Goal: Task Accomplishment & Management: Use online tool/utility

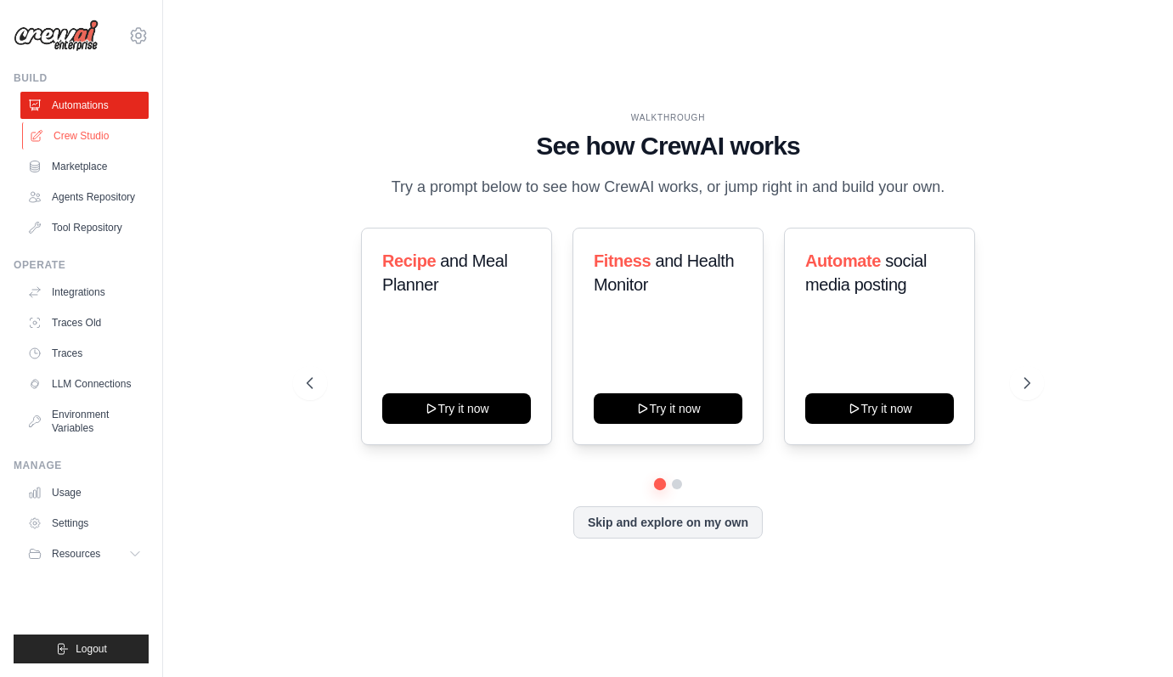
click at [115, 130] on link "Crew Studio" at bounding box center [86, 135] width 128 height 27
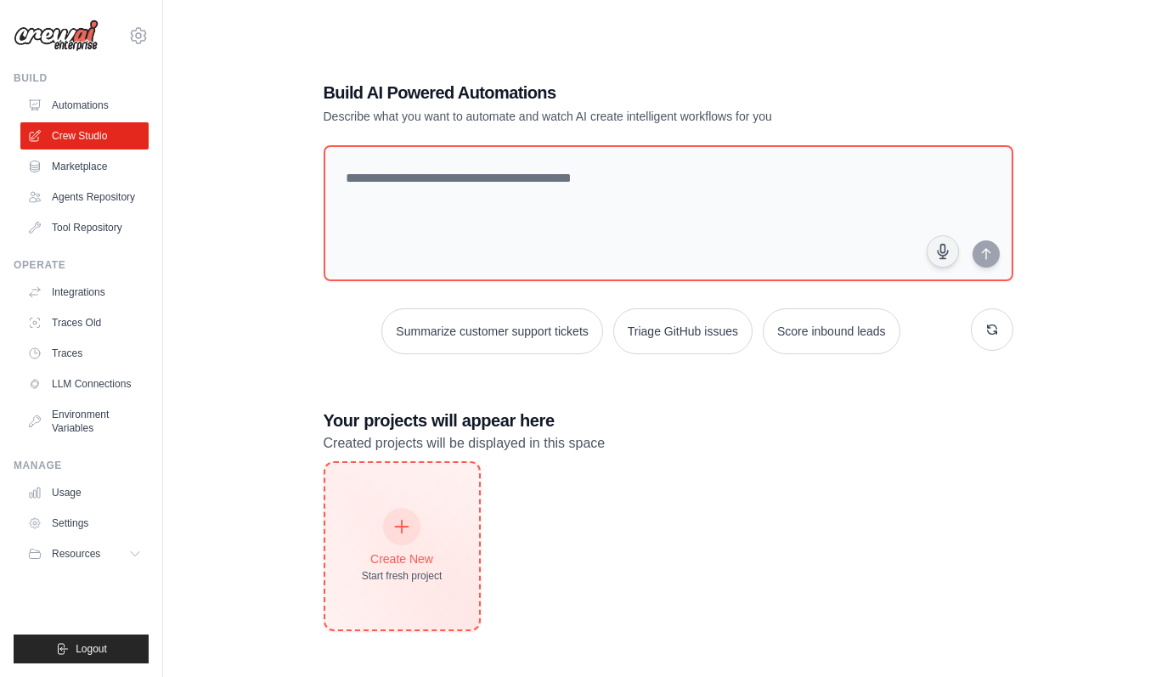
click at [409, 509] on div at bounding box center [401, 526] width 37 height 37
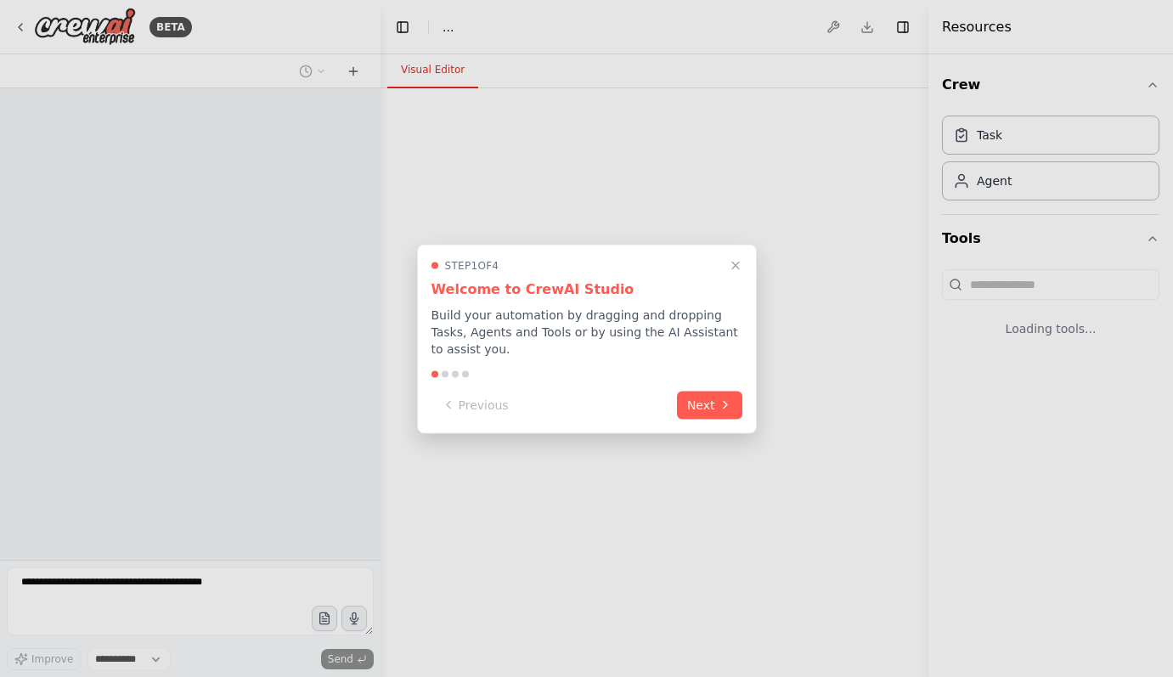
select select "****"
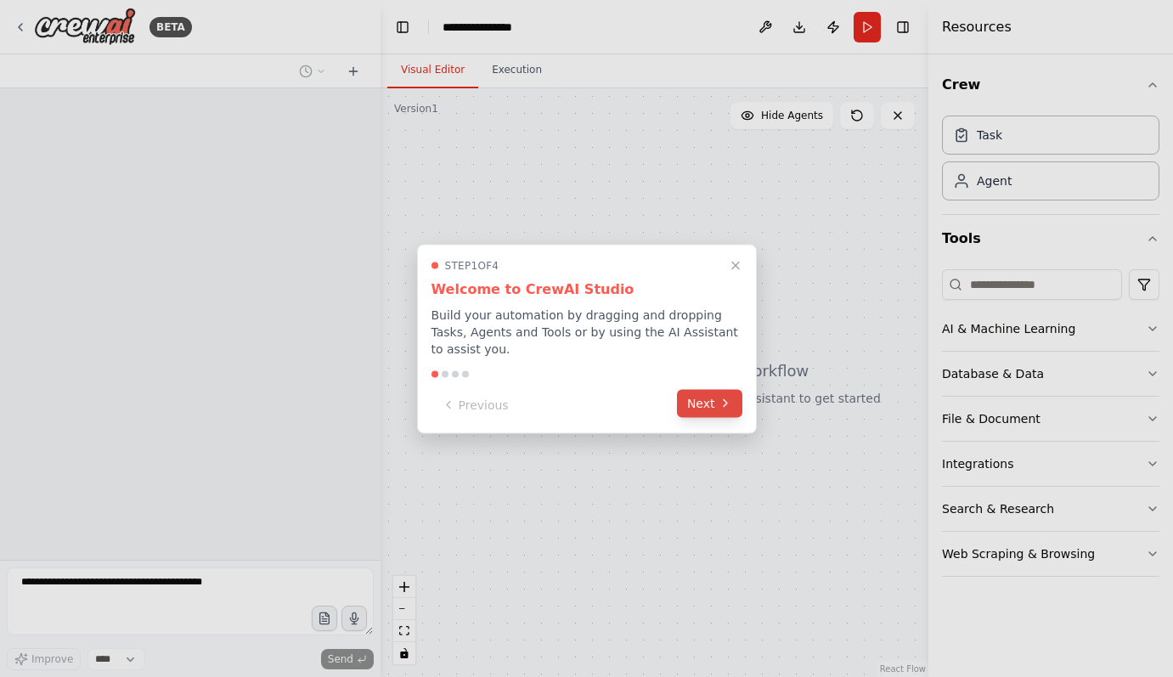
click at [704, 402] on button "Next" at bounding box center [709, 403] width 65 height 28
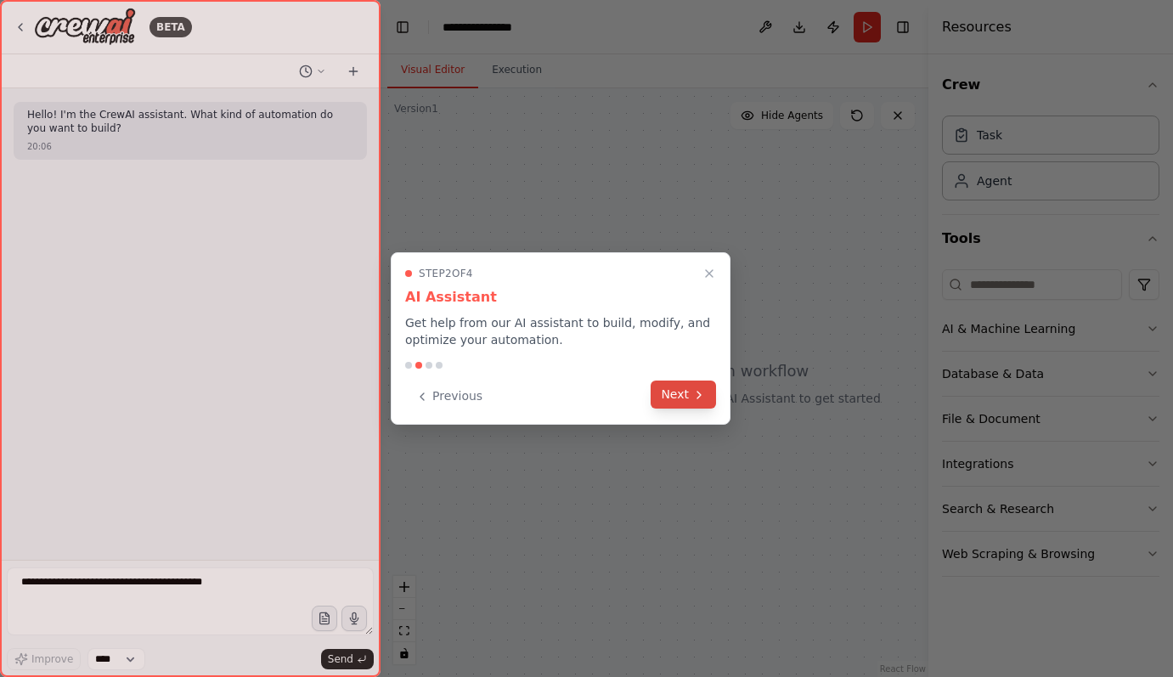
click at [689, 397] on button "Next" at bounding box center [683, 395] width 65 height 28
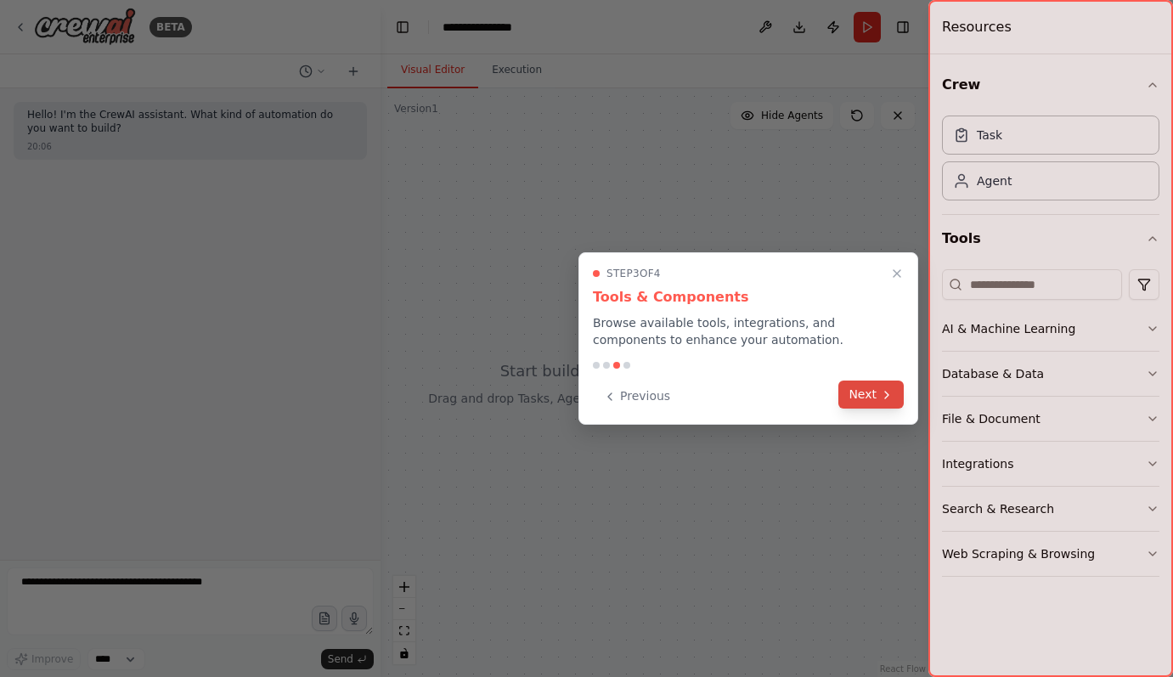
click at [873, 387] on button "Next" at bounding box center [870, 395] width 65 height 28
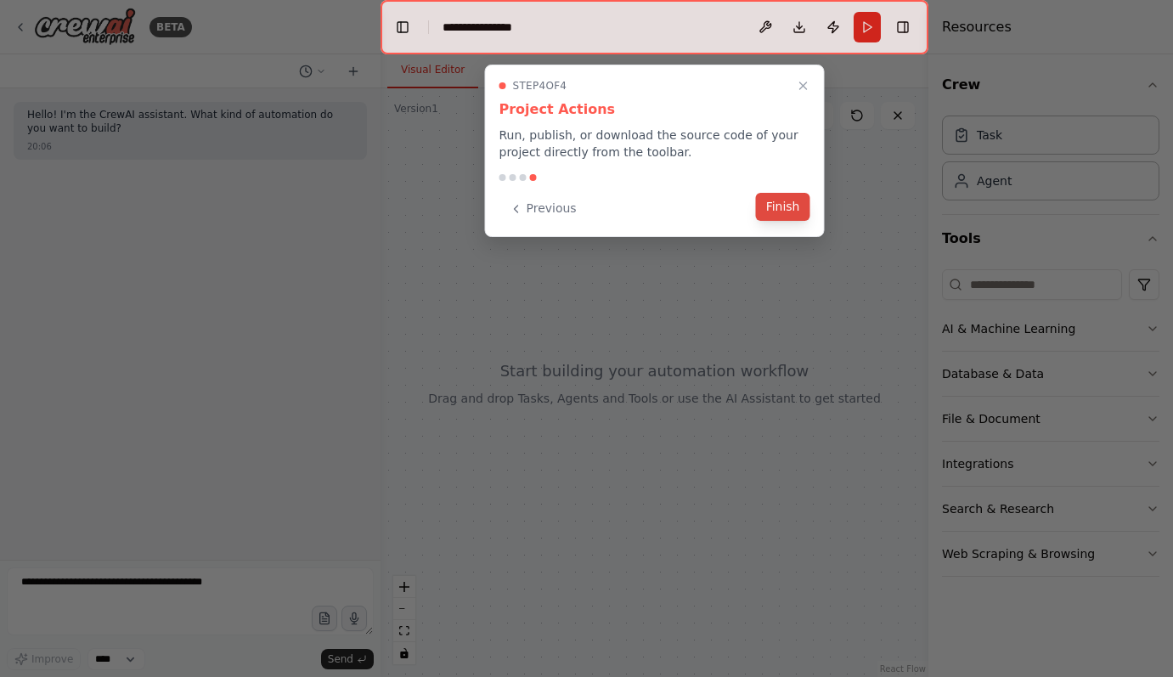
click at [780, 210] on button "Finish" at bounding box center [783, 207] width 54 height 28
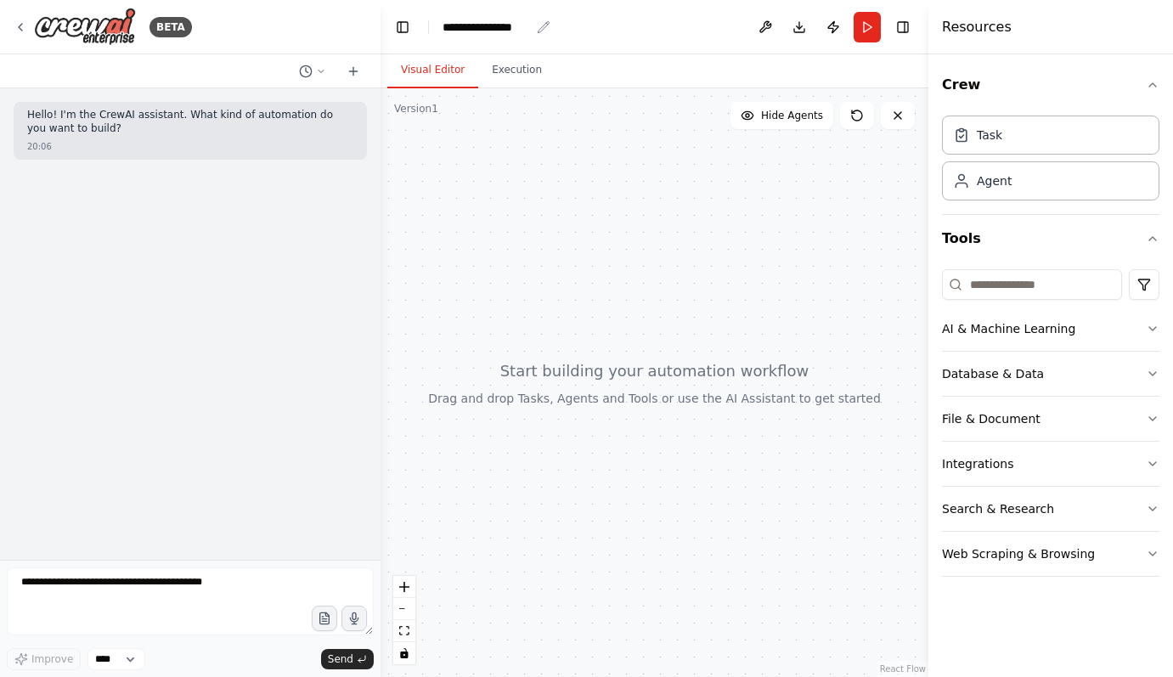
click at [487, 29] on div "**********" at bounding box center [486, 27] width 87 height 17
click at [537, 27] on div "**********" at bounding box center [506, 27] width 127 height 17
drag, startPoint x: 533, startPoint y: 27, endPoint x: 377, endPoint y: 22, distance: 155.5
click at [377, 22] on div "**********" at bounding box center [586, 338] width 1173 height 677
click at [611, 197] on div at bounding box center [655, 382] width 548 height 589
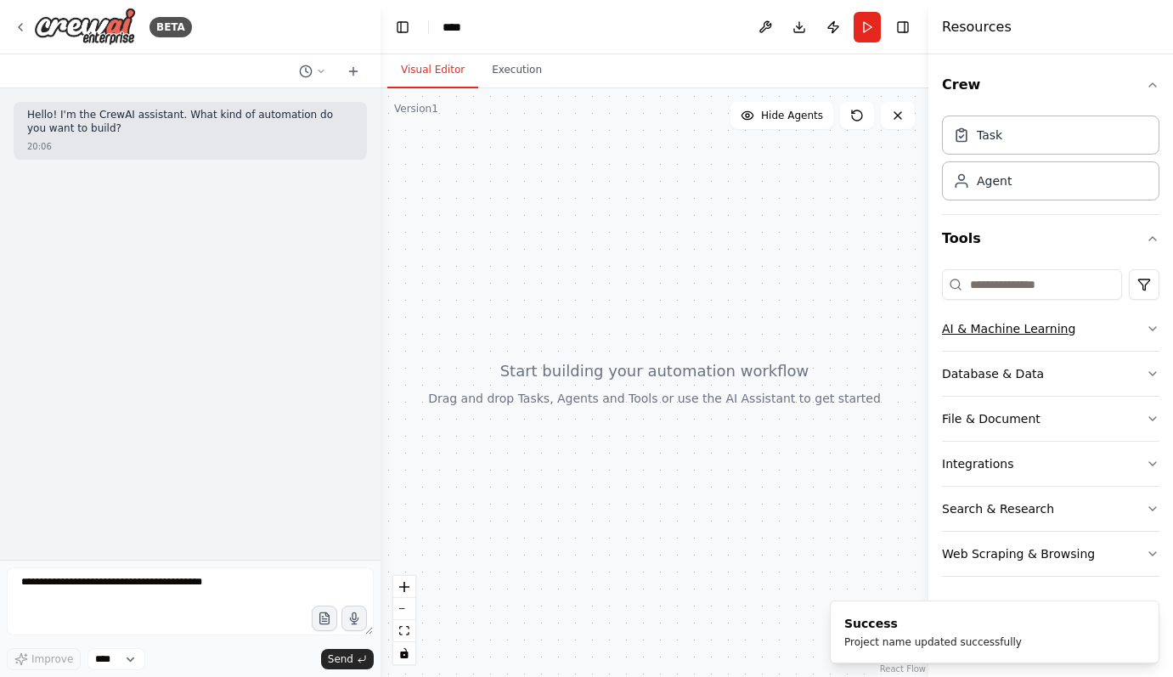
click at [1125, 327] on button "AI & Machine Learning" at bounding box center [1050, 329] width 217 height 44
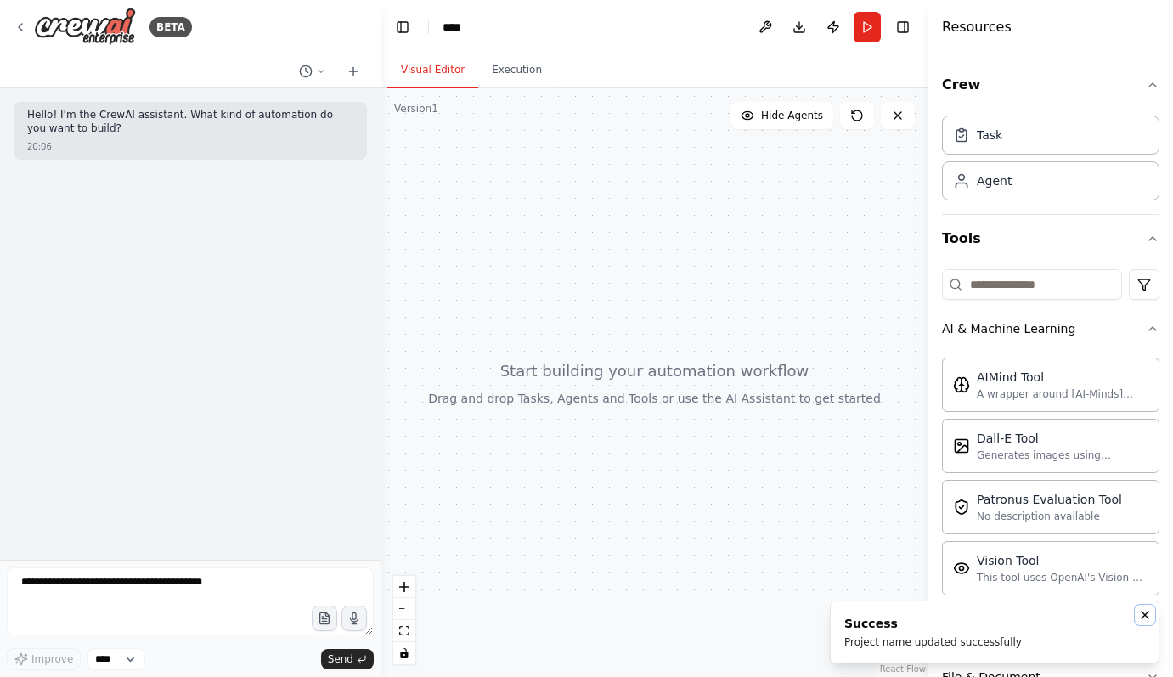
click at [1145, 621] on icon "Notifications (F8)" at bounding box center [1145, 615] width 14 height 14
click at [1002, 192] on div "Agent" at bounding box center [1050, 180] width 217 height 39
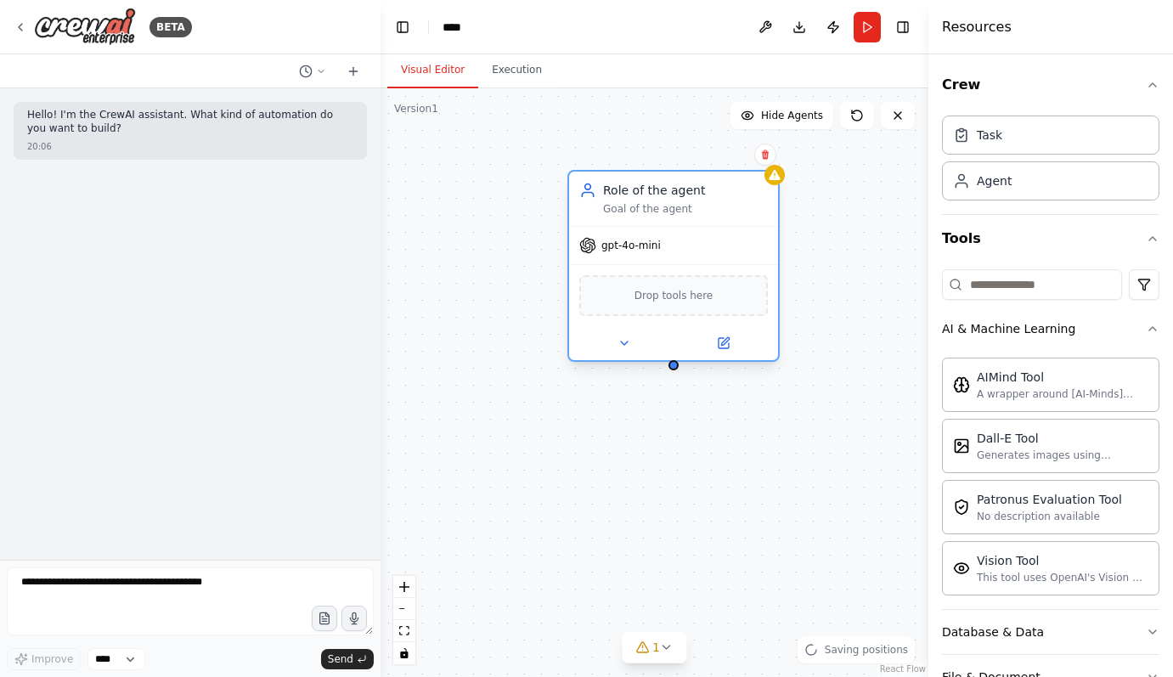
drag, startPoint x: 786, startPoint y: 219, endPoint x: 655, endPoint y: 194, distance: 134.1
click at [656, 194] on div "Role of the agent Goal of the agent" at bounding box center [685, 199] width 165 height 34
click at [647, 251] on span "gpt-4o-mini" at bounding box center [630, 246] width 59 height 14
click at [674, 295] on span "Drop tools here" at bounding box center [673, 295] width 79 height 17
click at [624, 345] on icon at bounding box center [624, 343] width 14 height 14
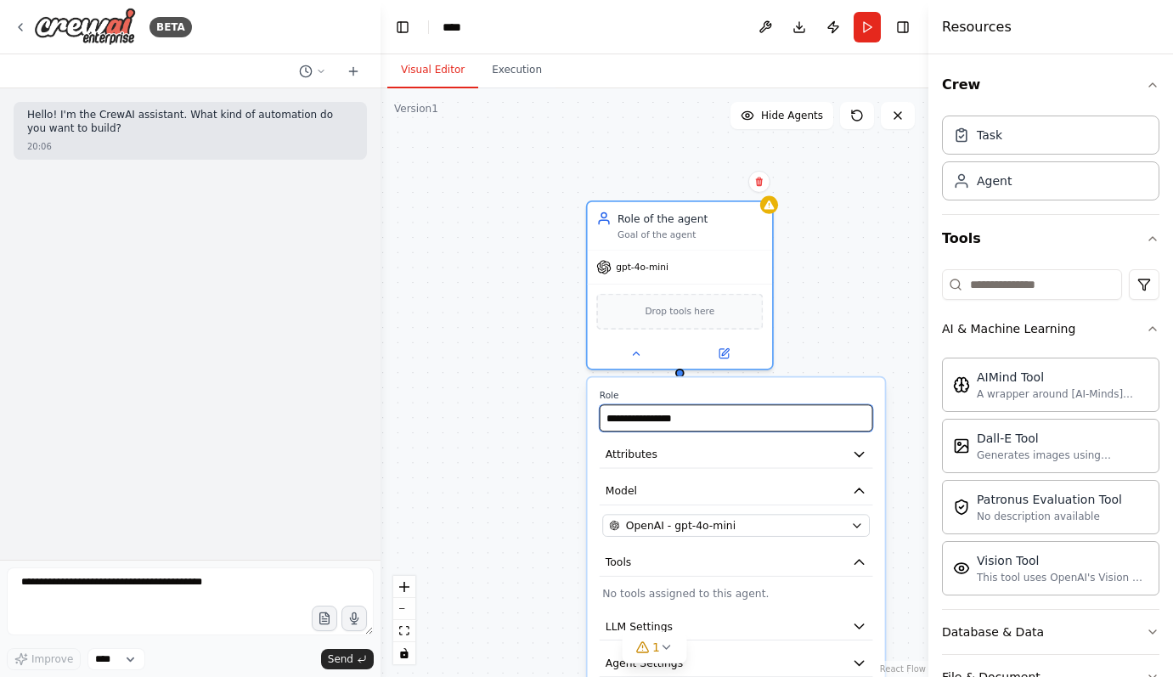
drag, startPoint x: 719, startPoint y: 423, endPoint x: 521, endPoint y: 418, distance: 198.8
click at [521, 418] on div "**********" at bounding box center [655, 382] width 548 height 589
drag, startPoint x: 700, startPoint y: 421, endPoint x: 534, endPoint y: 412, distance: 165.9
click at [534, 412] on div "**********" at bounding box center [655, 382] width 548 height 589
drag, startPoint x: 747, startPoint y: 420, endPoint x: 589, endPoint y: 414, distance: 157.2
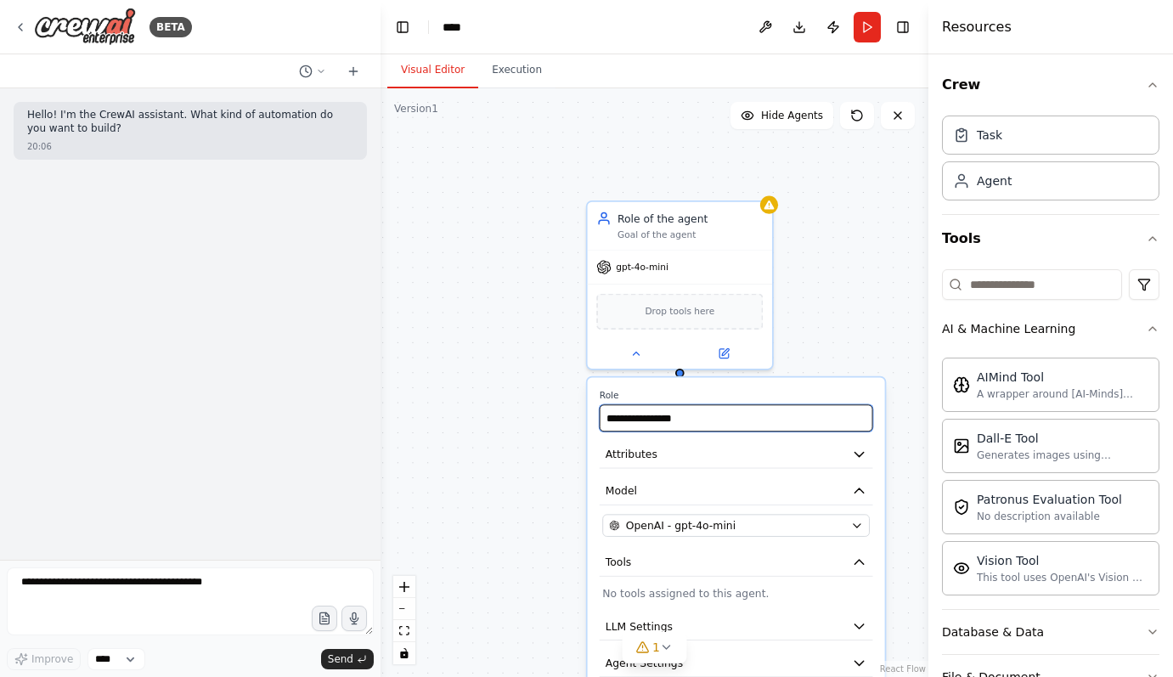
click at [589, 414] on div "**********" at bounding box center [736, 570] width 297 height 385
type input "***"
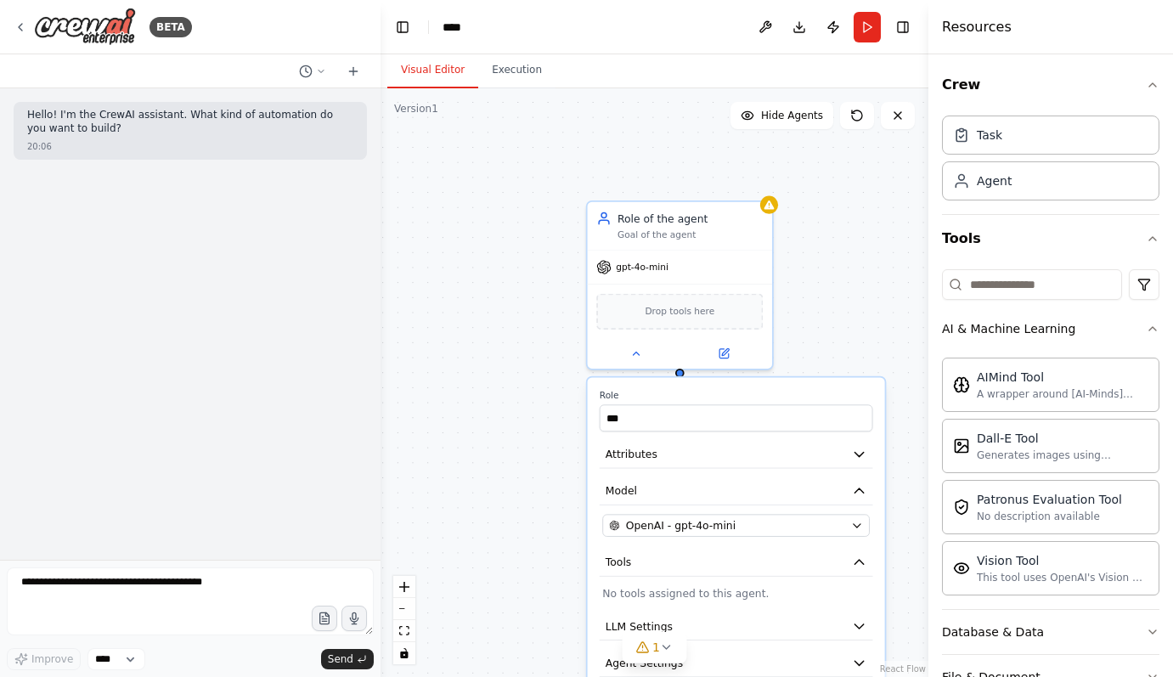
click at [656, 473] on div "Role *** Attributes Model OpenAI - gpt-4o-mini Tools No tools assigned to this …" at bounding box center [736, 570] width 297 height 385
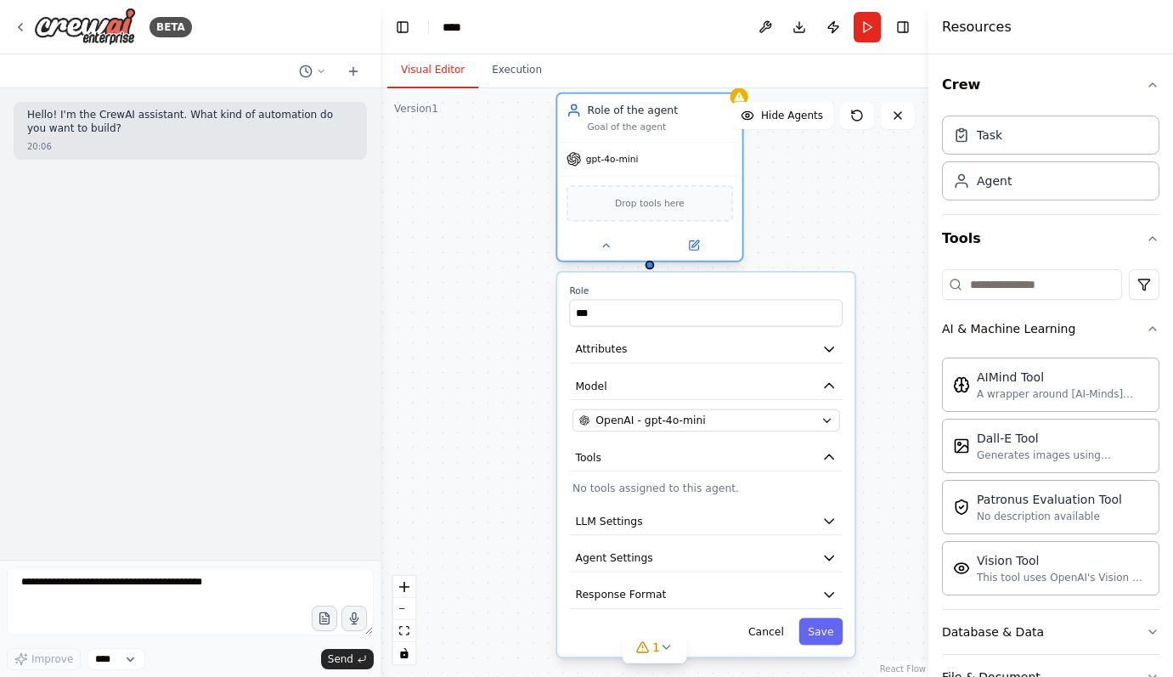
drag, startPoint x: 689, startPoint y: 270, endPoint x: 662, endPoint y: 166, distance: 107.7
click at [662, 166] on div "gpt-4o-mini" at bounding box center [649, 159] width 184 height 33
click at [702, 528] on button "LLM Settings" at bounding box center [705, 520] width 277 height 28
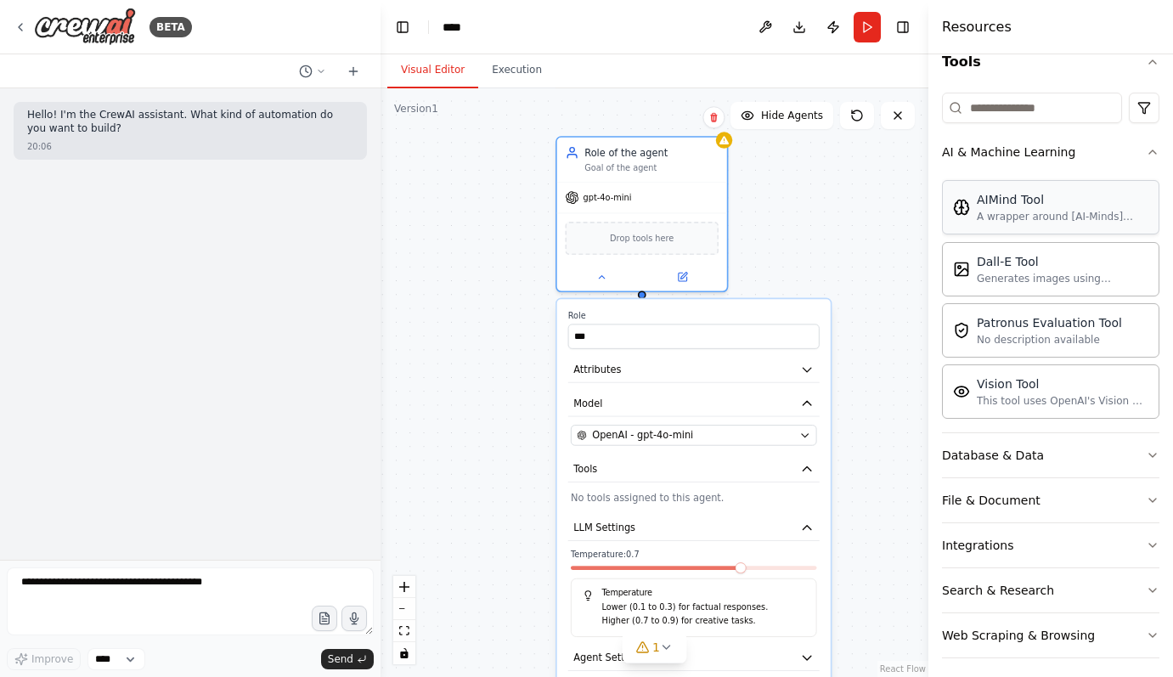
scroll to position [185, 0]
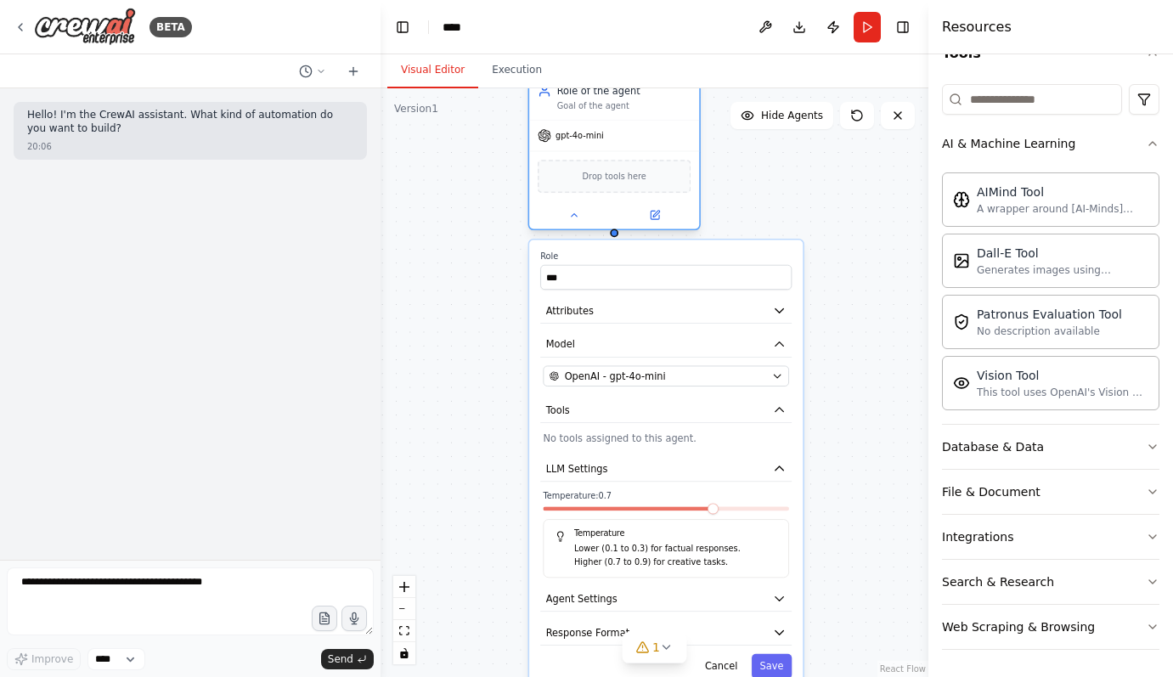
drag, startPoint x: 676, startPoint y: 218, endPoint x: 644, endPoint y: 161, distance: 65.4
click at [644, 161] on div "Drop tools here" at bounding box center [614, 176] width 170 height 50
click at [645, 600] on button "Agent Settings" at bounding box center [665, 598] width 251 height 25
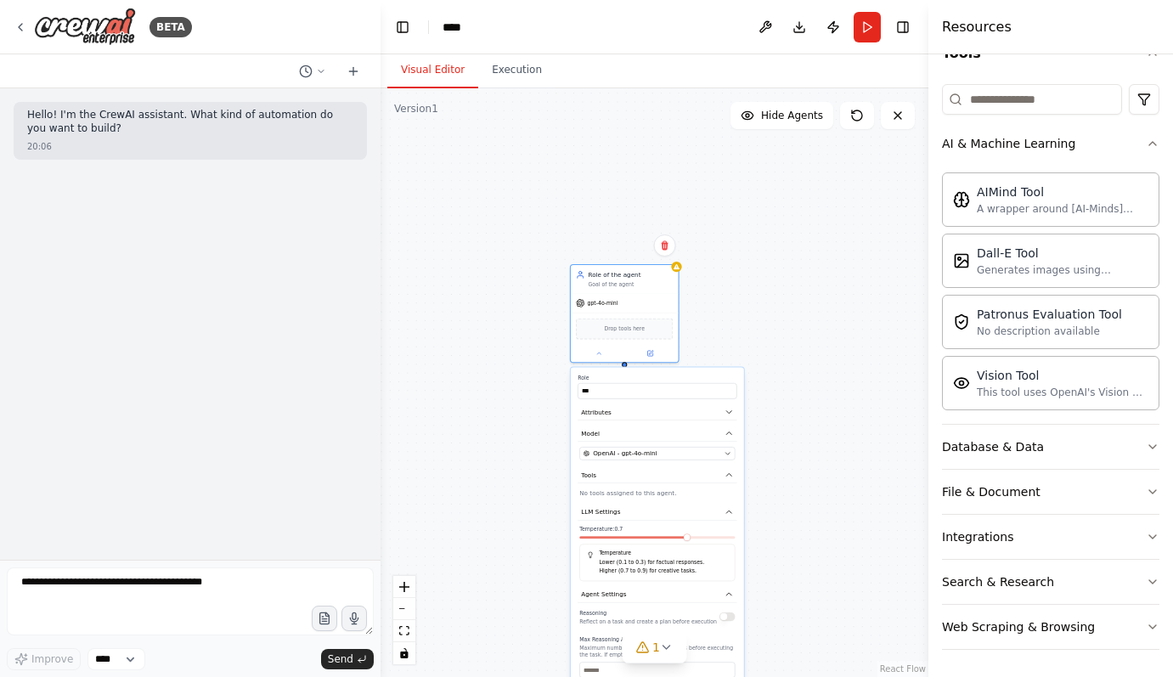
click at [516, 539] on div "Role of the agent Goal of the agent gpt-4o-mini Drop tools here Role *** Attrib…" at bounding box center [655, 382] width 548 height 589
click at [405, 631] on icon "fit view" at bounding box center [404, 630] width 10 height 9
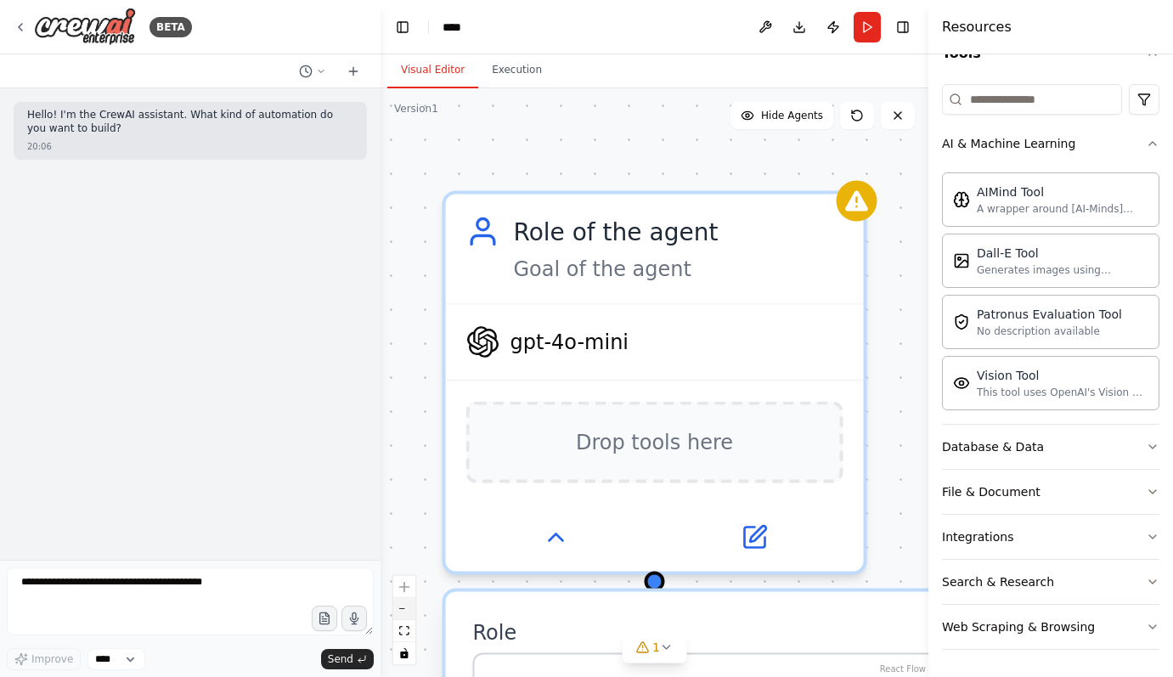
click at [405, 607] on button "zoom out" at bounding box center [404, 609] width 22 height 22
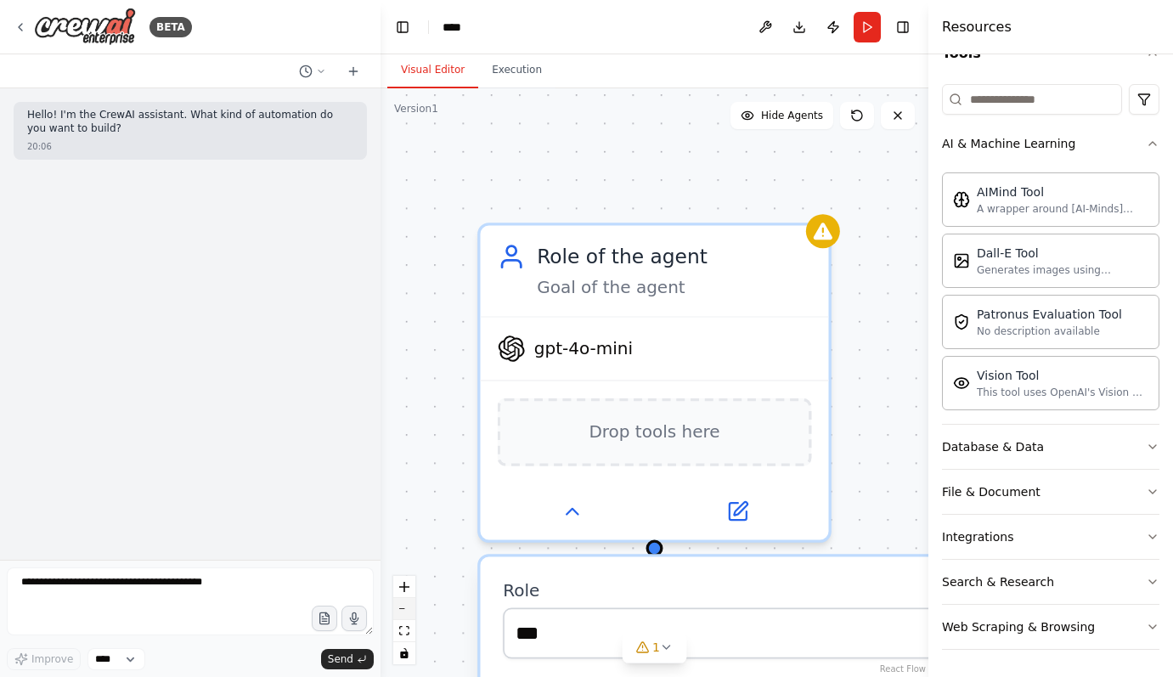
click at [405, 607] on button "zoom out" at bounding box center [404, 609] width 22 height 22
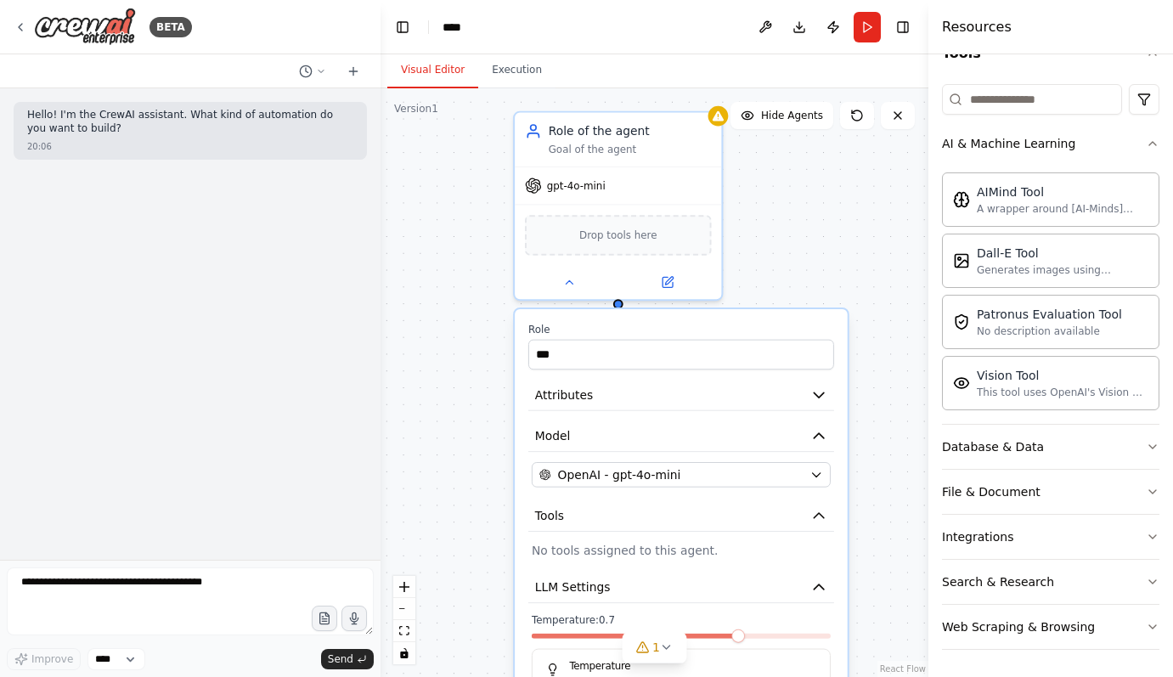
drag, startPoint x: 493, startPoint y: 300, endPoint x: 522, endPoint y: 104, distance: 198.3
click at [522, 104] on div "Role of the agent Goal of the agent gpt-4o-mini Drop tools here Role *** Attrib…" at bounding box center [655, 382] width 548 height 589
drag, startPoint x: 760, startPoint y: 554, endPoint x: 714, endPoint y: 206, distance: 351.2
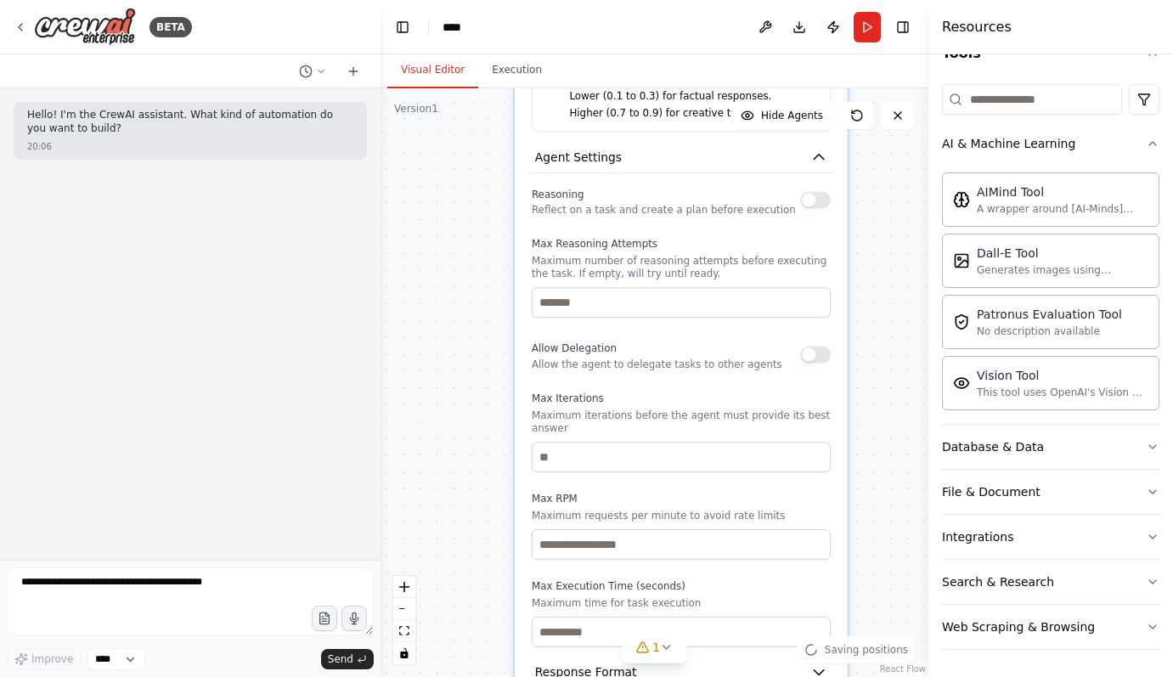
drag, startPoint x: 694, startPoint y: 423, endPoint x: 744, endPoint y: 191, distance: 237.2
click at [744, 191] on div "Reasoning Reflect on a task and create a plan before execution" at bounding box center [664, 200] width 264 height 34
click at [800, 206] on div "Reasoning Reflect on a task and create a plan before execution" at bounding box center [681, 200] width 299 height 34
click at [811, 206] on button "button" at bounding box center [815, 200] width 31 height 17
click at [823, 198] on button "button" at bounding box center [815, 200] width 31 height 17
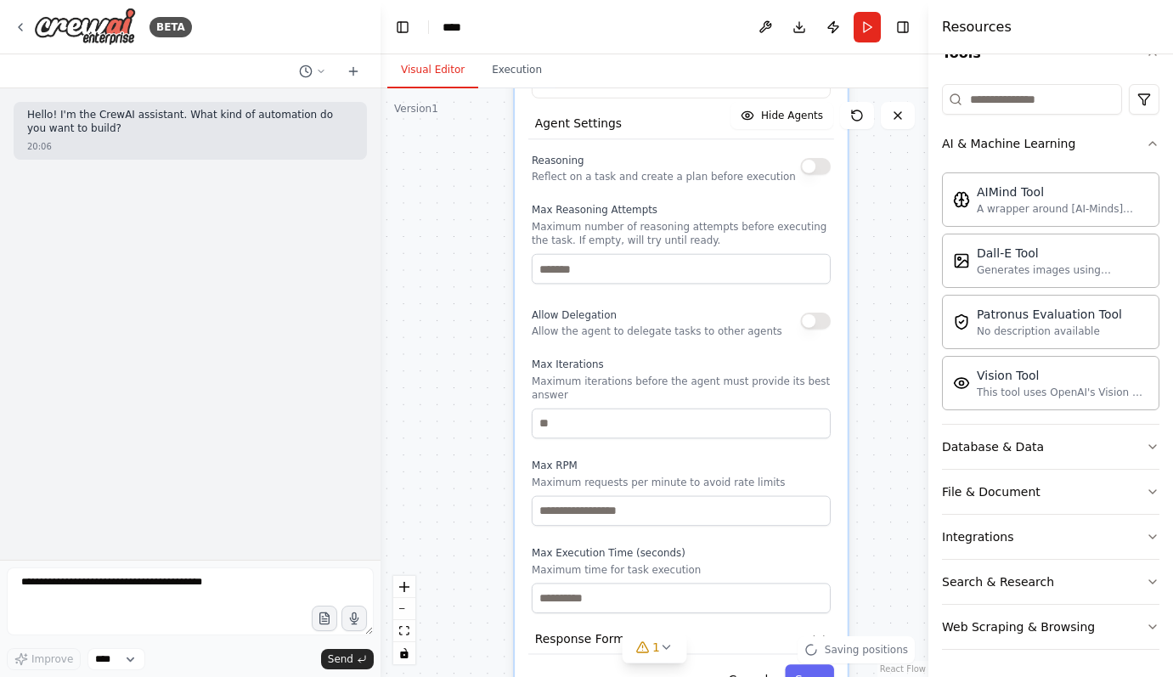
drag, startPoint x: 671, startPoint y: 334, endPoint x: 671, endPoint y: 193, distance: 141.0
click at [671, 193] on div "Reasoning Reflect on a task and create a plan before execution Max Reasoning At…" at bounding box center [681, 381] width 299 height 464
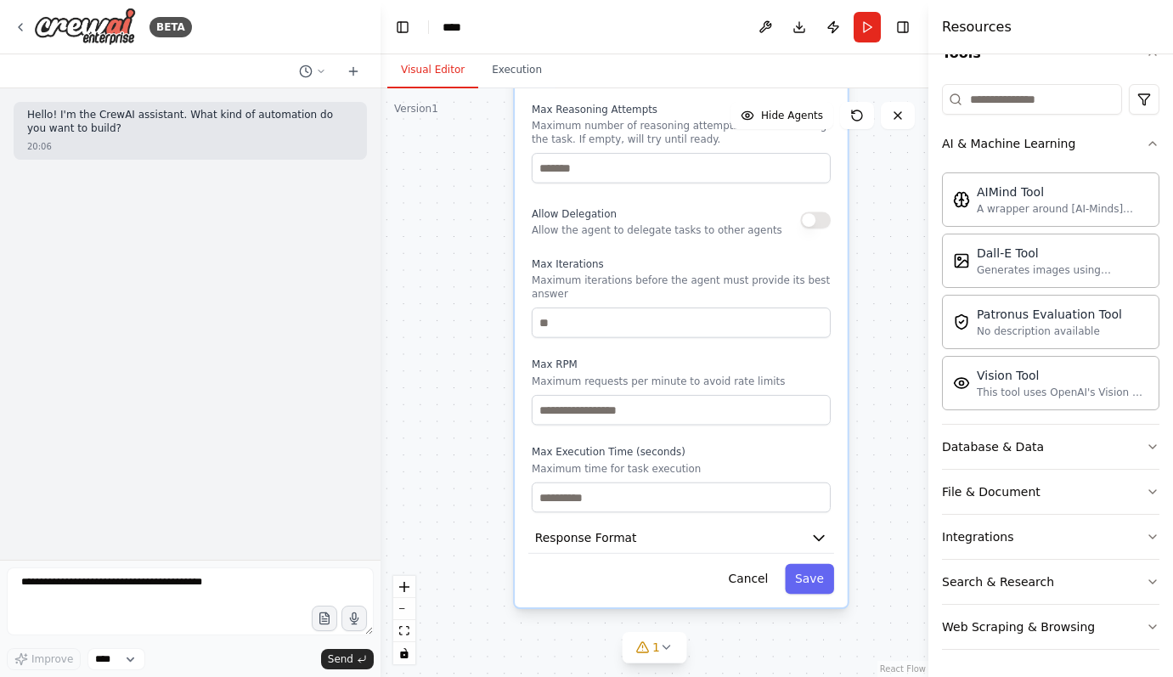
click at [671, 200] on div "Reasoning Reflect on a task and create a plan before execution Max Reasoning At…" at bounding box center [681, 280] width 299 height 464
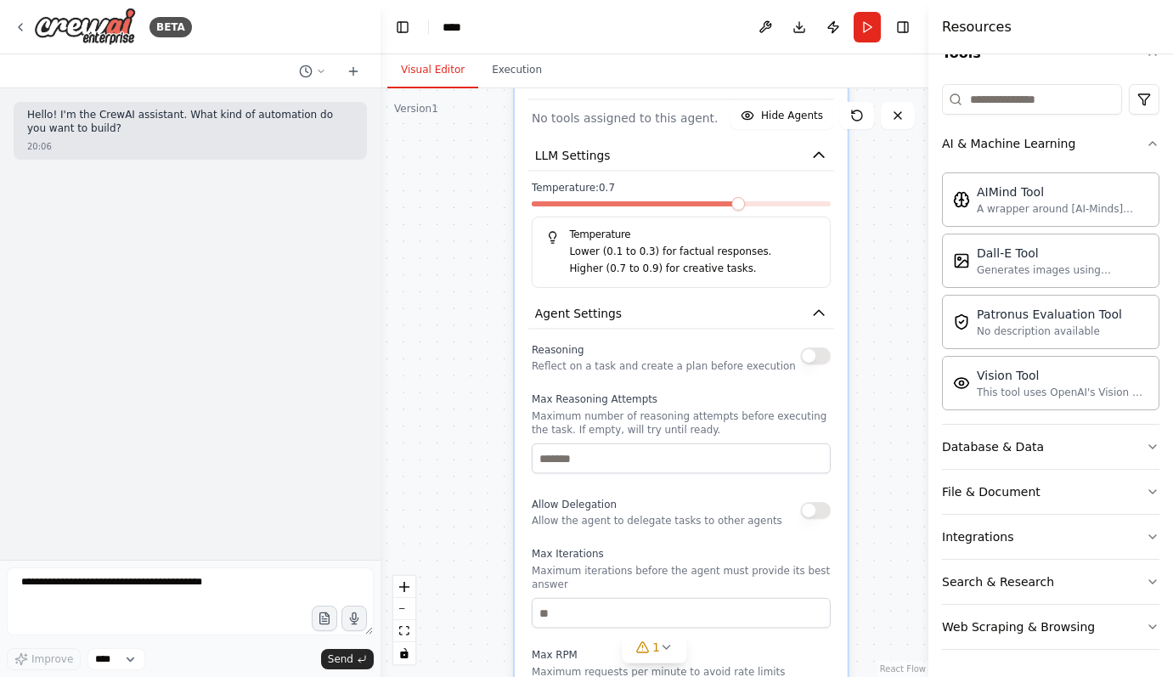
drag, startPoint x: 724, startPoint y: 352, endPoint x: 724, endPoint y: 648, distance: 295.6
click at [724, 650] on div "Reasoning Reflect on a task and create a plan before execution Max Reasoning At…" at bounding box center [681, 571] width 299 height 464
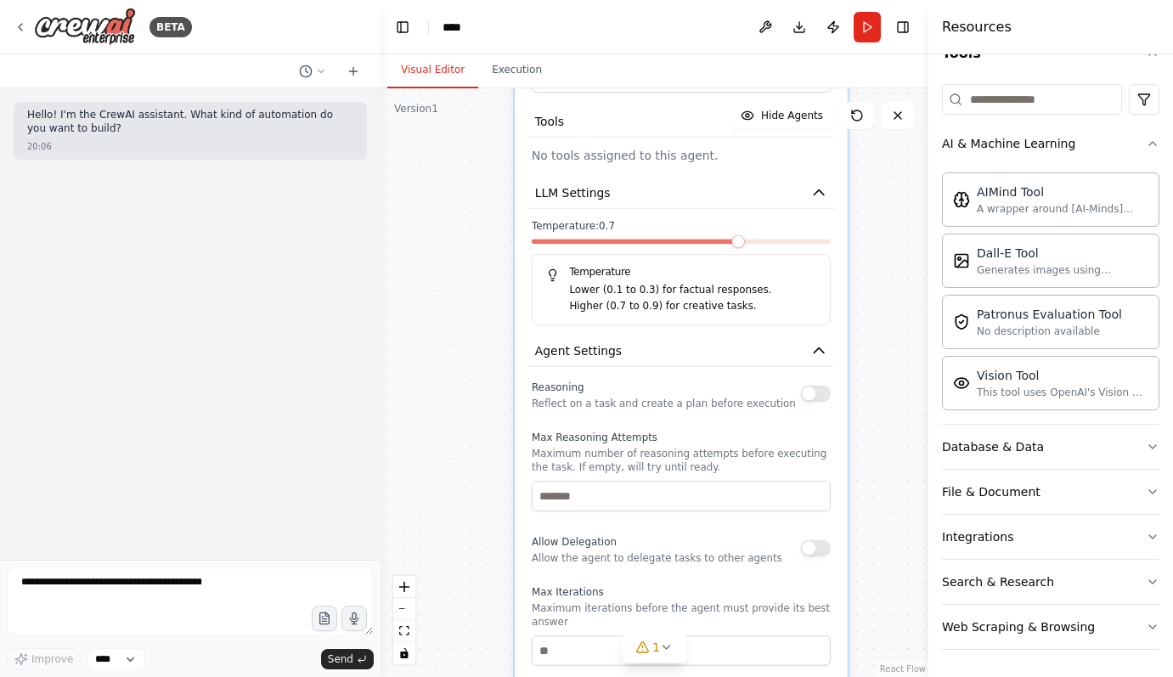
drag, startPoint x: 685, startPoint y: 386, endPoint x: 685, endPoint y: 449, distance: 62.9
click at [685, 449] on div "Reasoning Reflect on a task and create a plan before execution Max Reasoning At…" at bounding box center [681, 609] width 299 height 464
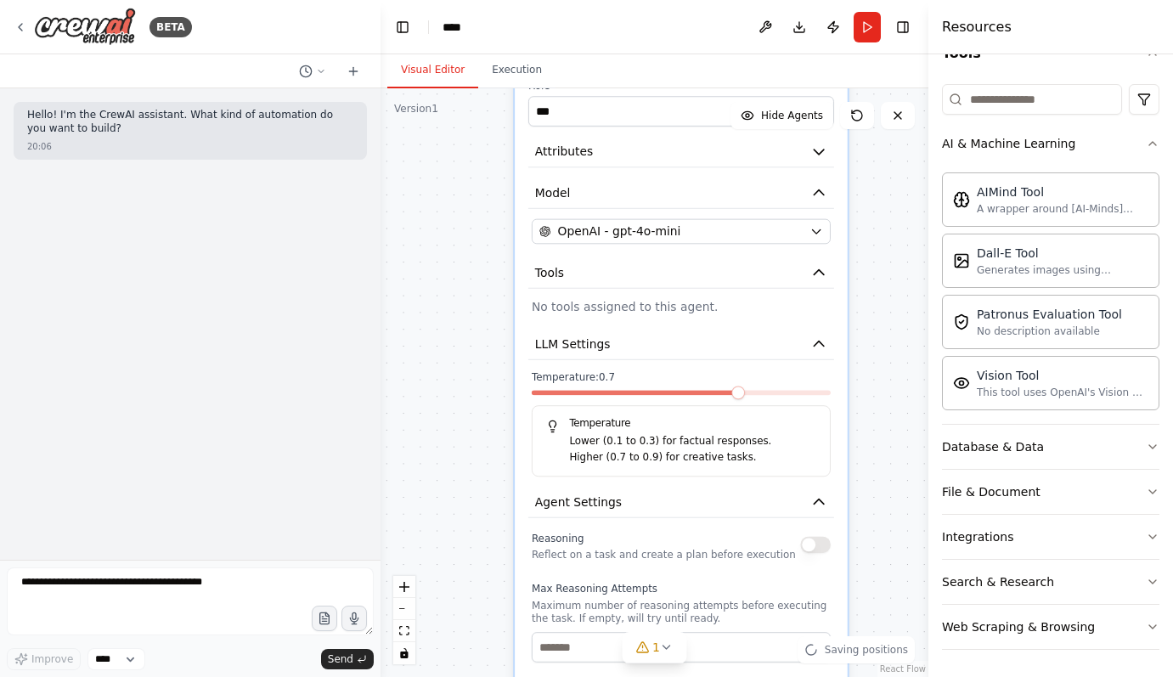
drag, startPoint x: 672, startPoint y: 318, endPoint x: 672, endPoint y: 450, distance: 132.5
click at [672, 449] on p "Lower (0.1 to 0.3) for factual responses." at bounding box center [692, 441] width 247 height 16
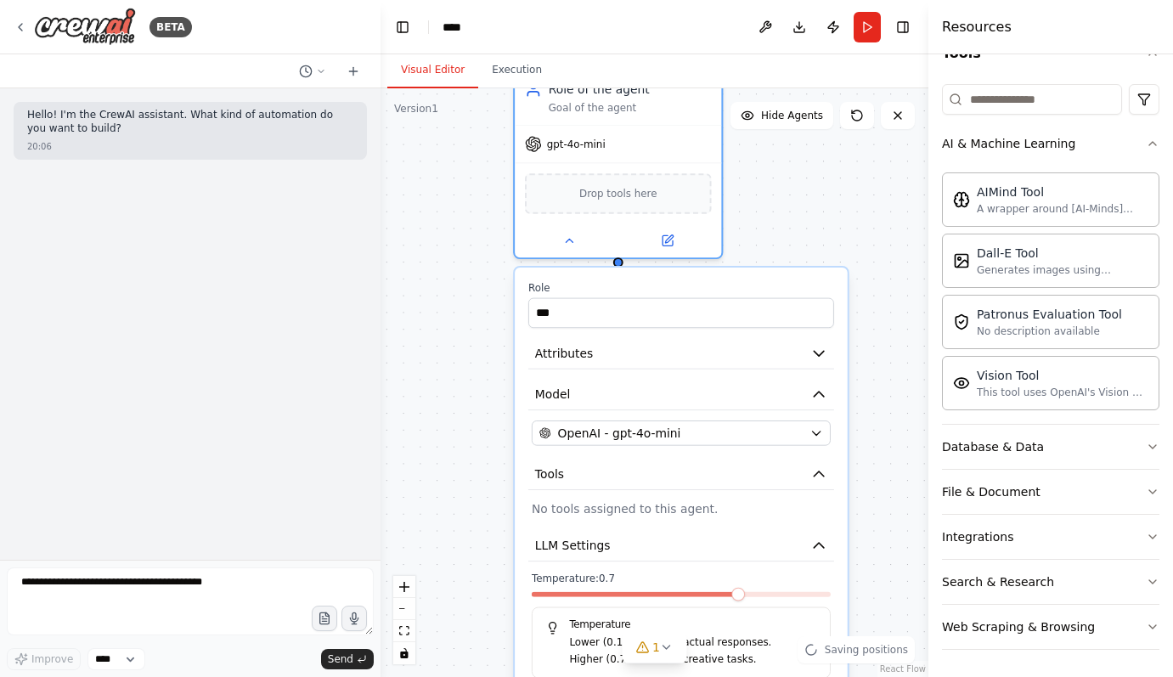
drag, startPoint x: 674, startPoint y: 329, endPoint x: 674, endPoint y: 516, distance: 187.7
click at [674, 516] on p "No tools assigned to this agent." at bounding box center [681, 508] width 299 height 17
click at [819, 387] on icon "button" at bounding box center [818, 394] width 17 height 17
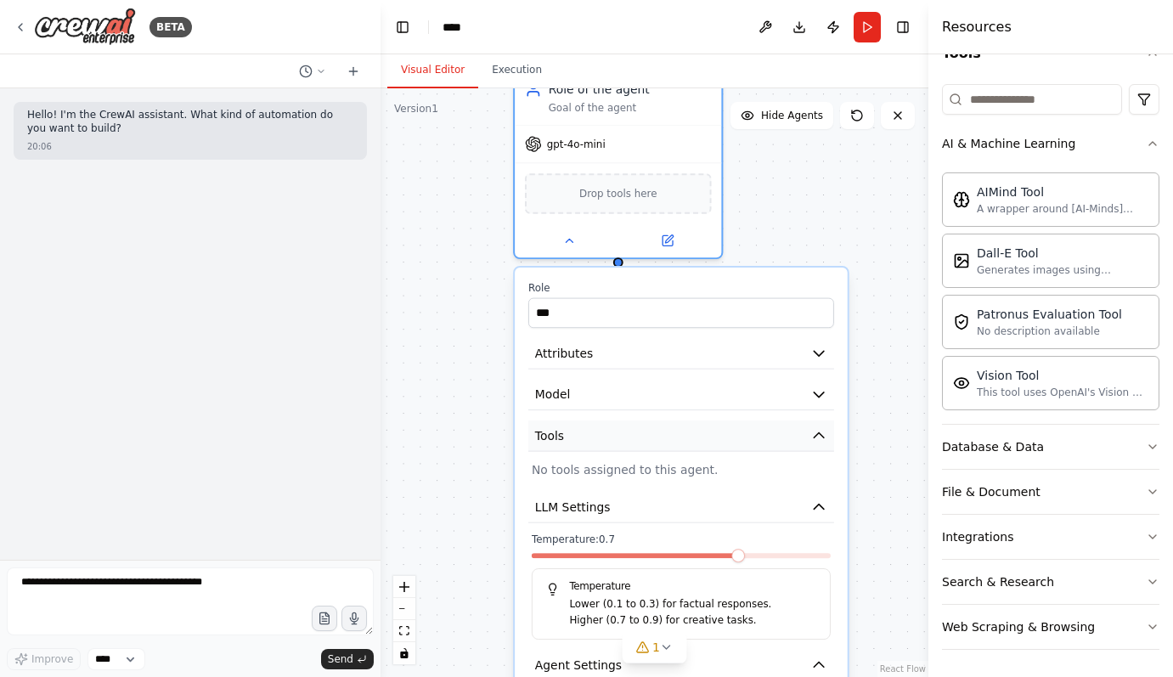
click at [815, 442] on icon "button" at bounding box center [818, 435] width 17 height 17
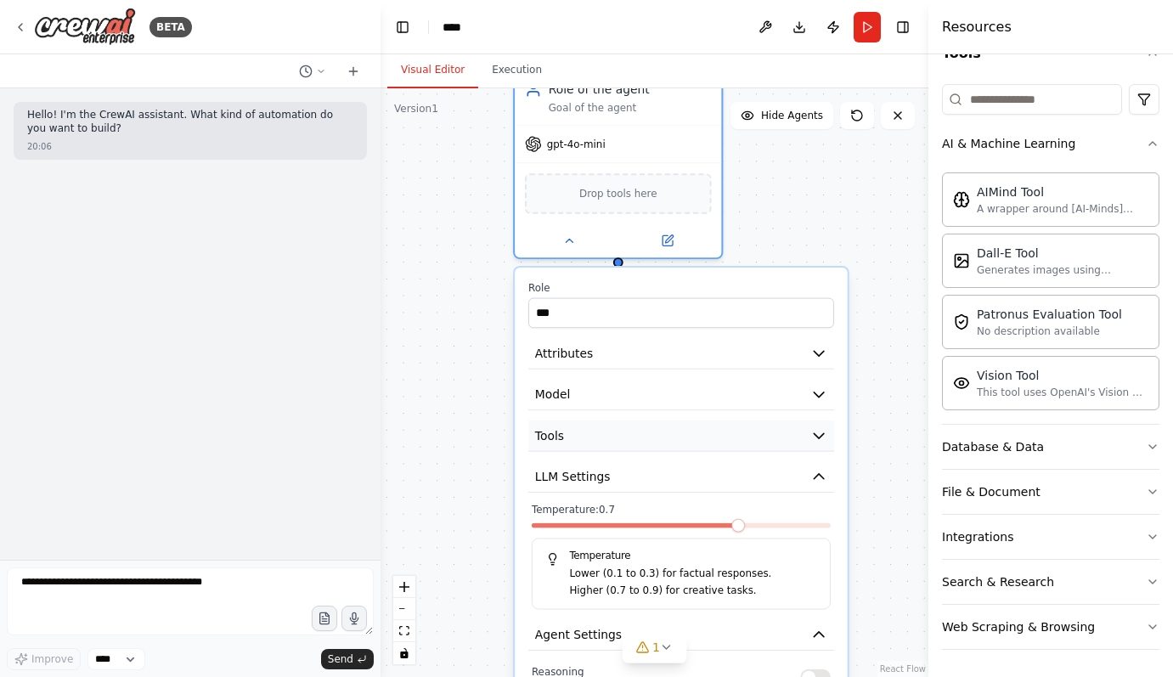
click at [815, 442] on icon "button" at bounding box center [818, 435] width 17 height 17
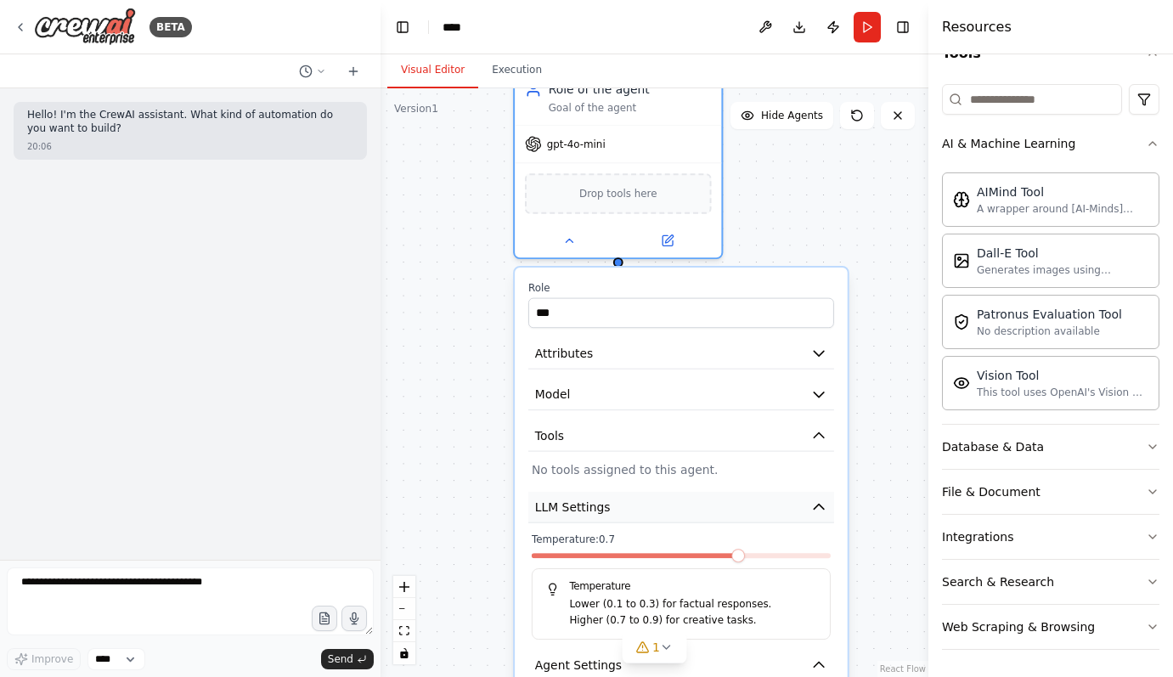
click at [647, 492] on button "LLM Settings" at bounding box center [681, 507] width 306 height 31
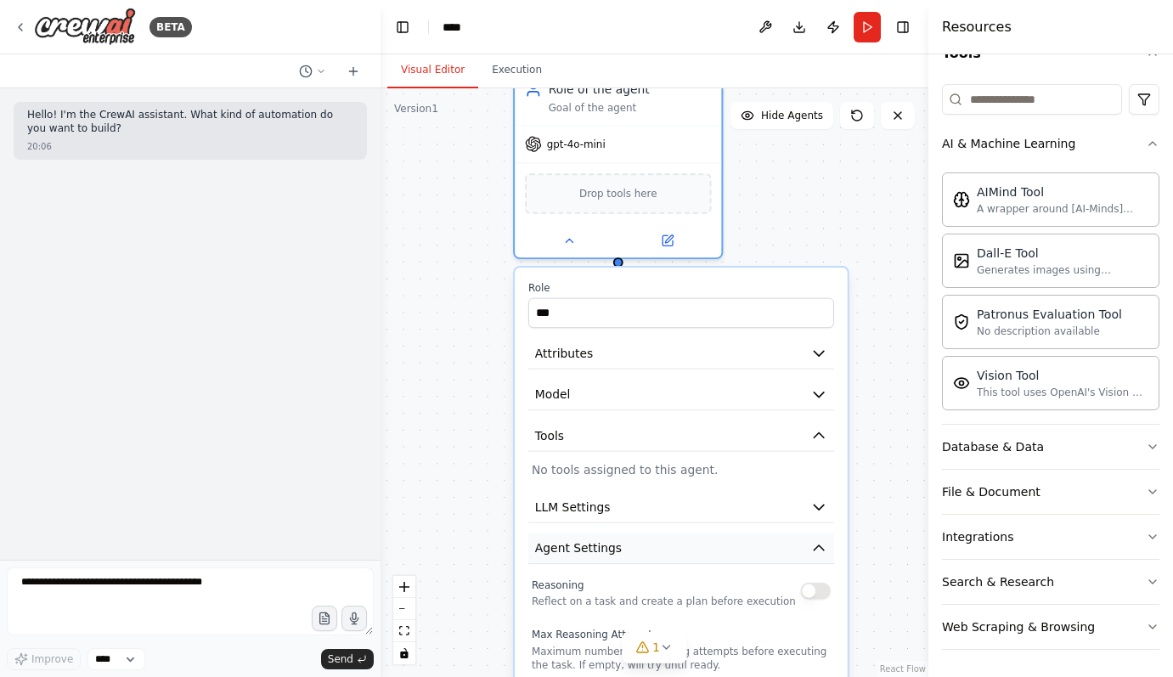
click at [819, 541] on icon "button" at bounding box center [818, 547] width 17 height 17
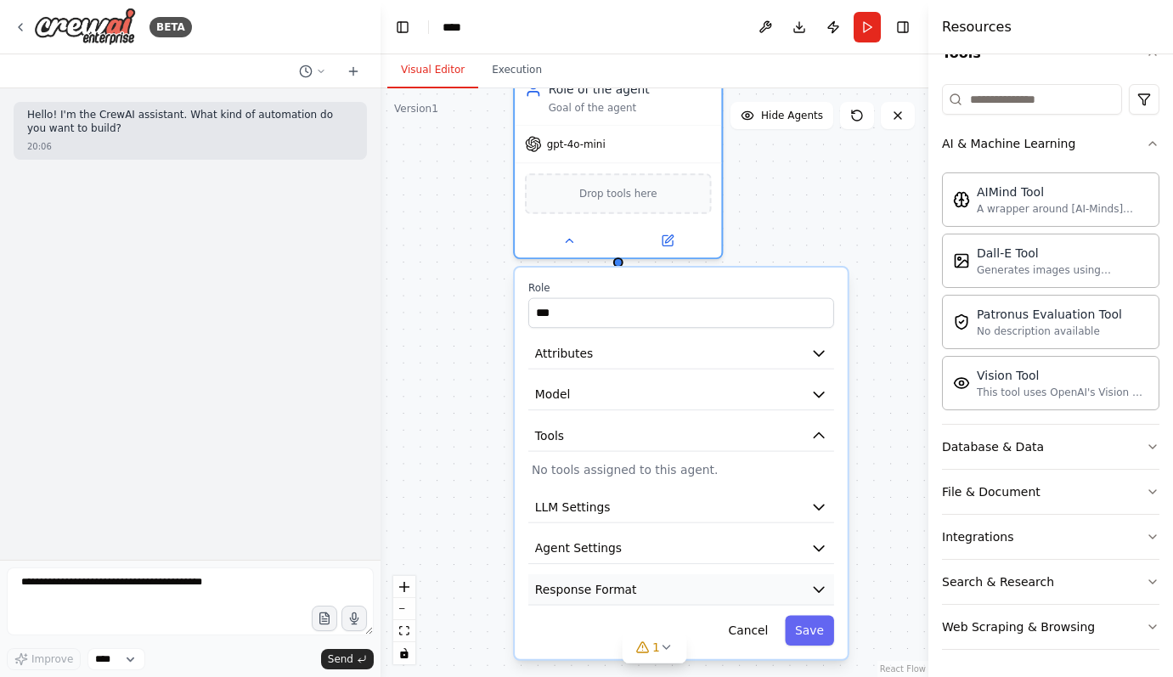
click at [820, 589] on icon "button" at bounding box center [819, 589] width 10 height 5
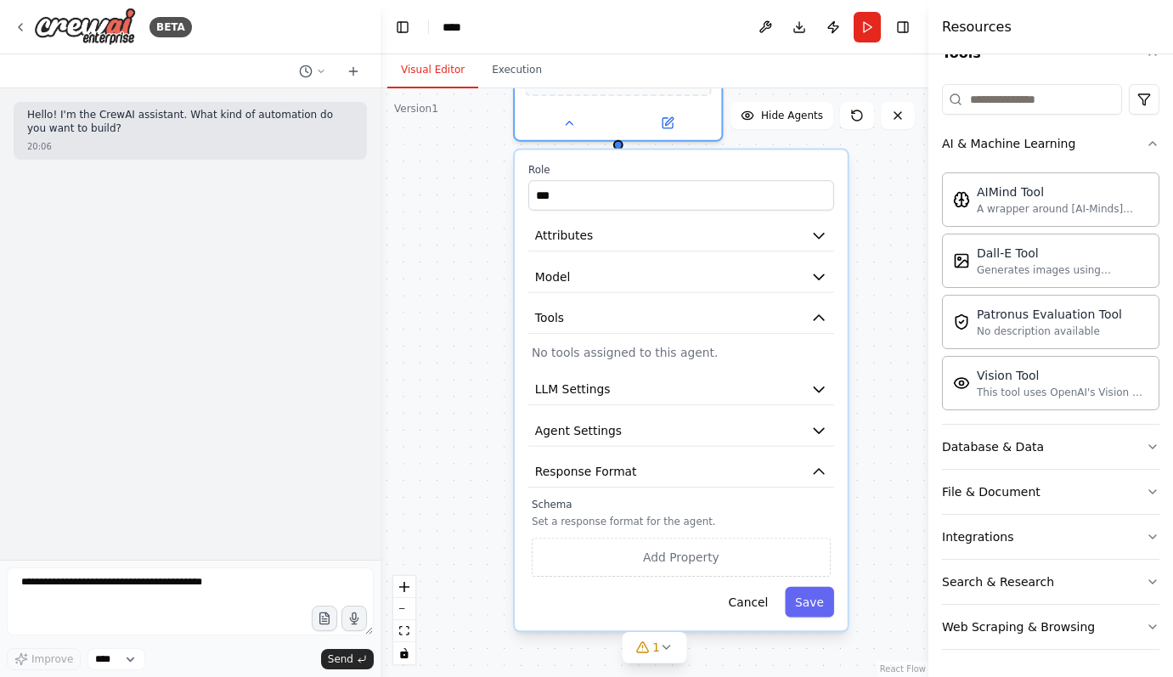
drag, startPoint x: 702, startPoint y: 534, endPoint x: 702, endPoint y: 412, distance: 122.3
click at [702, 412] on div "Role *** Attributes Model Tools No tools assigned to this agent. LLM Settings A…" at bounding box center [681, 390] width 333 height 481
click at [702, 542] on button "Add Property" at bounding box center [681, 557] width 299 height 38
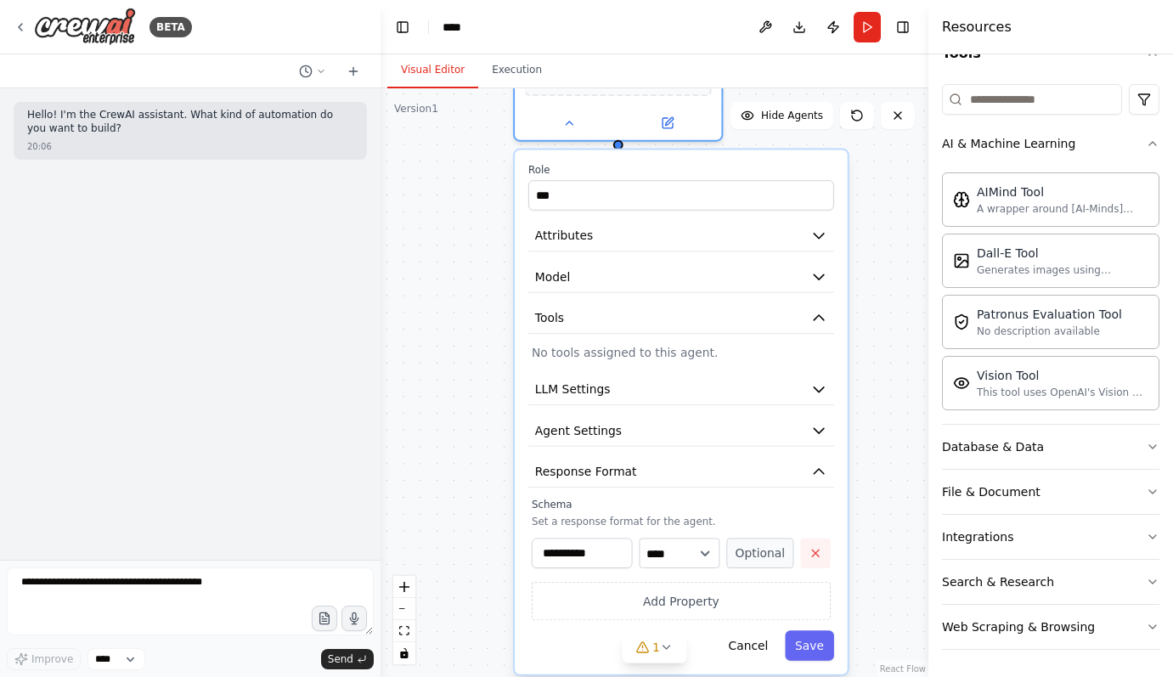
click at [815, 555] on icon "button" at bounding box center [815, 553] width 7 height 7
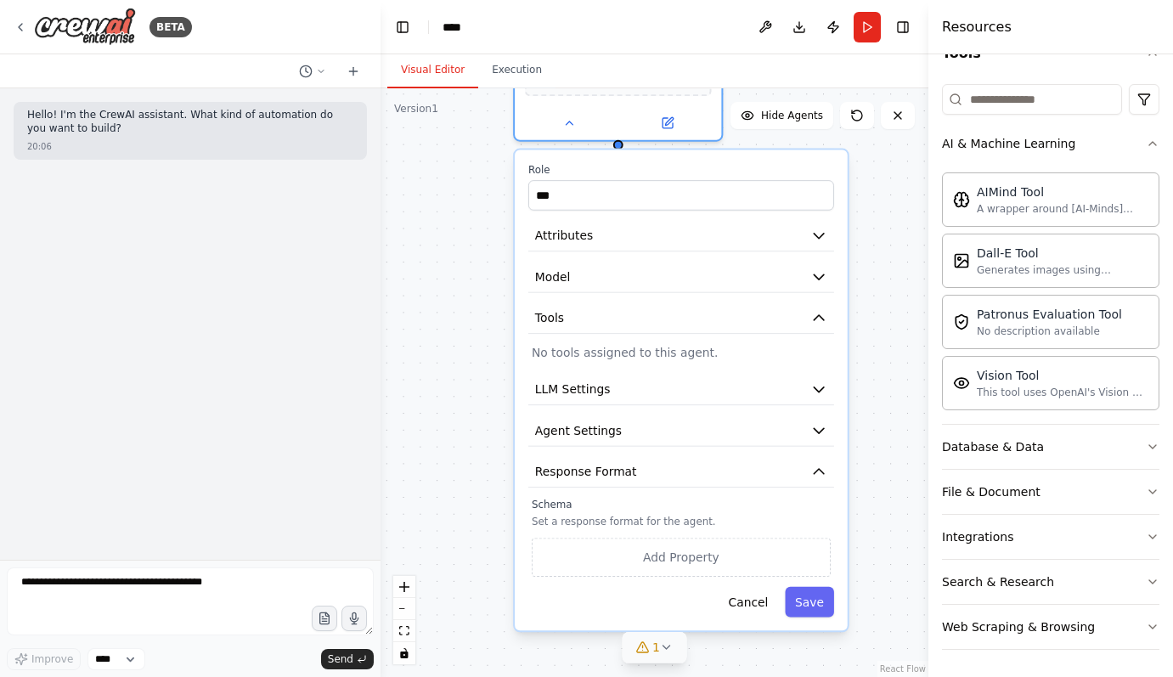
click at [666, 646] on icon at bounding box center [667, 647] width 14 height 14
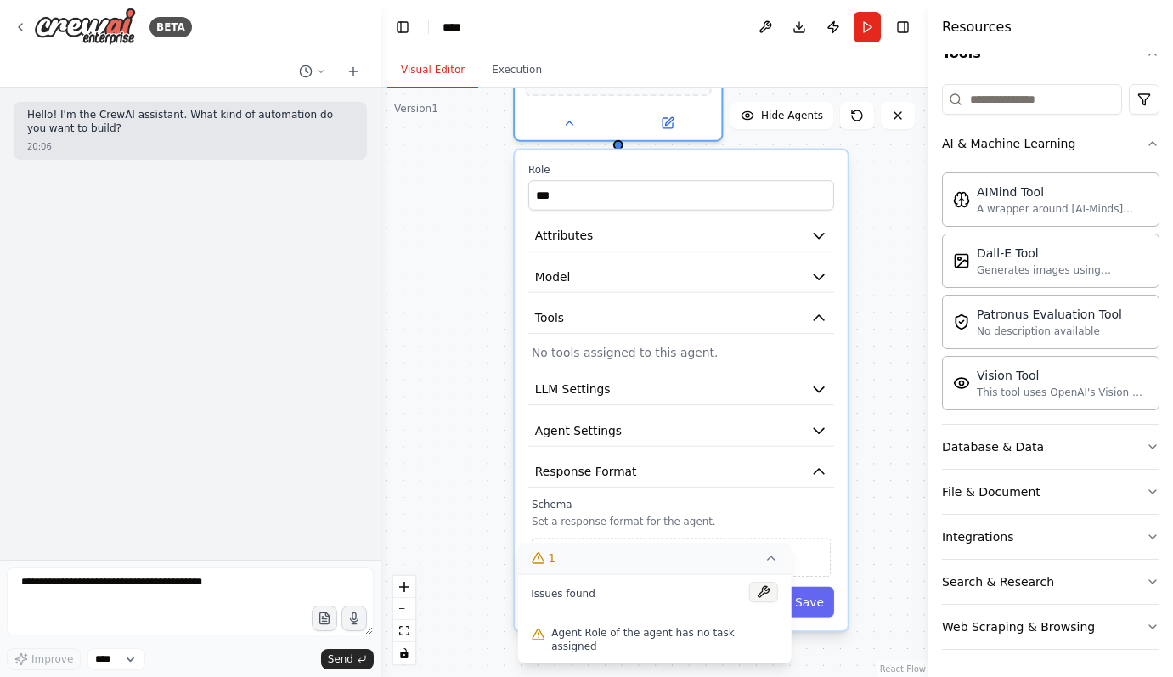
click at [749, 602] on button at bounding box center [763, 592] width 29 height 20
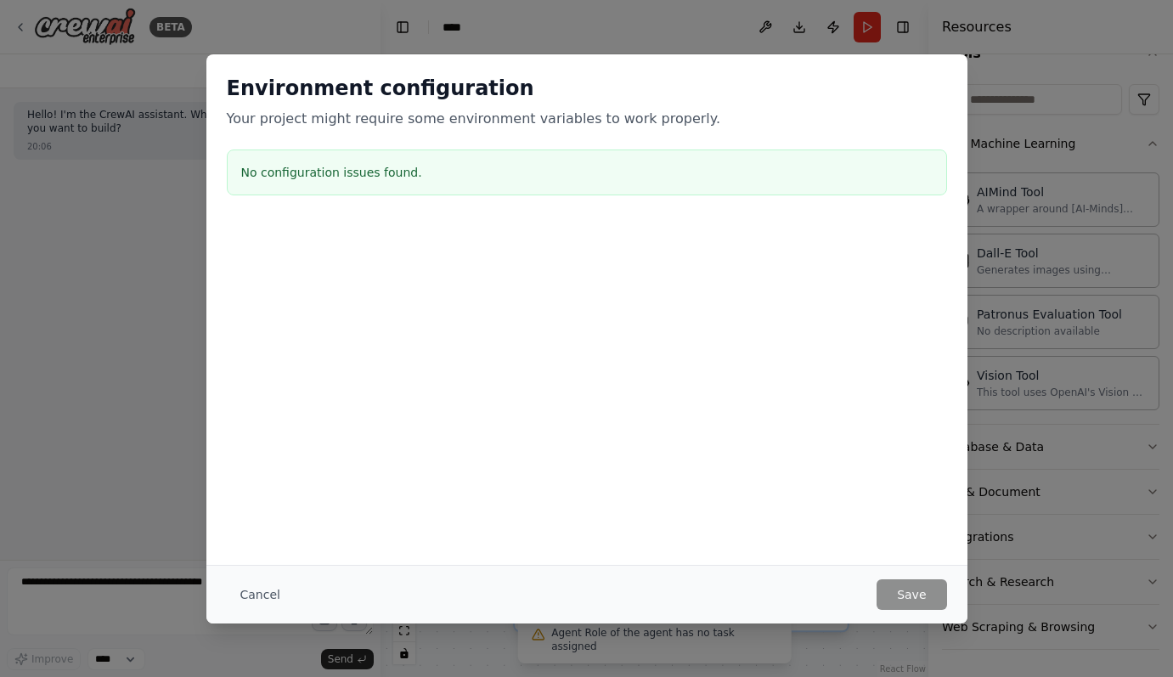
click at [405, 181] on div "No configuration issues found." at bounding box center [587, 172] width 720 height 46
click at [260, 589] on button "Cancel" at bounding box center [260, 594] width 67 height 31
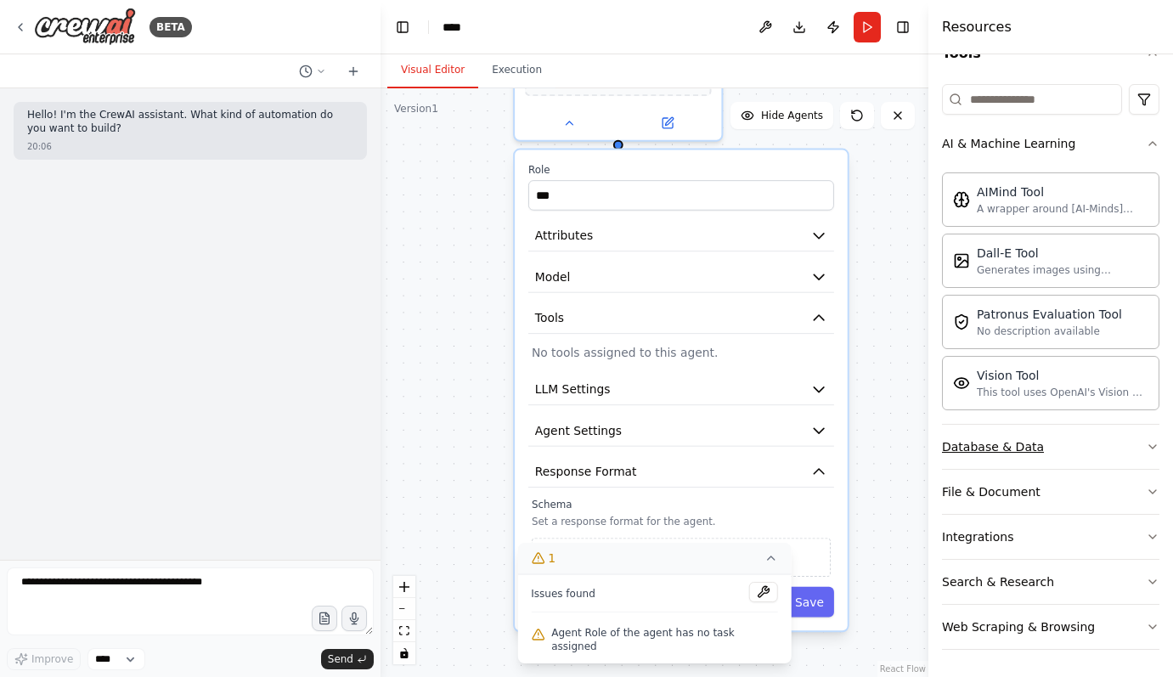
click at [1075, 455] on button "Database & Data" at bounding box center [1050, 447] width 217 height 44
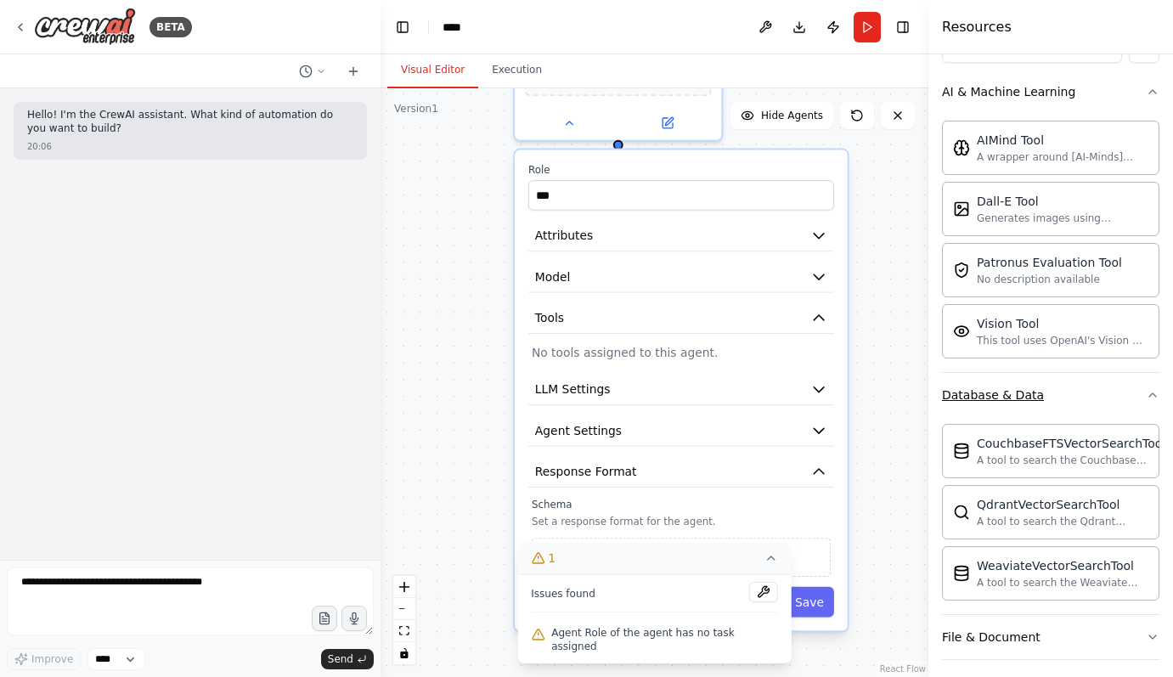
scroll to position [252, 0]
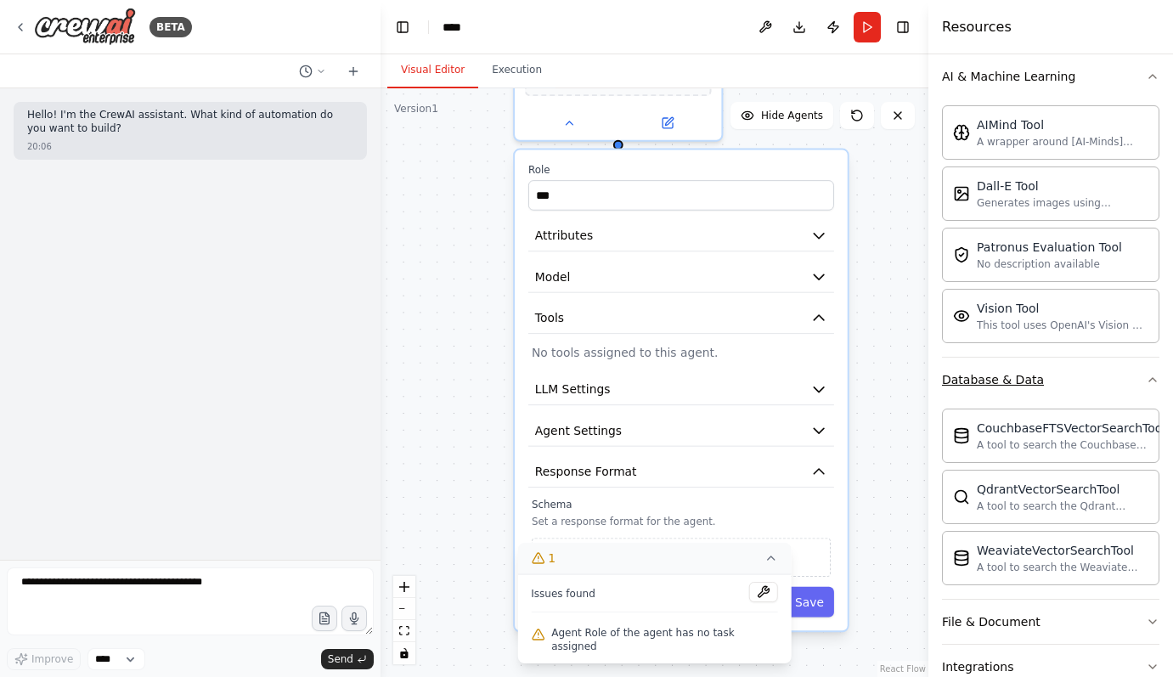
click at [1077, 388] on button "Database & Data" at bounding box center [1050, 380] width 217 height 44
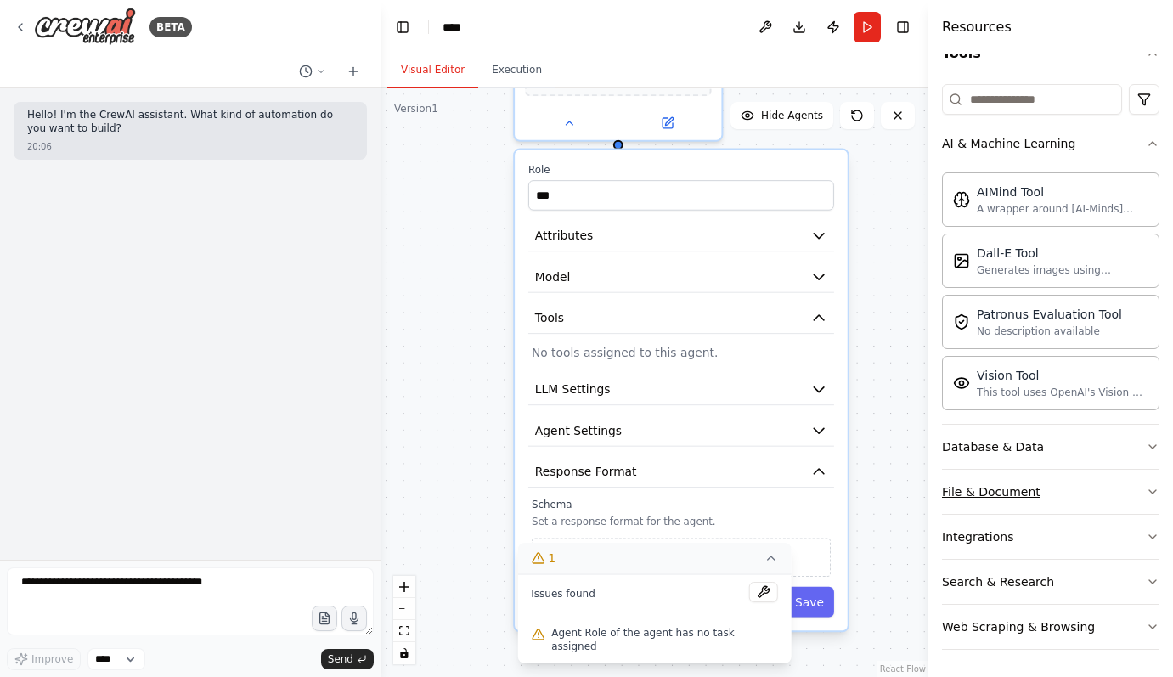
click at [1048, 497] on button "File & Document" at bounding box center [1050, 492] width 217 height 44
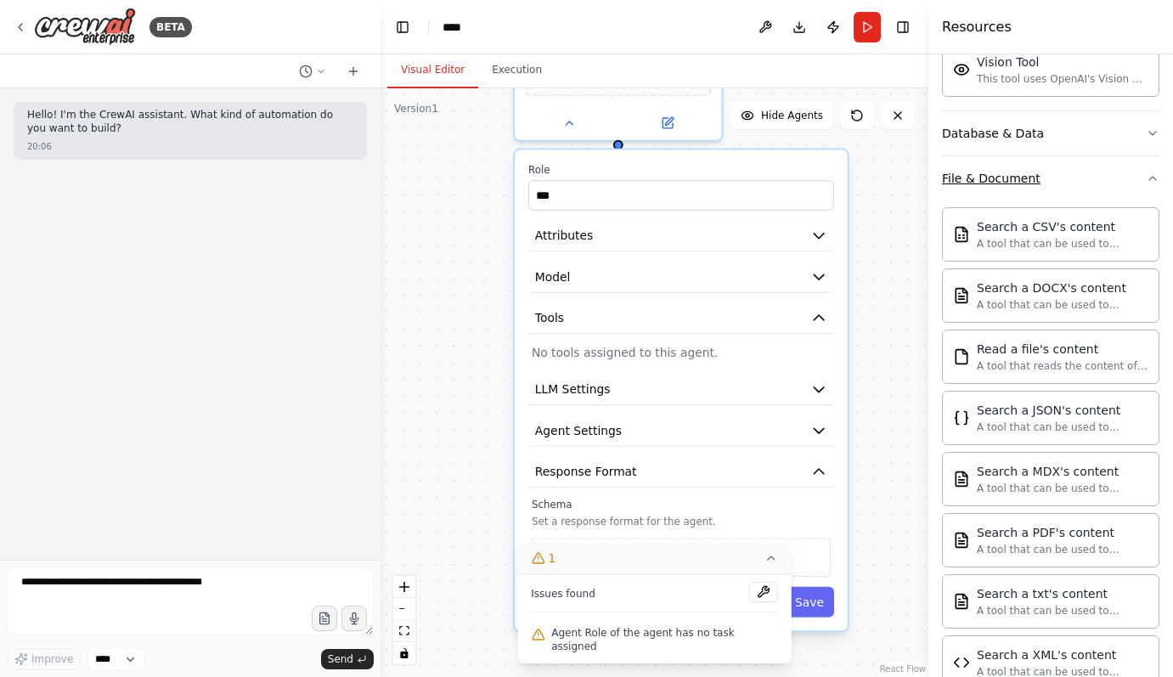
scroll to position [426, 0]
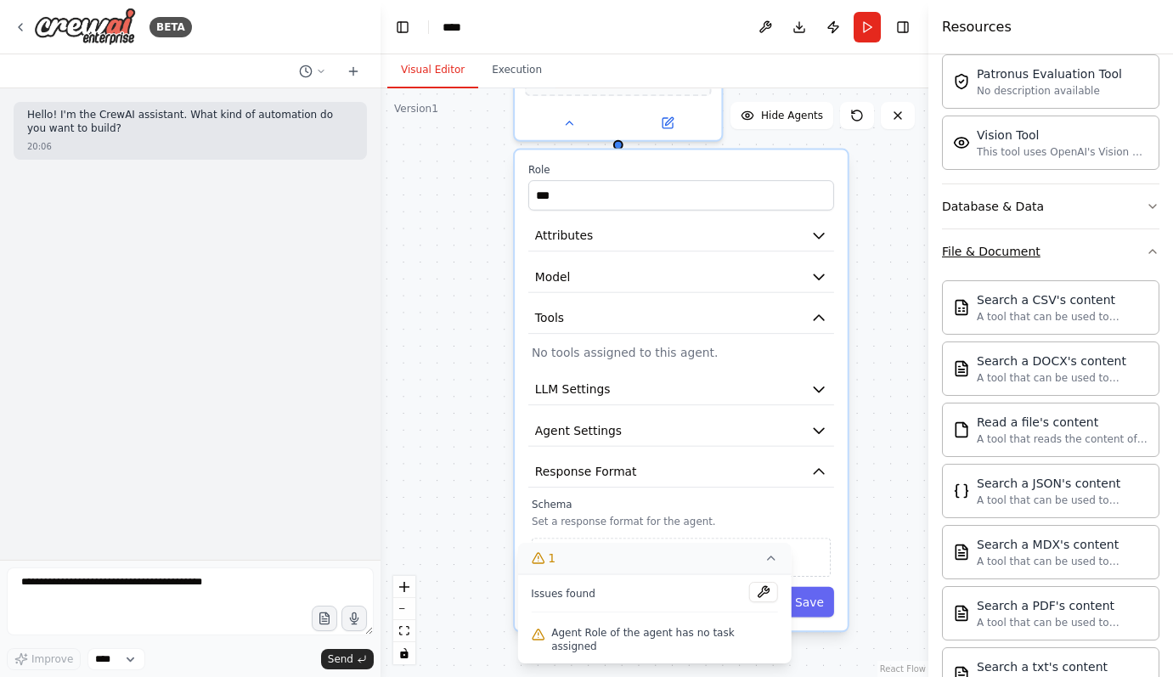
click at [1085, 251] on button "File & Document" at bounding box center [1050, 251] width 217 height 44
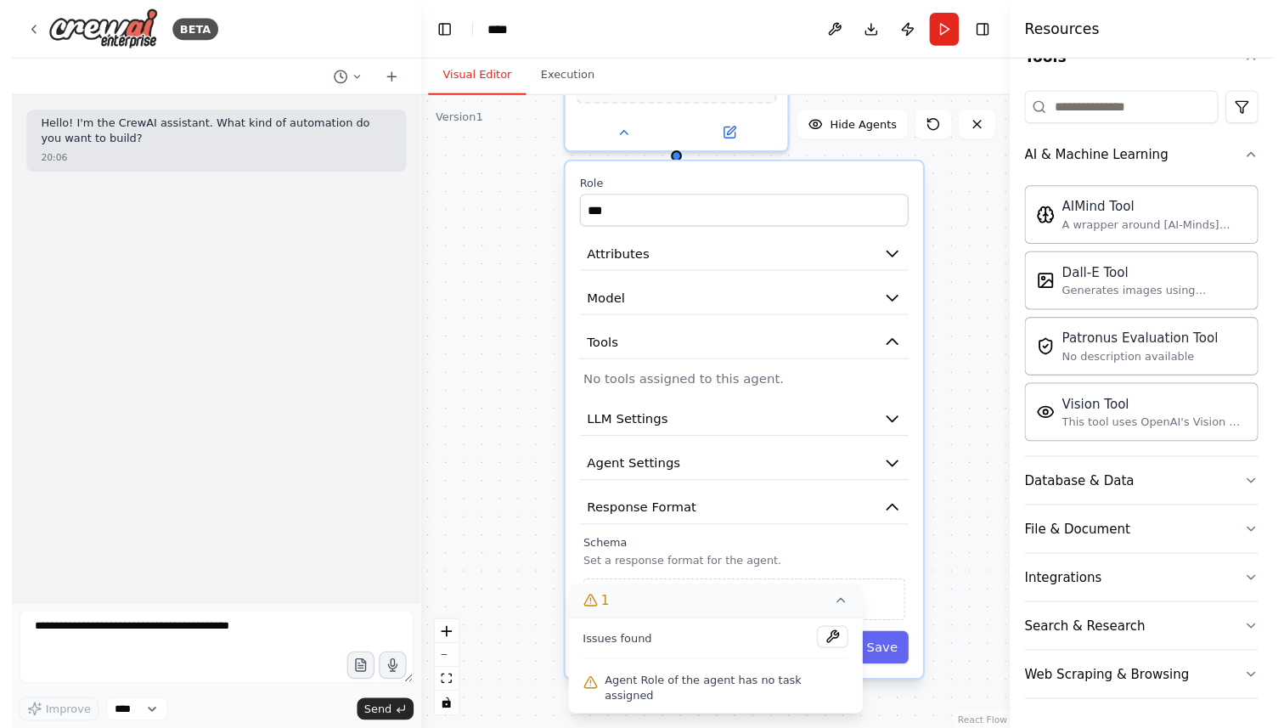
scroll to position [0, 0]
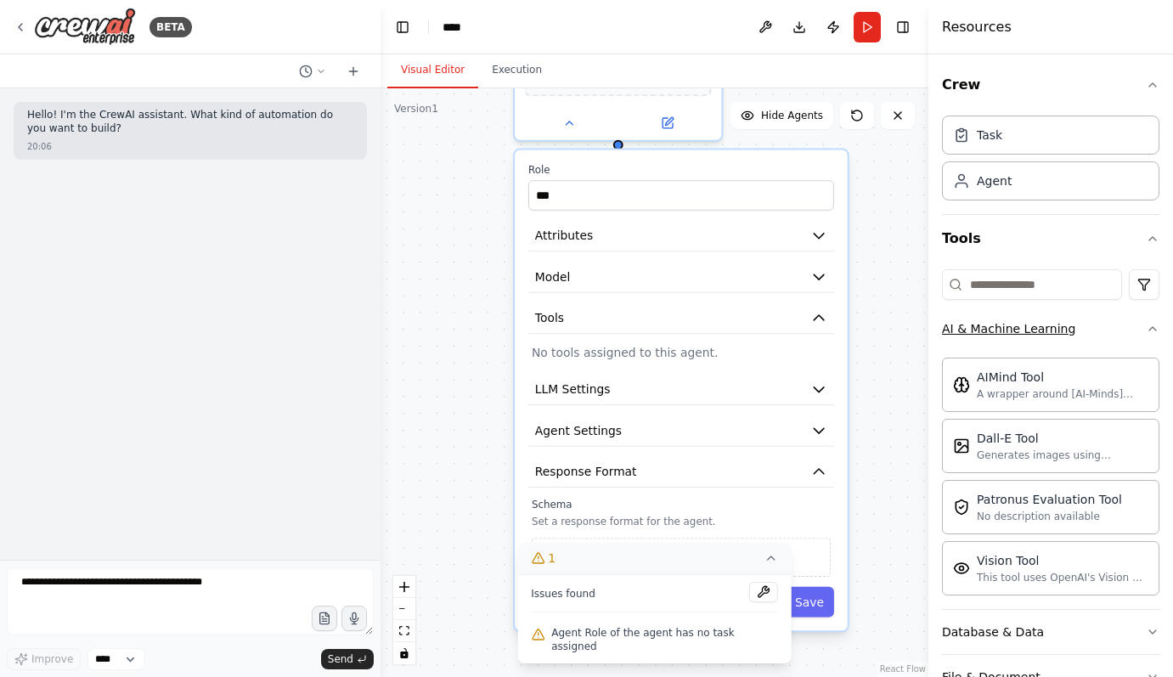
click at [1102, 324] on button "AI & Machine Learning" at bounding box center [1050, 329] width 217 height 44
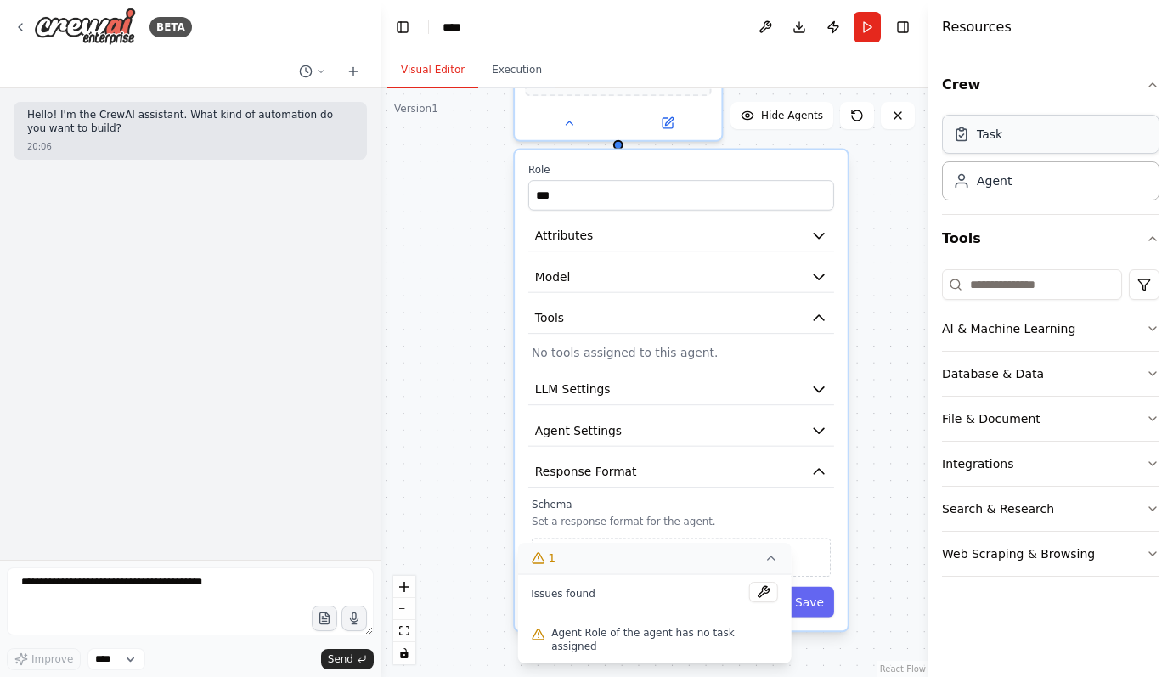
click at [1047, 145] on div "Task" at bounding box center [1050, 134] width 217 height 39
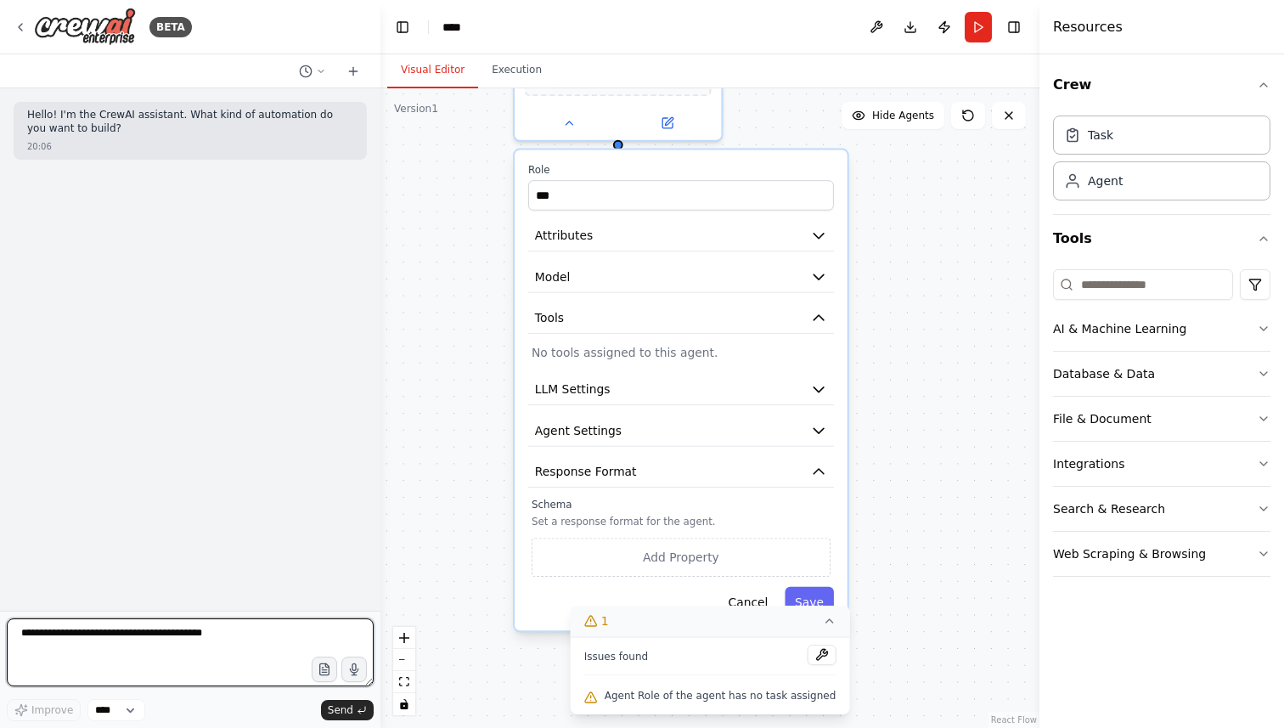
click at [165, 653] on textarea at bounding box center [190, 652] width 367 height 68
paste textarea "**********"
type textarea "**********"
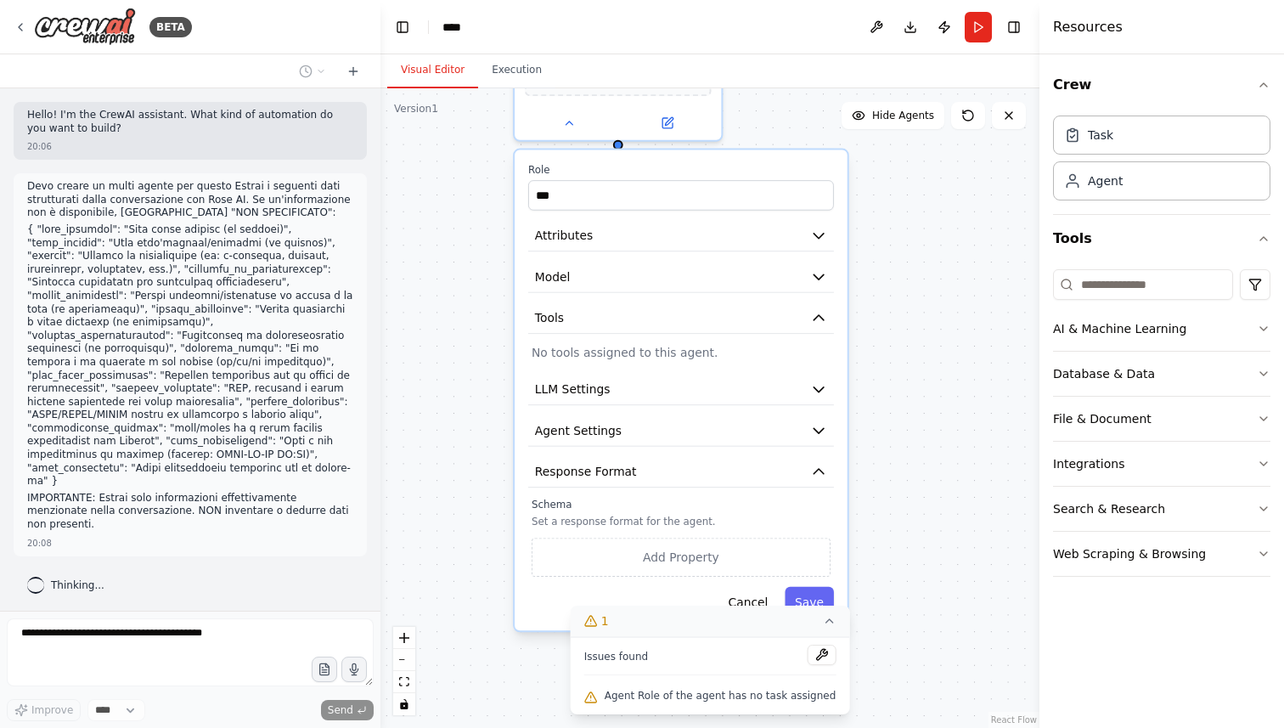
click at [1005, 135] on div "Role of the agent Goal of the agent gpt-4o-mini Drop tools here Role *** Attrib…" at bounding box center [710, 408] width 659 height 640
click at [1007, 124] on button at bounding box center [1009, 115] width 34 height 27
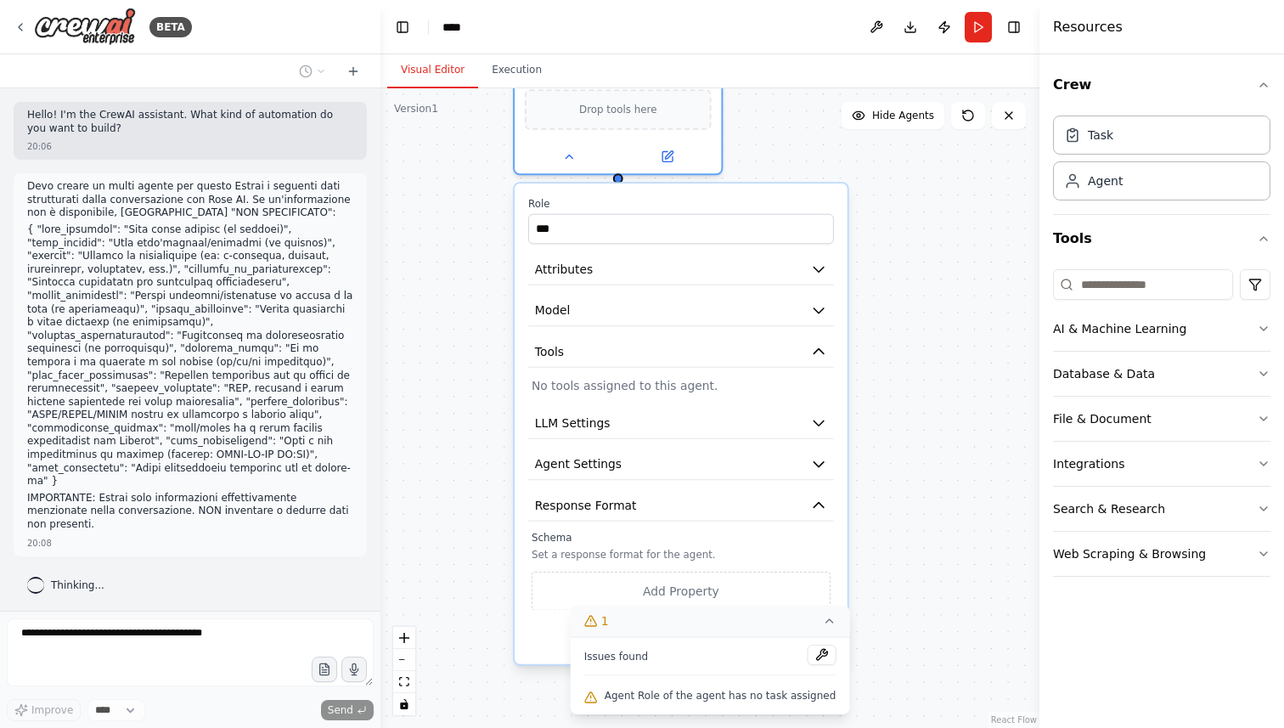
drag, startPoint x: 741, startPoint y: 397, endPoint x: 751, endPoint y: 612, distance: 214.3
click at [751, 612] on div "Version 1 Show Tools Hide Agents Role of the agent Goal of the agent gpt-4o-min…" at bounding box center [710, 408] width 659 height 640
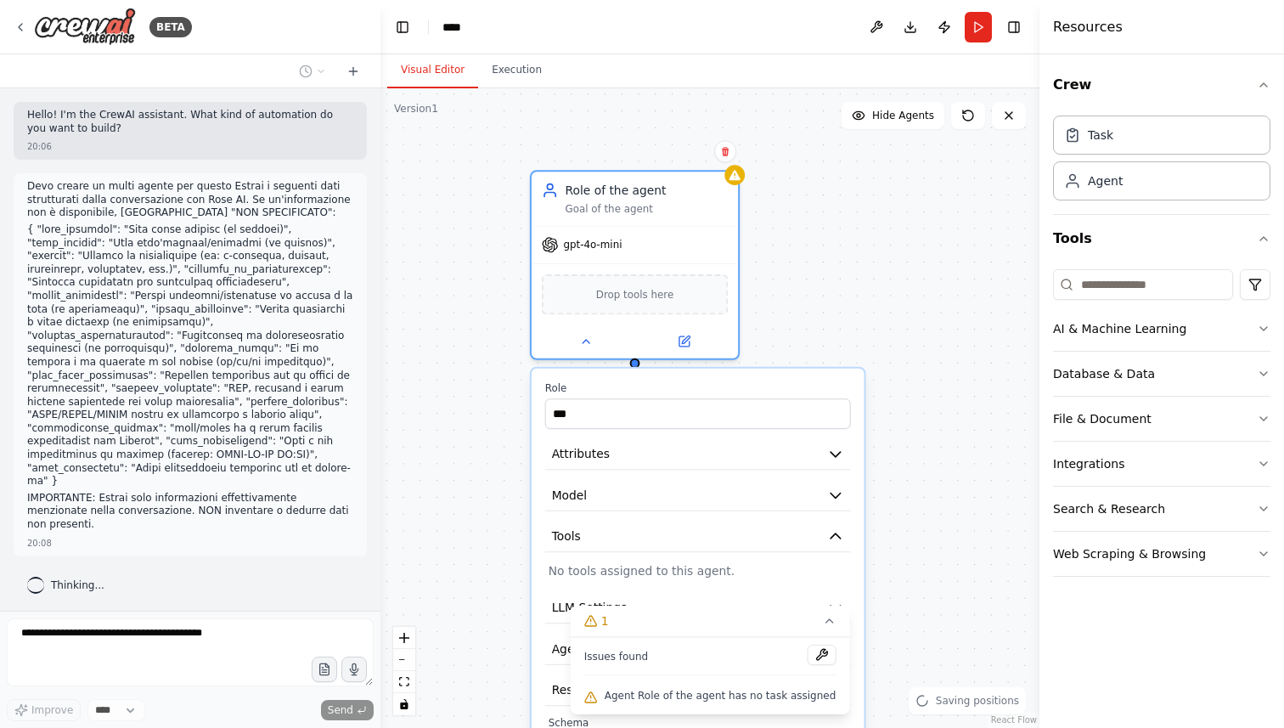
click at [732, 161] on div "Confirm" at bounding box center [725, 151] width 22 height 22
click at [724, 150] on icon at bounding box center [725, 151] width 7 height 9
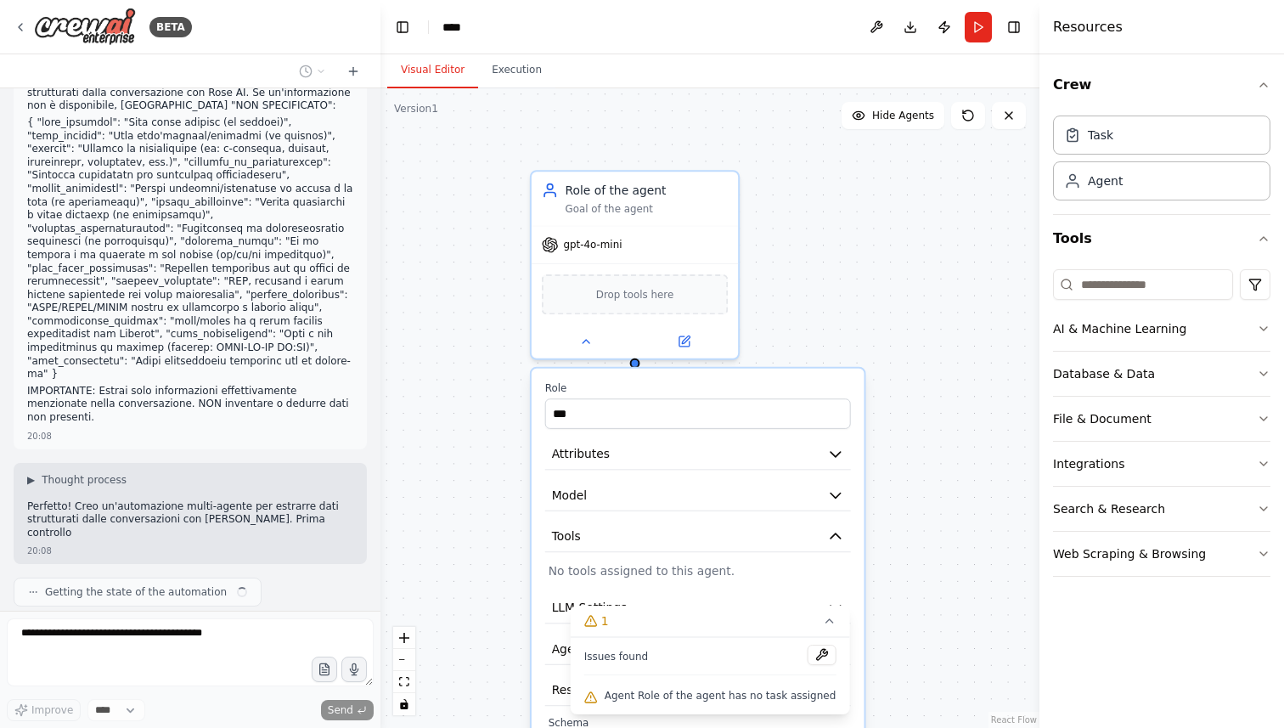
scroll to position [120, 0]
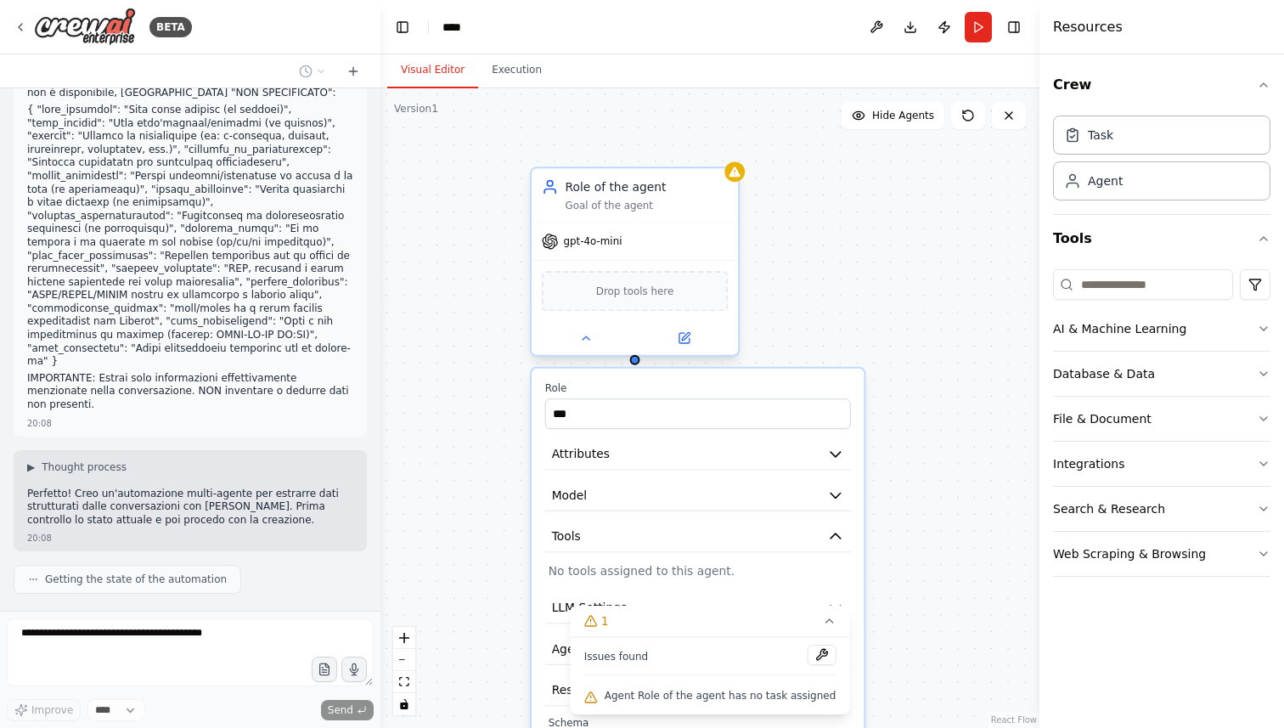
click at [700, 201] on div "Goal of the agent" at bounding box center [646, 206] width 163 height 14
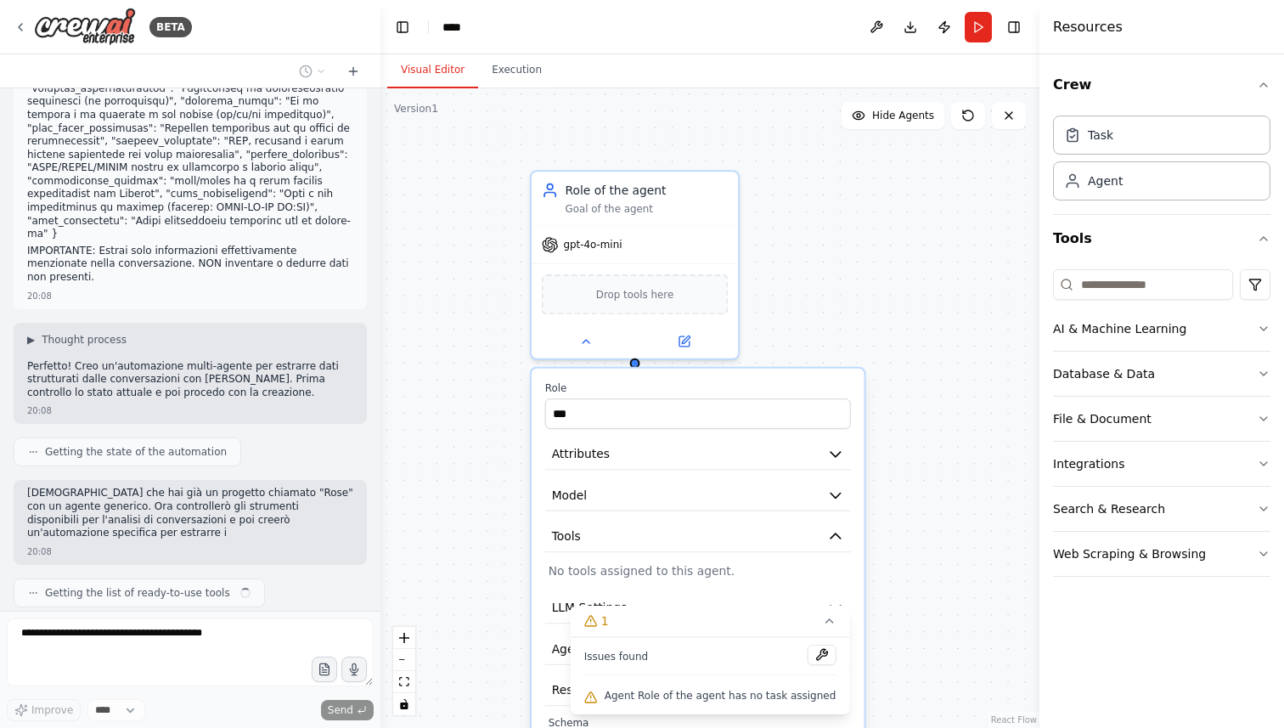
scroll to position [261, 0]
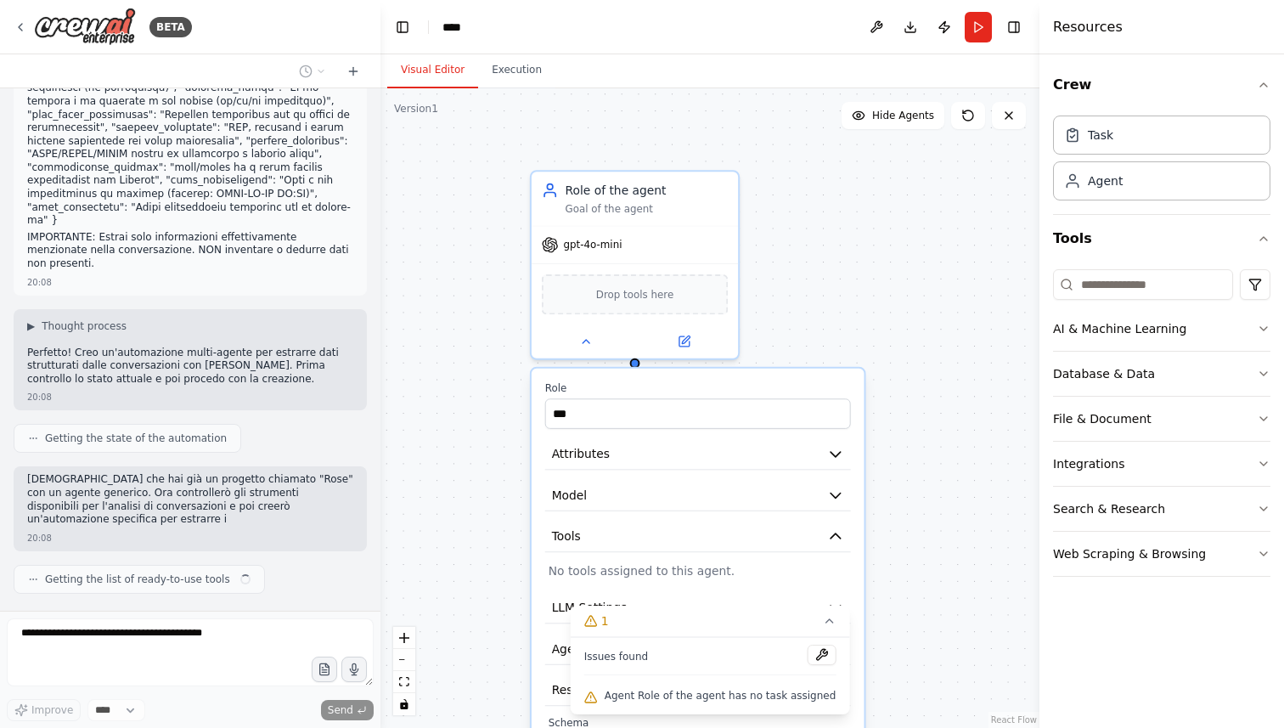
click at [723, 155] on div "Role of the agent Goal of the agent gpt-4o-mini Drop tools here Role *** Attrib…" at bounding box center [710, 408] width 659 height 640
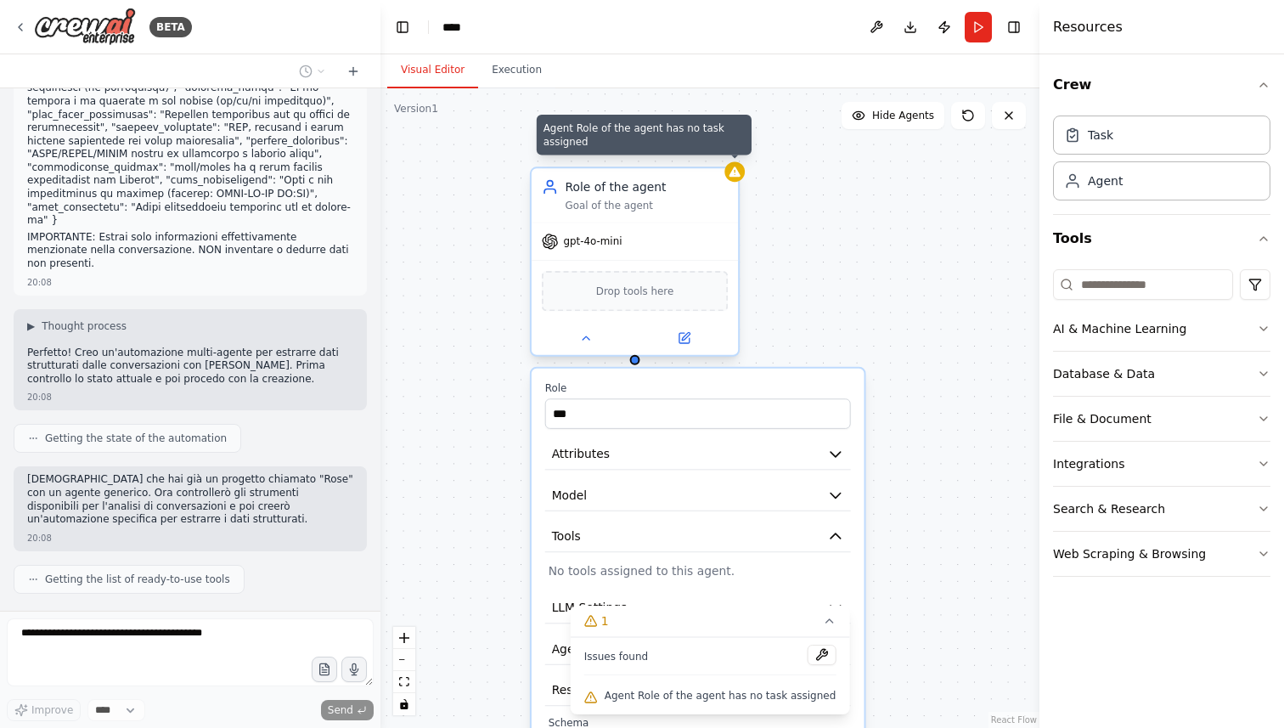
click at [722, 197] on div "Role of the agent Goal of the agent" at bounding box center [646, 195] width 163 height 34
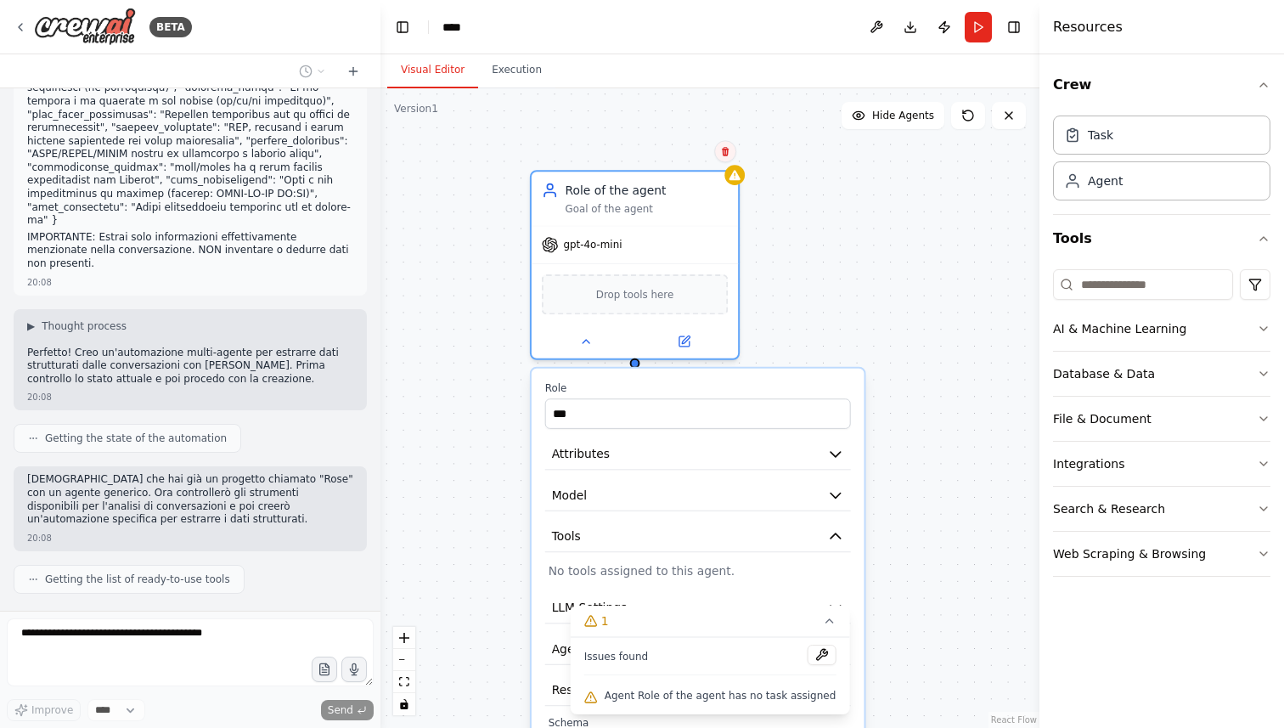
click at [729, 155] on icon at bounding box center [725, 151] width 10 height 10
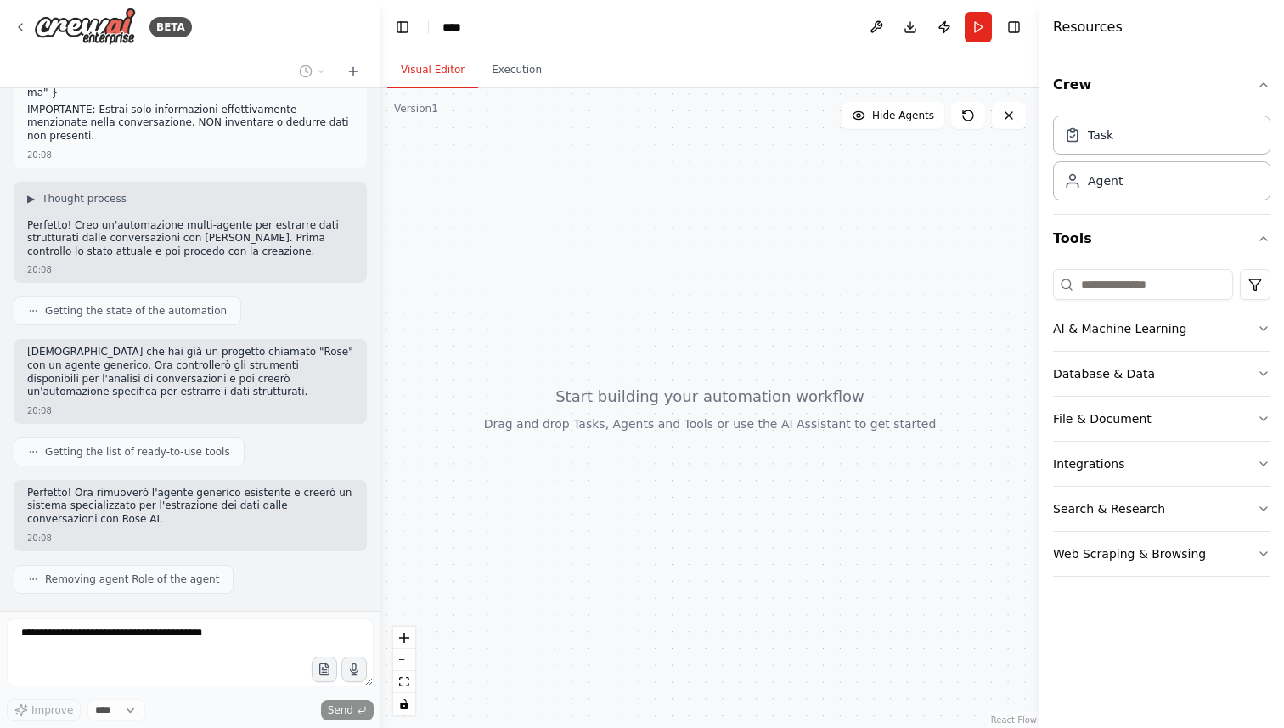
scroll to position [502, 0]
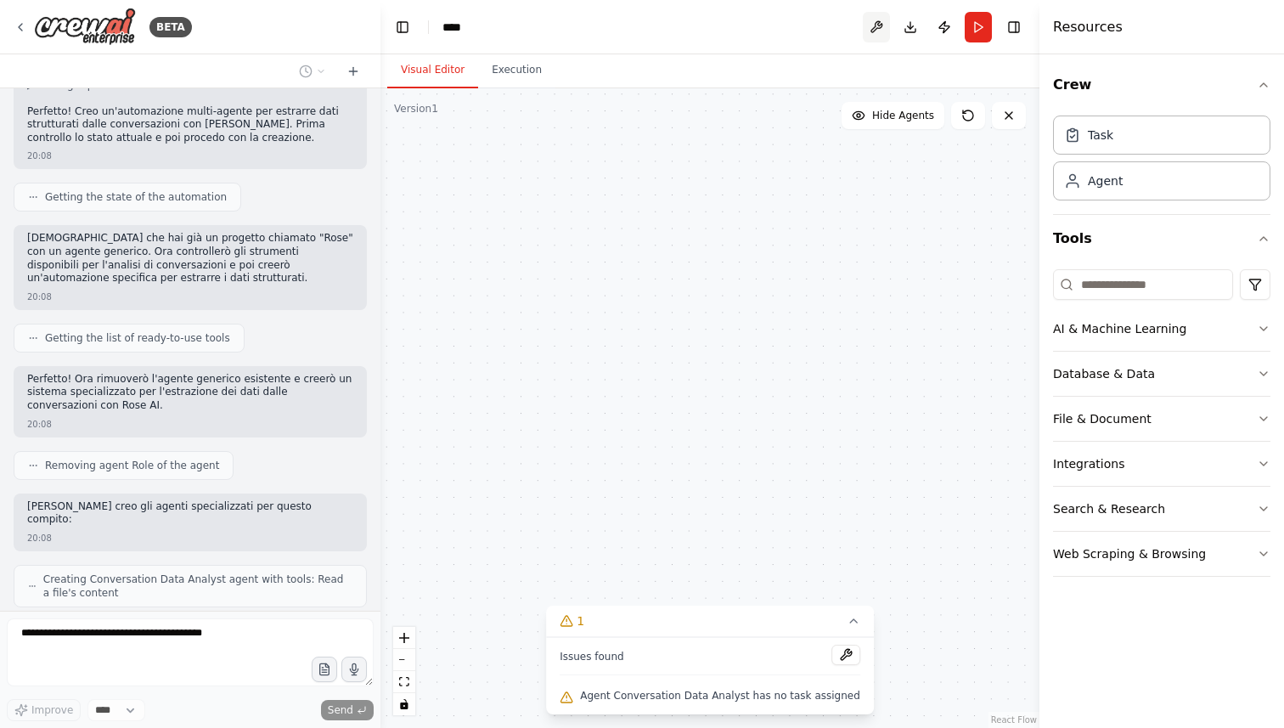
click at [872, 27] on button at bounding box center [876, 27] width 27 height 31
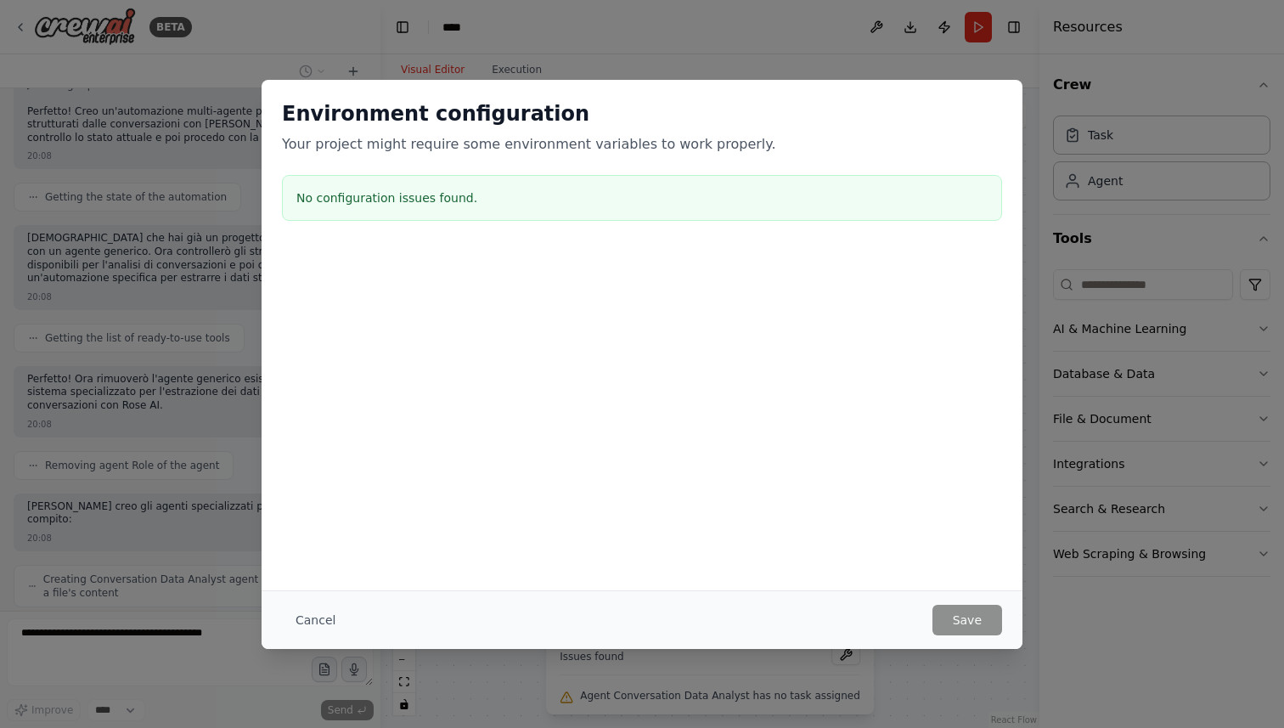
scroll to position [544, 0]
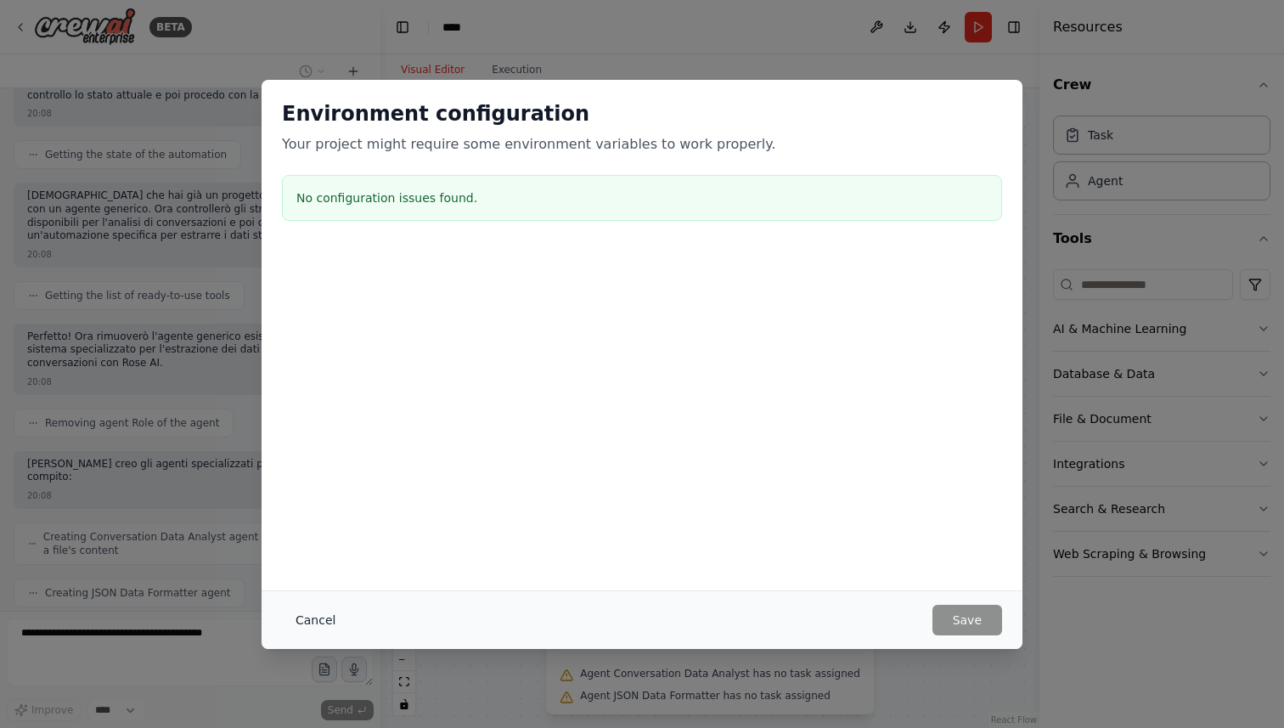
click at [327, 622] on button "Cancel" at bounding box center [315, 620] width 67 height 31
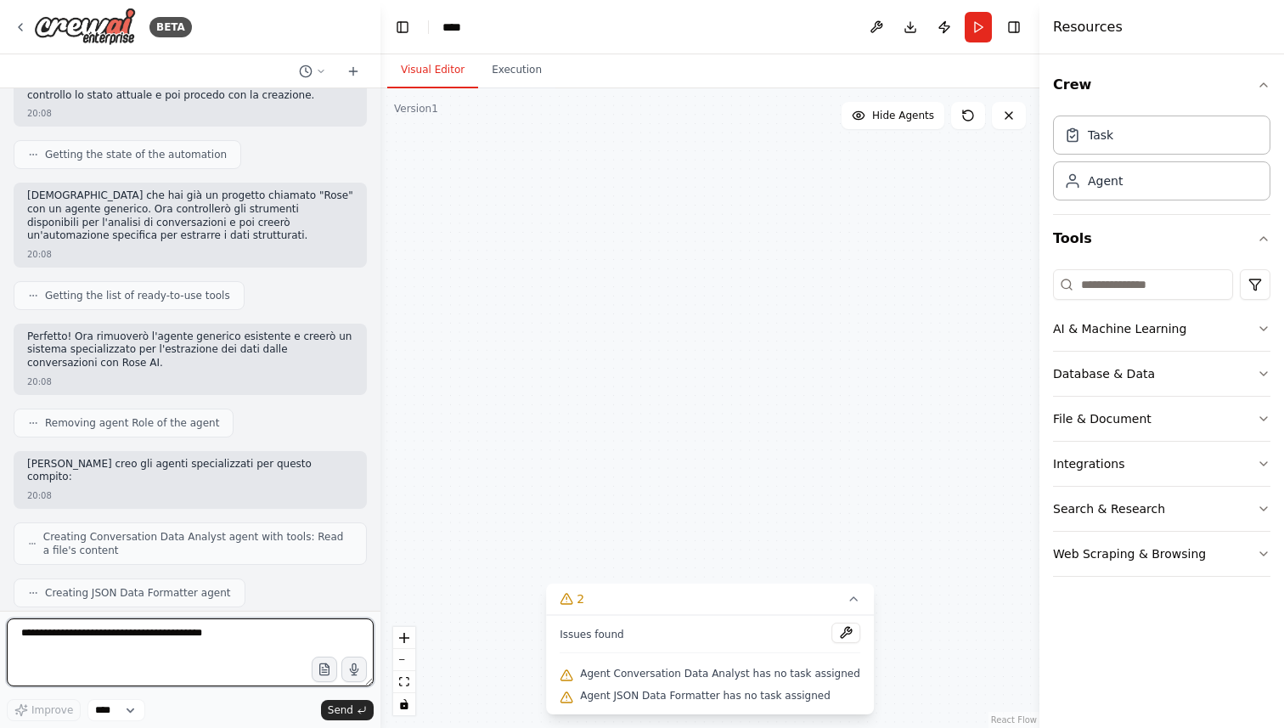
scroll to position [645, 0]
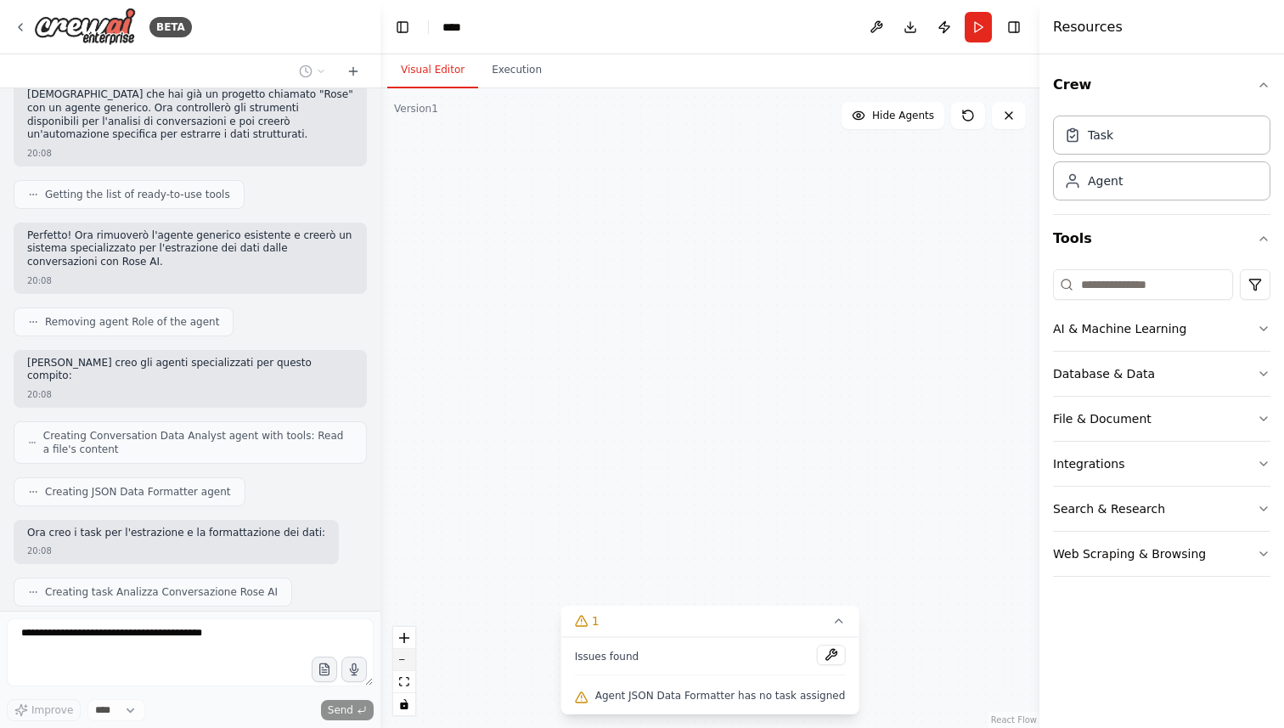
click at [407, 660] on icon "zoom out" at bounding box center [404, 660] width 10 height 2
click at [208, 307] on div "Removing agent Role of the agent" at bounding box center [124, 321] width 220 height 29
click at [184, 315] on span "Removing agent Role of the agent" at bounding box center [132, 322] width 174 height 14
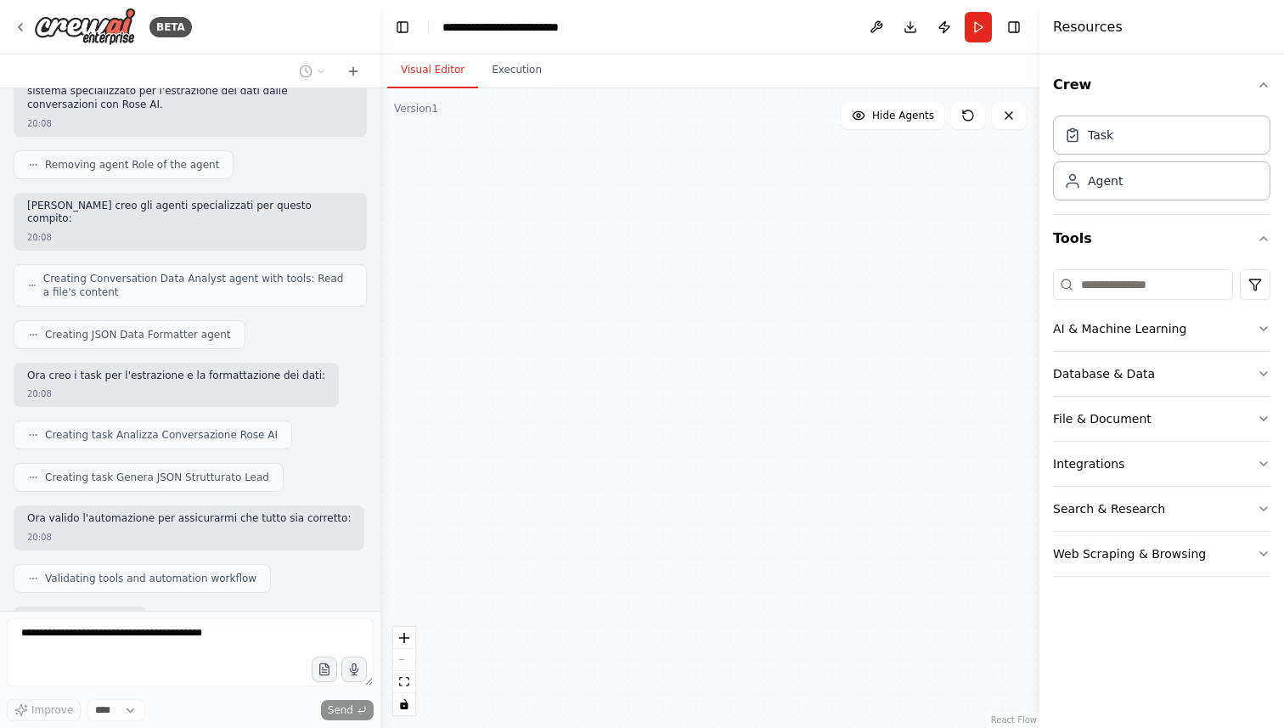
scroll to position [889, 0]
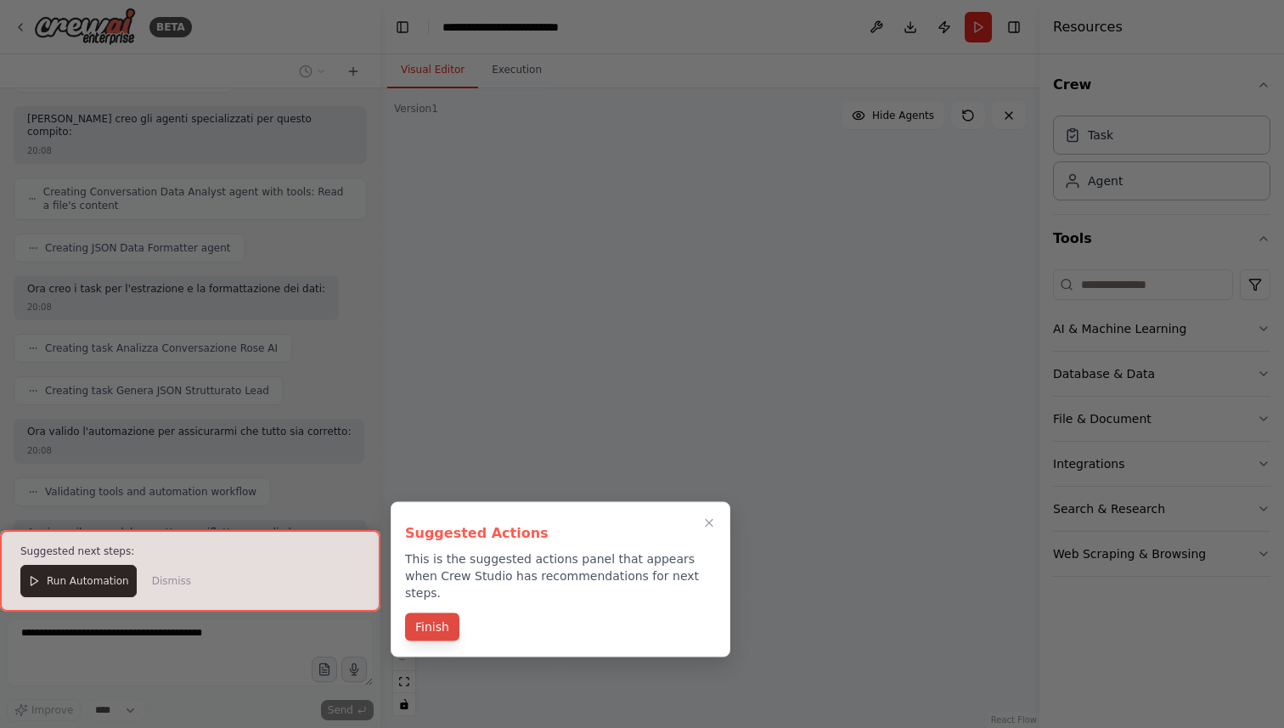
click at [440, 613] on button "Finish" at bounding box center [432, 627] width 54 height 28
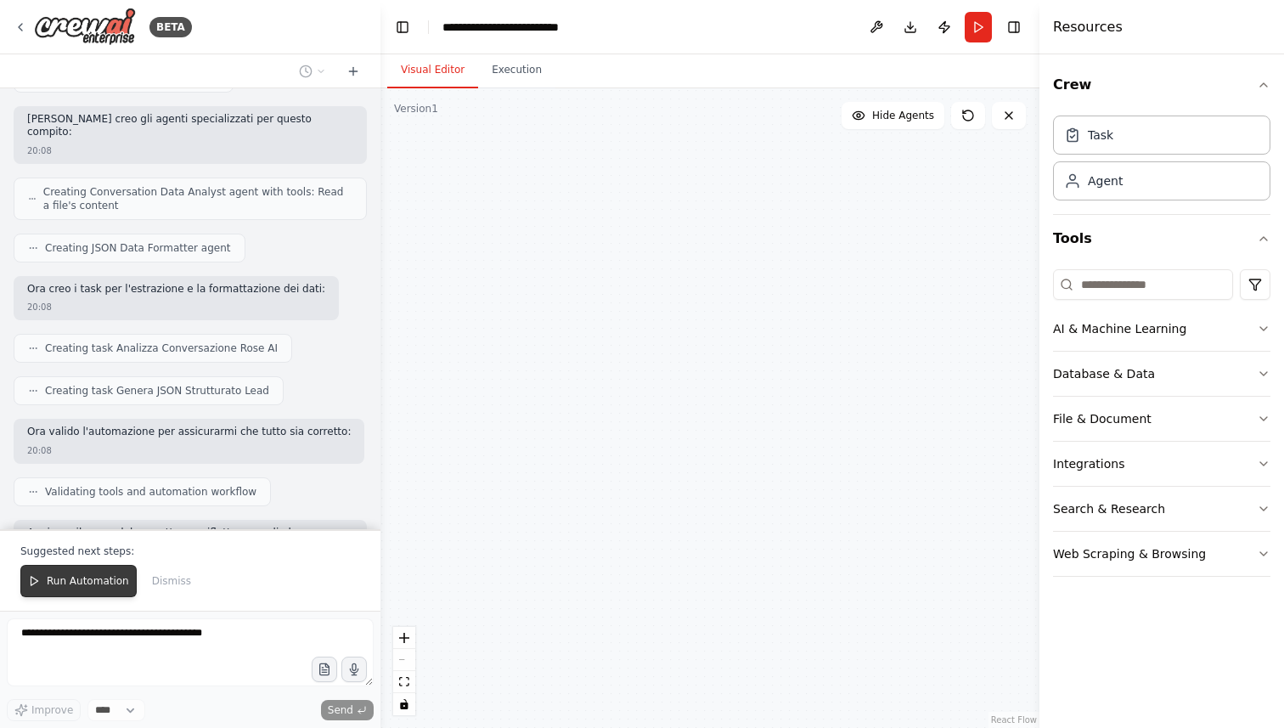
click at [87, 582] on span "Run Automation" at bounding box center [88, 581] width 82 height 14
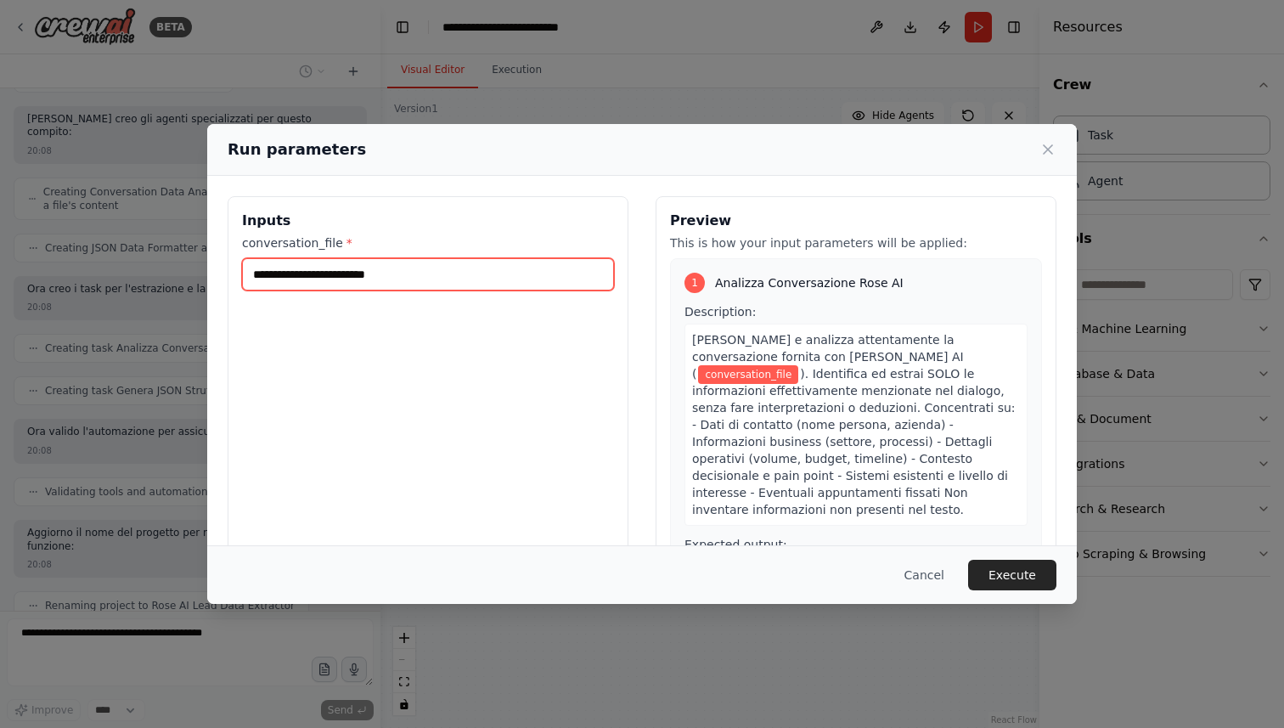
click at [424, 281] on input "conversation_file *" at bounding box center [428, 274] width 372 height 32
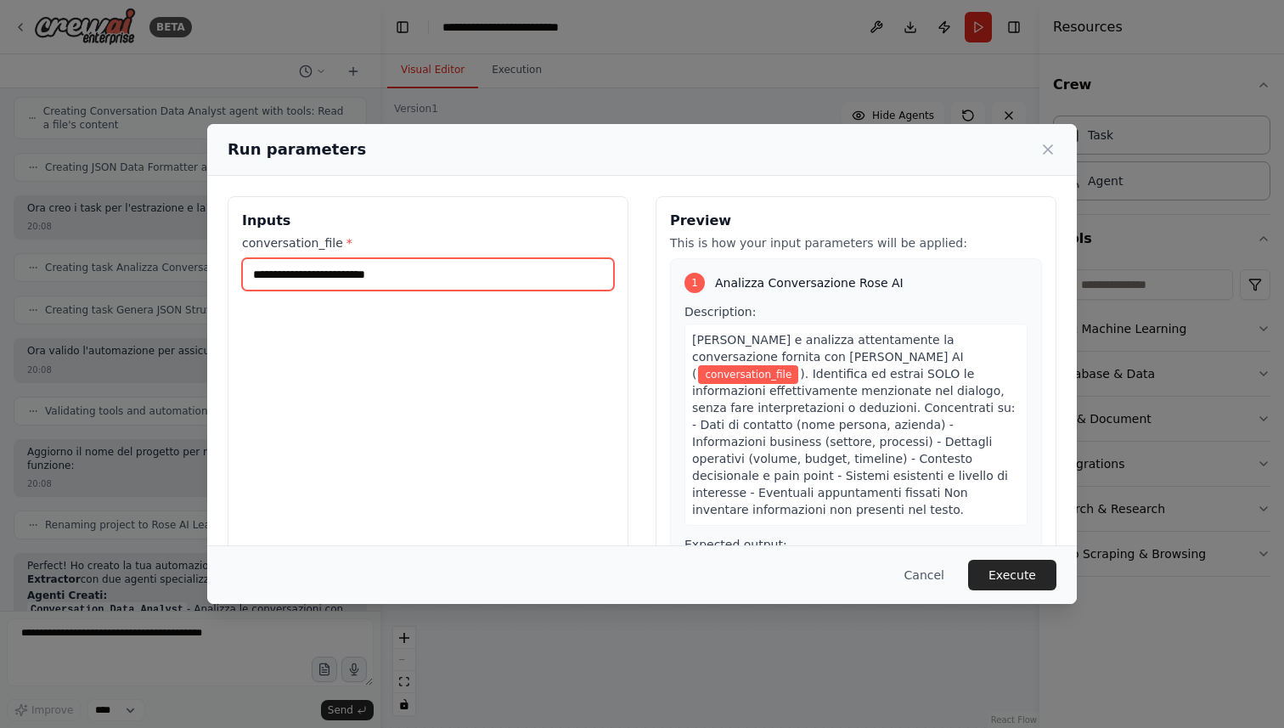
click at [431, 269] on input "conversation_file *" at bounding box center [428, 274] width 372 height 32
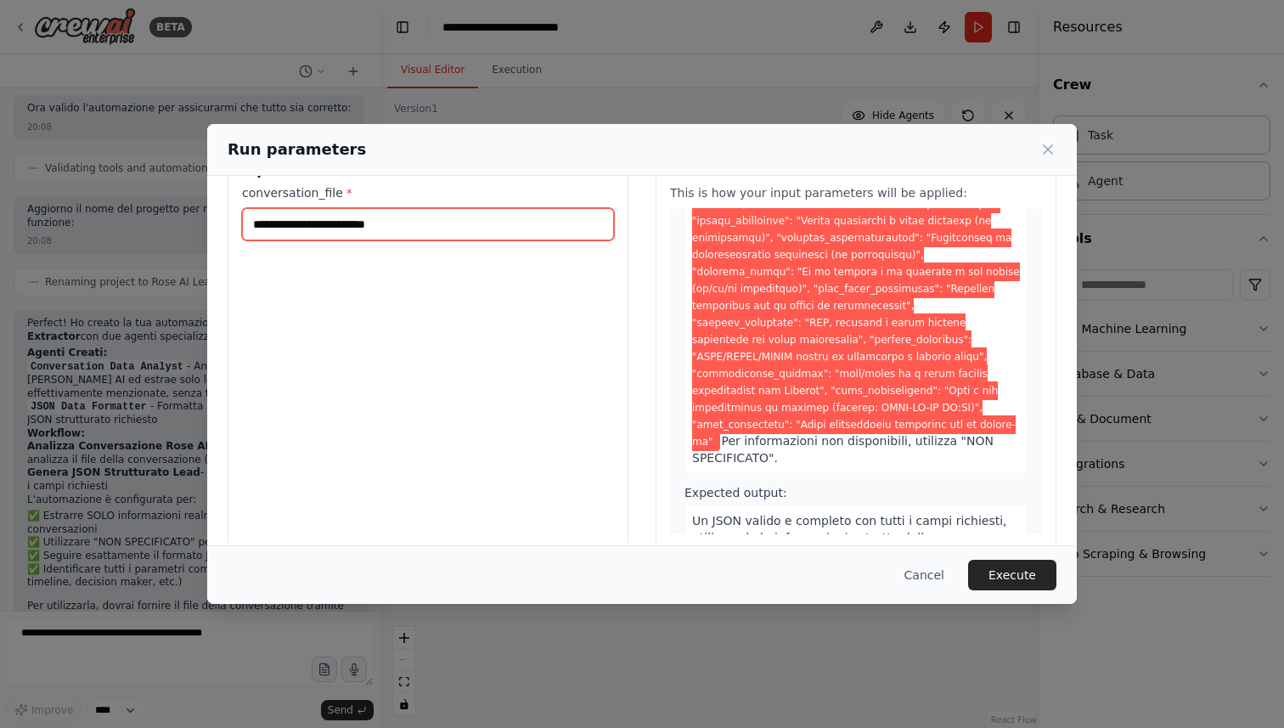
scroll to position [73, 0]
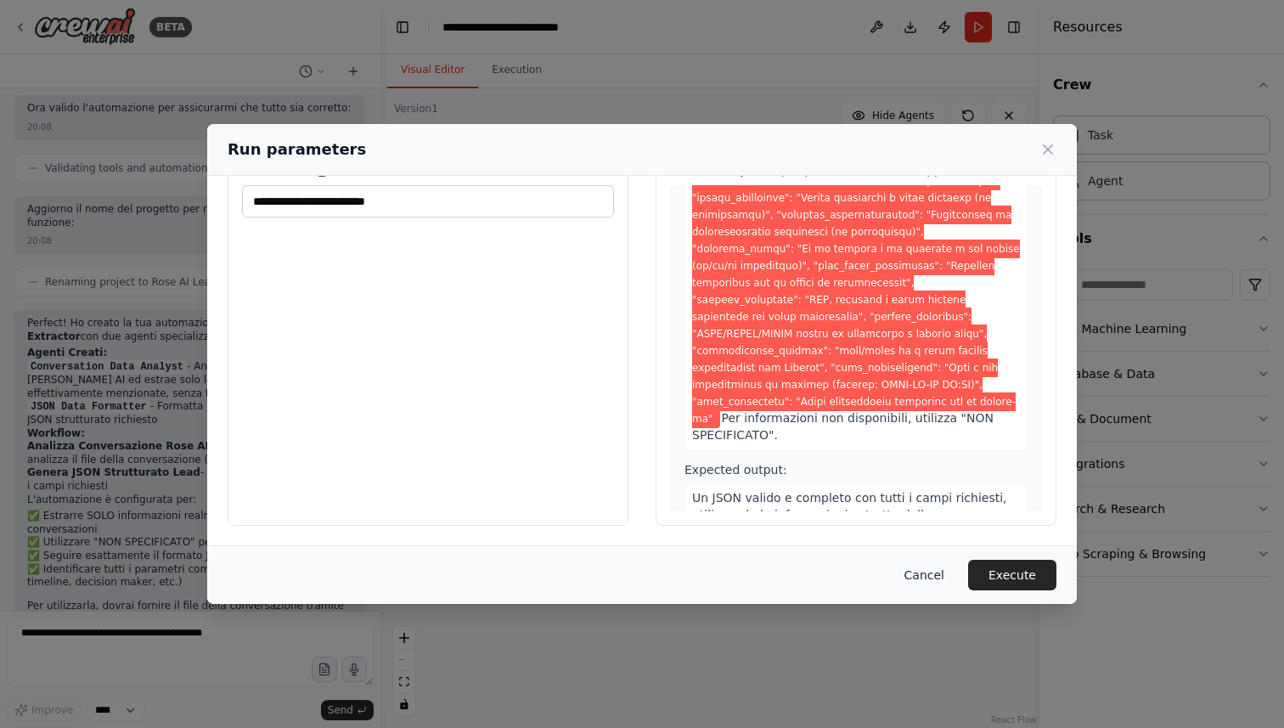
click at [944, 574] on button "Cancel" at bounding box center [924, 575] width 67 height 31
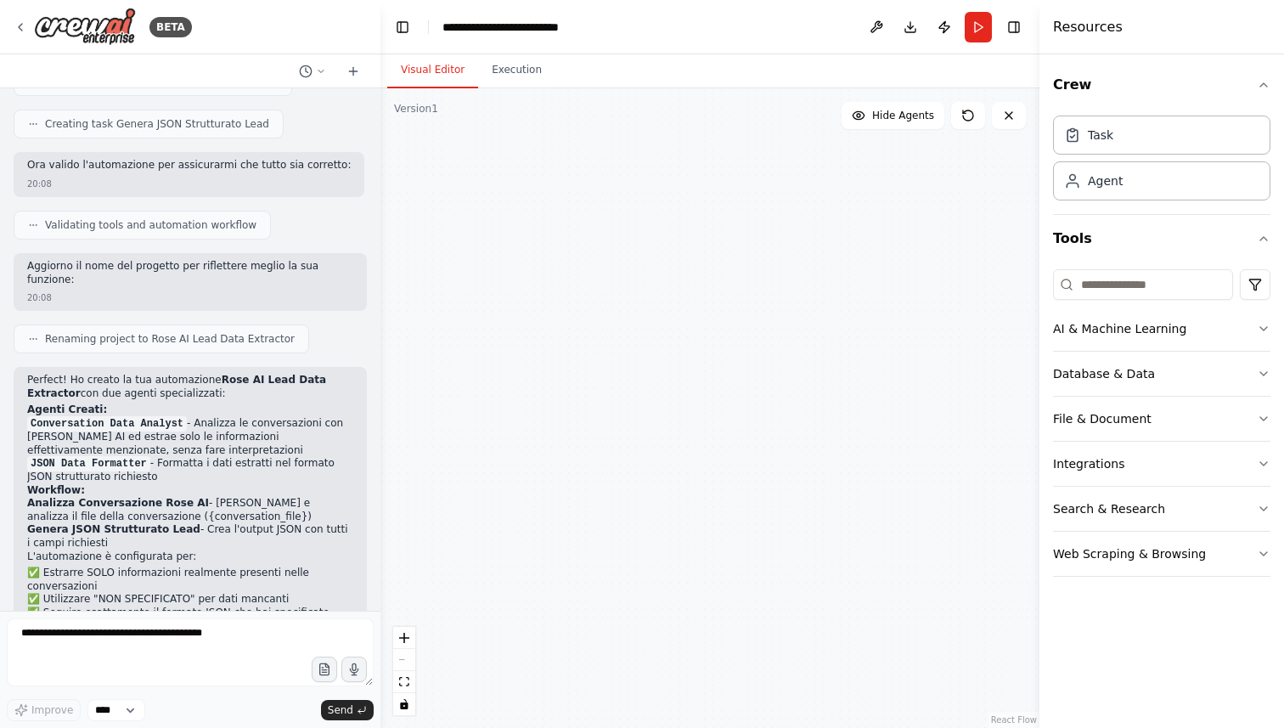
scroll to position [1155, 0]
click at [23, 21] on icon at bounding box center [21, 27] width 14 height 14
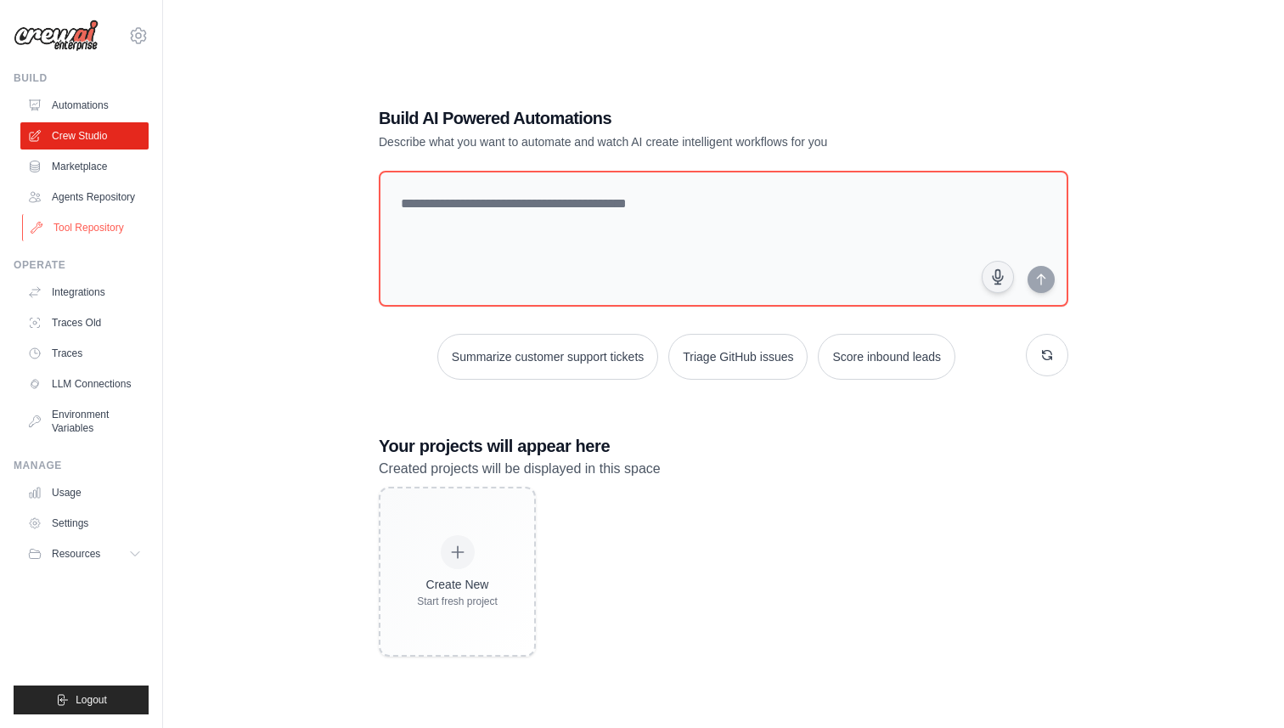
click at [104, 220] on link "Tool Repository" at bounding box center [86, 227] width 128 height 27
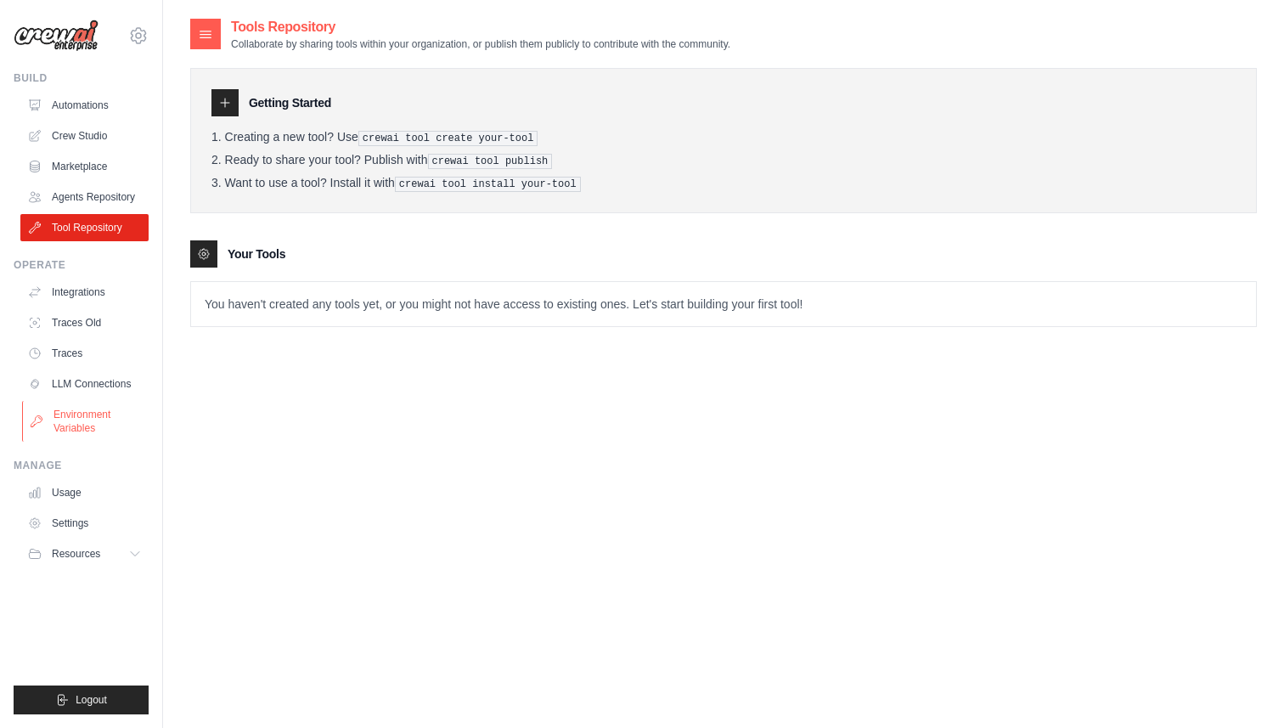
click at [111, 425] on link "Environment Variables" at bounding box center [86, 421] width 128 height 41
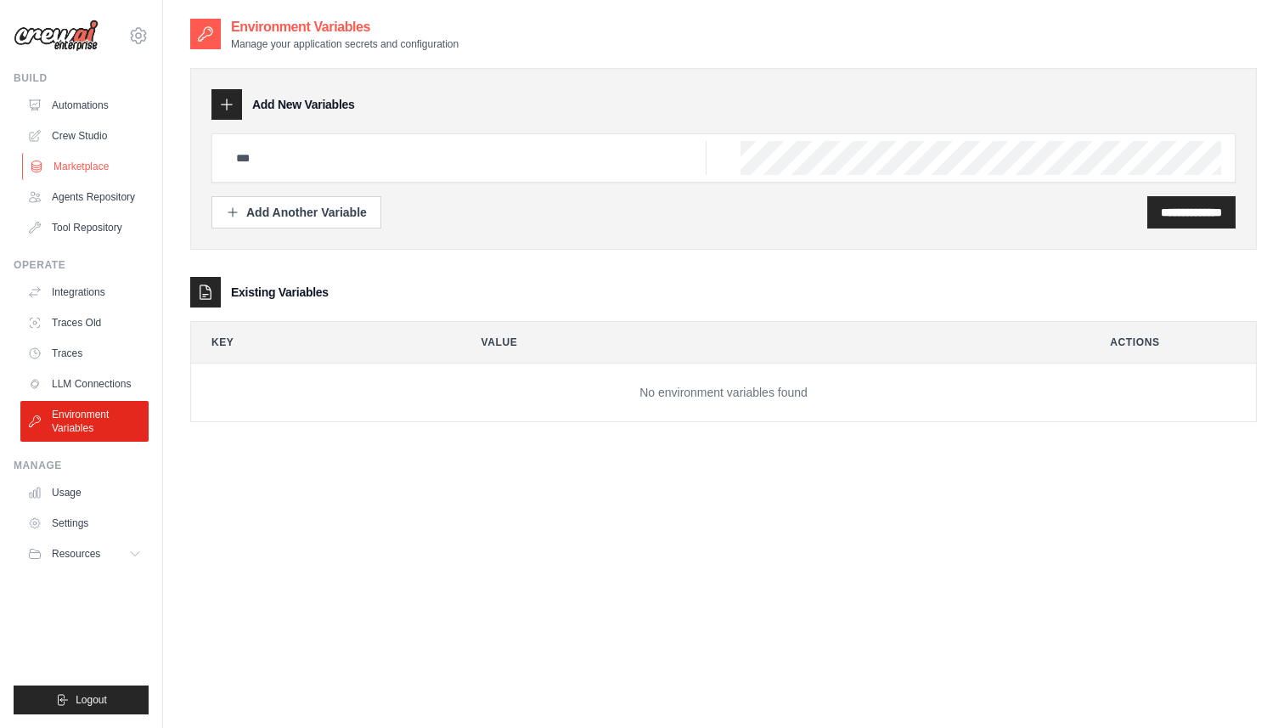
click at [97, 154] on link "Marketplace" at bounding box center [86, 166] width 128 height 27
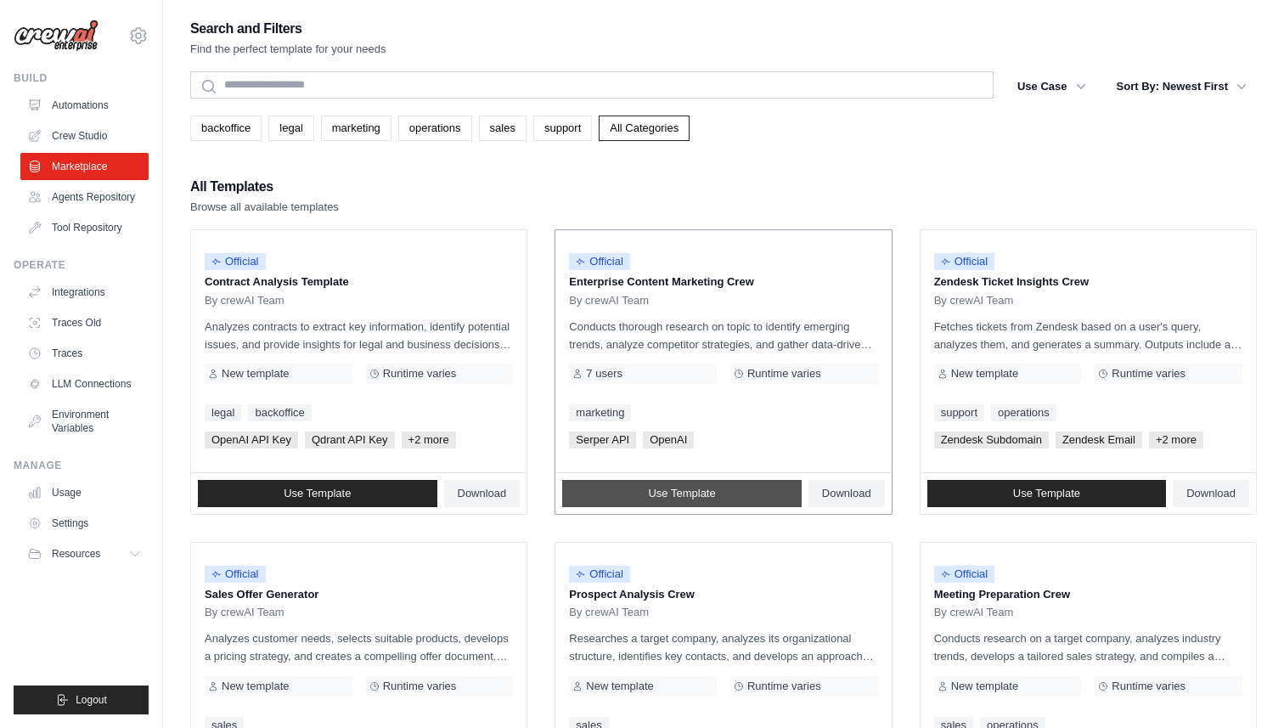
click at [752, 489] on link "Use Template" at bounding box center [682, 493] width 240 height 27
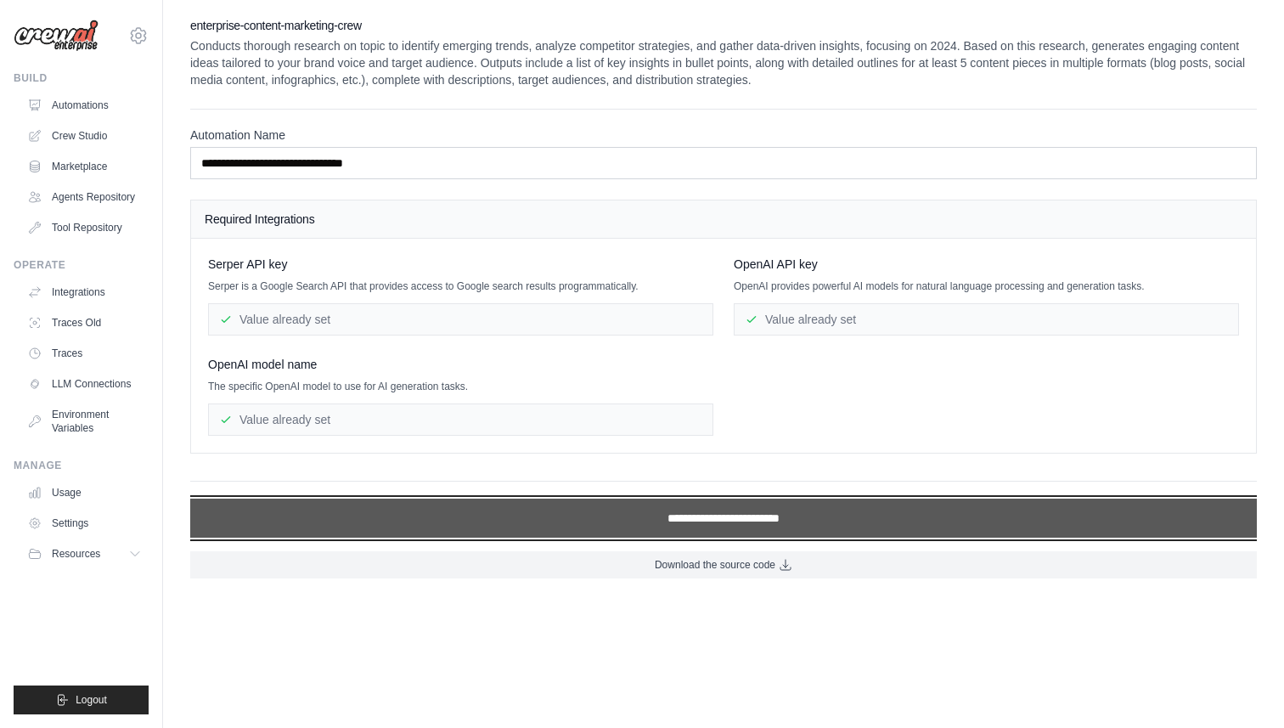
click at [606, 526] on input "**********" at bounding box center [723, 518] width 1067 height 39
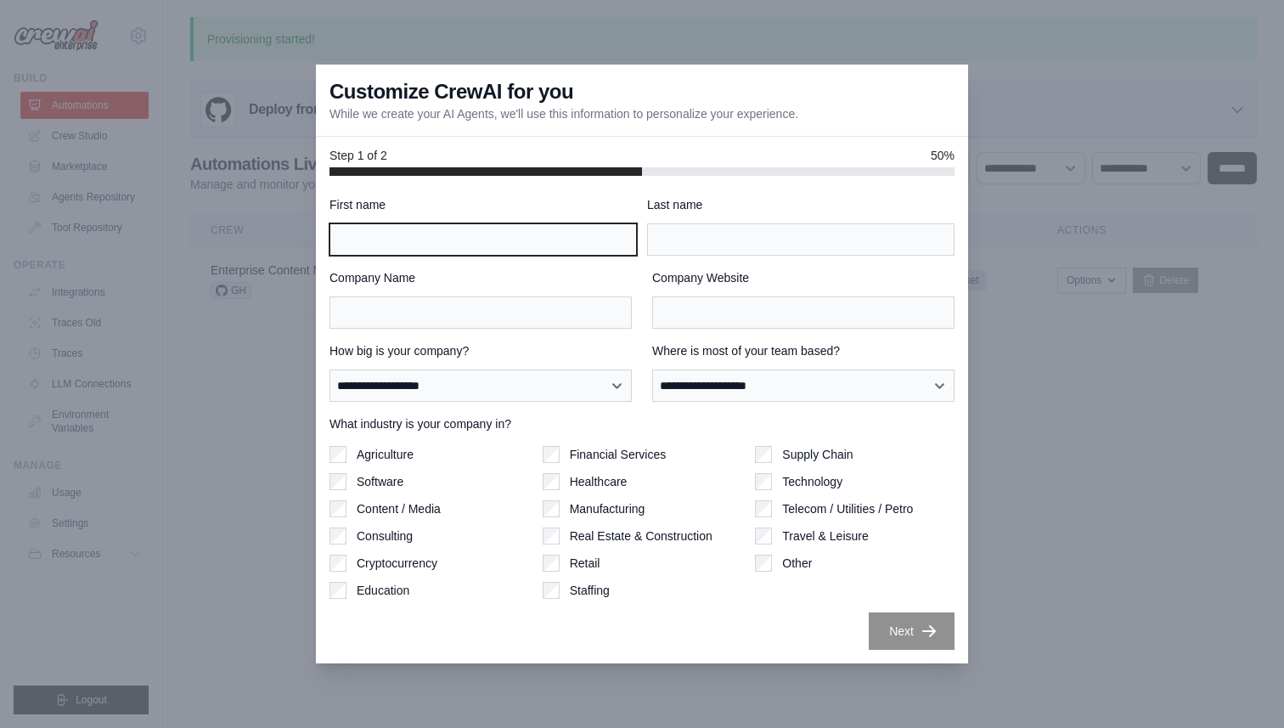
click at [409, 241] on input "First name" at bounding box center [483, 239] width 307 height 32
type input "*******"
type input "********"
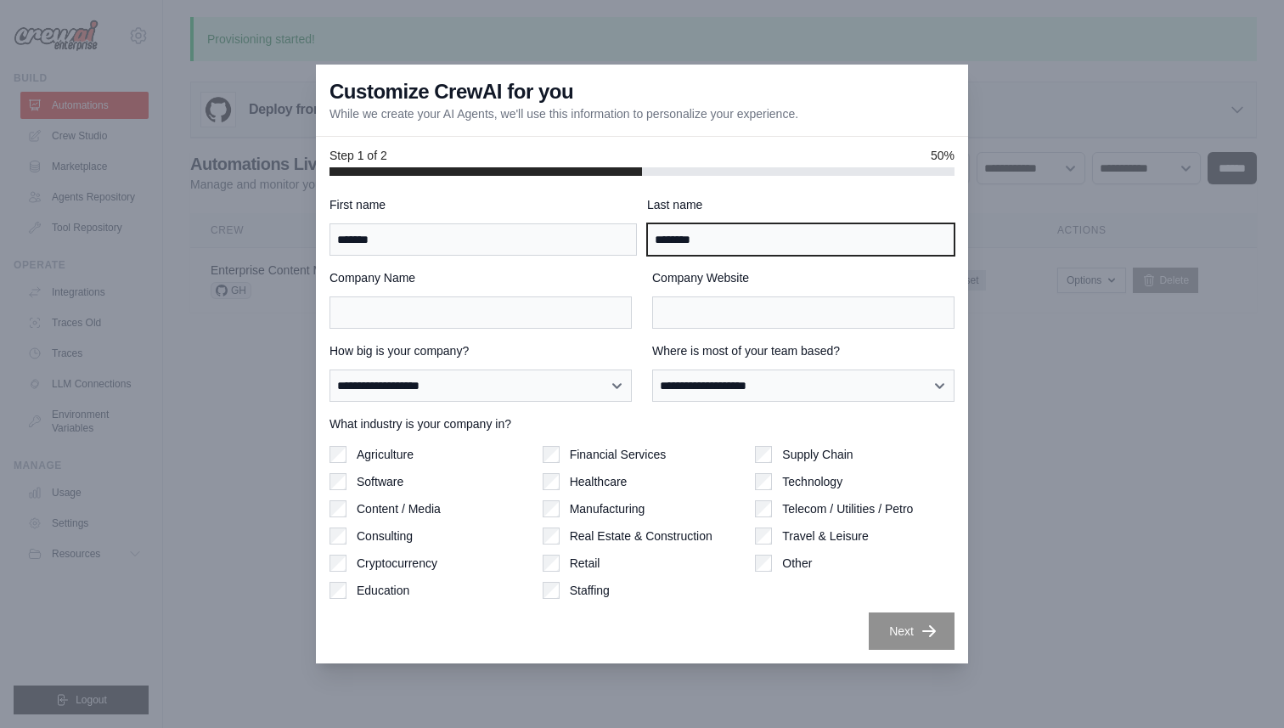
type input "********"
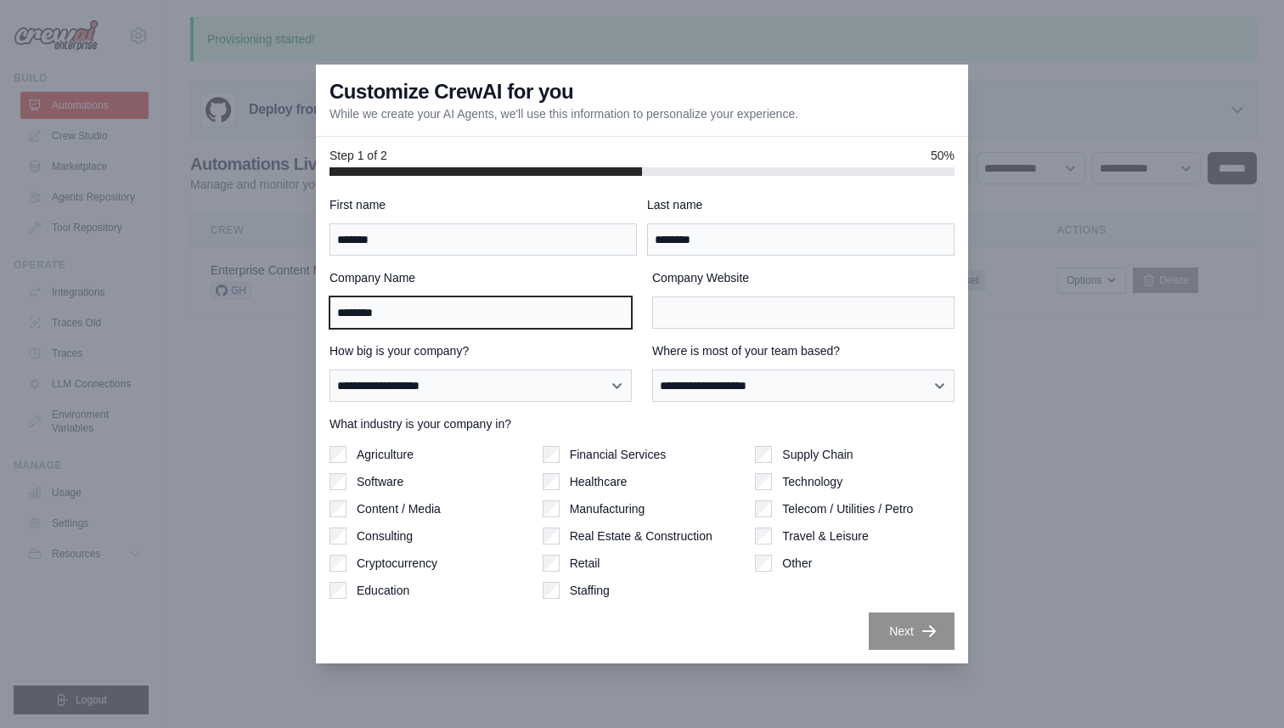
type input "********"
drag, startPoint x: 432, startPoint y: 313, endPoint x: 257, endPoint y: 308, distance: 175.0
click at [258, 308] on div "**********" at bounding box center [642, 364] width 1284 height 728
type input "******"
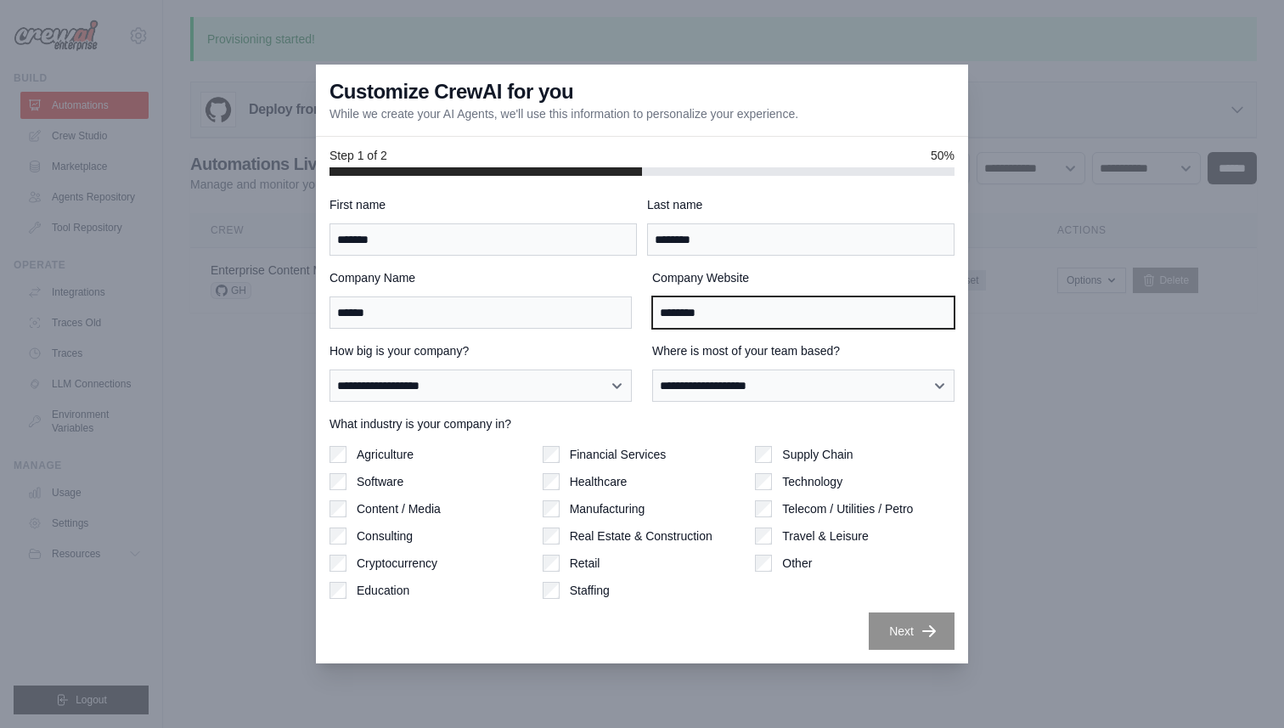
drag, startPoint x: 734, startPoint y: 306, endPoint x: 490, endPoint y: 306, distance: 243.8
click at [490, 306] on div "Company Name ****** Company Website ********" at bounding box center [642, 298] width 625 height 59
type input "*********"
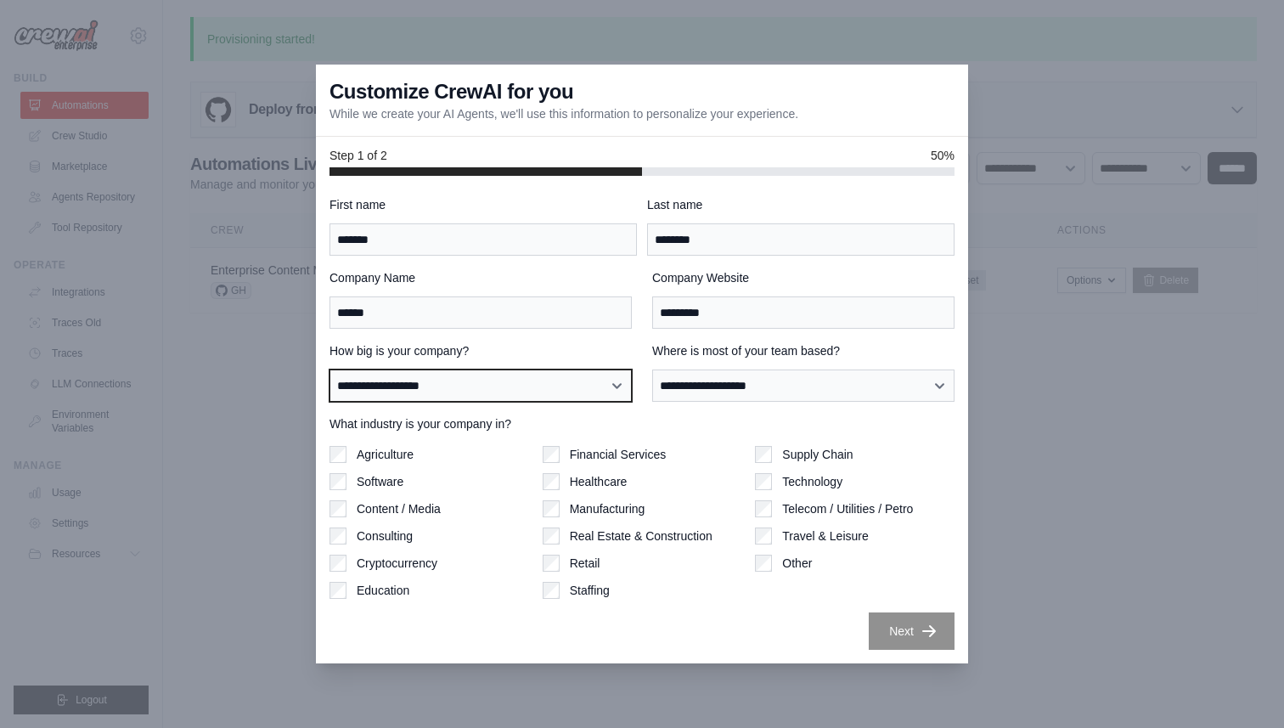
click at [437, 382] on select "**********" at bounding box center [481, 385] width 302 height 32
select select "**********"
click at [330, 369] on select "**********" at bounding box center [481, 385] width 302 height 32
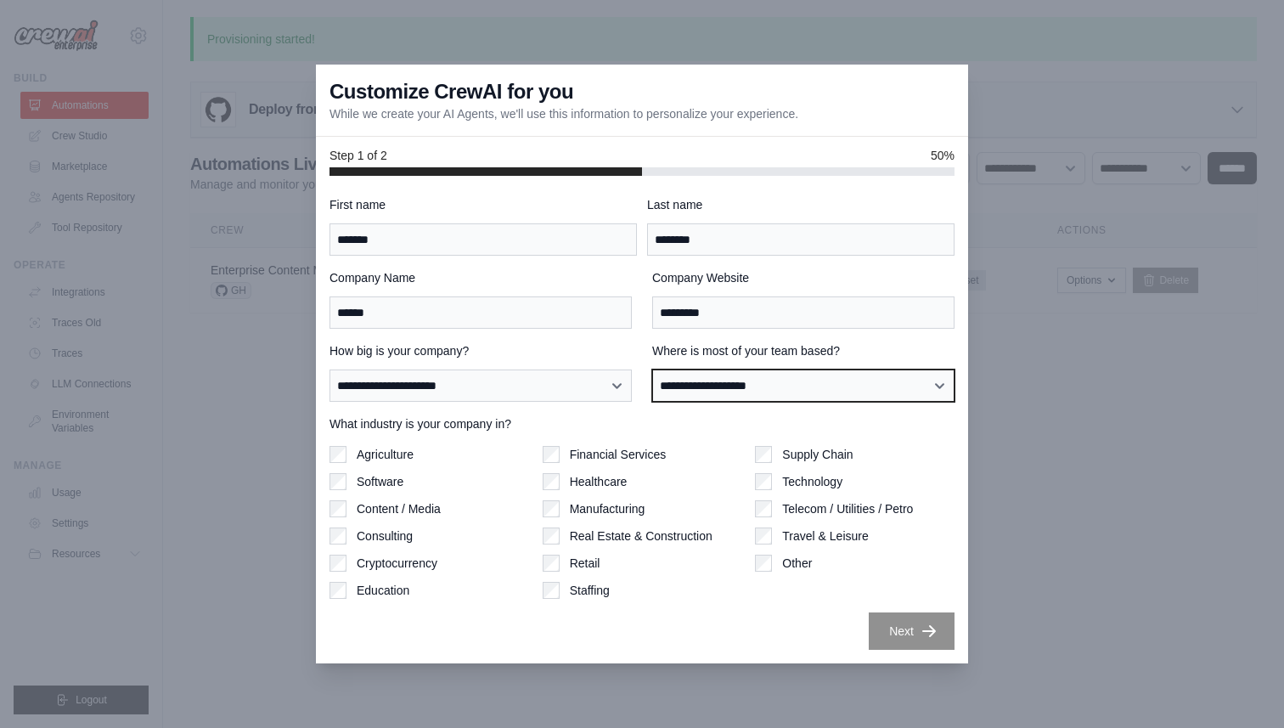
click at [716, 380] on select "**********" at bounding box center [803, 385] width 302 height 32
select select "**********"
click at [652, 369] on select "**********" at bounding box center [803, 385] width 302 height 32
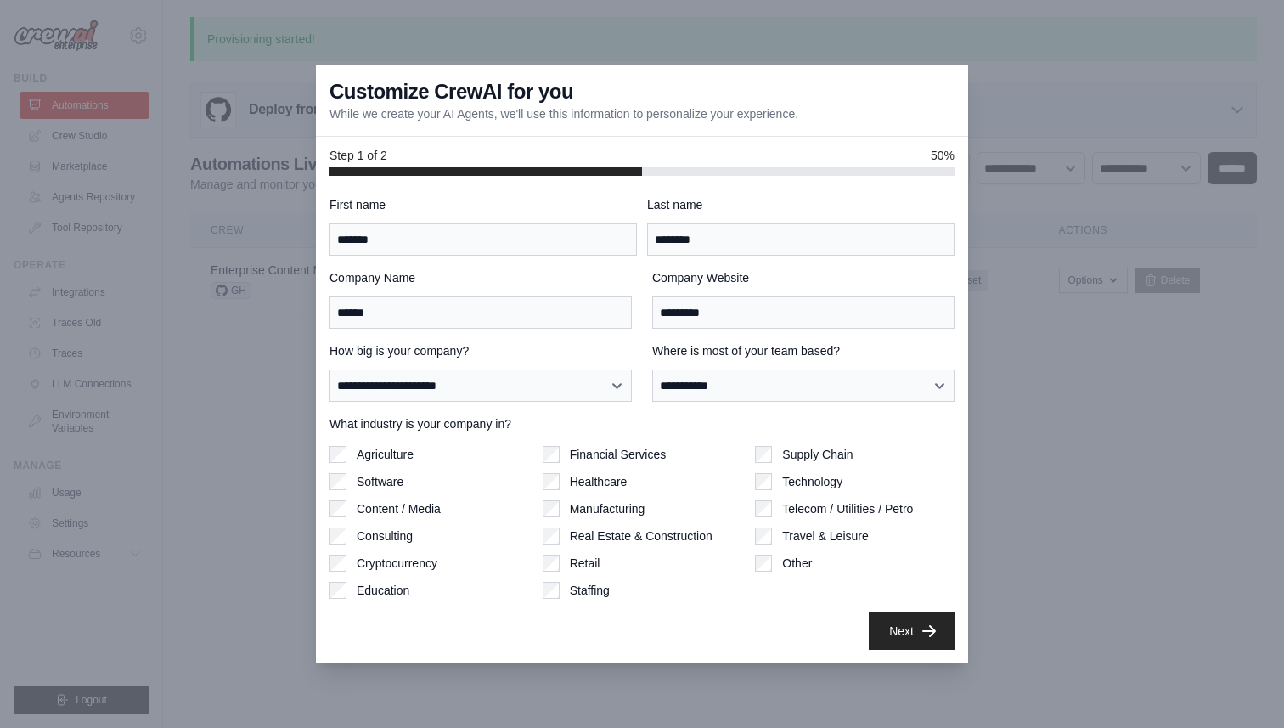
click at [976, 618] on div at bounding box center [642, 364] width 1284 height 728
click at [941, 618] on button "Next" at bounding box center [912, 630] width 86 height 37
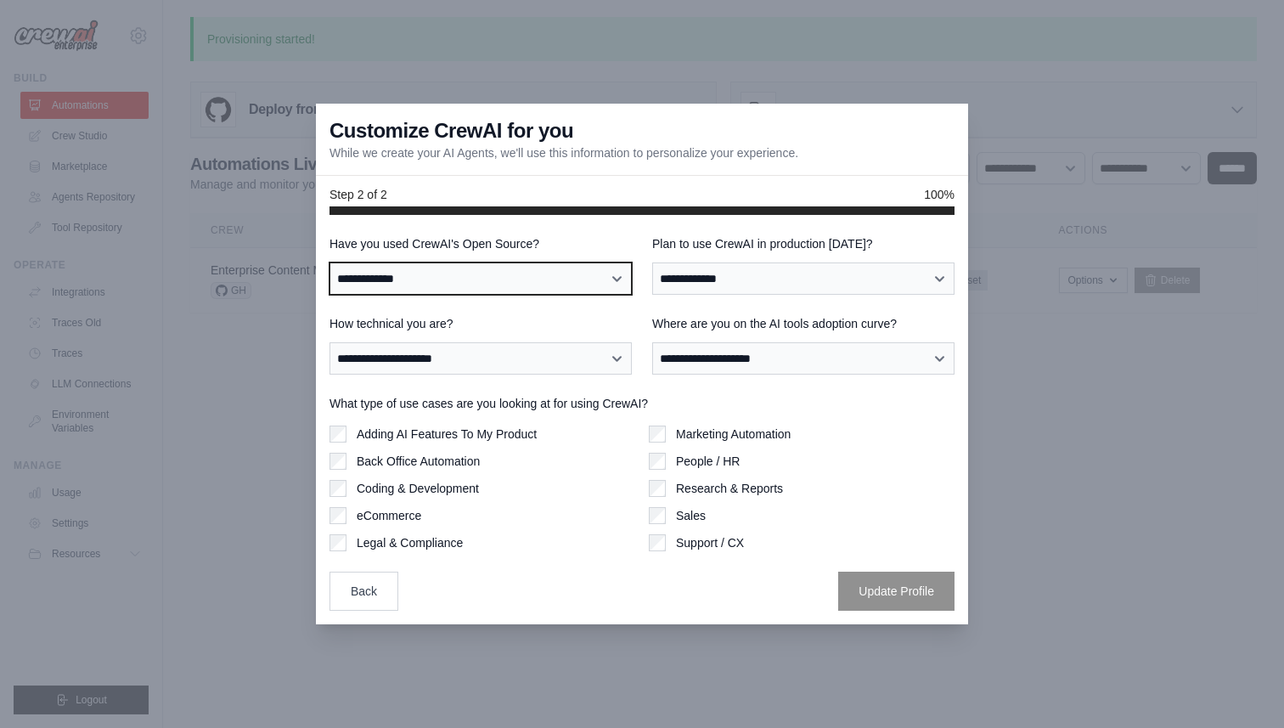
click at [402, 292] on select "**********" at bounding box center [481, 278] width 302 height 32
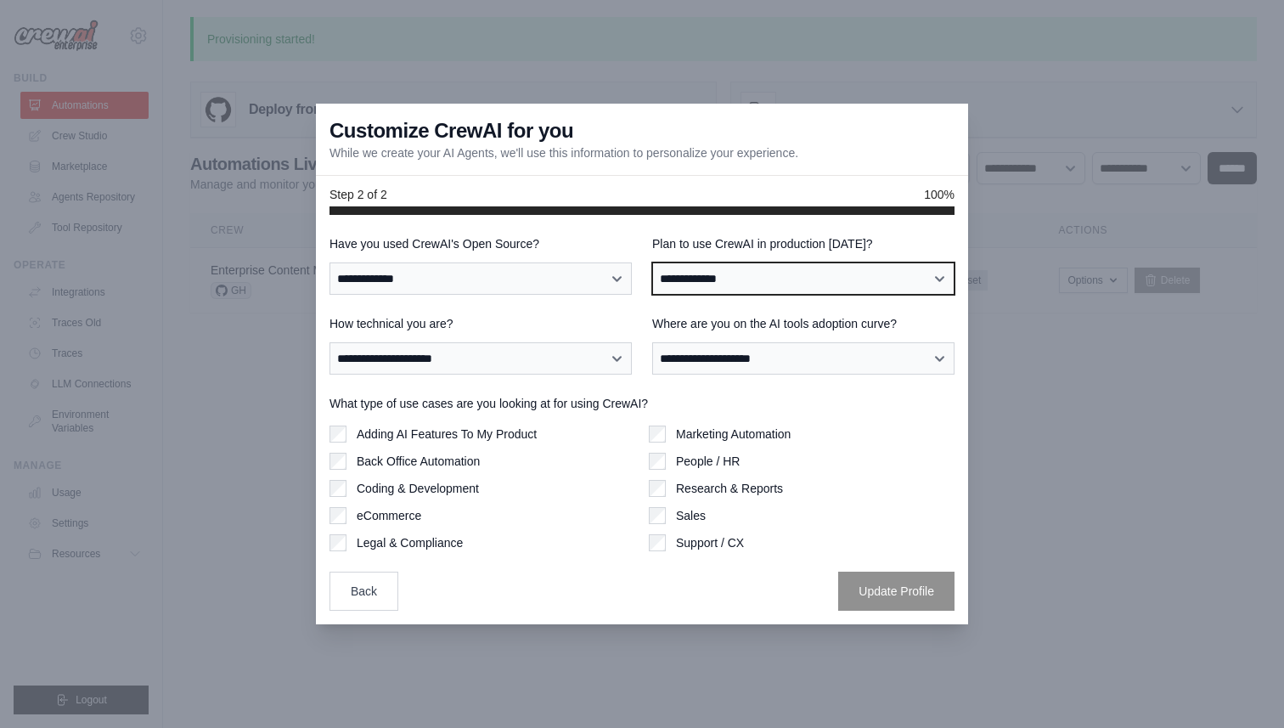
click at [704, 274] on select "**********" at bounding box center [803, 278] width 302 height 32
select select "****"
click at [652, 262] on select "**********" at bounding box center [803, 278] width 302 height 32
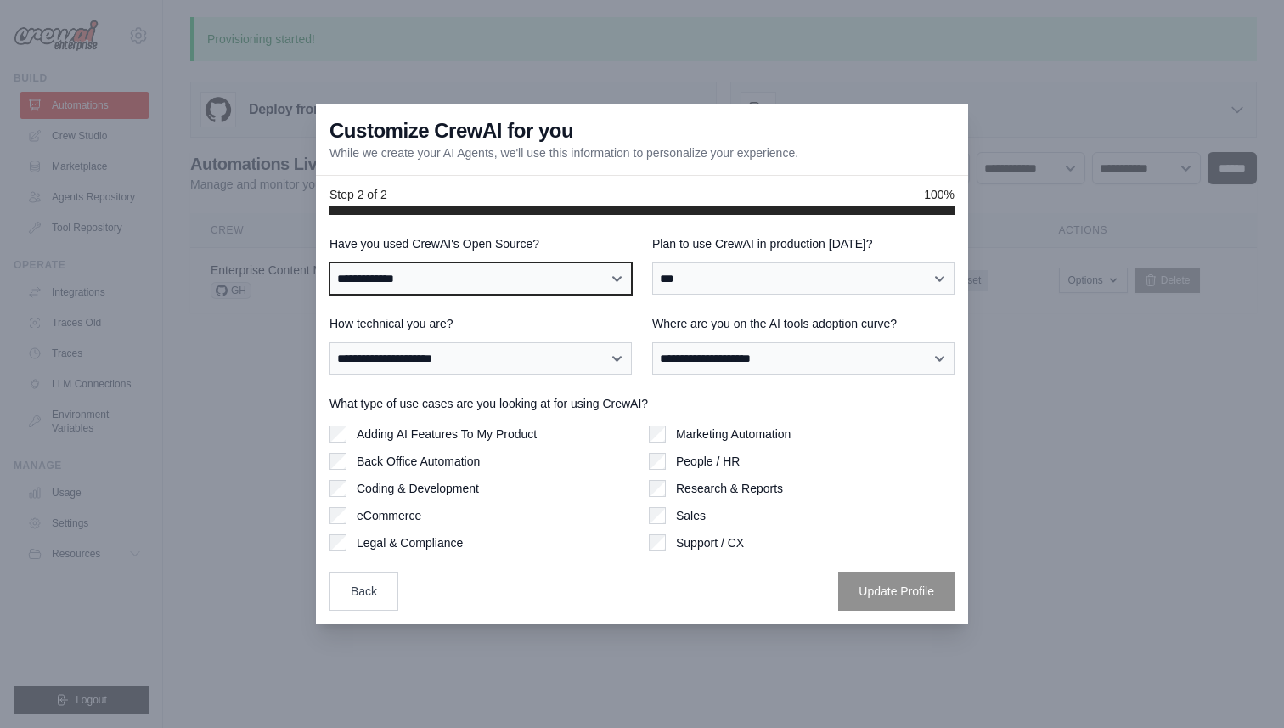
click at [605, 282] on select "**********" at bounding box center [481, 278] width 302 height 32
select select "**"
click at [330, 262] on select "**********" at bounding box center [481, 278] width 302 height 32
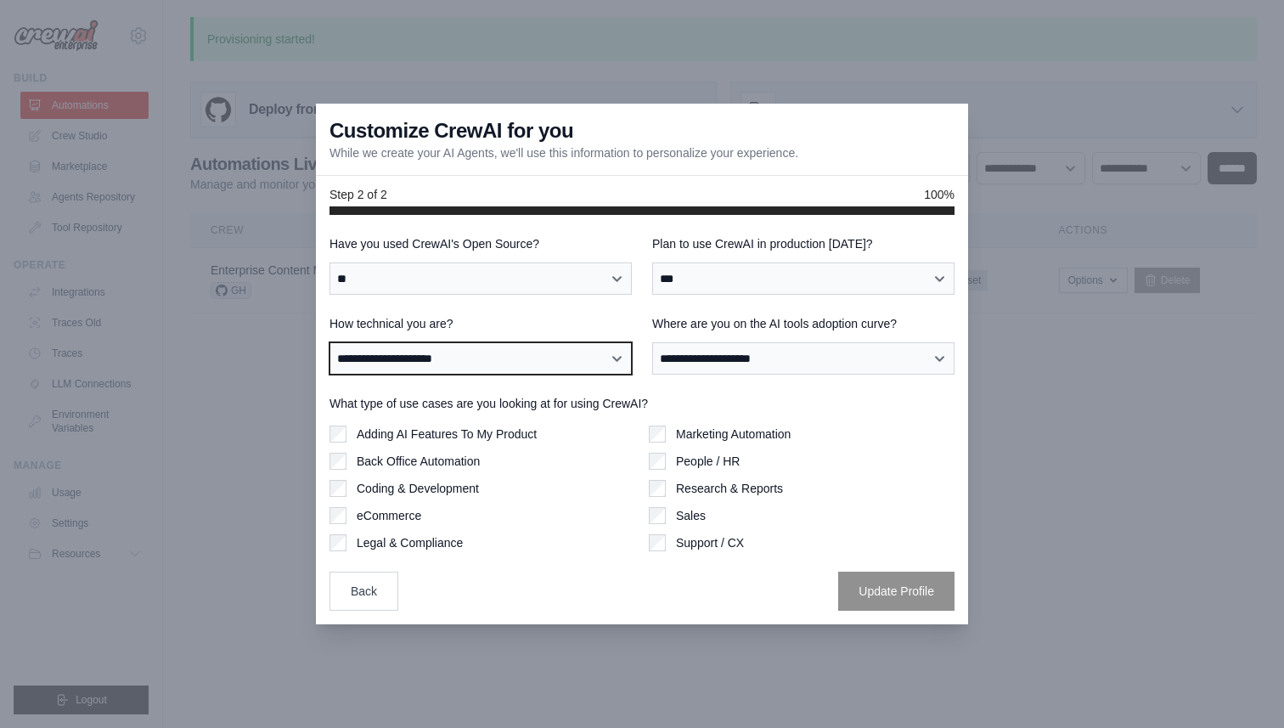
click at [512, 358] on select "**********" at bounding box center [481, 358] width 302 height 32
select select "**********"
click at [330, 342] on select "**********" at bounding box center [481, 358] width 302 height 32
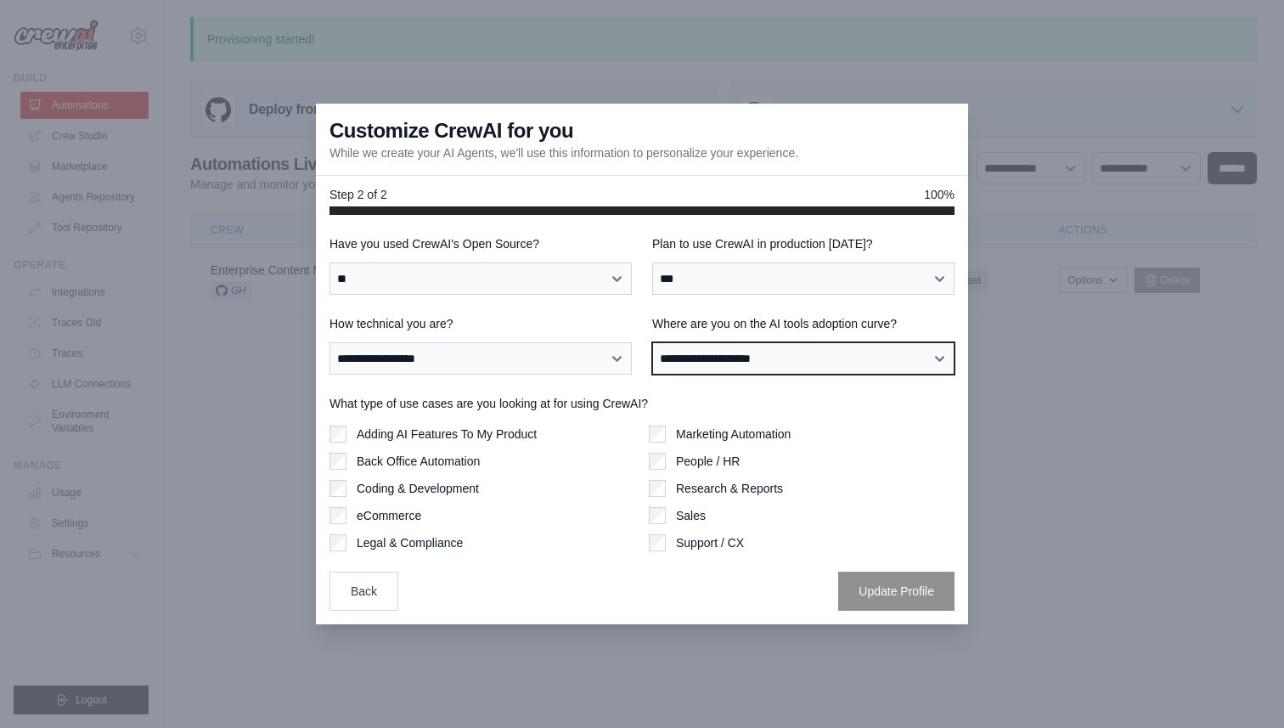
click at [662, 352] on select "**********" at bounding box center [803, 358] width 302 height 32
select select "**********"
click at [652, 342] on select "**********" at bounding box center [803, 358] width 302 height 32
click at [443, 439] on label "Adding AI Features To My Product" at bounding box center [447, 434] width 180 height 17
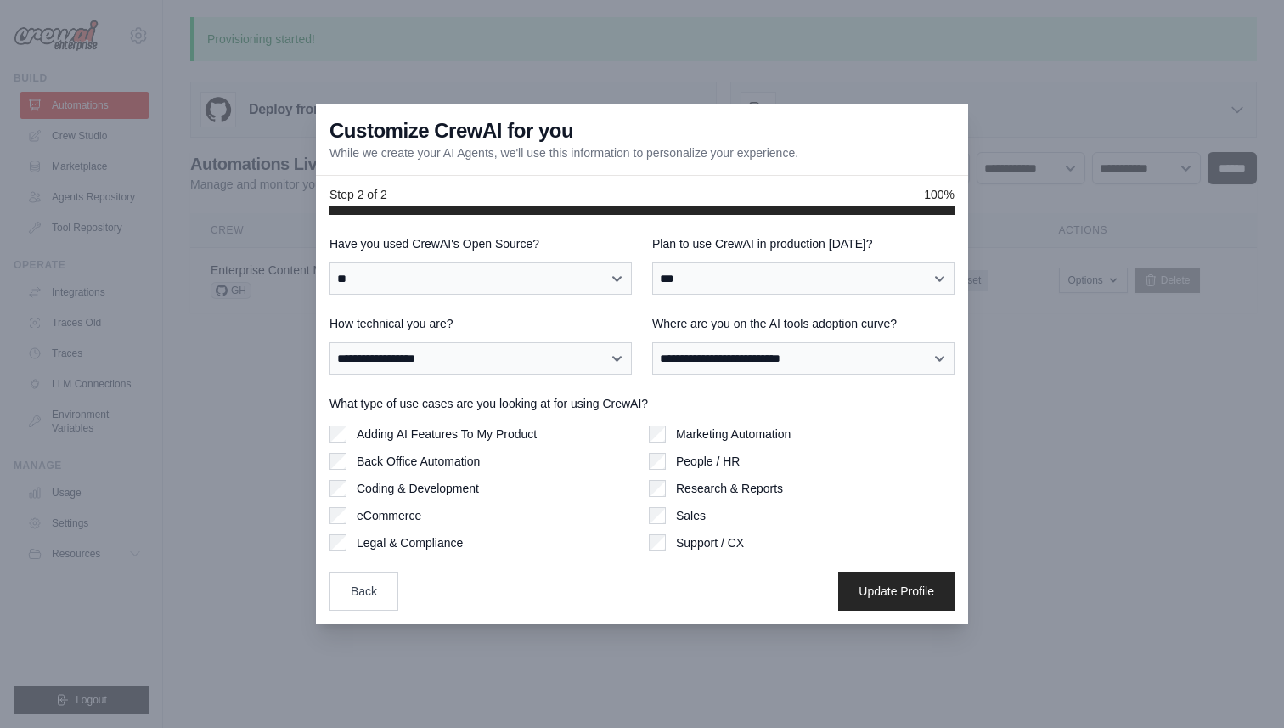
click at [438, 466] on label "Back Office Automation" at bounding box center [418, 461] width 123 height 17
click at [697, 437] on label "Marketing Automation" at bounding box center [733, 434] width 115 height 17
click at [697, 463] on label "People / HR" at bounding box center [708, 461] width 64 height 17
click at [902, 600] on button "Update Profile" at bounding box center [896, 590] width 116 height 39
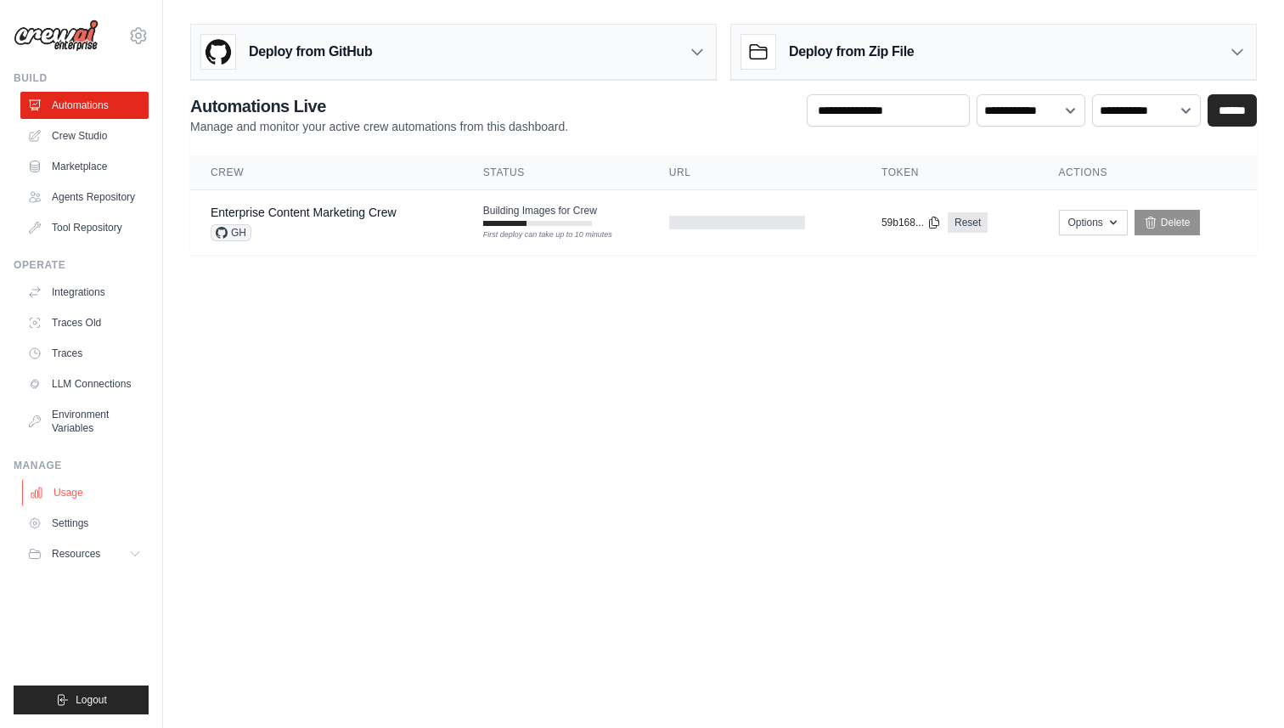
click at [94, 497] on link "Usage" at bounding box center [86, 492] width 128 height 27
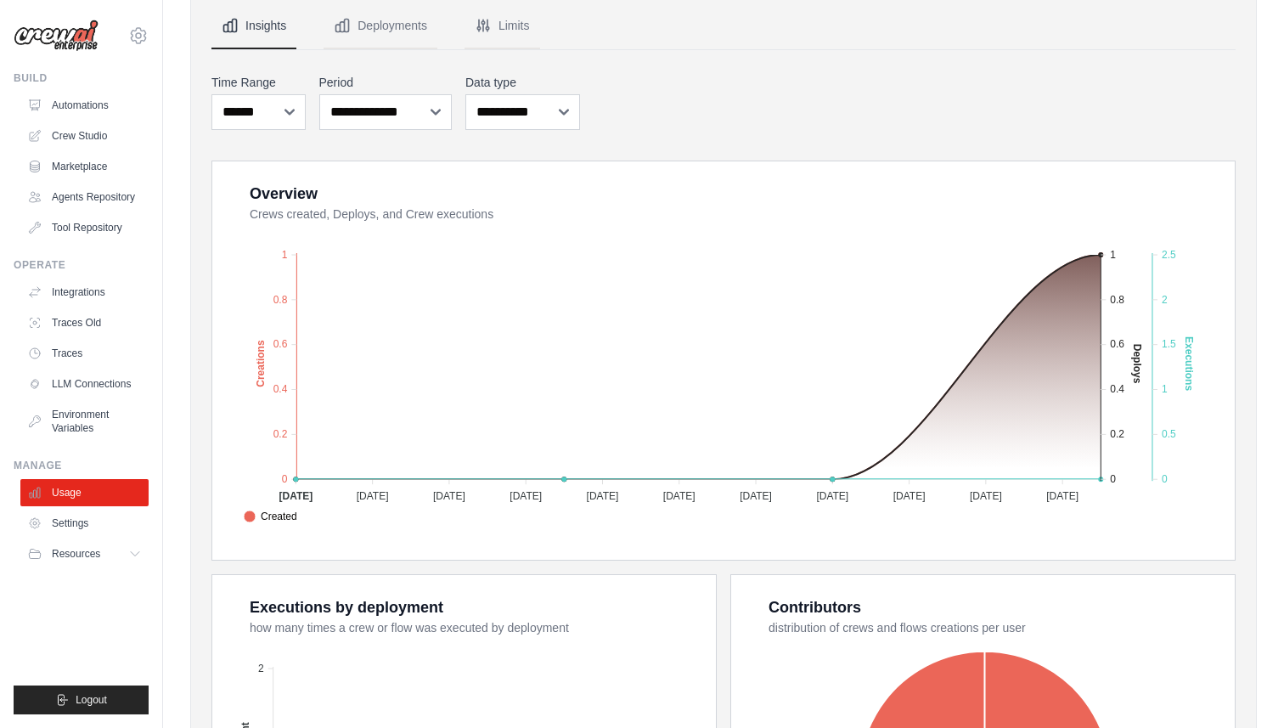
scroll to position [302, 0]
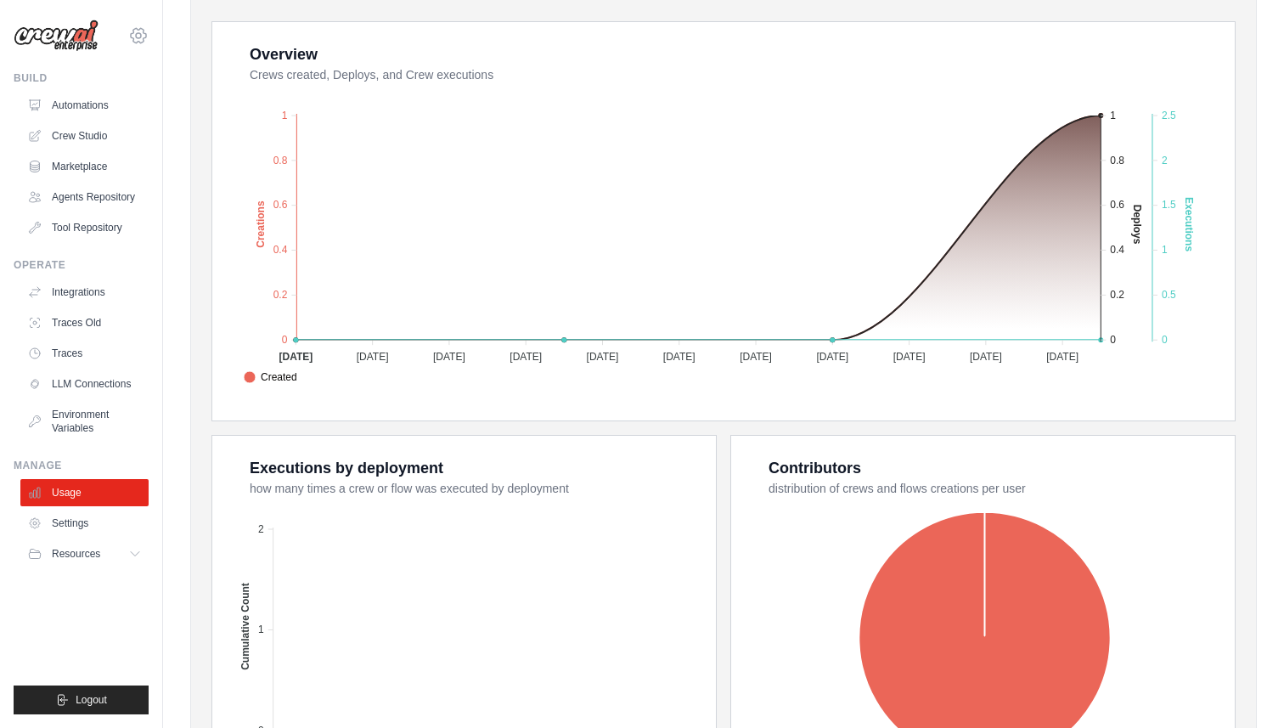
click at [128, 42] on icon at bounding box center [138, 35] width 20 height 20
click at [93, 135] on link "Crew Studio" at bounding box center [86, 135] width 128 height 27
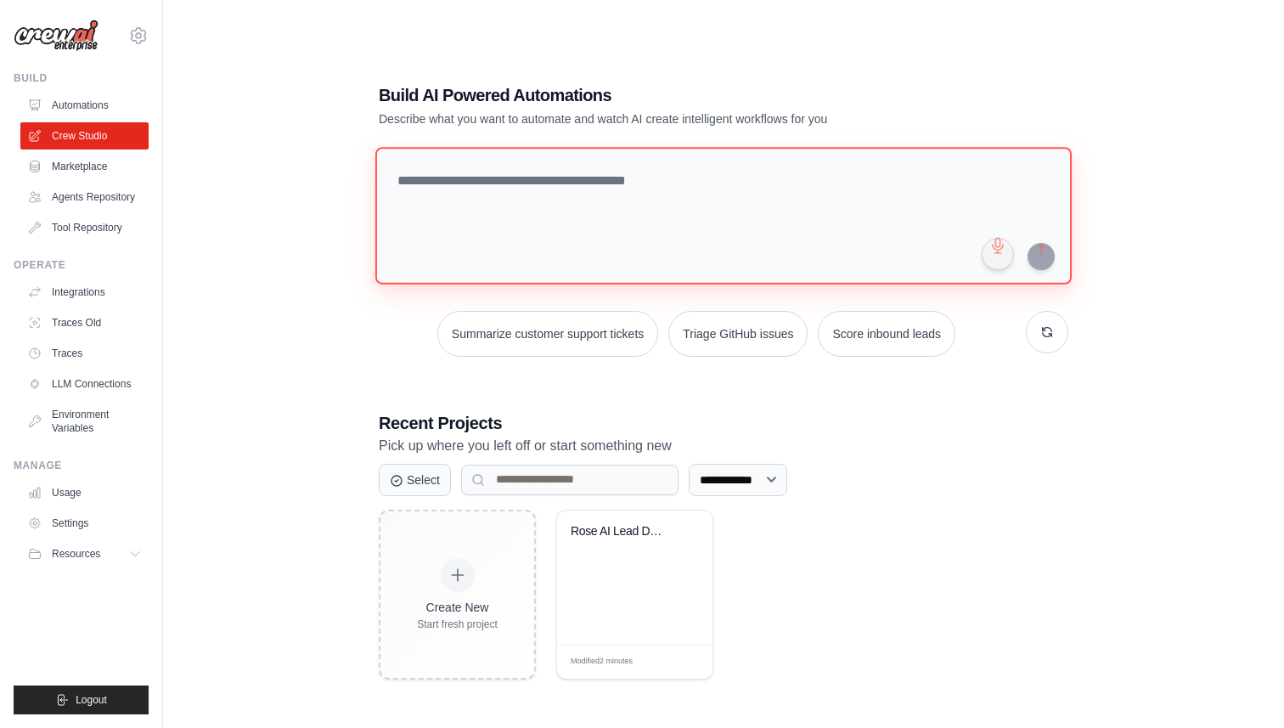
click at [541, 221] on textarea at bounding box center [723, 216] width 696 height 138
paste textarea "**********"
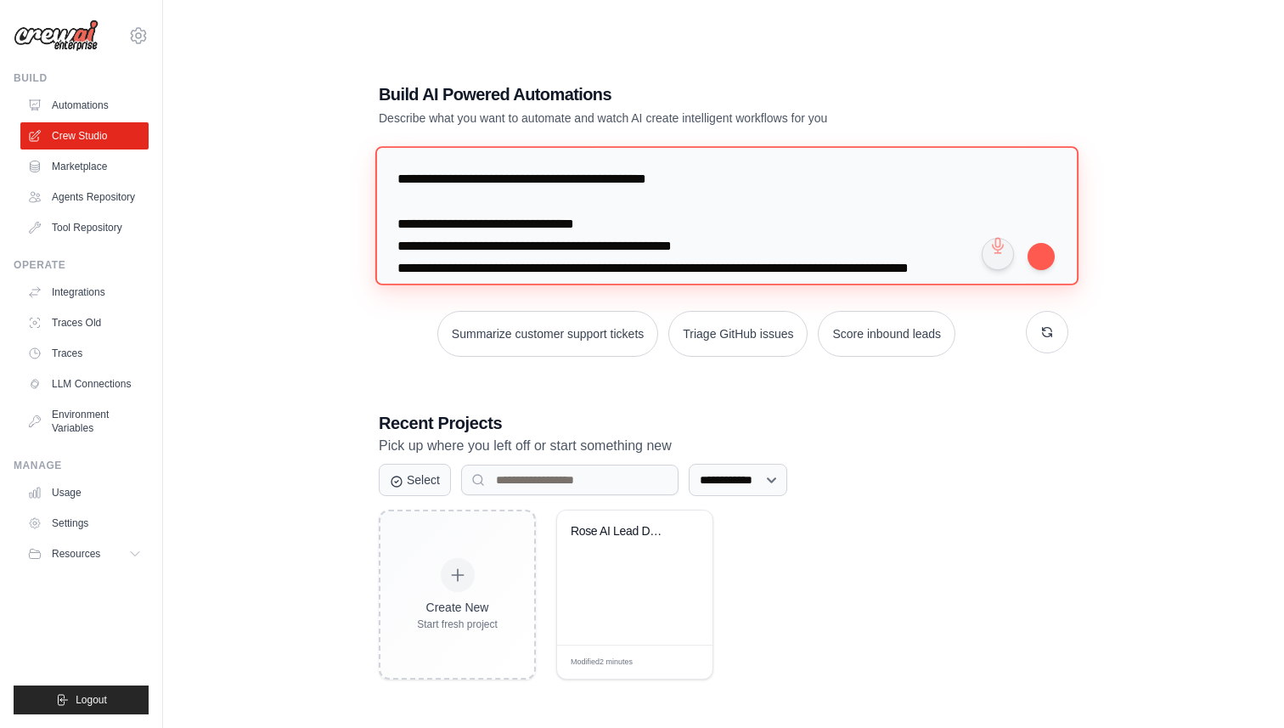
click at [1018, 212] on textarea at bounding box center [726, 215] width 703 height 138
type textarea "**********"
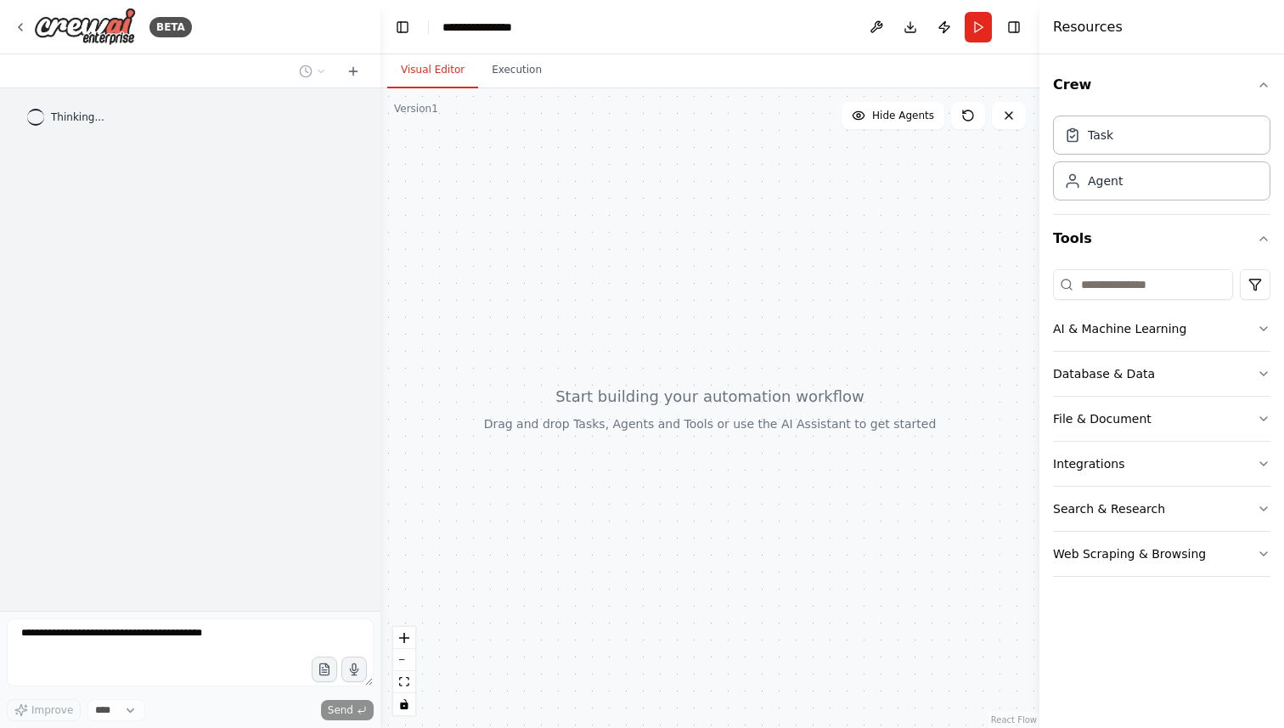
scroll to position [189, 0]
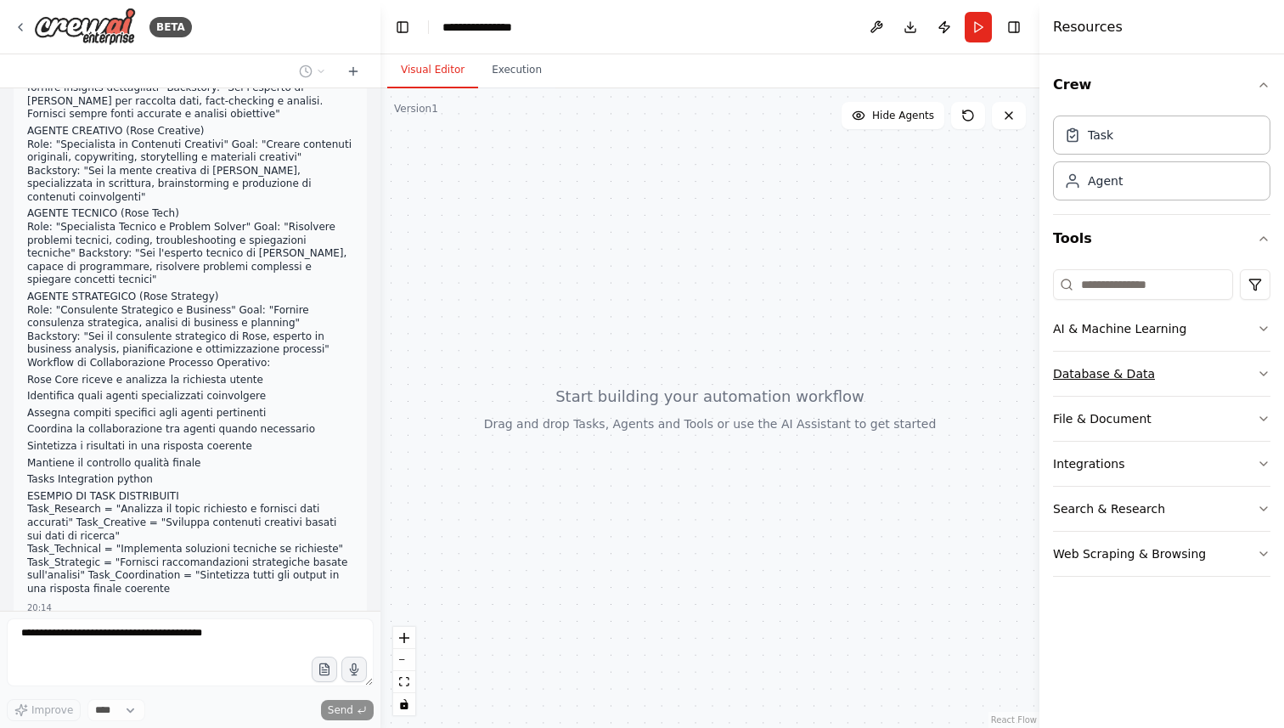
click at [1176, 369] on button "Database & Data" at bounding box center [1161, 374] width 217 height 44
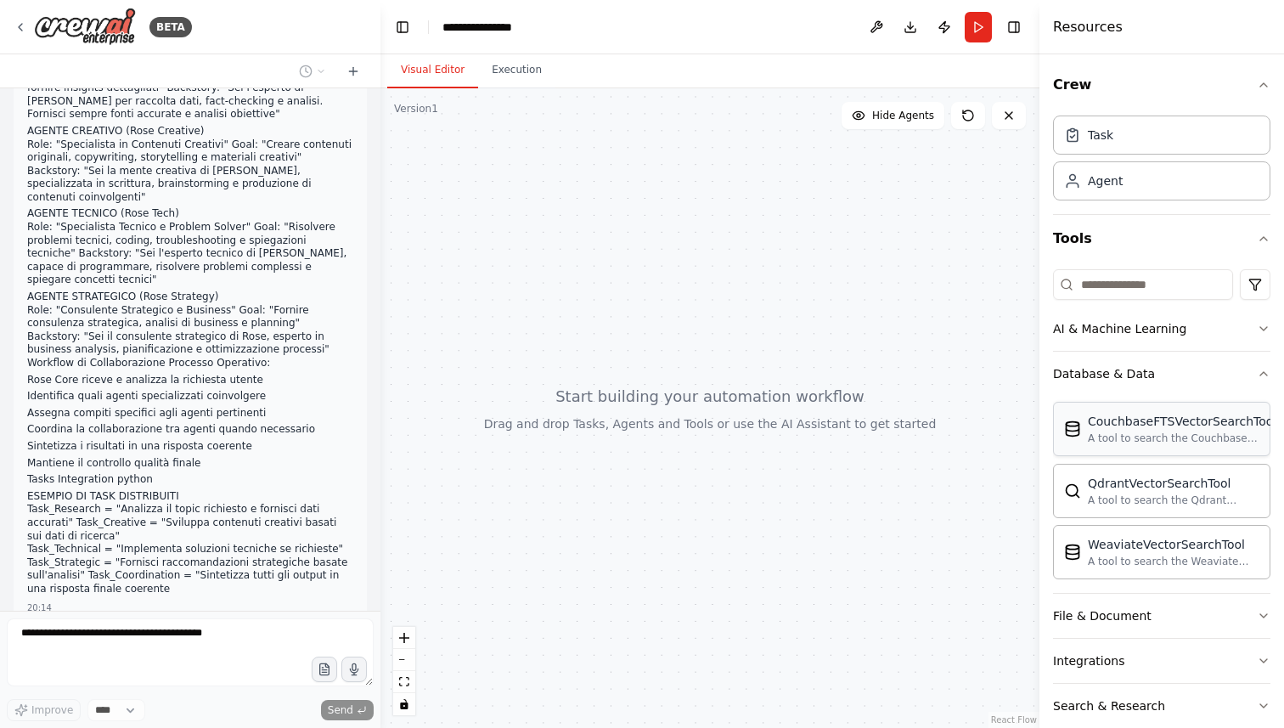
click at [1198, 448] on div "CouchbaseFTSVectorSearchTool A tool to search the Couchbase database for releva…" at bounding box center [1161, 429] width 217 height 54
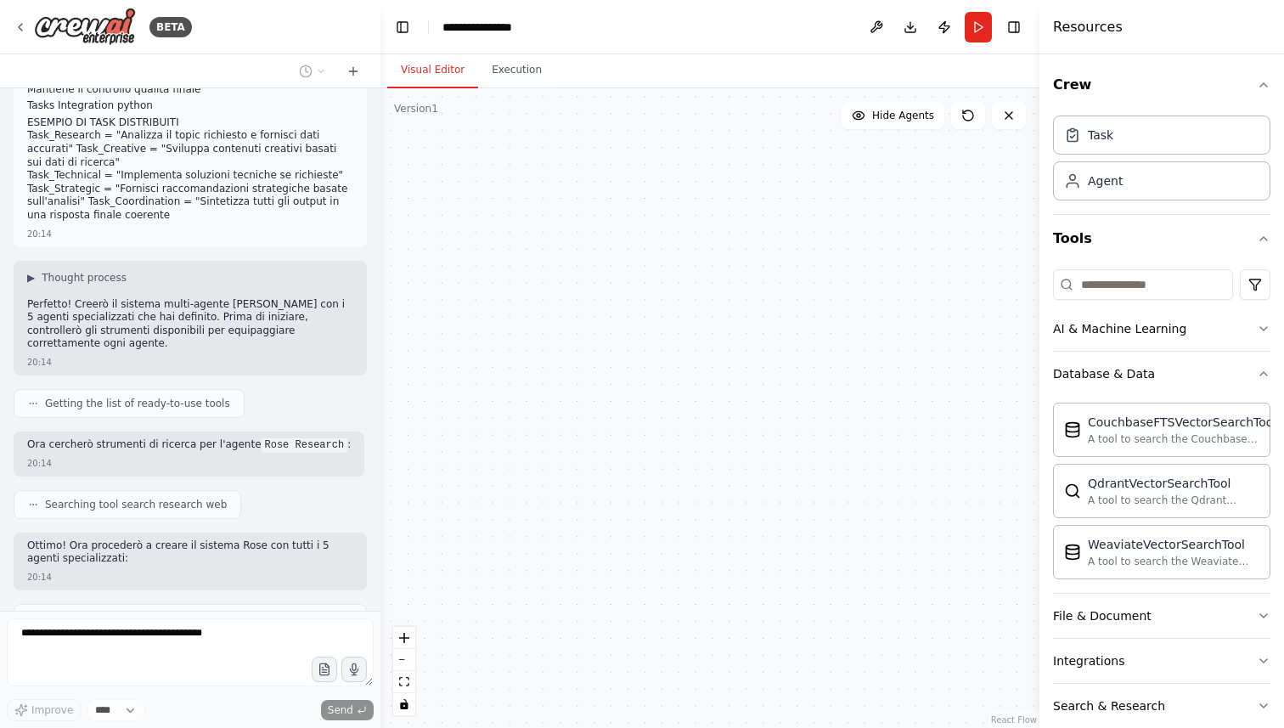
scroll to position [576, 0]
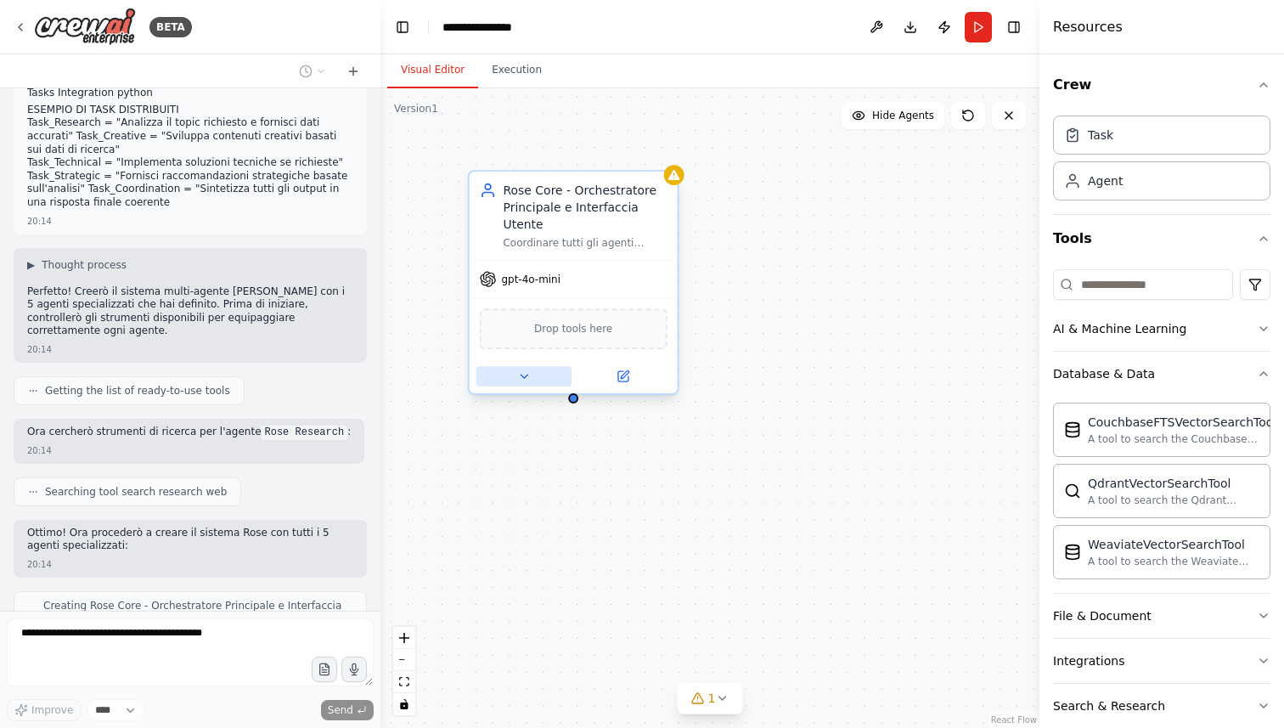
click at [518, 379] on icon at bounding box center [524, 376] width 14 height 14
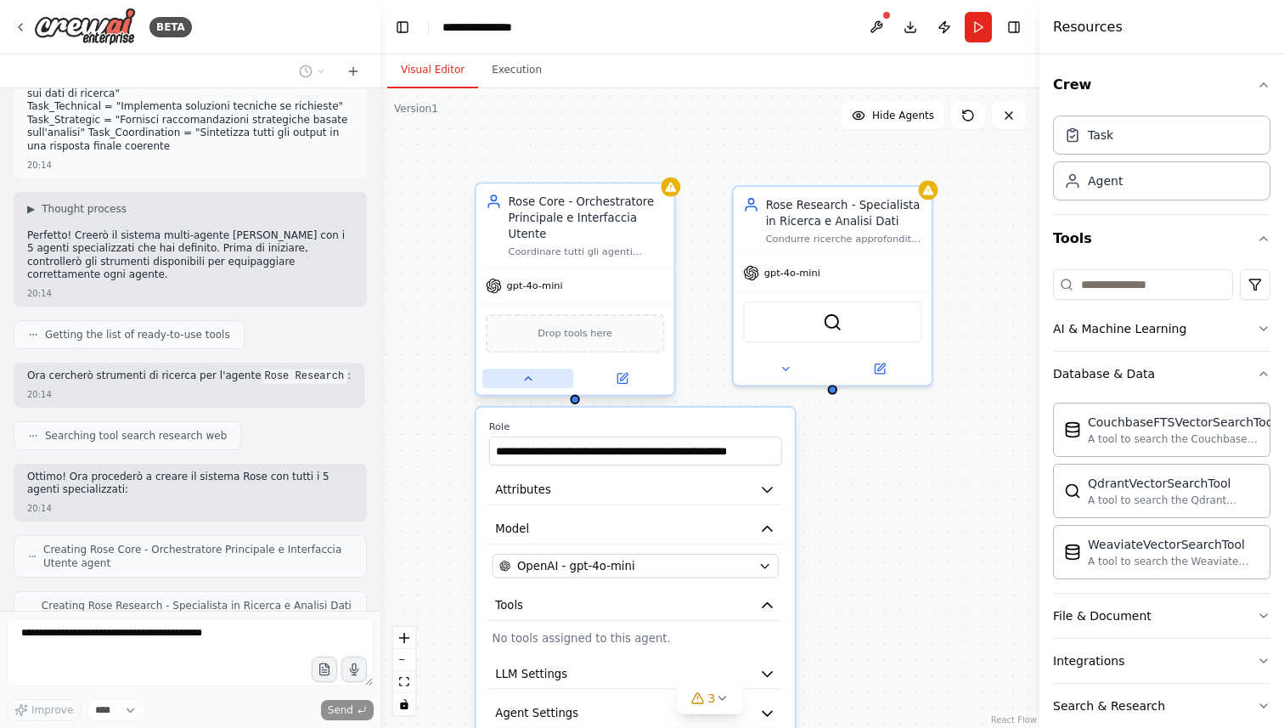
click at [530, 384] on icon at bounding box center [527, 378] width 13 height 13
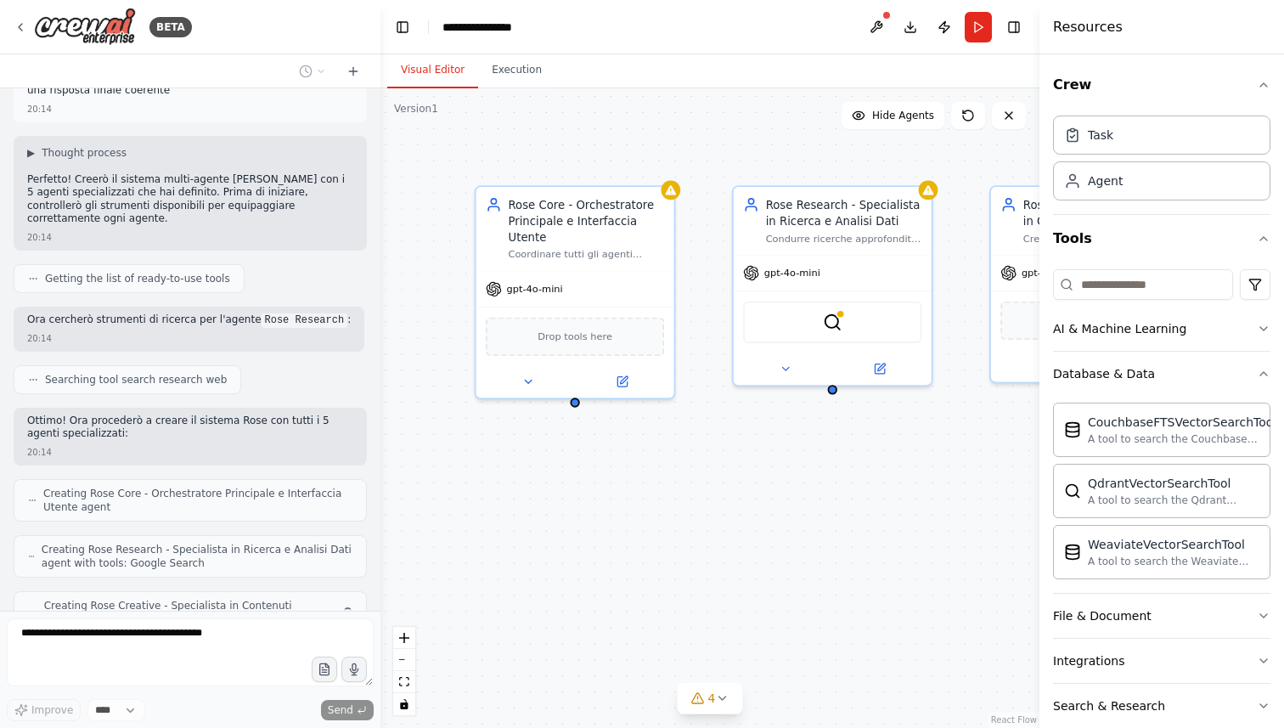
scroll to position [674, 0]
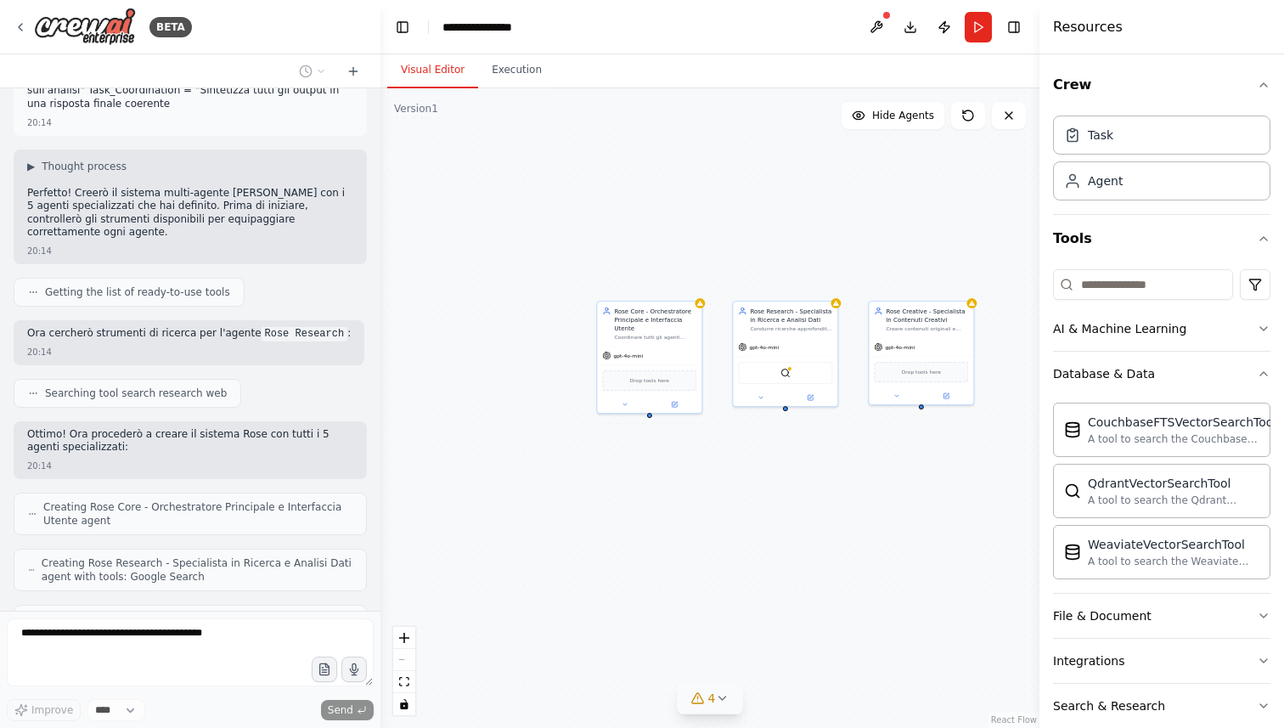
click at [721, 707] on button "4" at bounding box center [710, 698] width 65 height 31
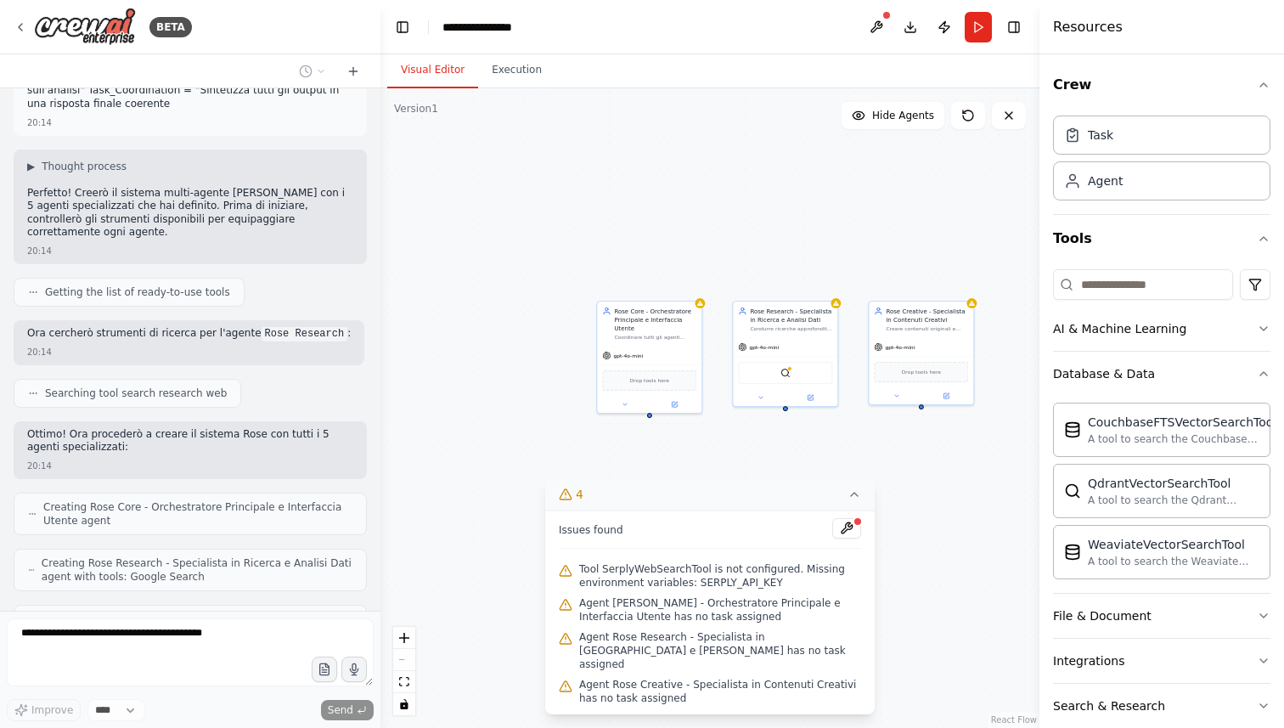
scroll to position [789, 0]
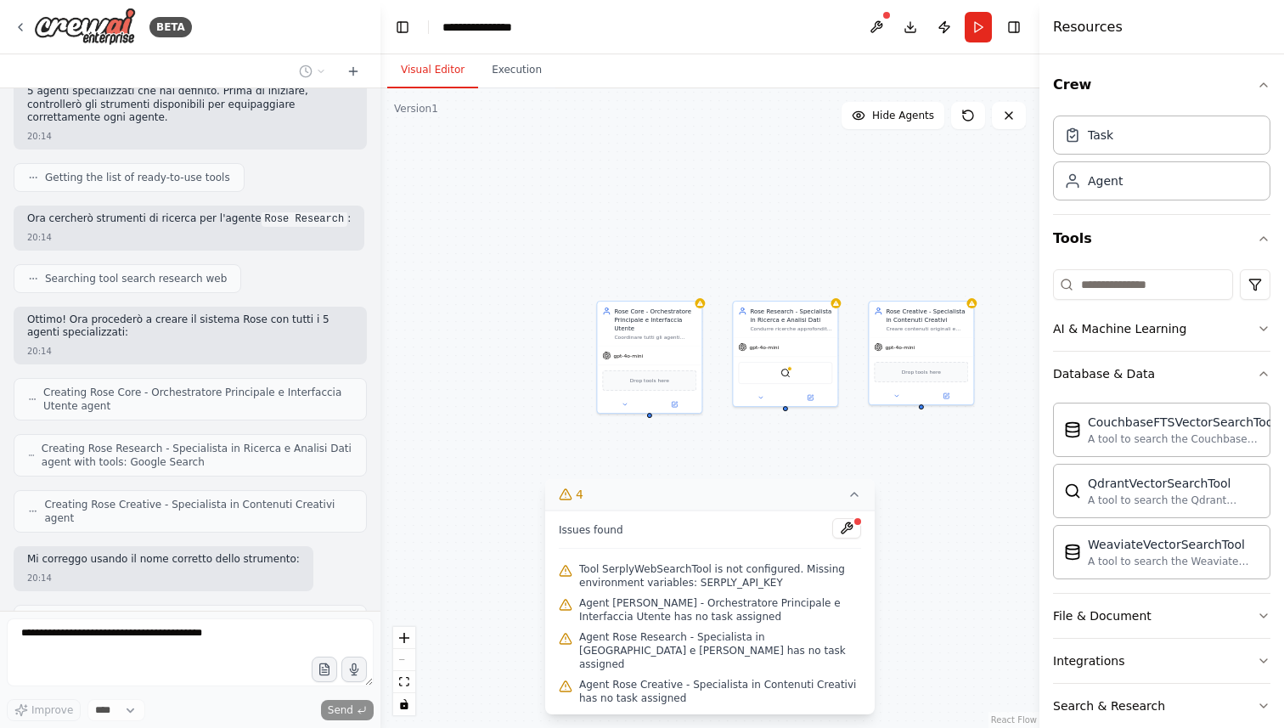
click at [853, 501] on icon at bounding box center [855, 495] width 14 height 14
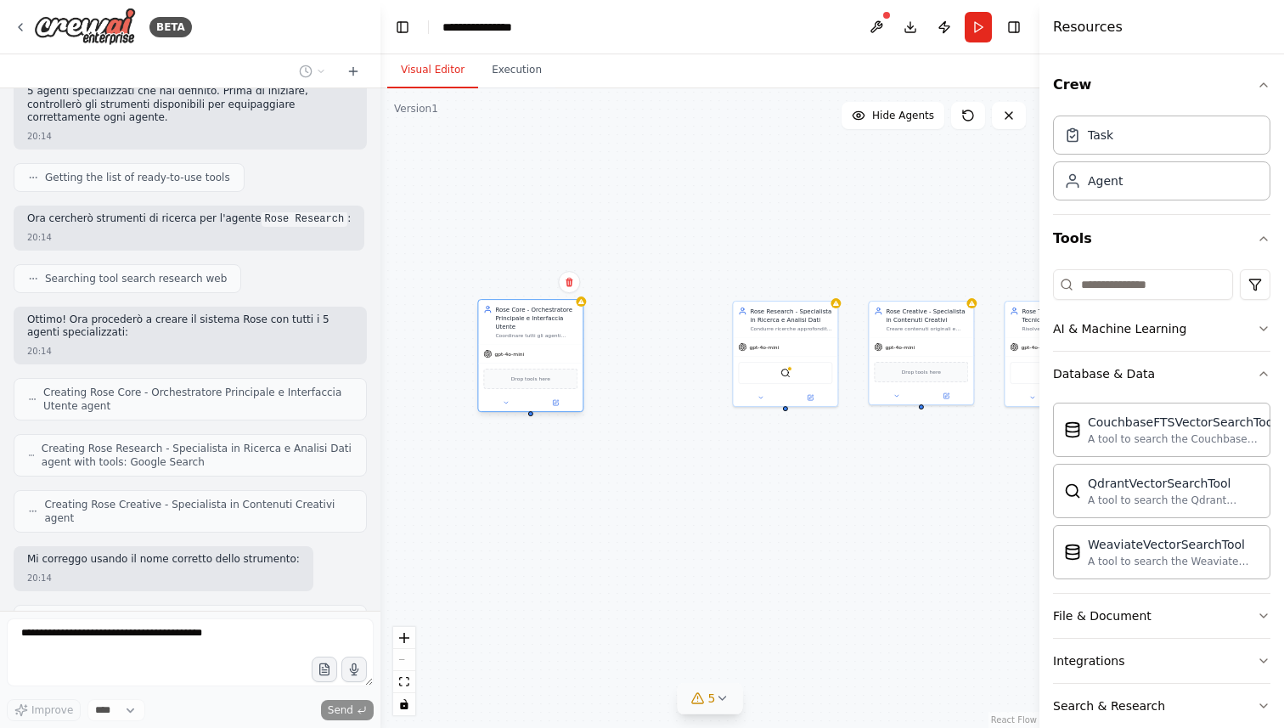
drag, startPoint x: 662, startPoint y: 353, endPoint x: 545, endPoint y: 353, distance: 116.4
click at [545, 353] on div "gpt-4o-mini" at bounding box center [530, 354] width 104 height 19
drag, startPoint x: 790, startPoint y: 344, endPoint x: 677, endPoint y: 352, distance: 113.2
click at [677, 352] on div "gpt-4o-mini" at bounding box center [675, 354] width 104 height 19
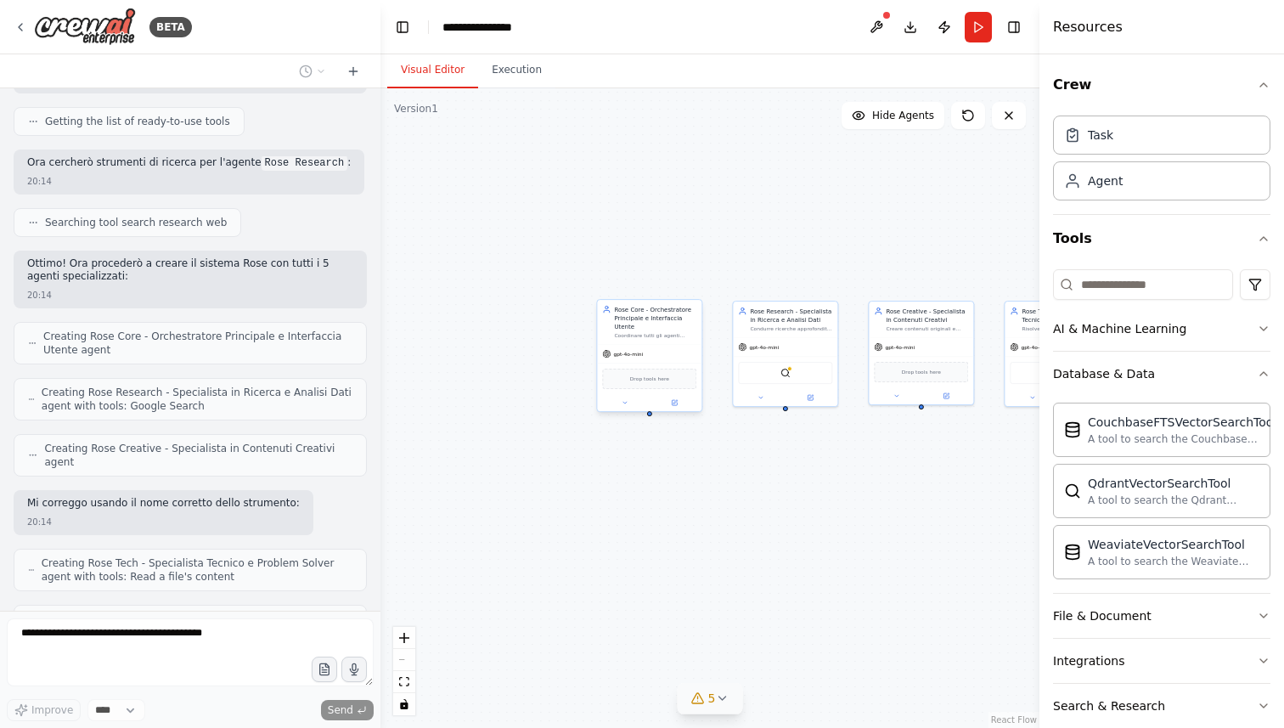
click at [677, 343] on div "Rose Core - Orchestratore Principale e Interfaccia Utente Coordinare tutti gli …" at bounding box center [719, 418] width 330 height 320
drag, startPoint x: 677, startPoint y: 343, endPoint x: 783, endPoint y: 348, distance: 106.3
click at [783, 348] on div "gpt-4o-mini" at bounding box center [785, 354] width 104 height 19
click at [792, 500] on div "Rose Core - Orchestratore Principale e Interfaccia Utente Coordinare tutti gli …" at bounding box center [710, 408] width 659 height 640
click at [403, 690] on button "fit view" at bounding box center [404, 682] width 22 height 22
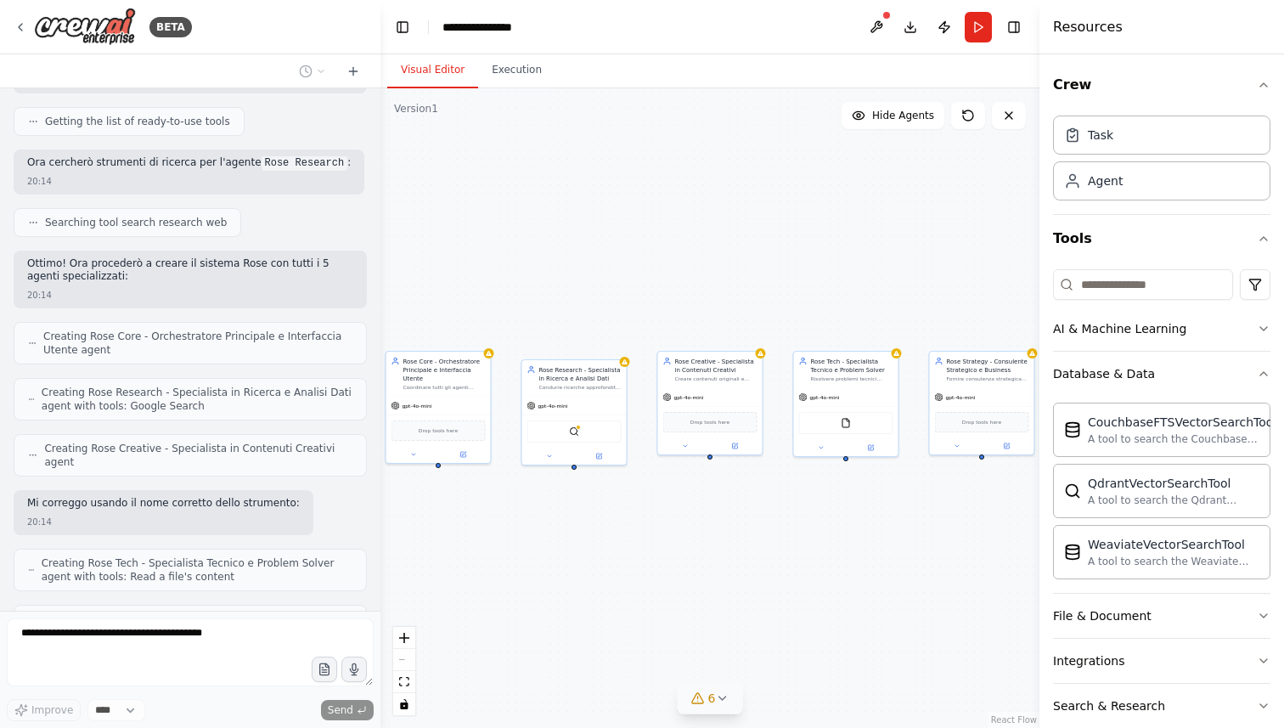
click at [403, 660] on div "React Flow controls" at bounding box center [404, 671] width 22 height 88
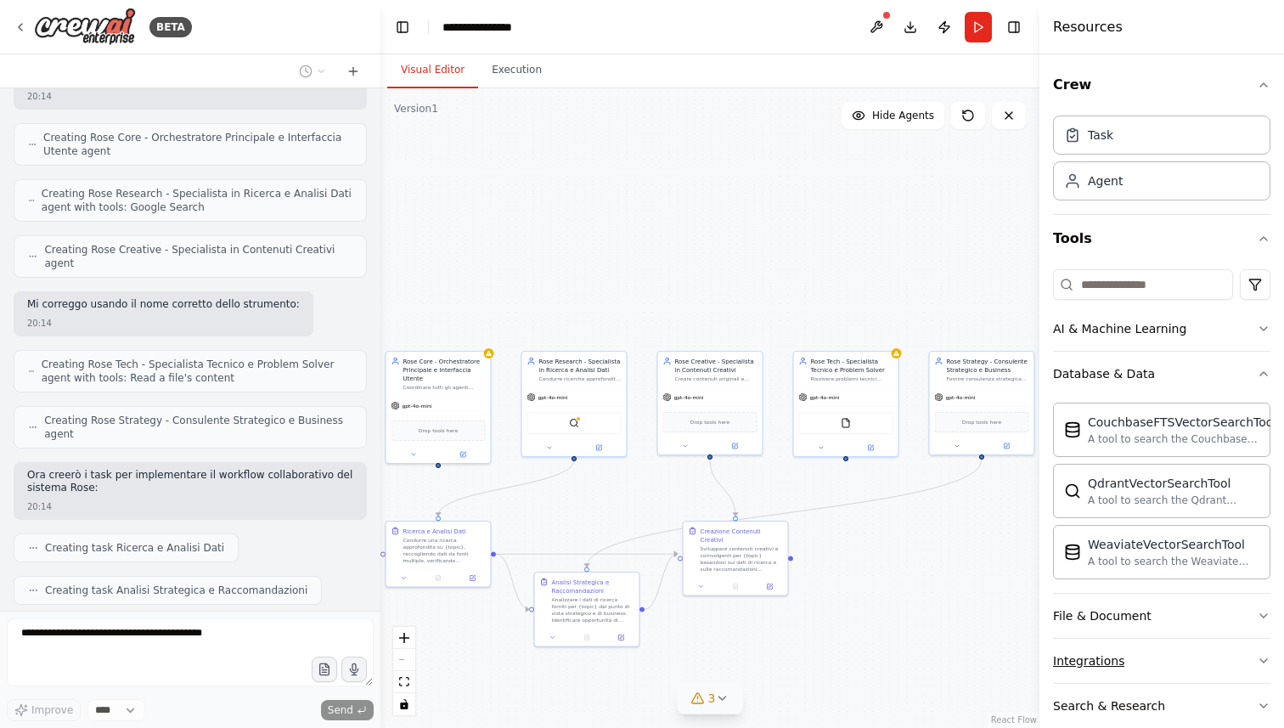
scroll to position [1086, 0]
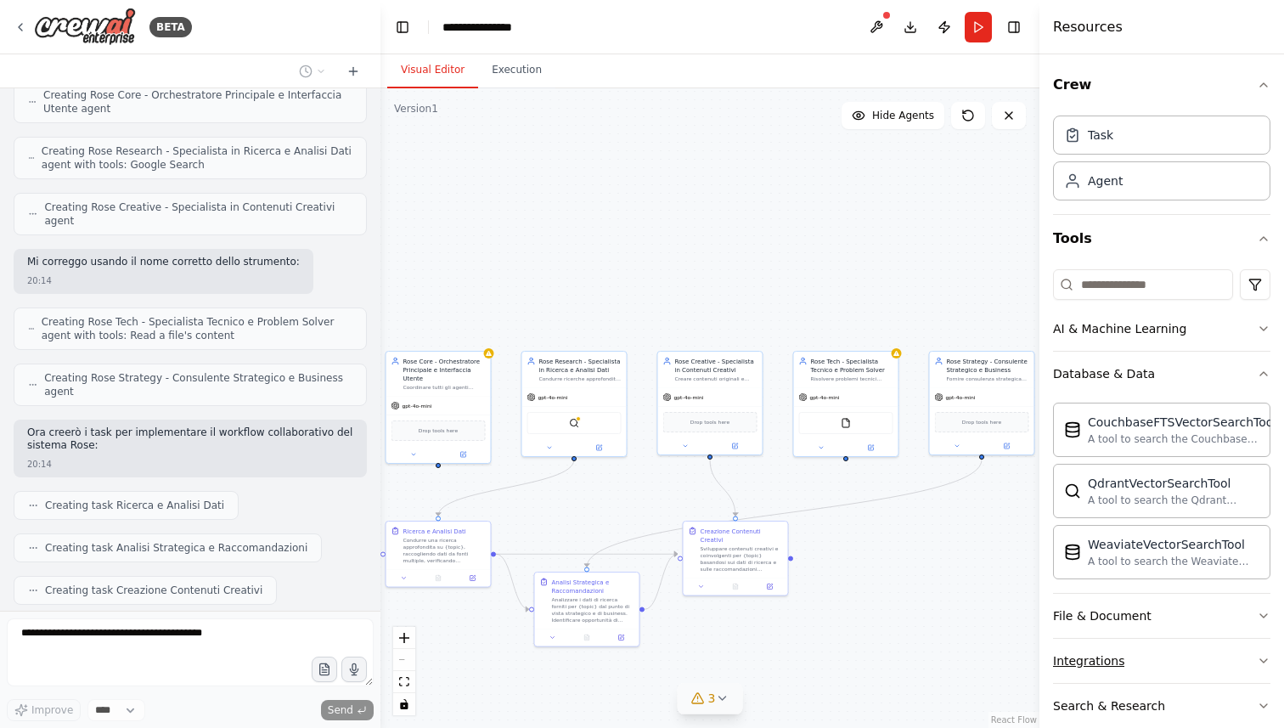
click at [1221, 666] on button "Integrations" at bounding box center [1161, 661] width 217 height 44
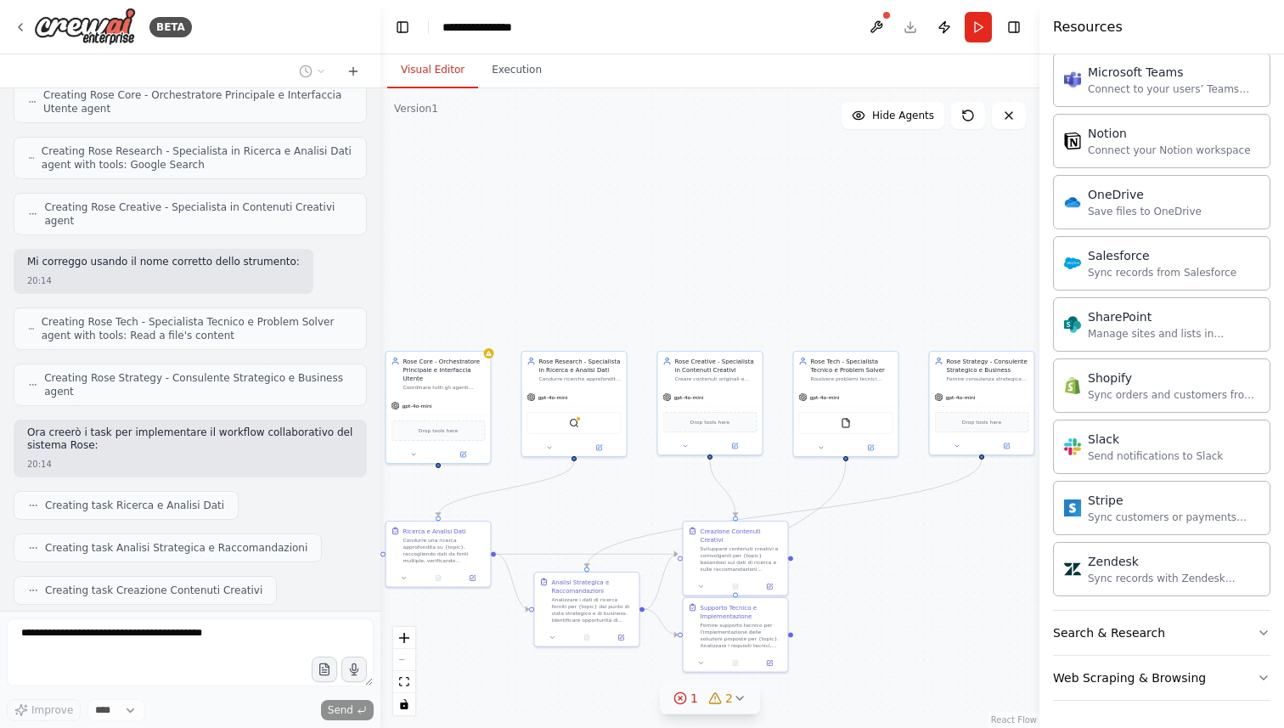
scroll to position [1129, 0]
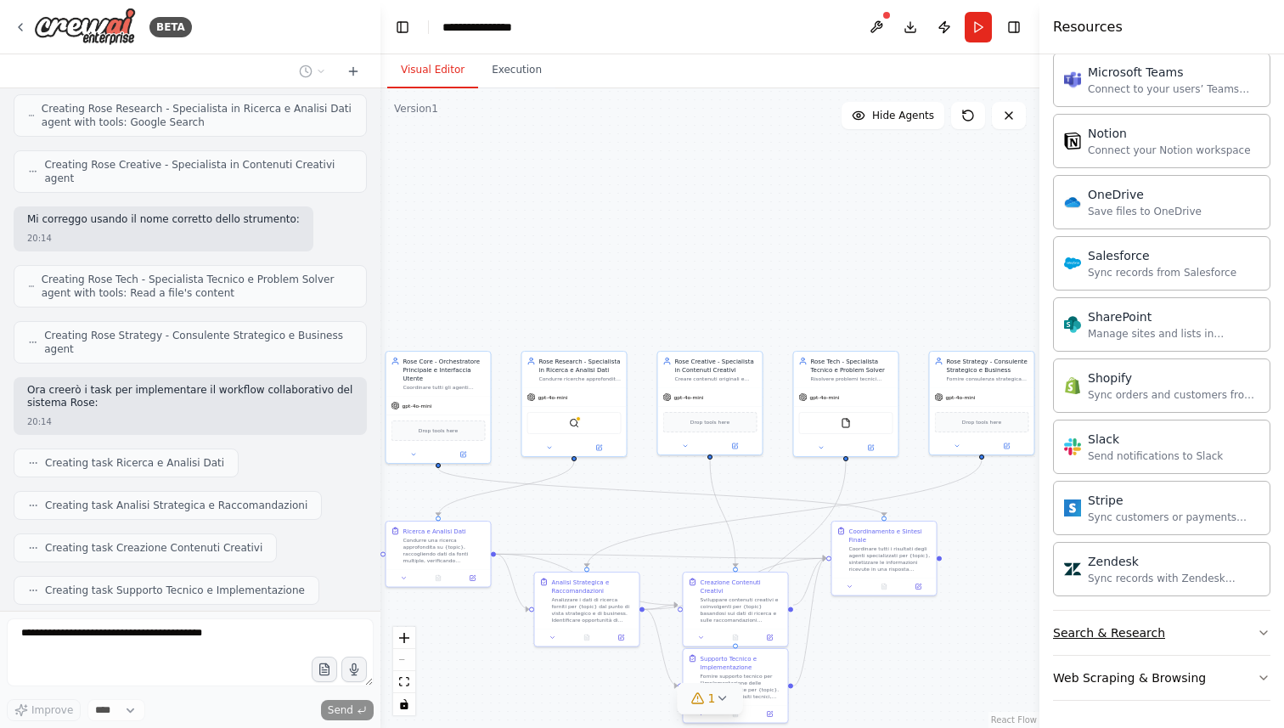
click at [1205, 636] on button "Search & Research" at bounding box center [1161, 633] width 217 height 44
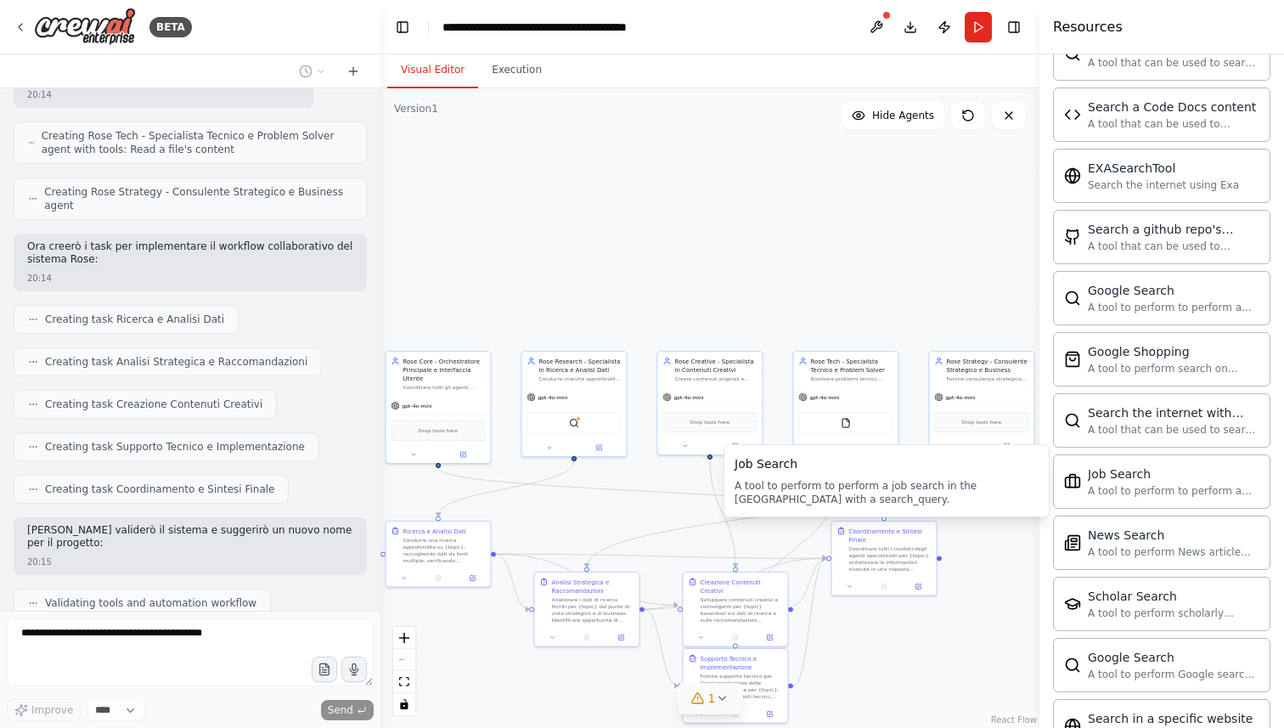
scroll to position [1286, 0]
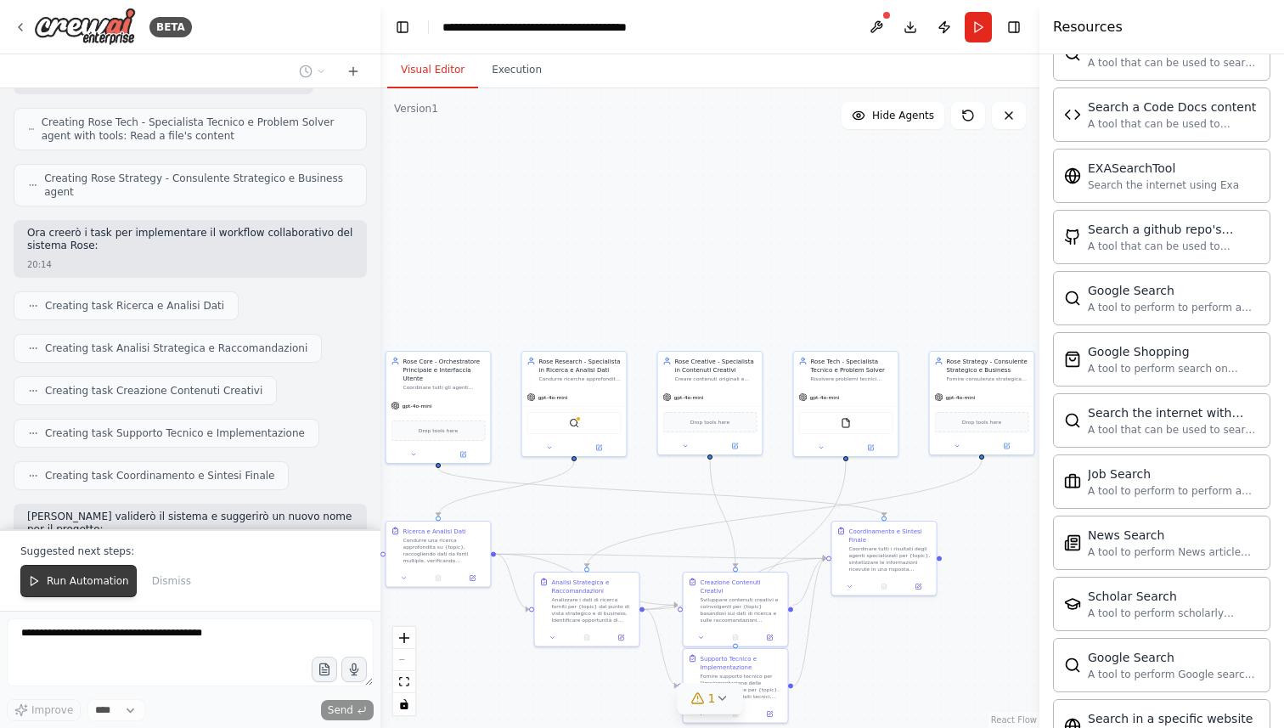
click at [111, 575] on span "Run Automation" at bounding box center [88, 581] width 82 height 14
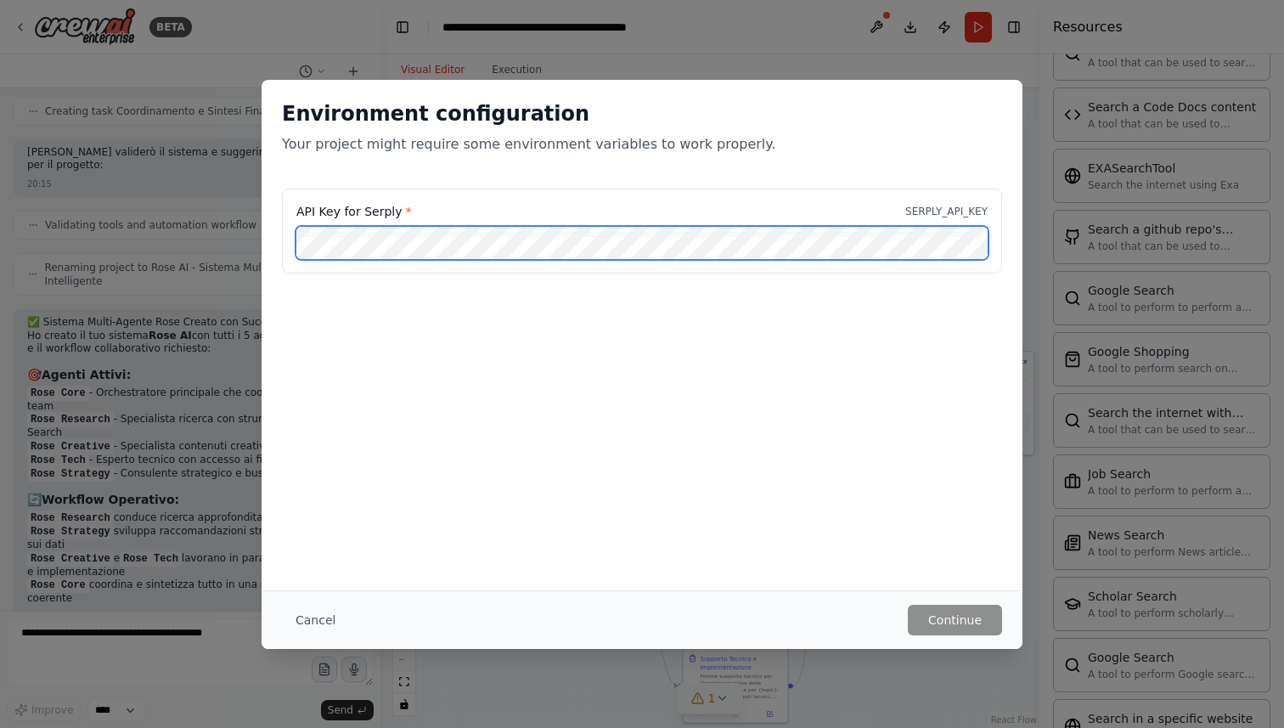
scroll to position [1664, 0]
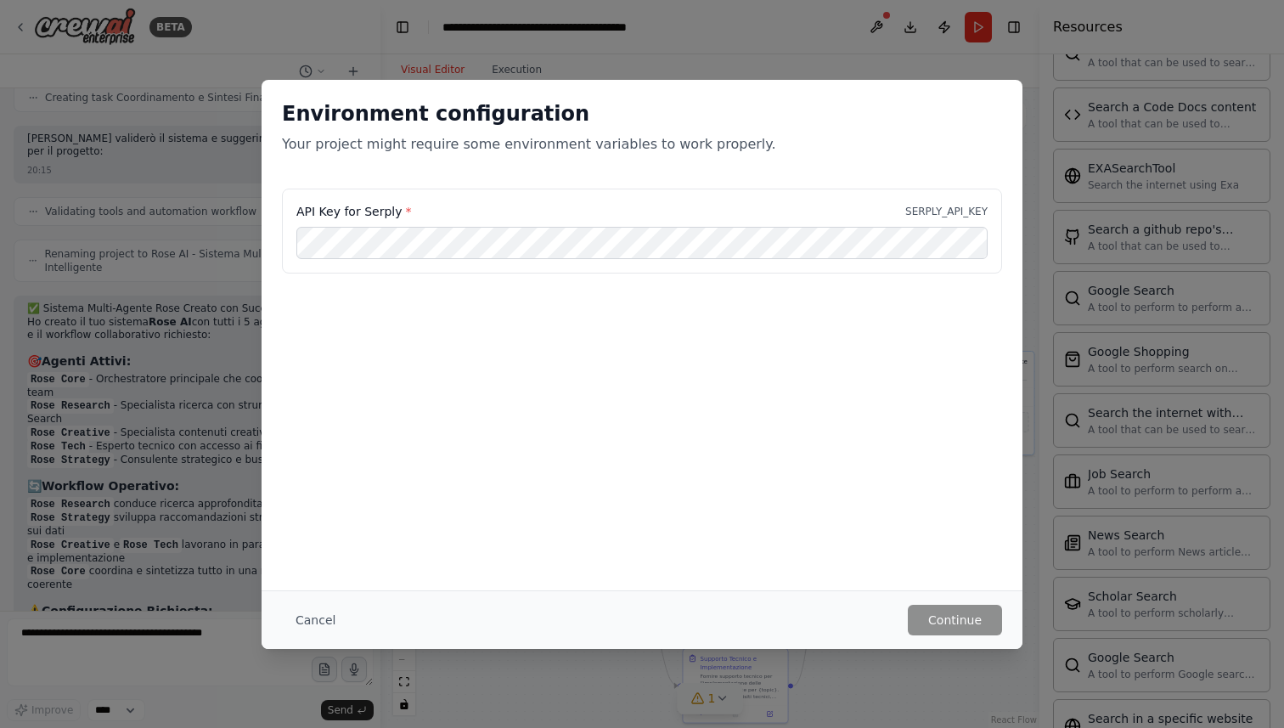
click at [214, 254] on div "Environment configuration Your project might require some environment variables…" at bounding box center [642, 364] width 1284 height 728
click at [306, 617] on button "Cancel" at bounding box center [315, 620] width 67 height 31
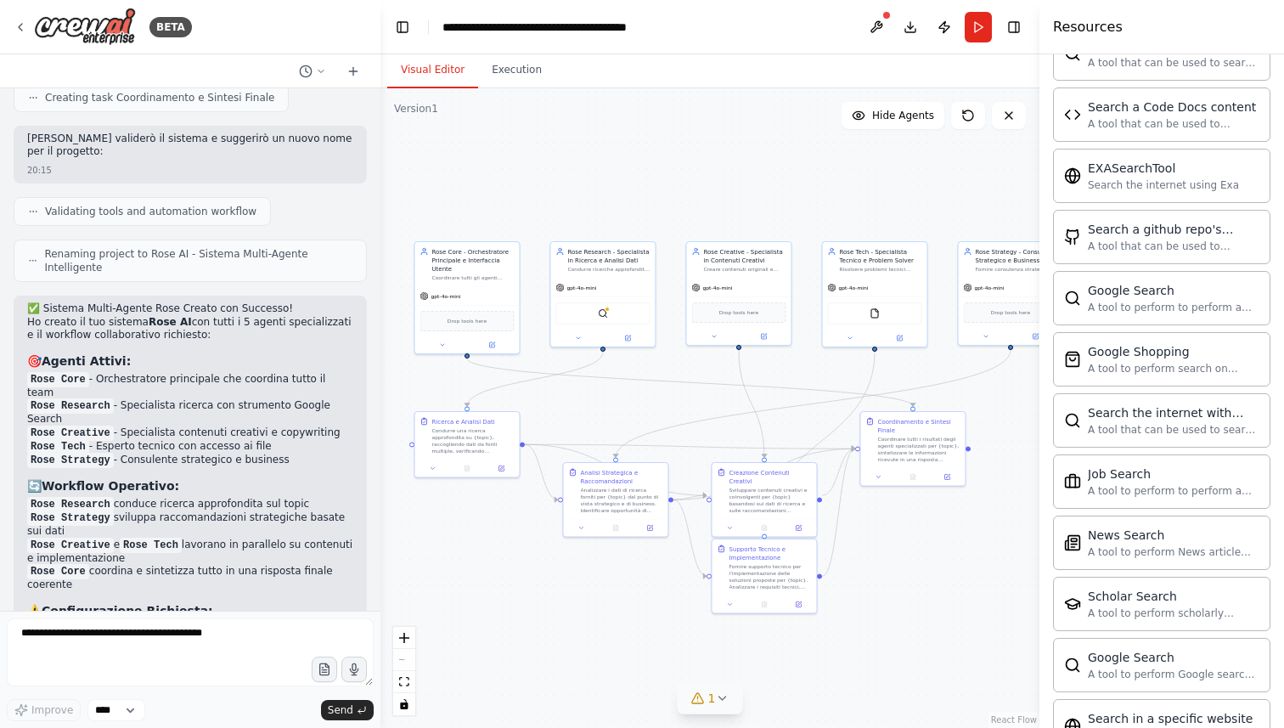
drag, startPoint x: 801, startPoint y: 303, endPoint x: 830, endPoint y: 193, distance: 114.1
click at [830, 193] on div ".deletable-edge-delete-btn { width: 20px; height: 20px; border: 0px solid #ffff…" at bounding box center [710, 408] width 659 height 640
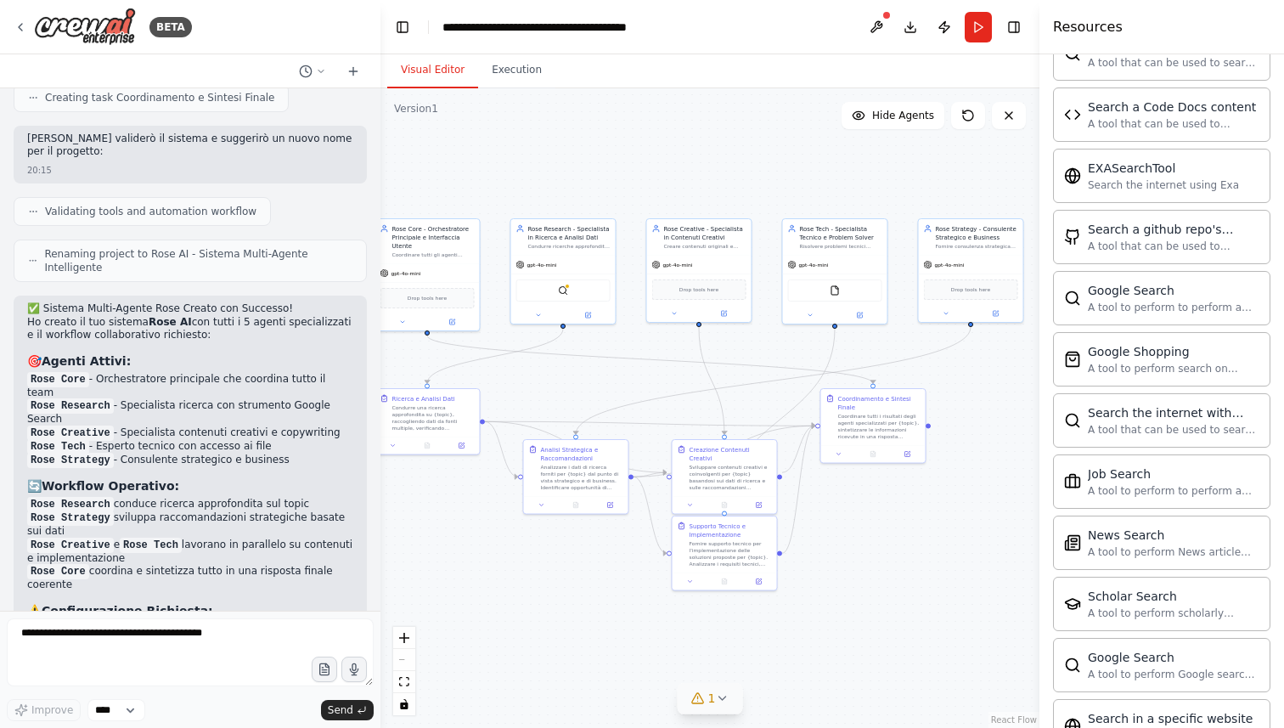
drag, startPoint x: 830, startPoint y: 193, endPoint x: 790, endPoint y: 171, distance: 45.6
click at [790, 171] on div ".deletable-edge-delete-btn { width: 20px; height: 20px; border: 0px solid #ffff…" at bounding box center [710, 408] width 659 height 640
click at [844, 295] on div "FileReadTool" at bounding box center [835, 289] width 94 height 22
click at [841, 260] on div "gpt-4o-mini" at bounding box center [835, 263] width 104 height 19
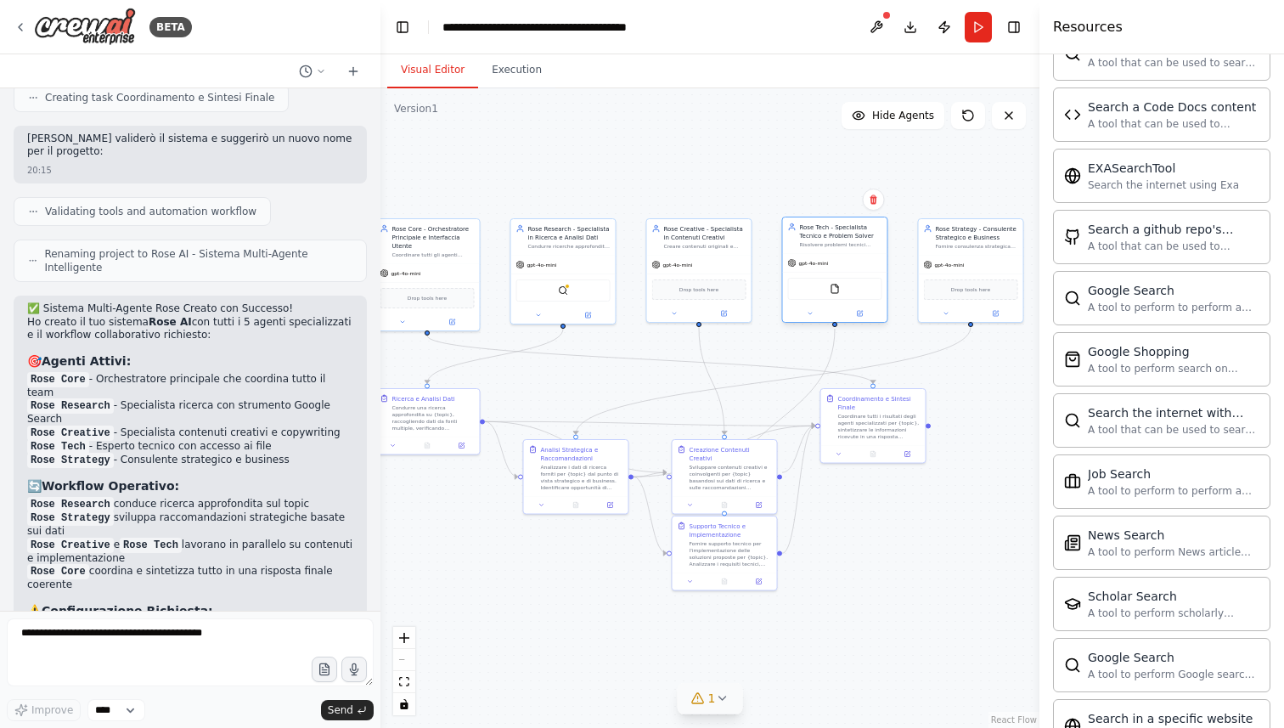
click at [841, 260] on div "gpt-4o-mini" at bounding box center [835, 263] width 104 height 19
click at [860, 315] on icon at bounding box center [859, 313] width 5 height 5
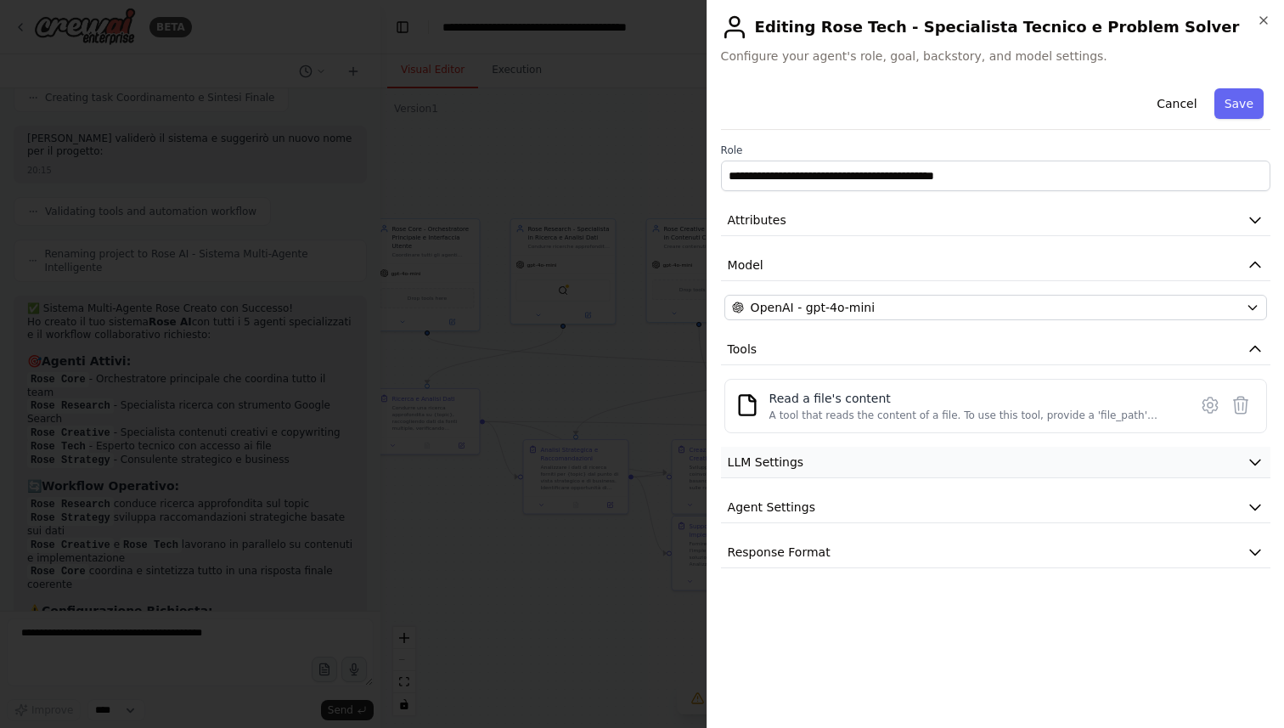
click at [898, 461] on button "LLM Settings" at bounding box center [996, 462] width 550 height 31
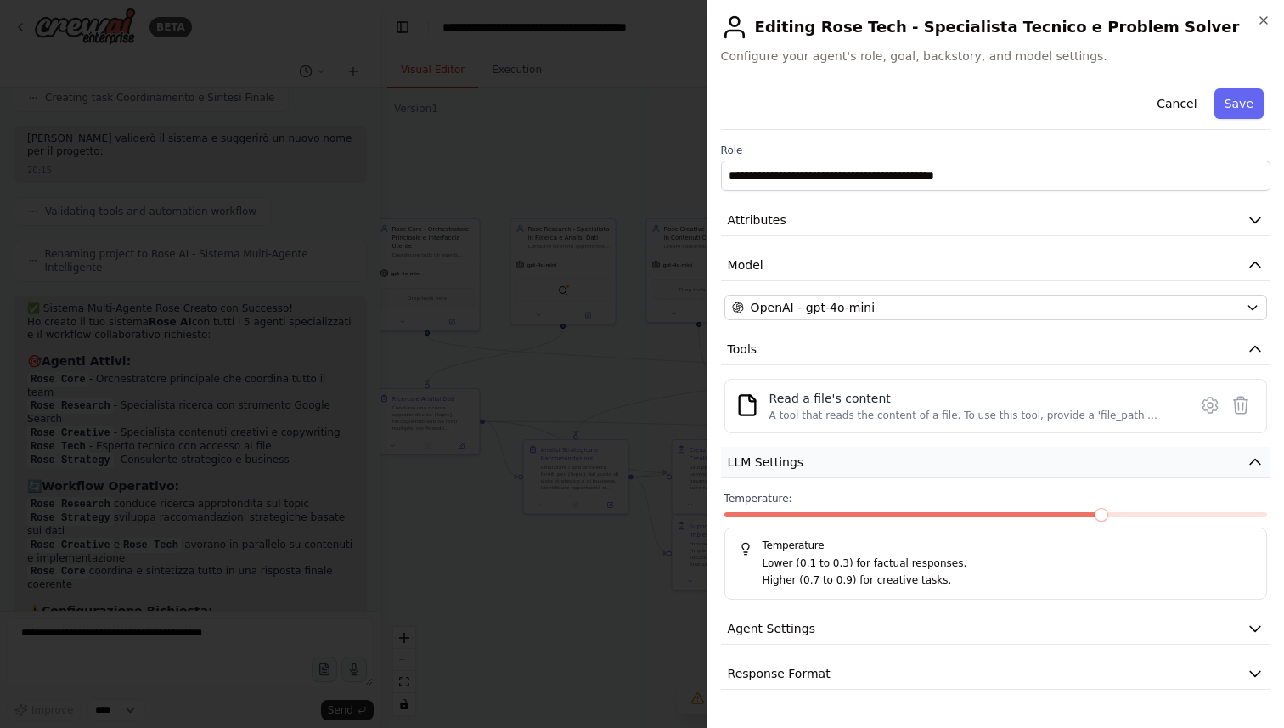
click at [906, 469] on button "LLM Settings" at bounding box center [996, 462] width 550 height 31
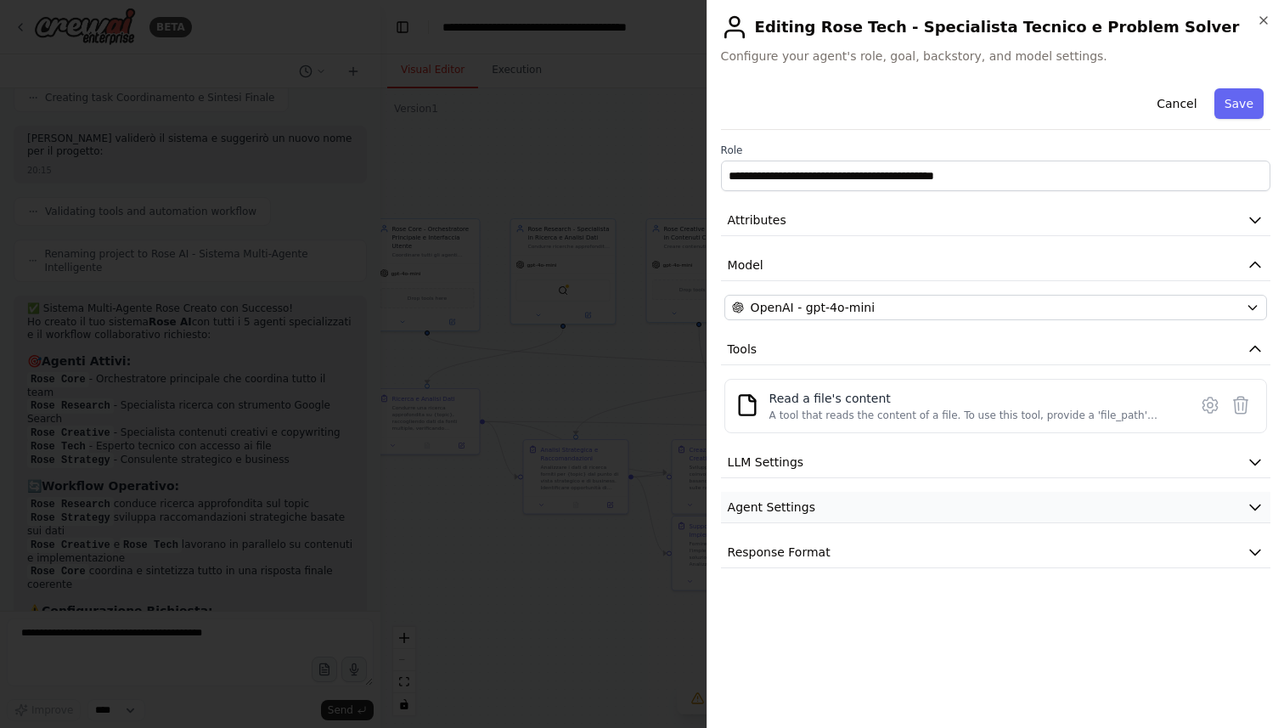
click at [894, 512] on button "Agent Settings" at bounding box center [996, 507] width 550 height 31
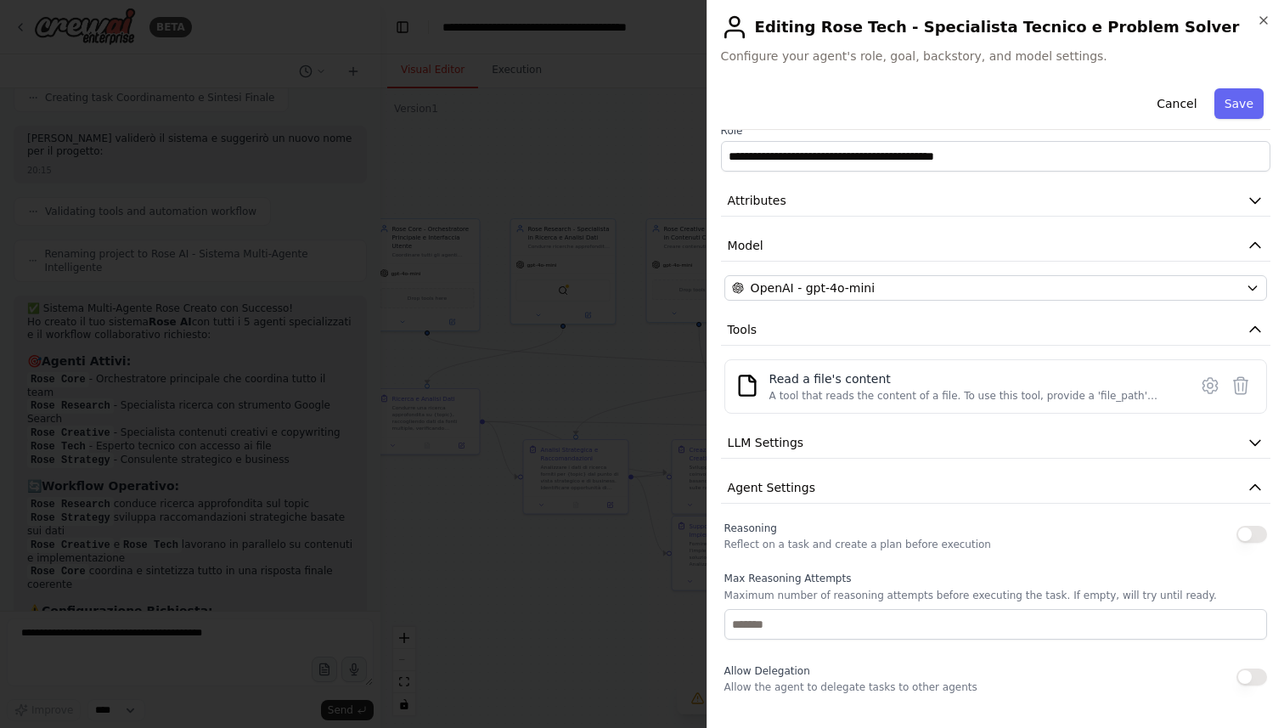
scroll to position [17, 0]
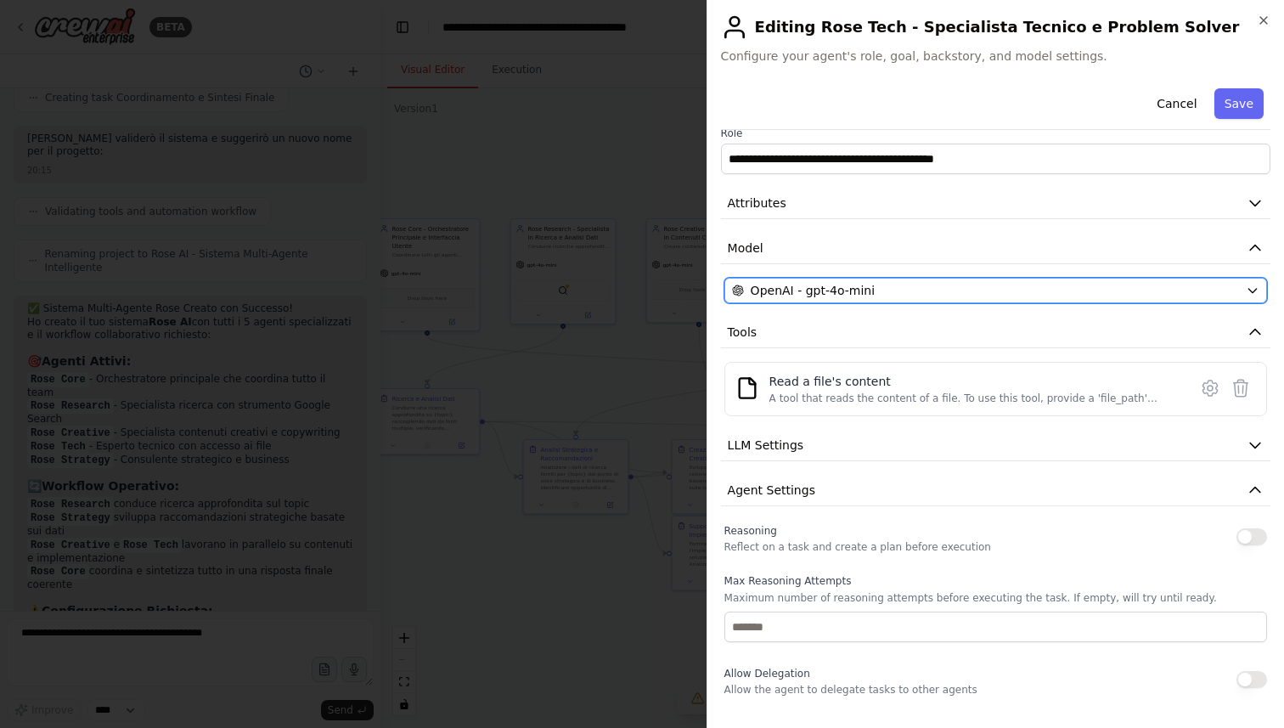
click at [889, 286] on div "OpenAI - gpt-4o-mini" at bounding box center [985, 290] width 507 height 17
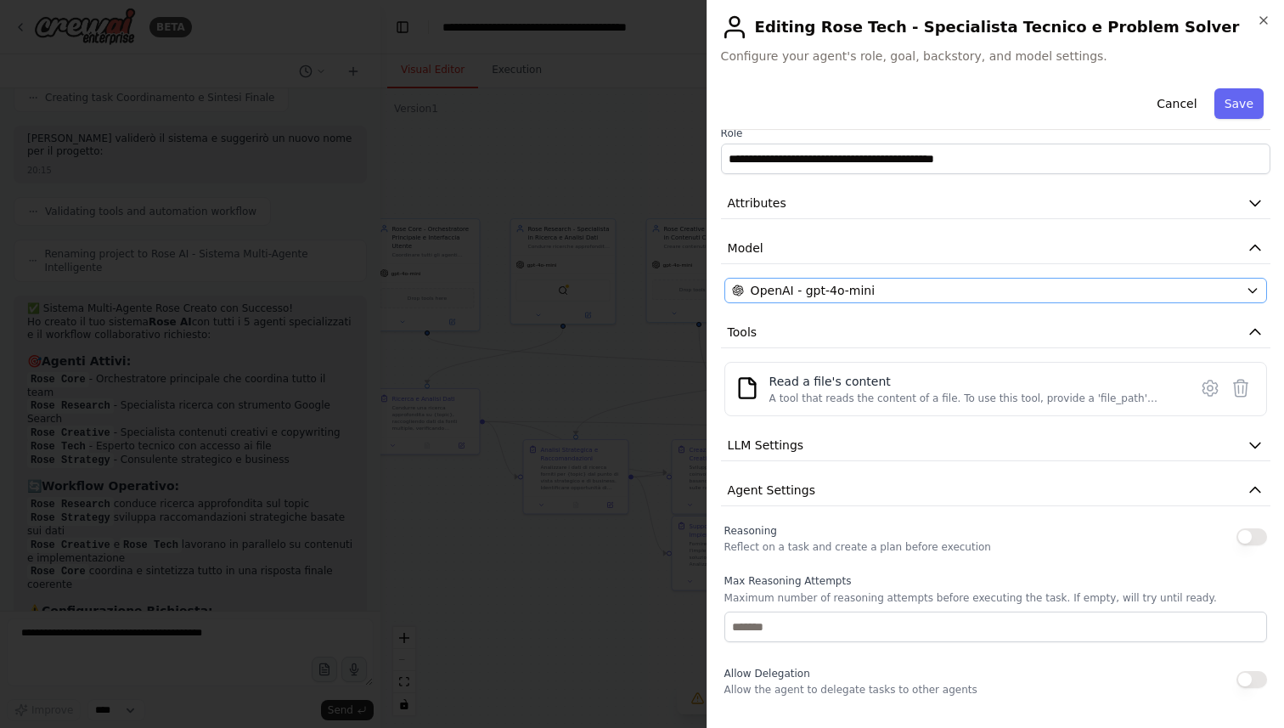
scroll to position [0, 0]
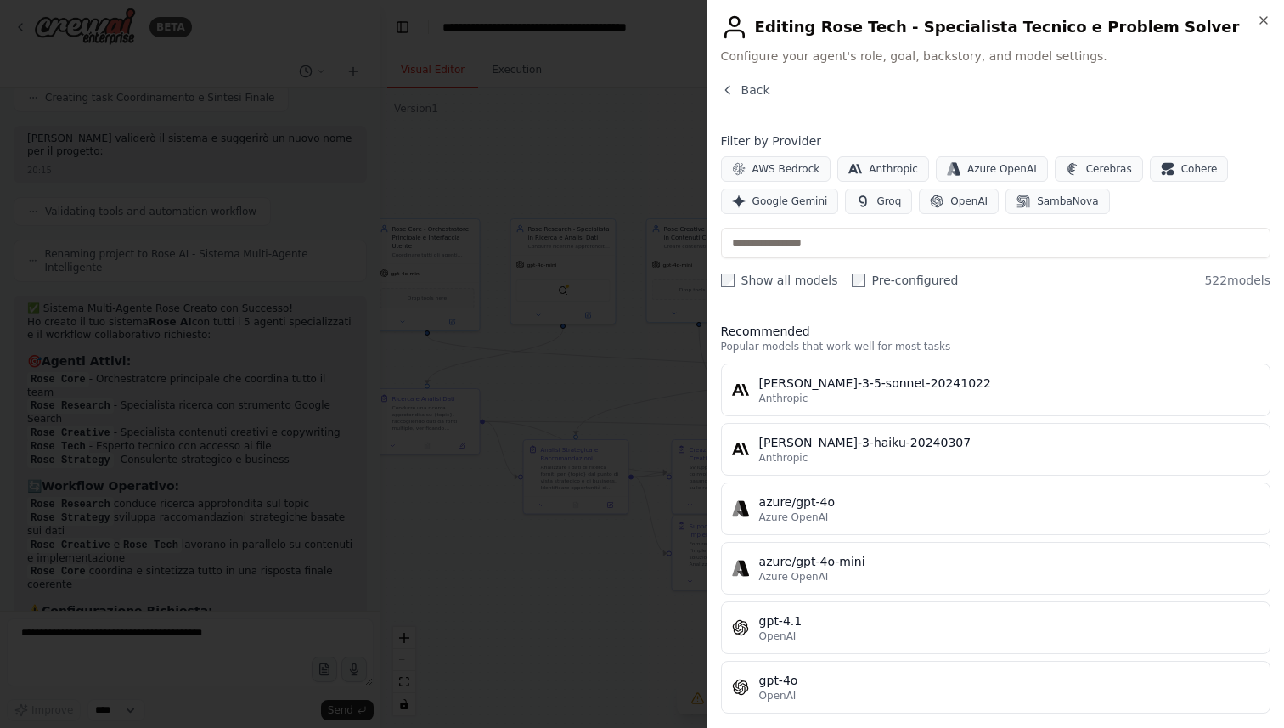
click at [672, 121] on div at bounding box center [642, 364] width 1284 height 728
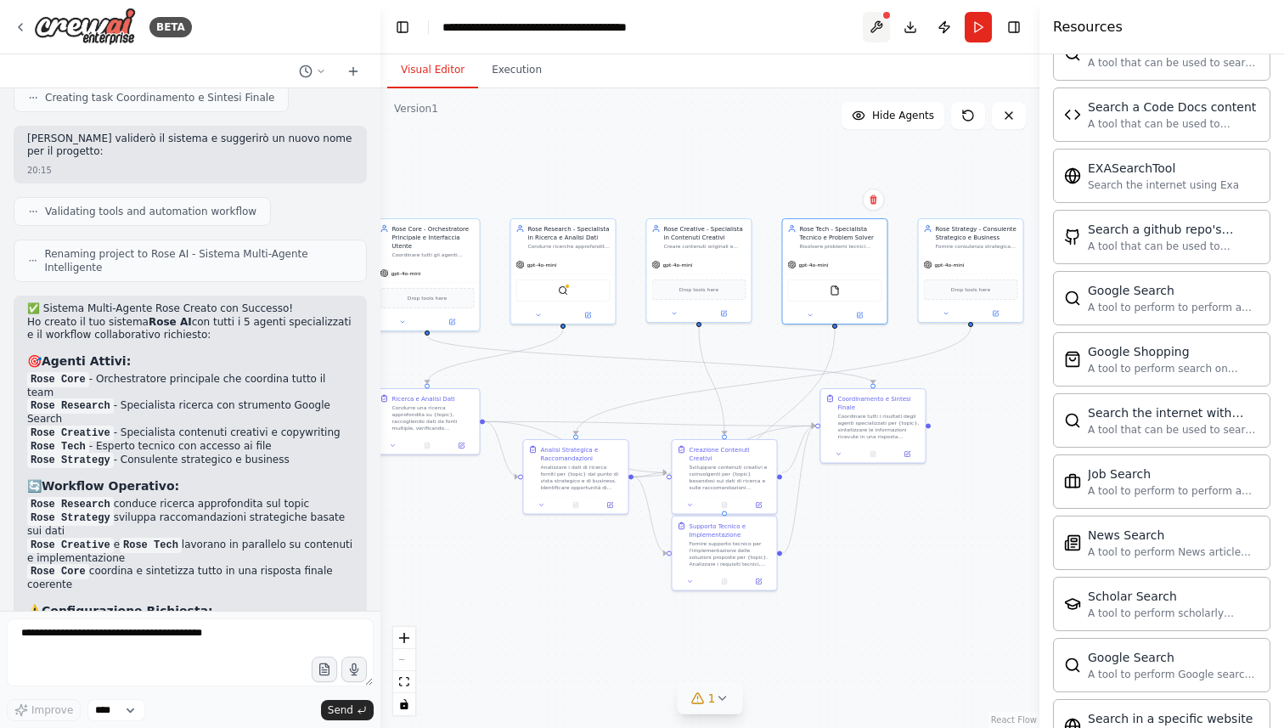
click at [871, 26] on button at bounding box center [876, 27] width 27 height 31
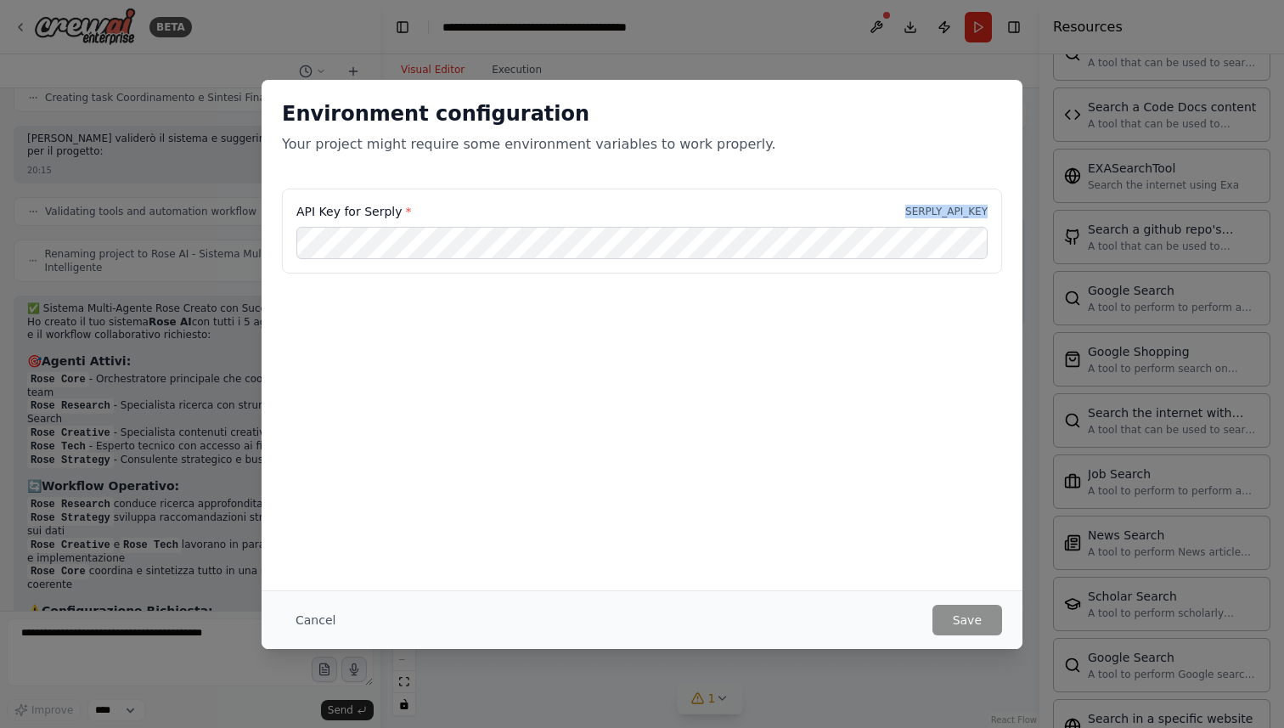
drag, startPoint x: 890, startPoint y: 209, endPoint x: 1006, endPoint y: 209, distance: 115.5
click at [1006, 209] on div "API Key for Serply * SERPLY_API_KEY" at bounding box center [642, 241] width 761 height 105
copy p "SERPLY_API_KEY"
click at [367, 216] on label "API Key for Serply *" at bounding box center [353, 211] width 115 height 17
drag, startPoint x: 366, startPoint y: 213, endPoint x: 412, endPoint y: 212, distance: 45.9
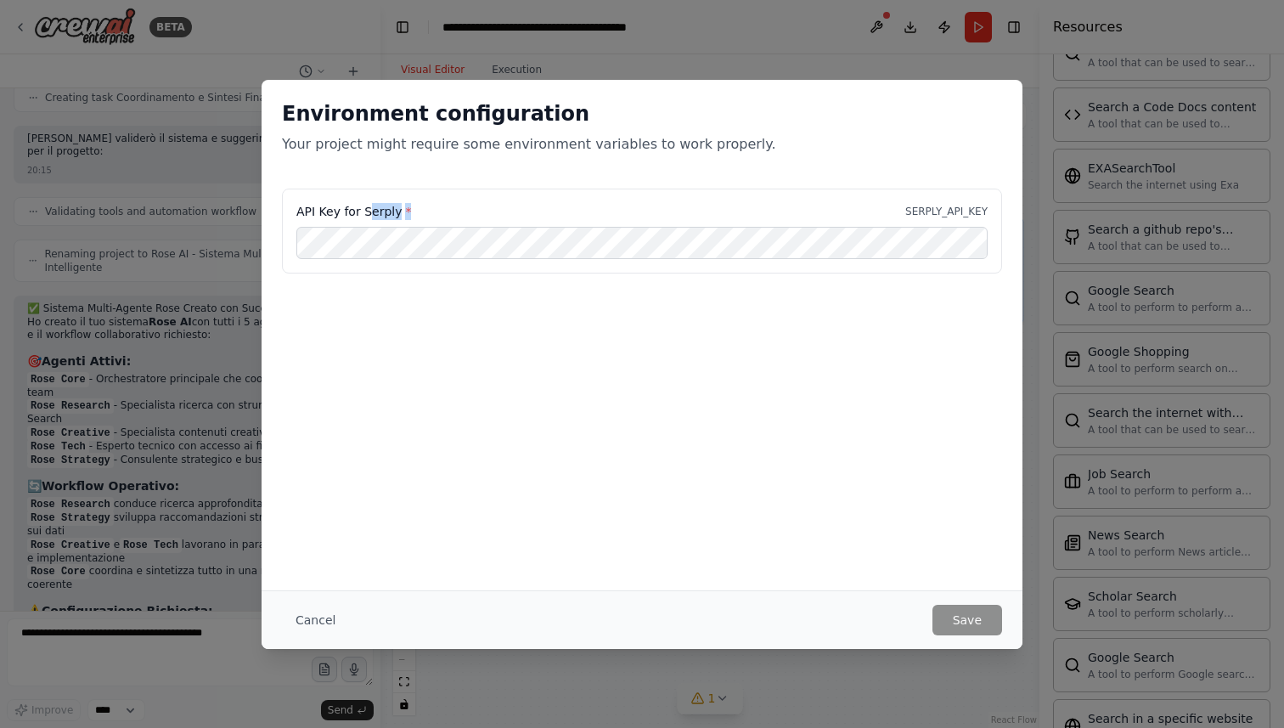
click at [412, 212] on div "API Key for Serply * SERPLY_API_KEY" at bounding box center [641, 211] width 691 height 17
drag, startPoint x: 396, startPoint y: 211, endPoint x: 361, endPoint y: 211, distance: 34.8
click at [361, 211] on label "API Key for Serply *" at bounding box center [353, 211] width 115 height 17
copy label "Serply"
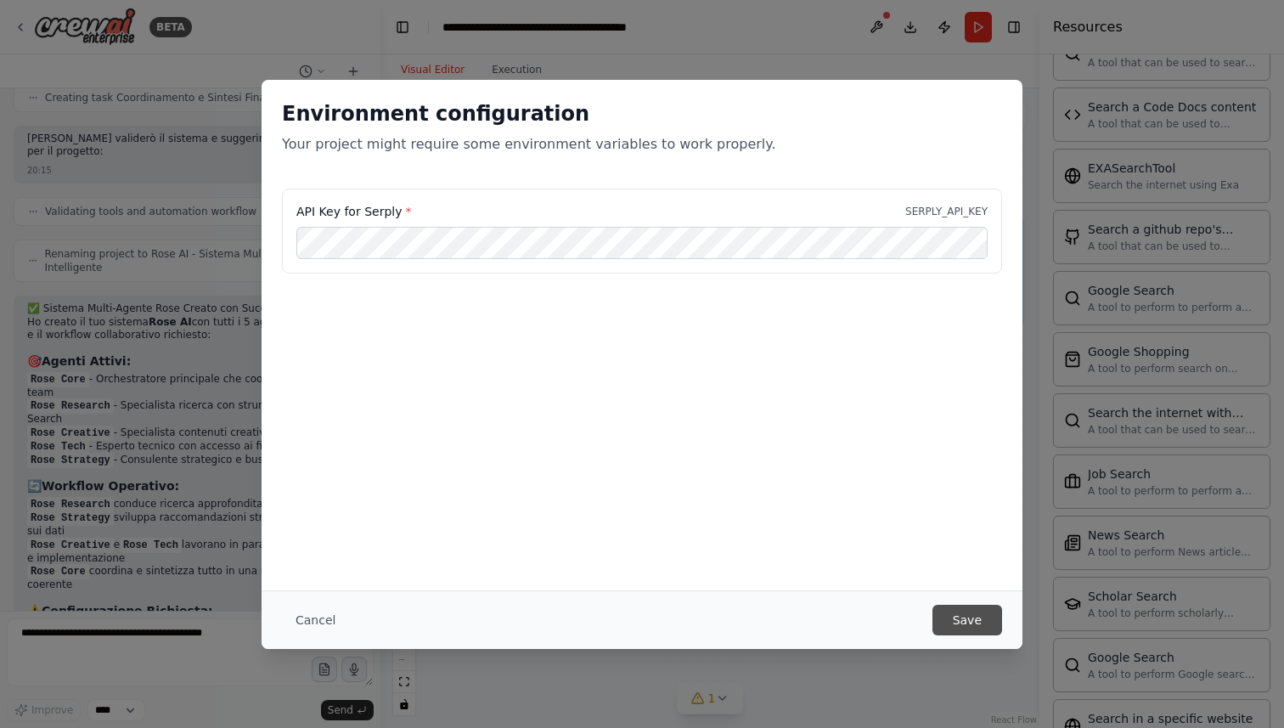
click at [950, 623] on button "Save" at bounding box center [968, 620] width 70 height 31
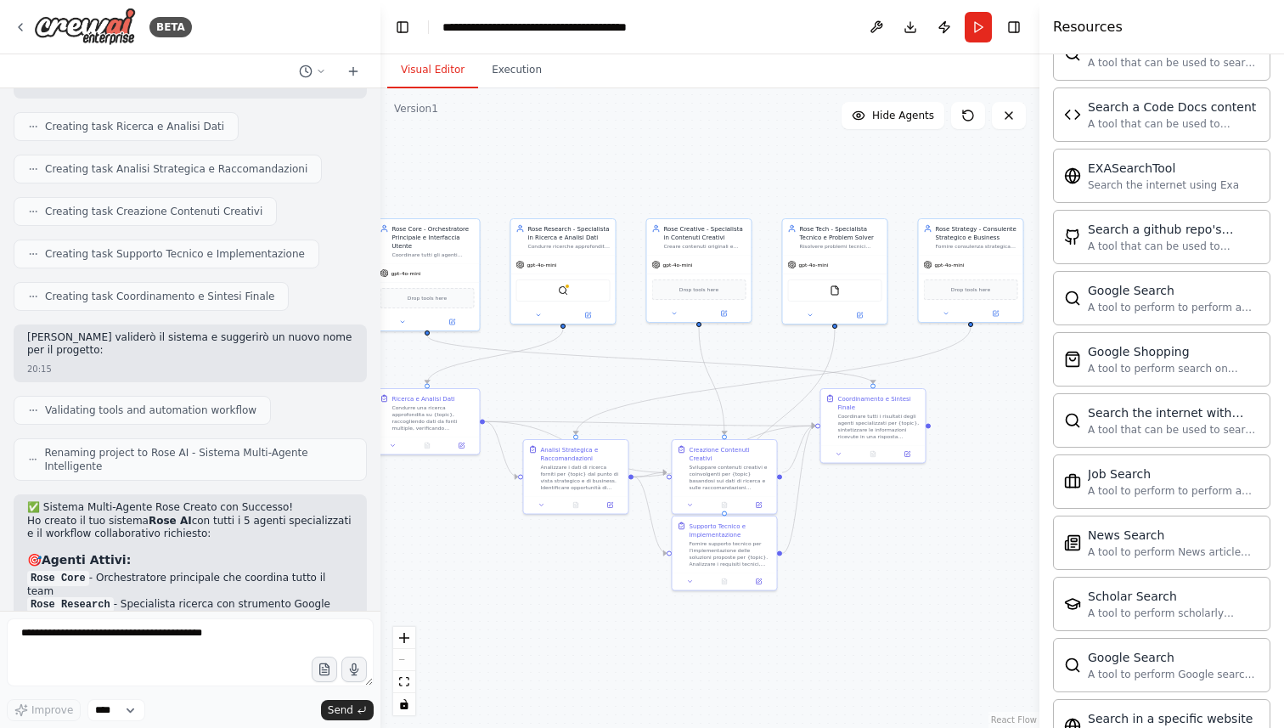
scroll to position [1433, 0]
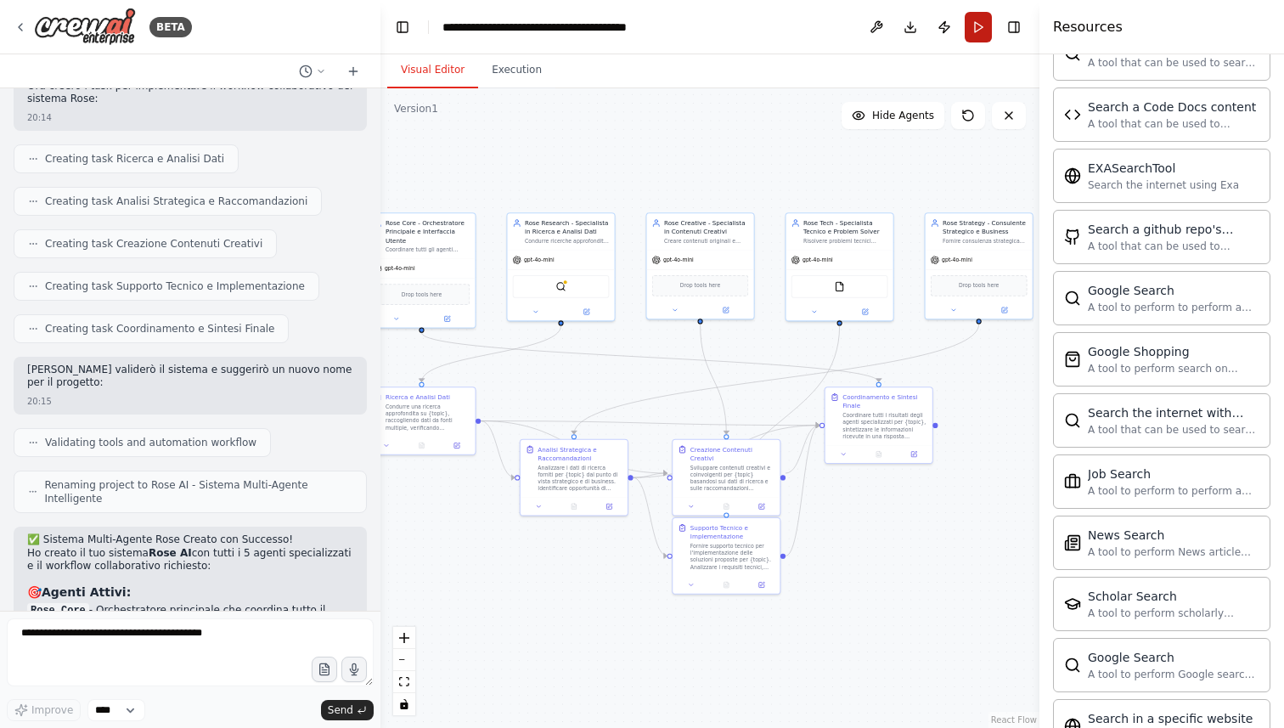
click at [976, 34] on button "Run" at bounding box center [978, 27] width 27 height 31
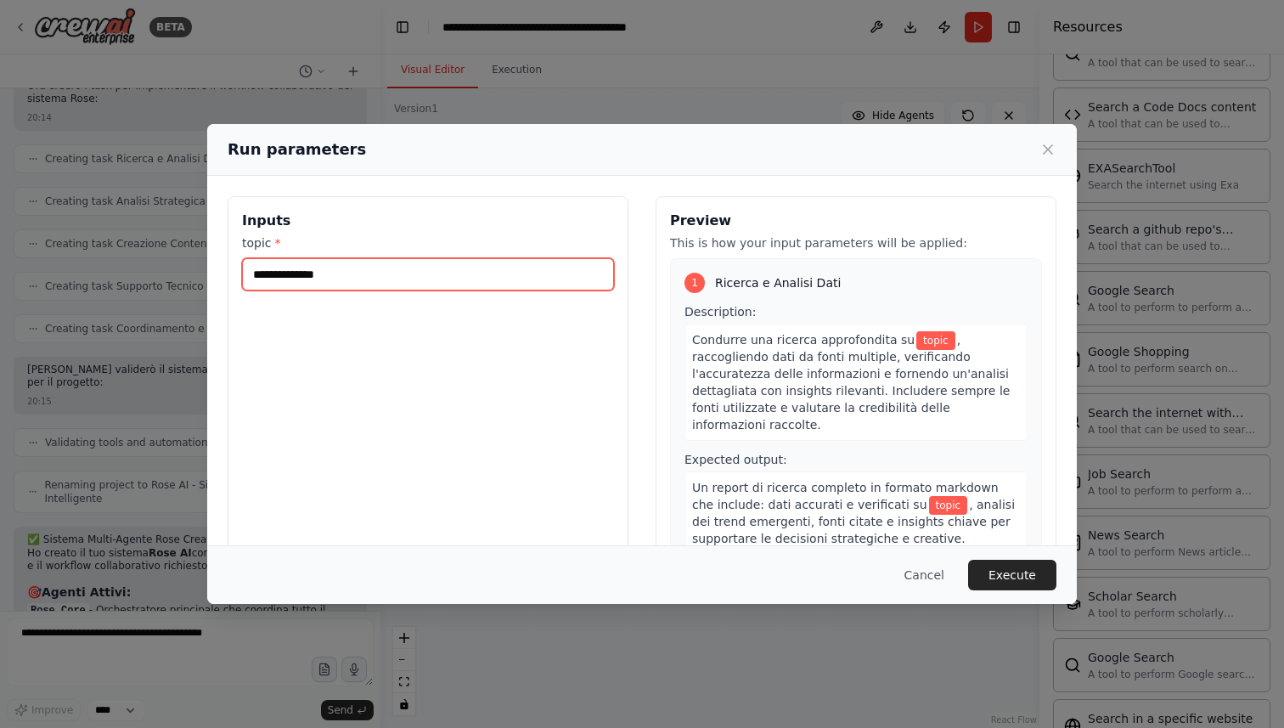
click at [379, 279] on input "topic *" at bounding box center [428, 274] width 372 height 32
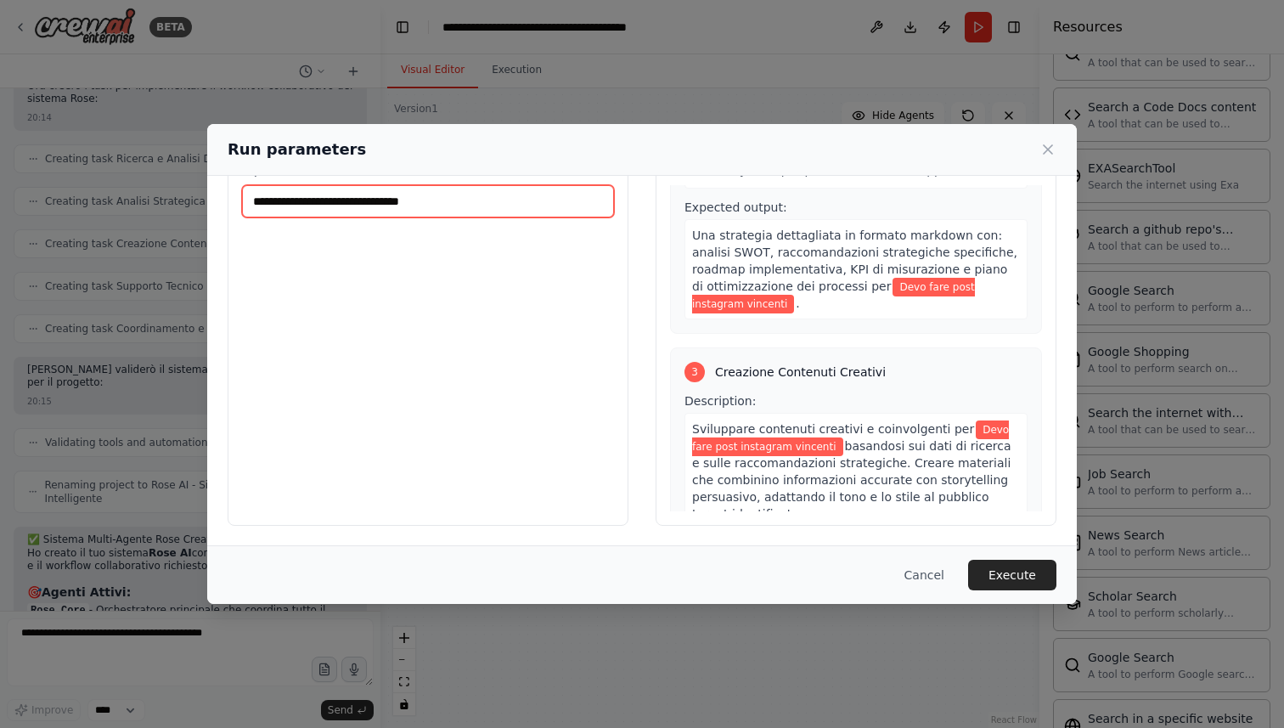
scroll to position [533, 0]
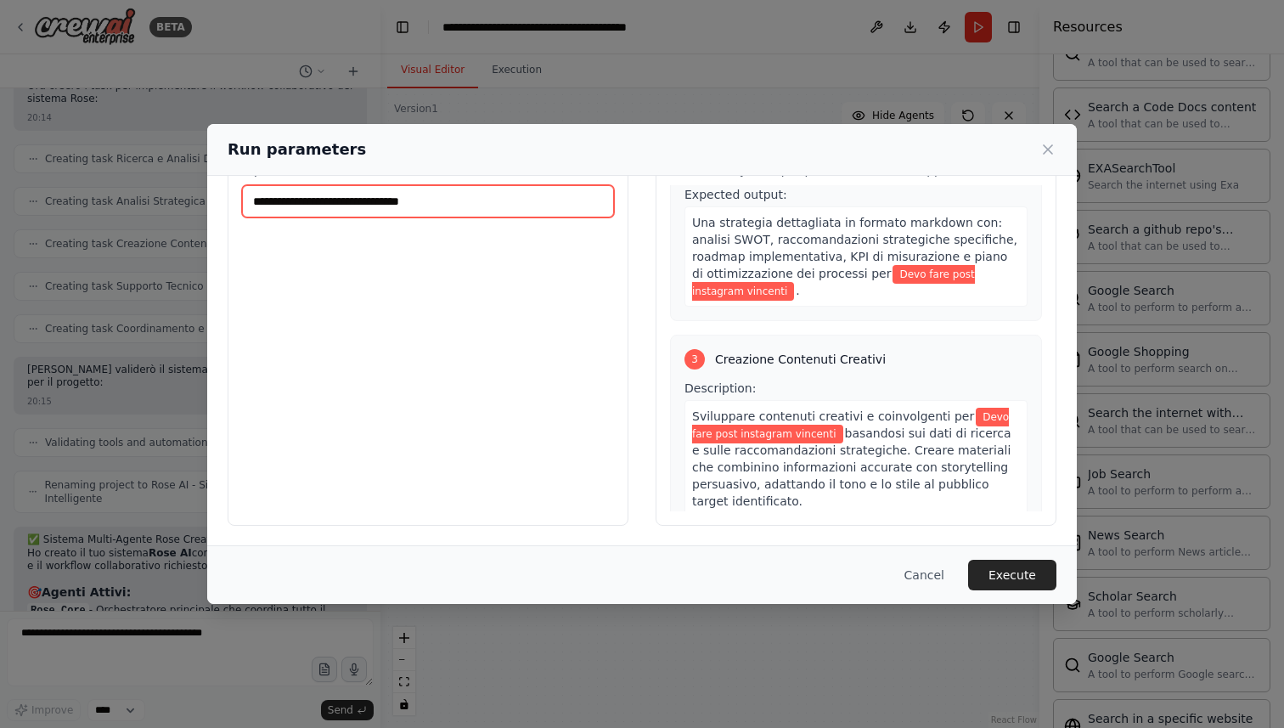
click at [514, 203] on input "**********" at bounding box center [428, 201] width 372 height 32
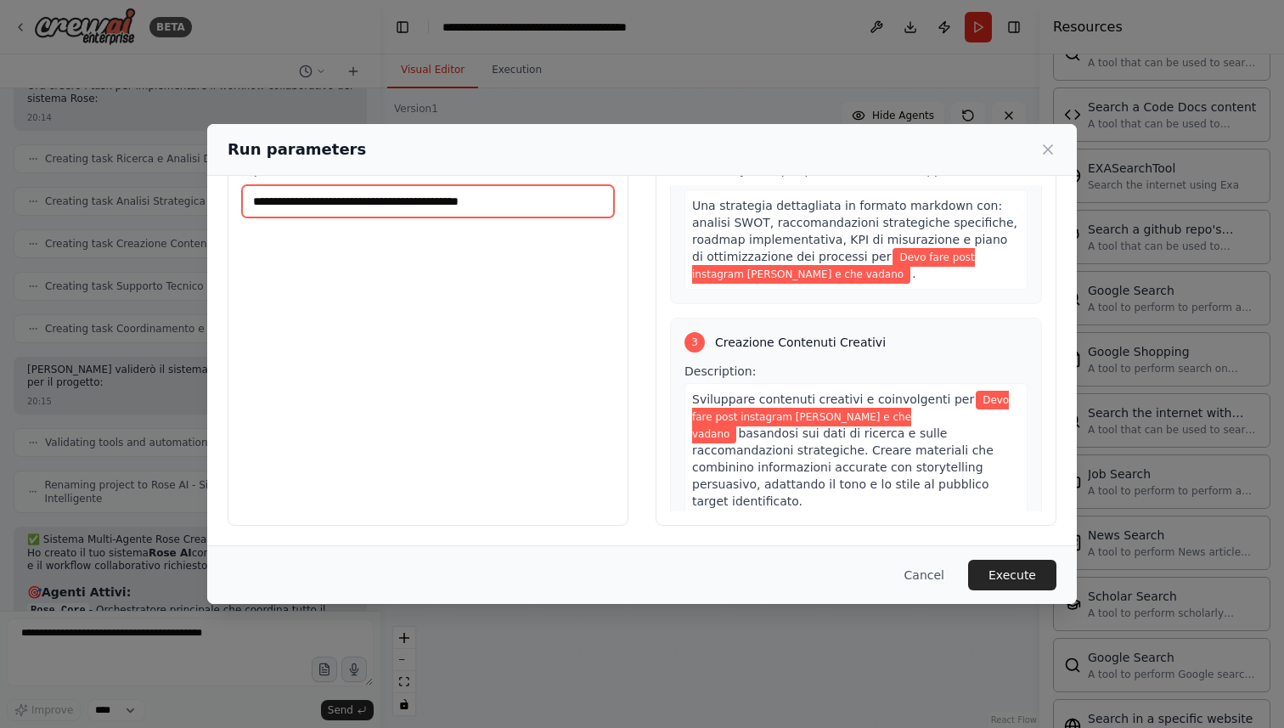
scroll to position [567, 0]
type input "**********"
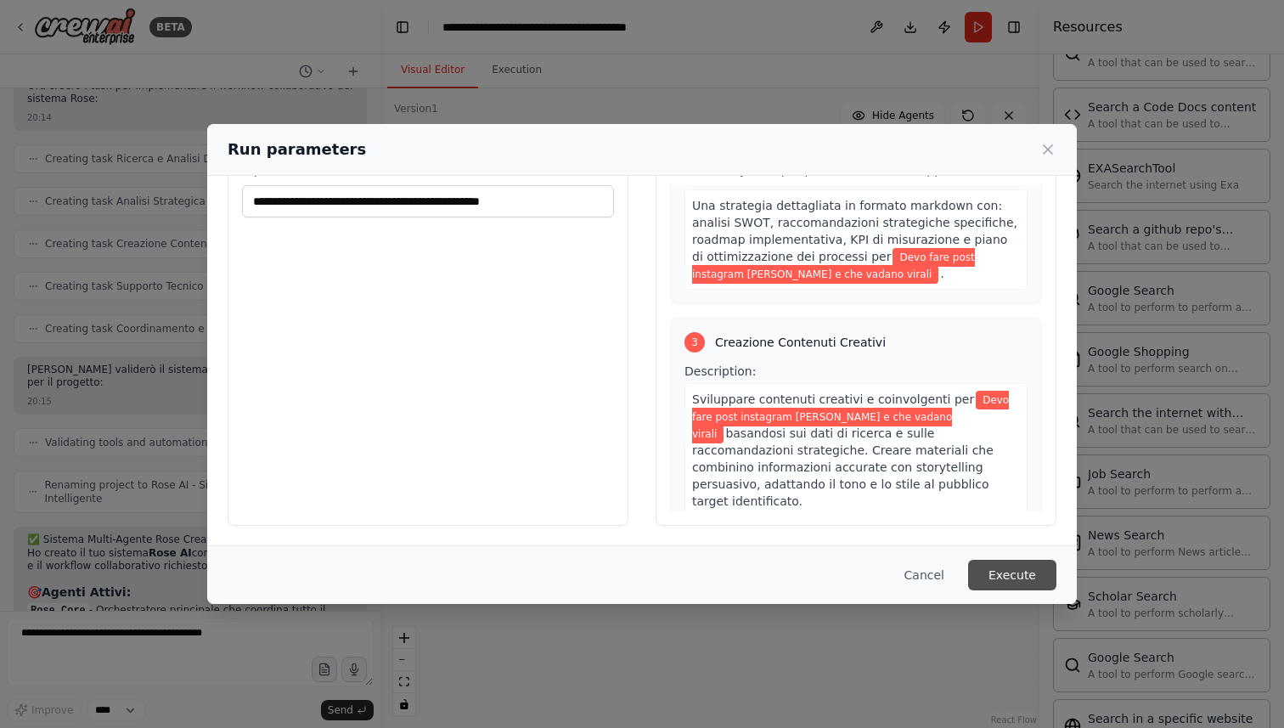
click at [1032, 581] on button "Execute" at bounding box center [1012, 575] width 88 height 31
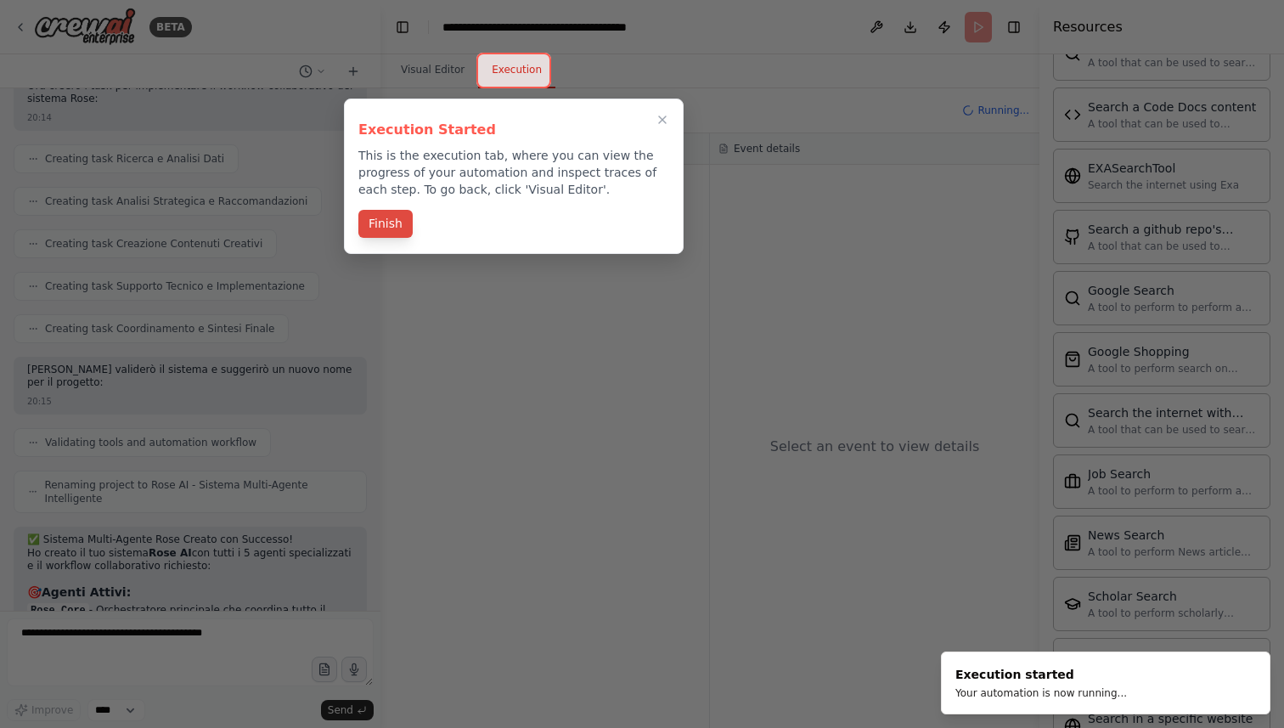
click at [397, 224] on button "Finish" at bounding box center [385, 224] width 54 height 28
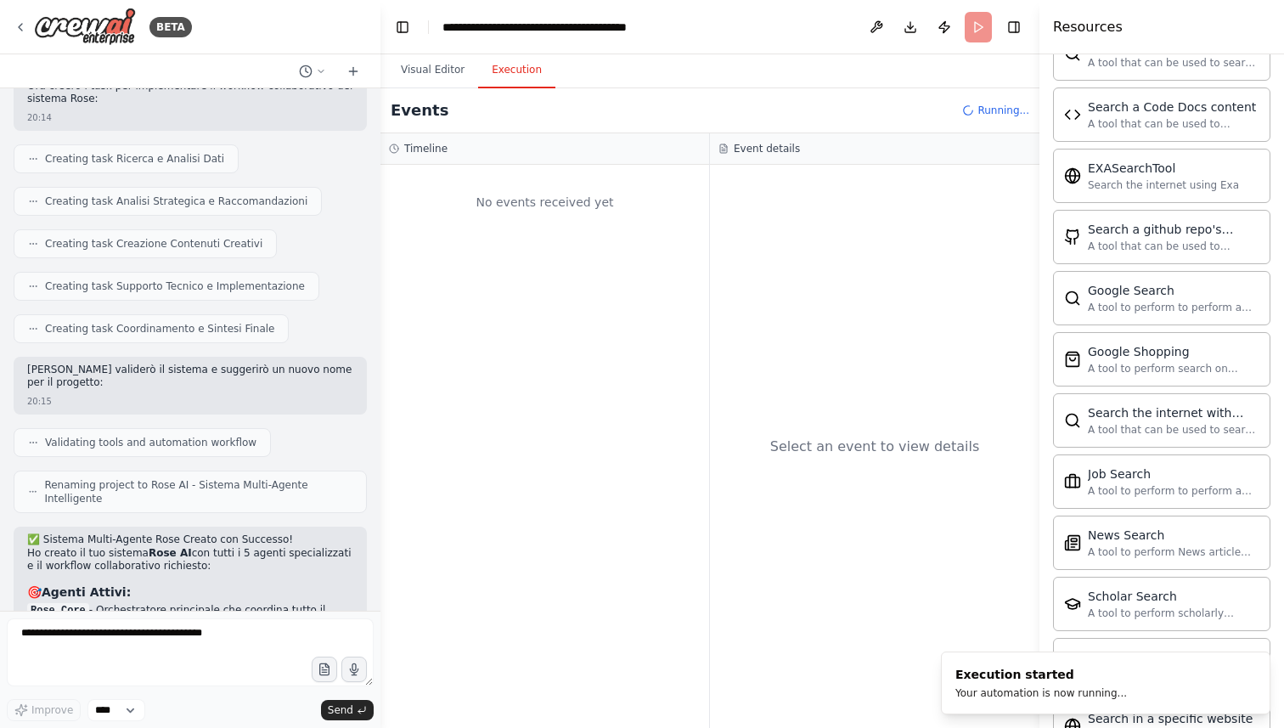
click at [510, 70] on button "Execution" at bounding box center [516, 71] width 77 height 36
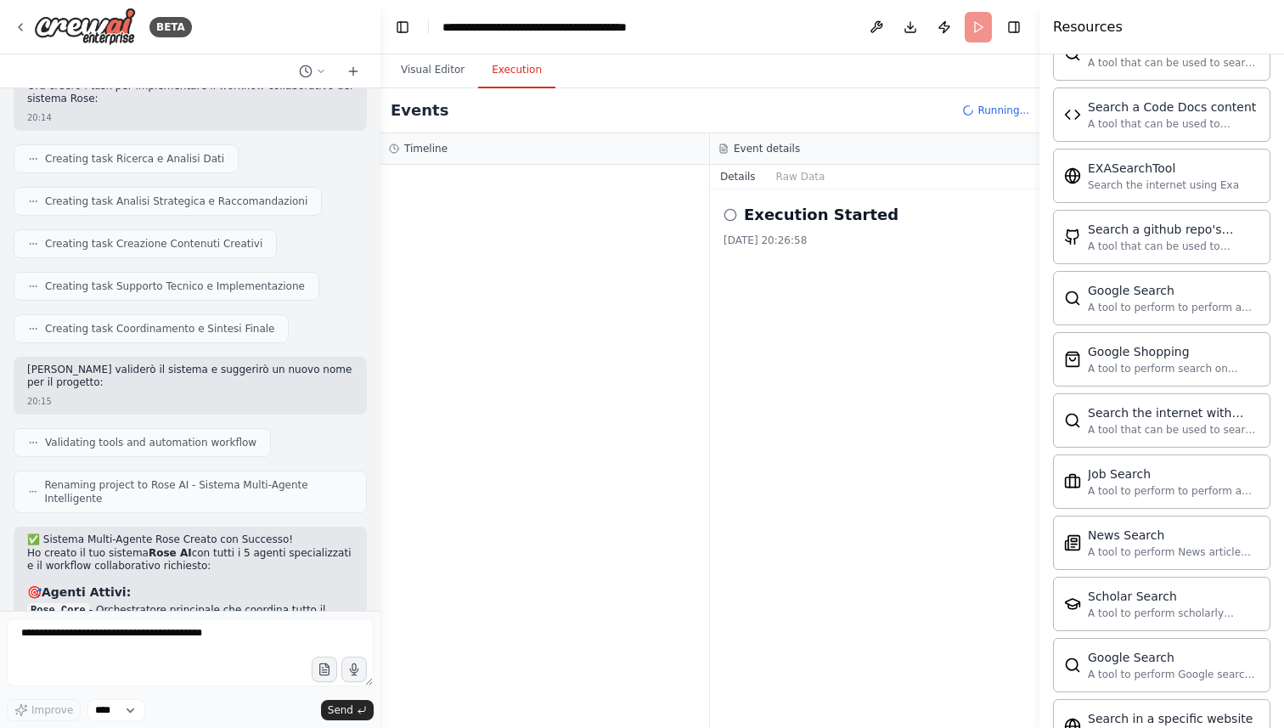
click at [735, 218] on circle at bounding box center [729, 214] width 11 height 11
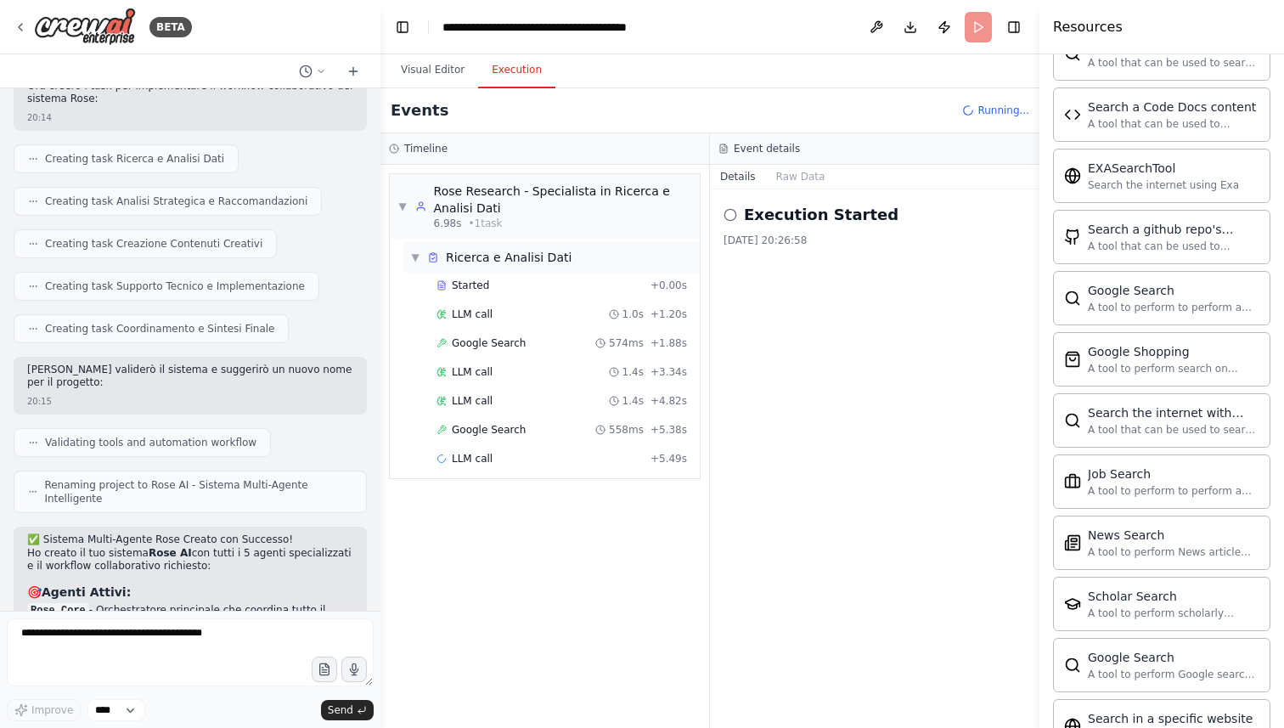
click at [413, 262] on span "▼" at bounding box center [415, 258] width 10 height 14
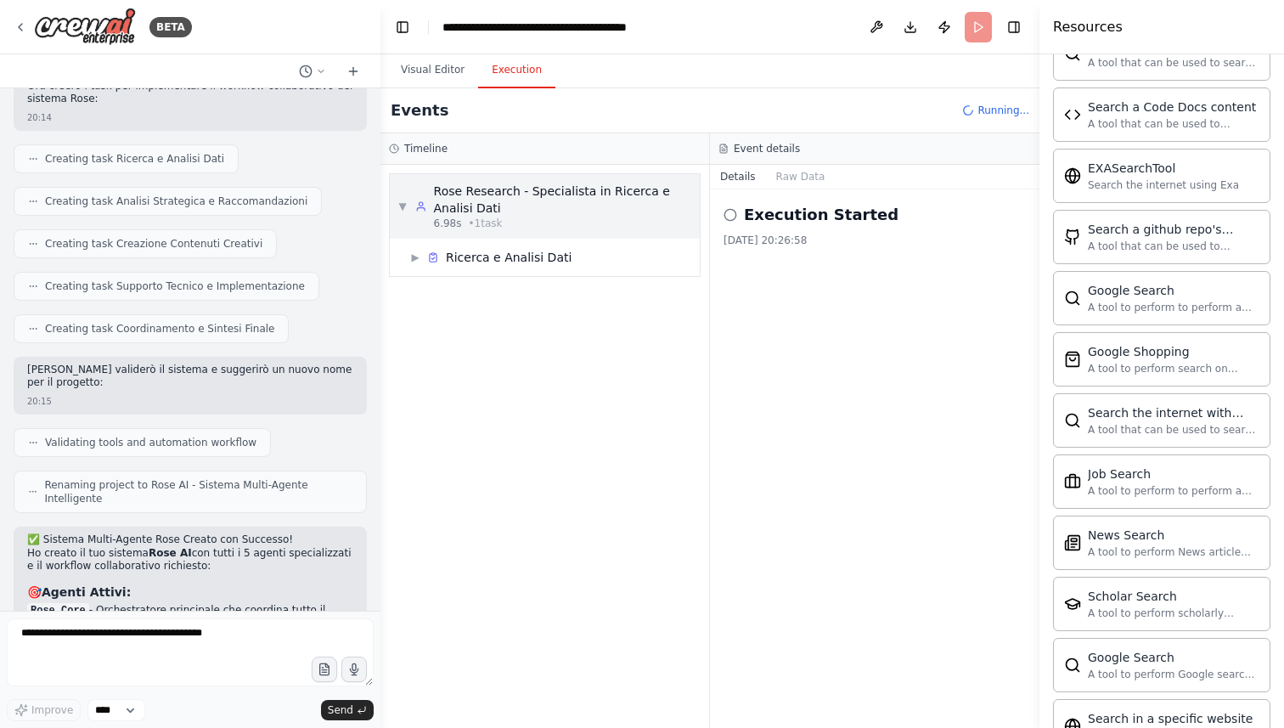
click at [401, 211] on span "▼" at bounding box center [402, 207] width 8 height 14
click at [401, 211] on span "▶" at bounding box center [402, 207] width 8 height 14
click at [413, 254] on span "▶" at bounding box center [415, 258] width 10 height 14
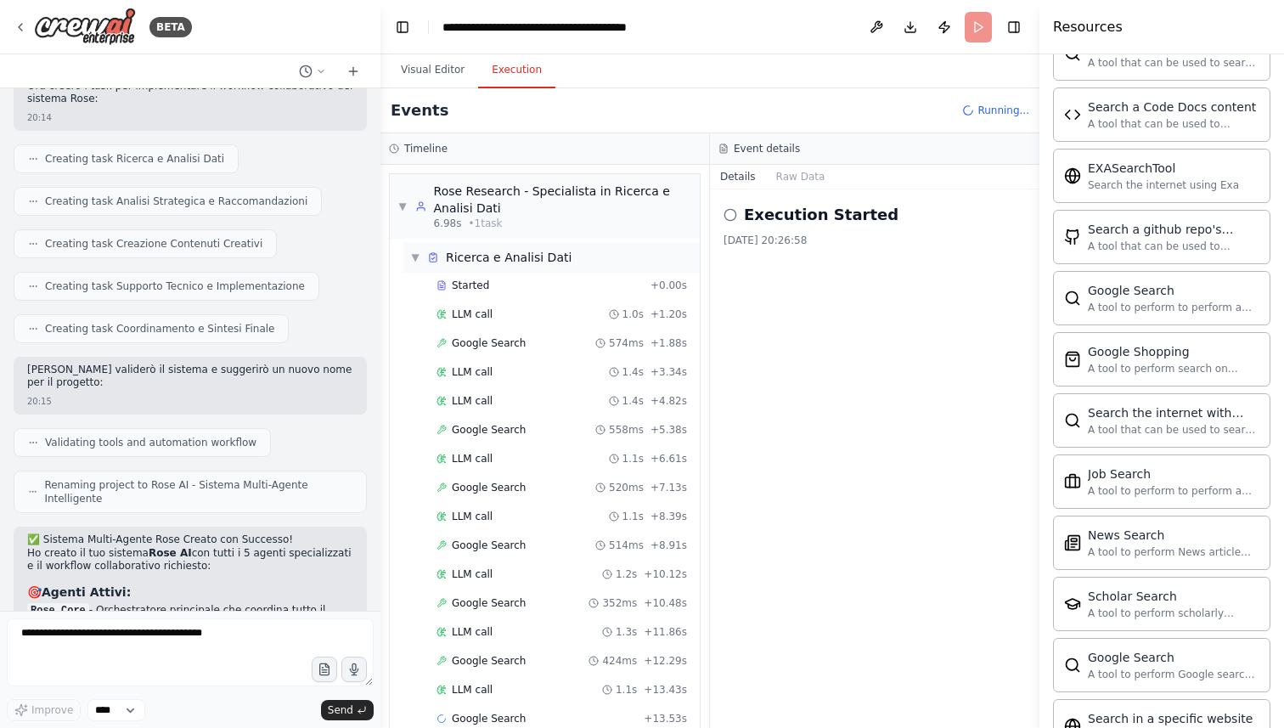
click at [407, 249] on div "▼ Ricerca e Analisi Dati" at bounding box center [551, 257] width 296 height 31
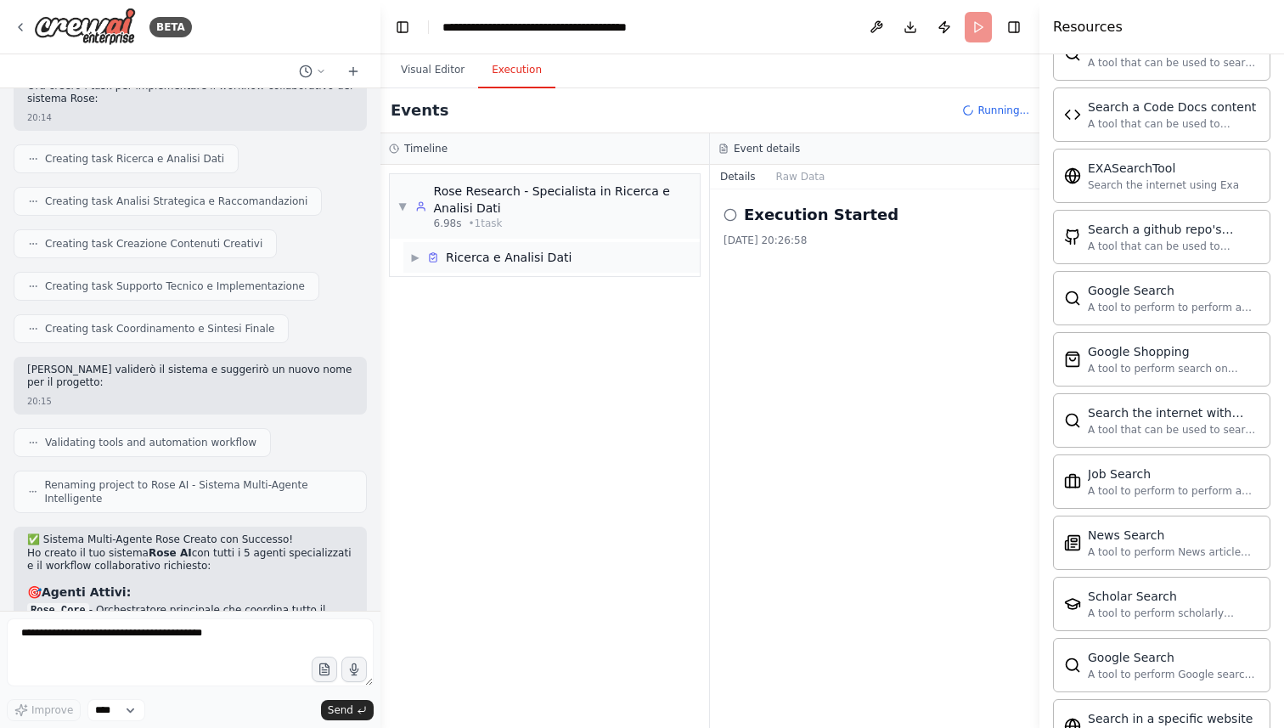
click at [410, 255] on span "▶" at bounding box center [415, 258] width 10 height 14
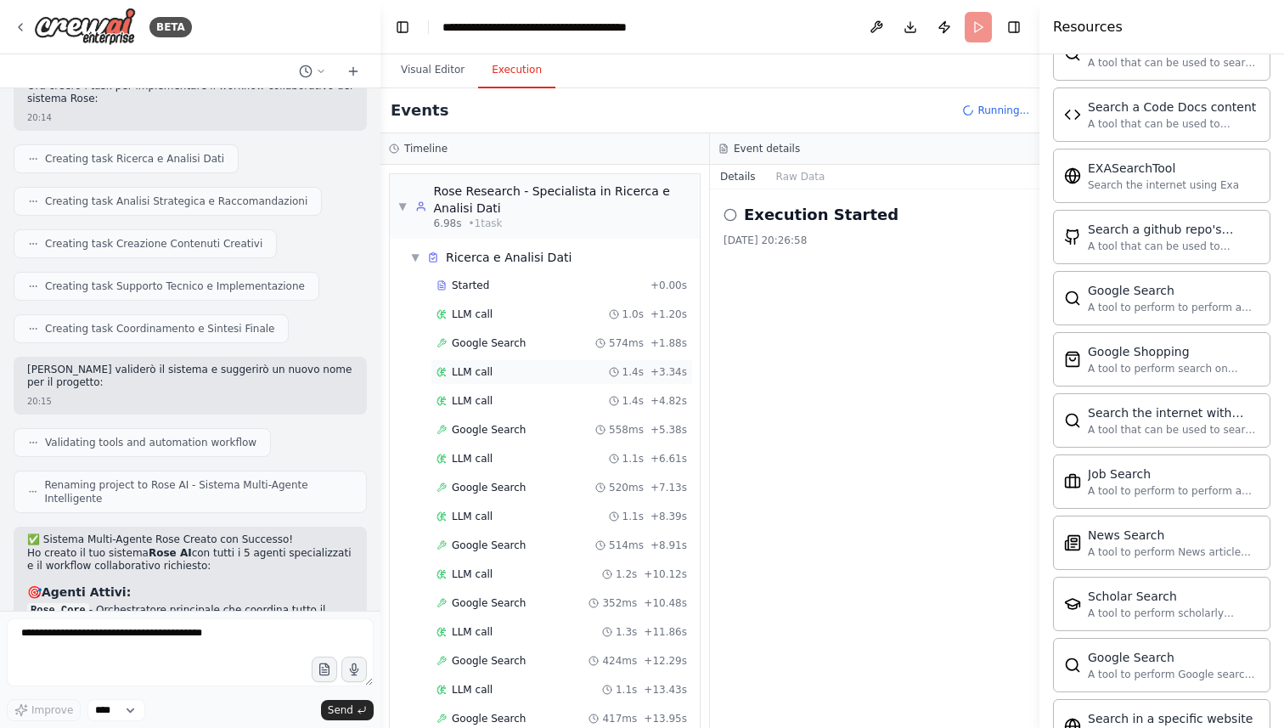
scroll to position [290, 0]
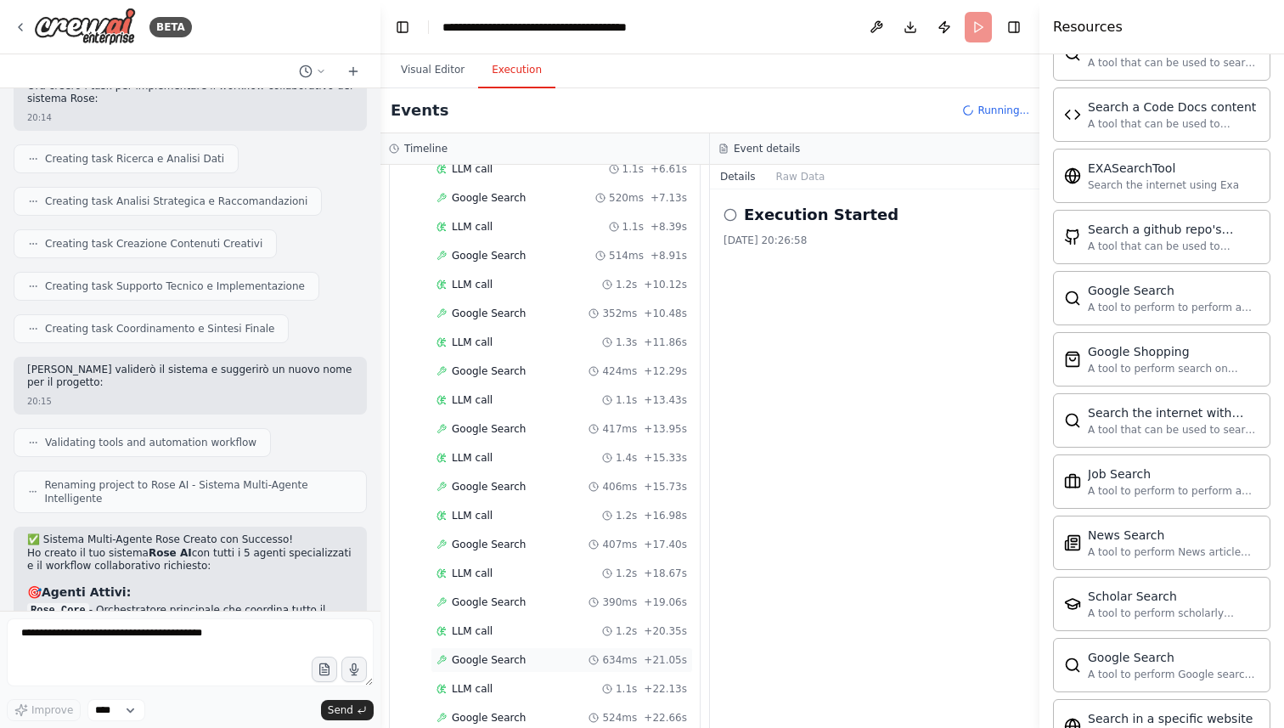
click at [512, 662] on span "Google Search" at bounding box center [489, 660] width 74 height 14
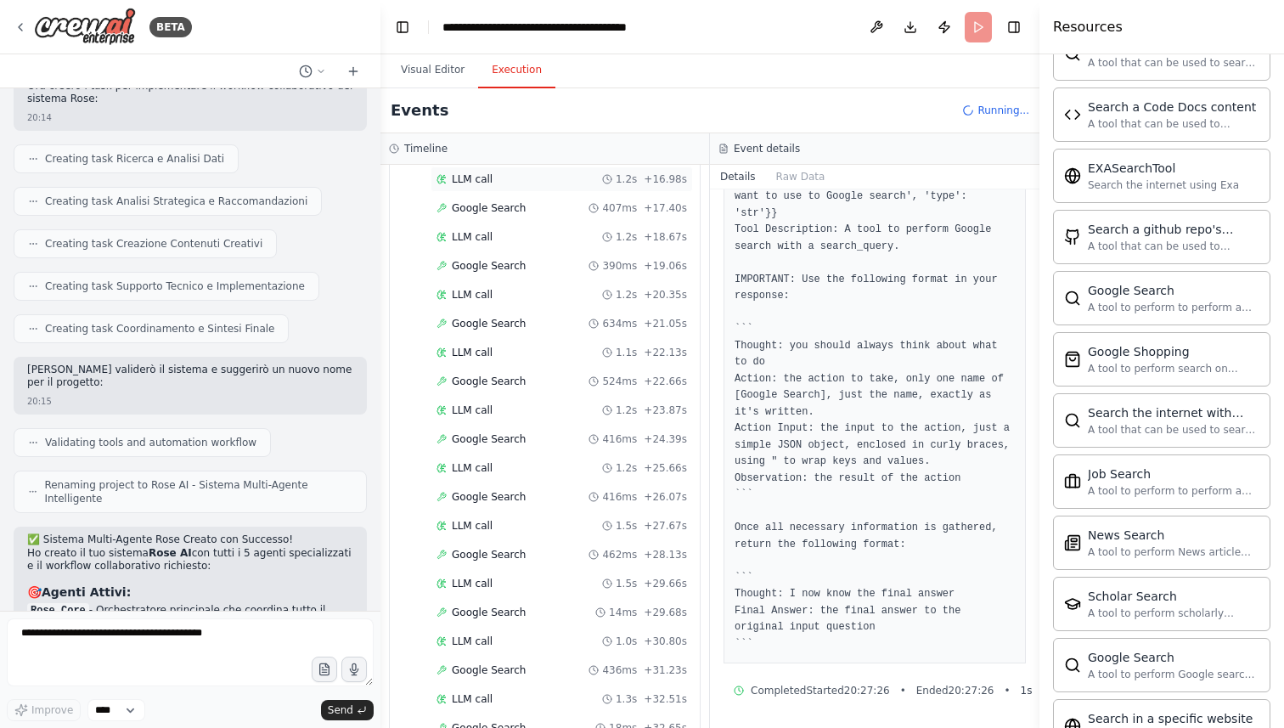
scroll to position [752, 0]
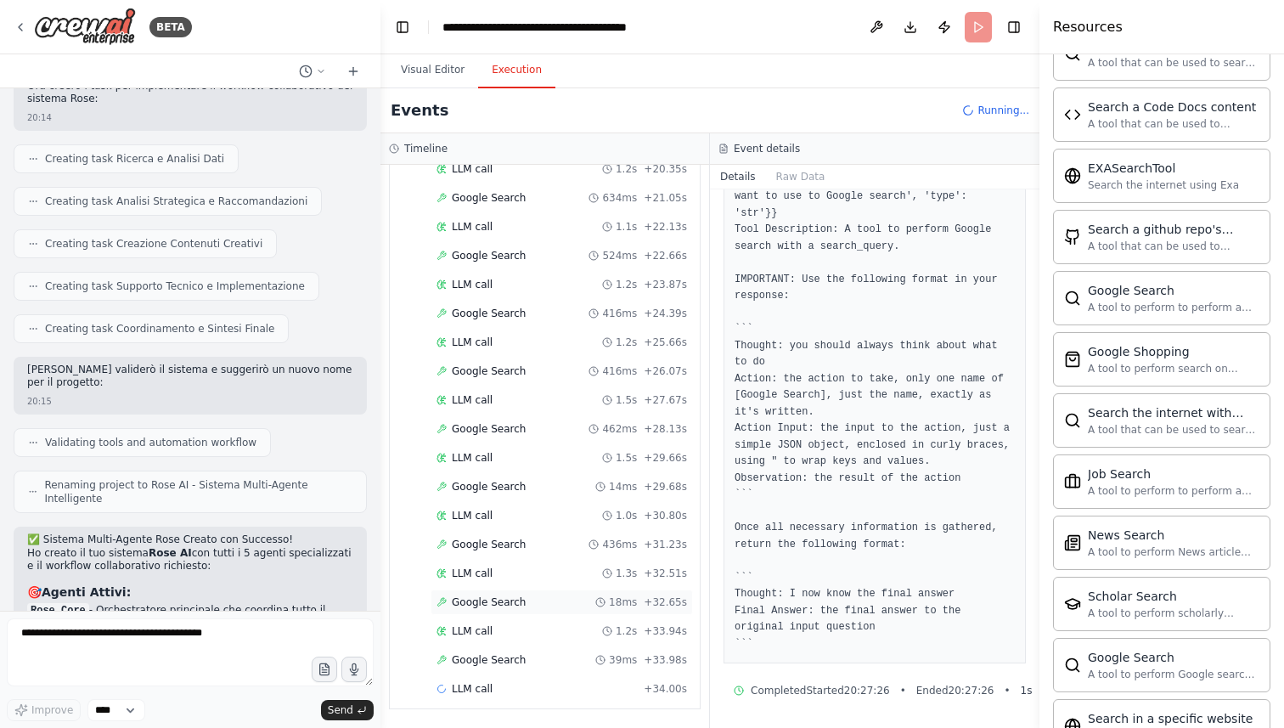
click at [504, 602] on span "Google Search" at bounding box center [489, 602] width 74 height 14
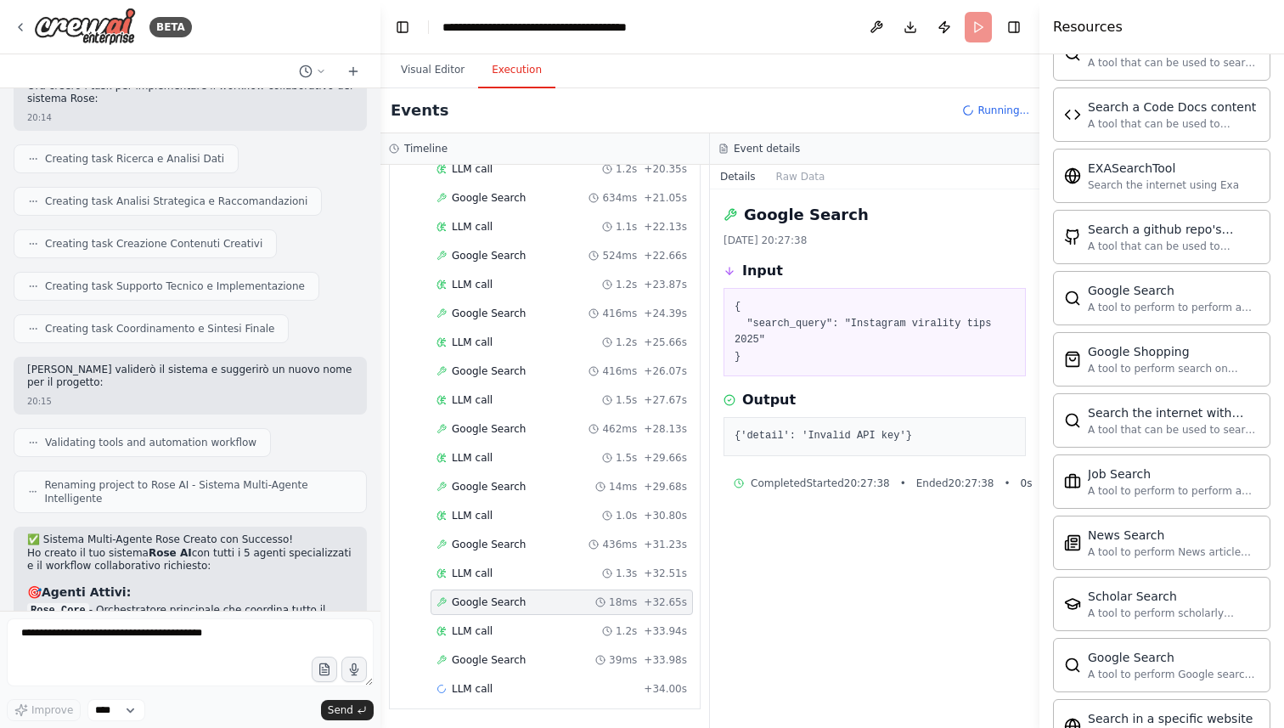
scroll to position [0, 0]
click at [965, 18] on header "**********" at bounding box center [710, 27] width 659 height 54
click at [995, 110] on span "Running..." at bounding box center [1004, 111] width 52 height 14
click at [442, 67] on button "Visual Editor" at bounding box center [432, 71] width 91 height 36
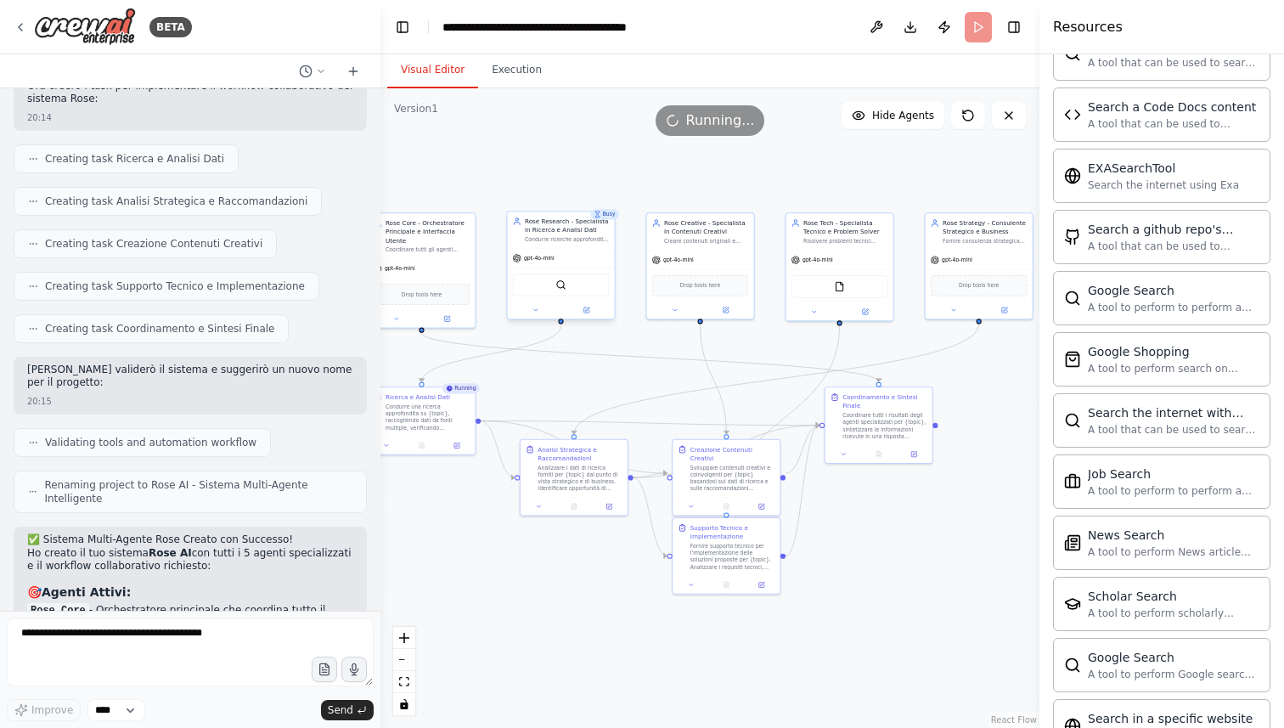
click at [538, 283] on div "SerplyWebSearchTool" at bounding box center [561, 284] width 97 height 23
click at [567, 265] on div "gpt-4o-mini" at bounding box center [560, 259] width 107 height 20
click at [589, 313] on icon at bounding box center [585, 309] width 5 height 5
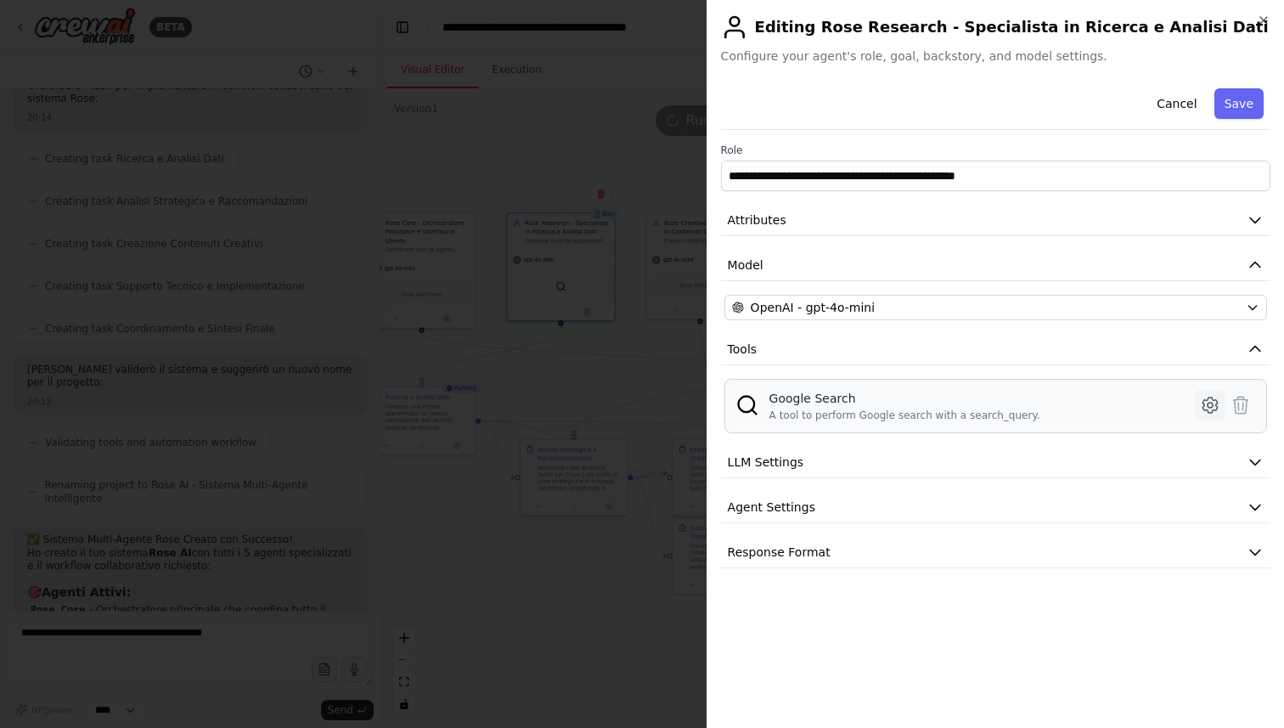
click at [1205, 404] on icon at bounding box center [1210, 405] width 20 height 20
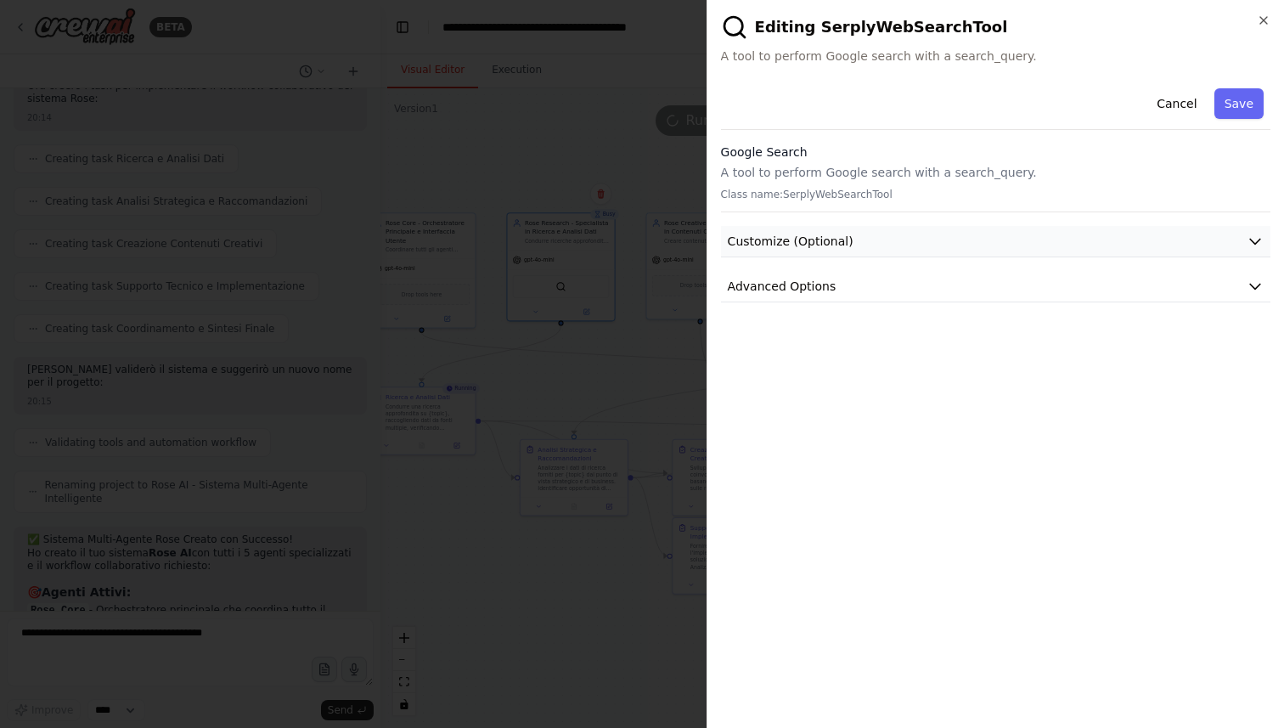
click at [997, 234] on button "Customize (Optional)" at bounding box center [996, 241] width 550 height 31
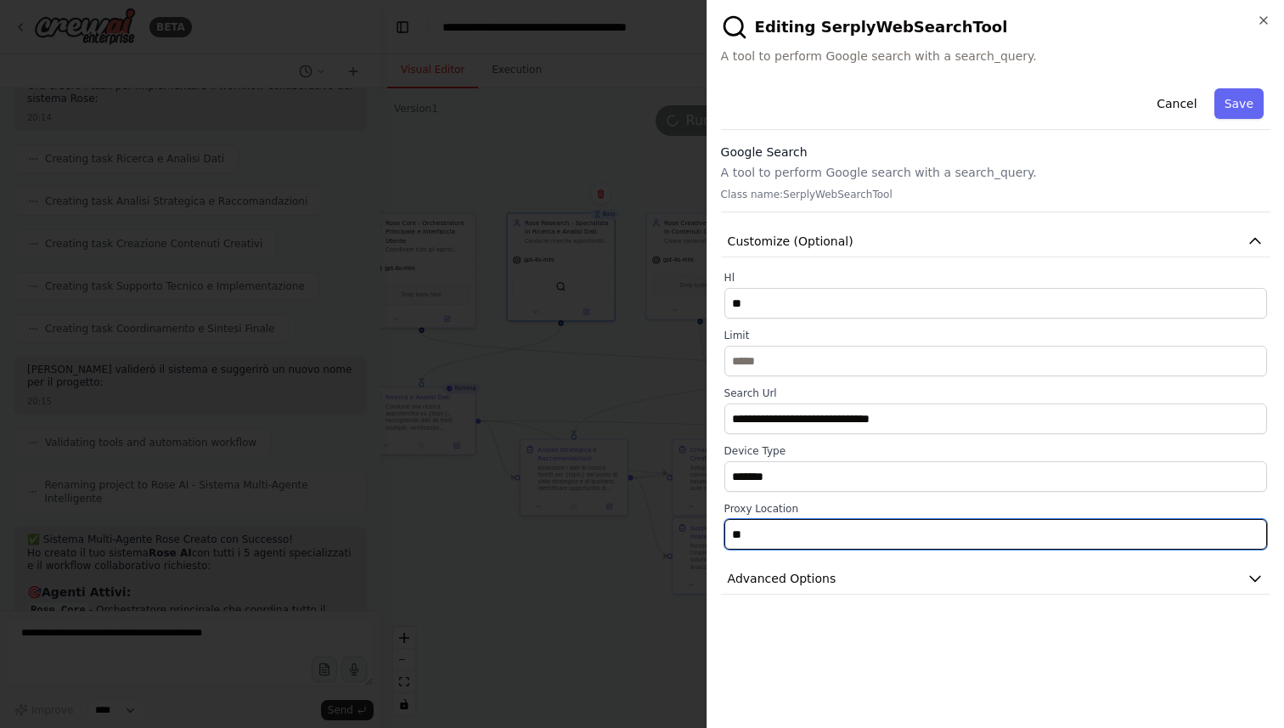
click at [828, 536] on input "**" at bounding box center [995, 534] width 543 height 31
drag, startPoint x: 828, startPoint y: 536, endPoint x: 642, endPoint y: 536, distance: 186.0
click at [642, 536] on body "BETA PROMPT PER CREAZIONE SISTEMA MULTI-AGENTE ROSE AGENTE COORDINATORE (Rose C…" at bounding box center [642, 364] width 1284 height 728
type input "**"
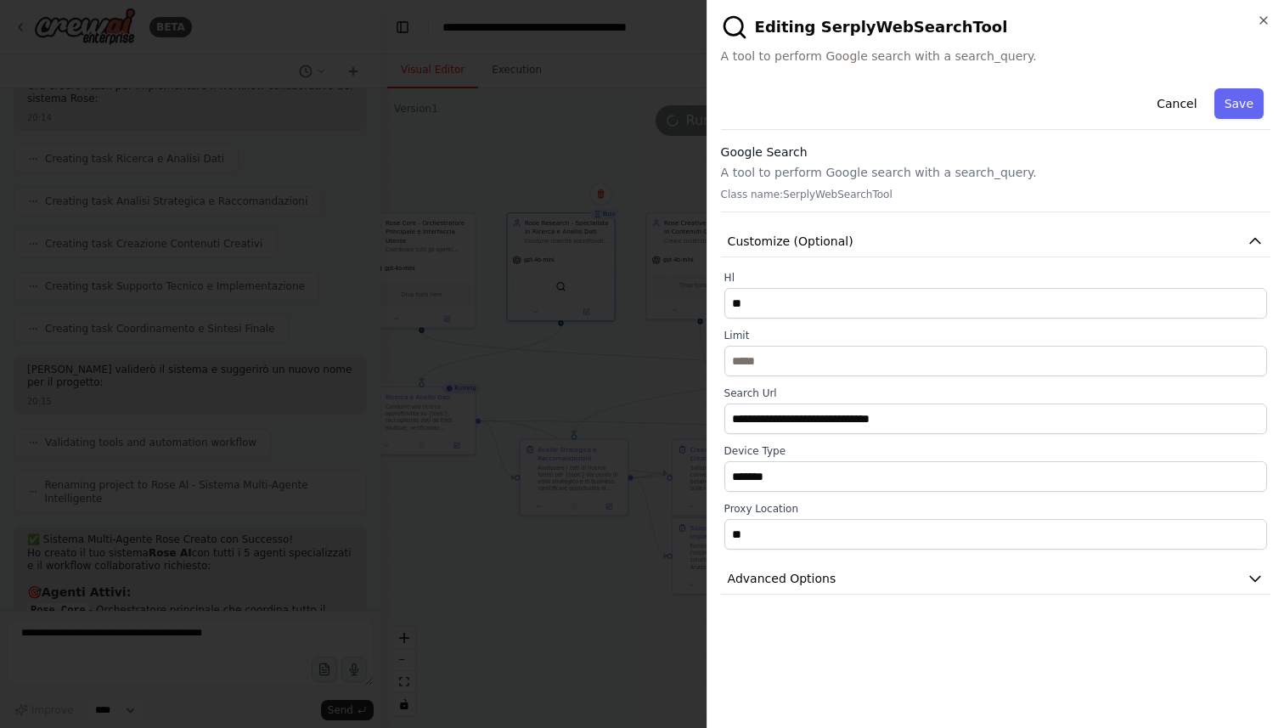
click at [979, 666] on div "**********" at bounding box center [996, 398] width 550 height 633
click at [890, 573] on button "Advanced Options" at bounding box center [996, 578] width 550 height 31
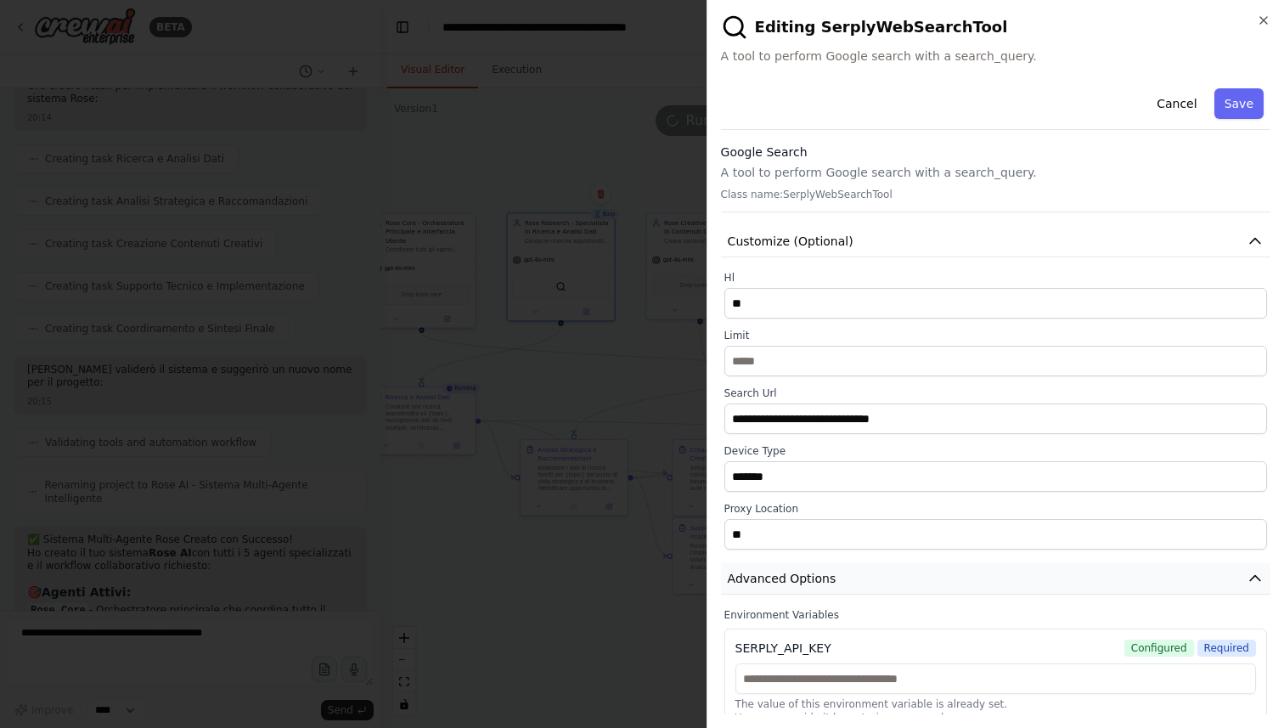
scroll to position [21, 0]
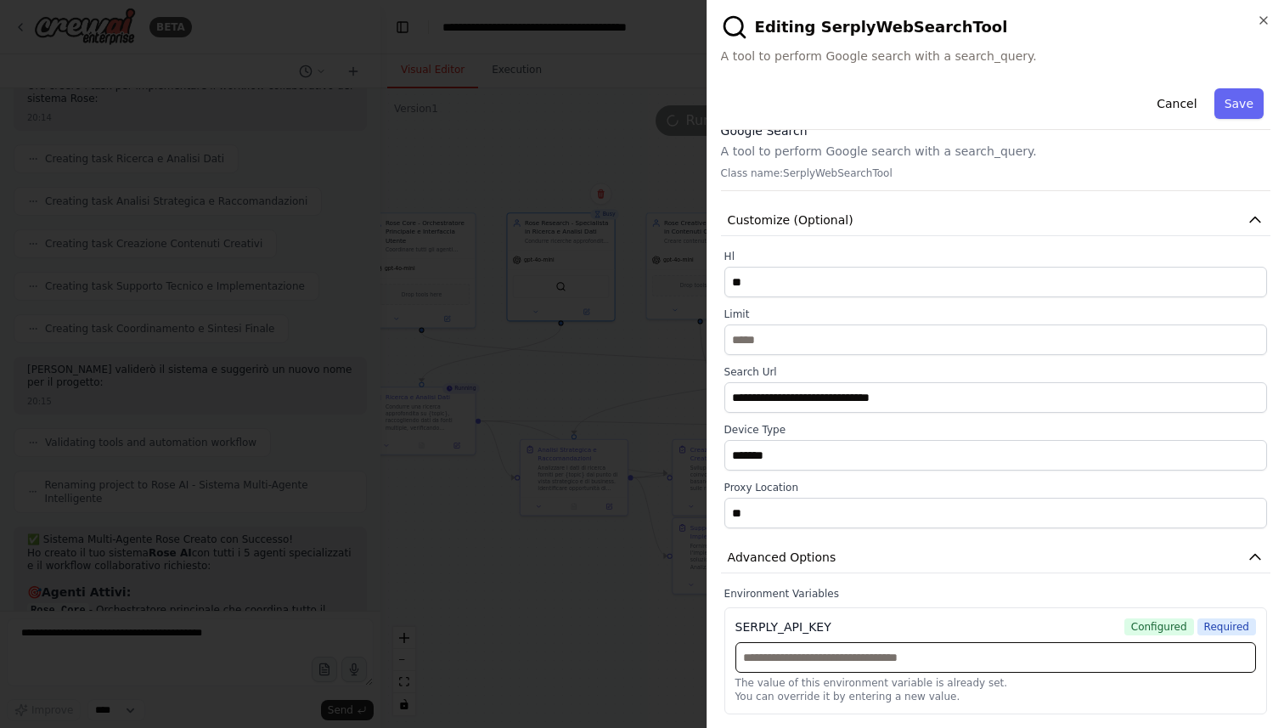
click at [922, 657] on input "text" at bounding box center [996, 657] width 521 height 31
paste input "**********"
type input "**********"
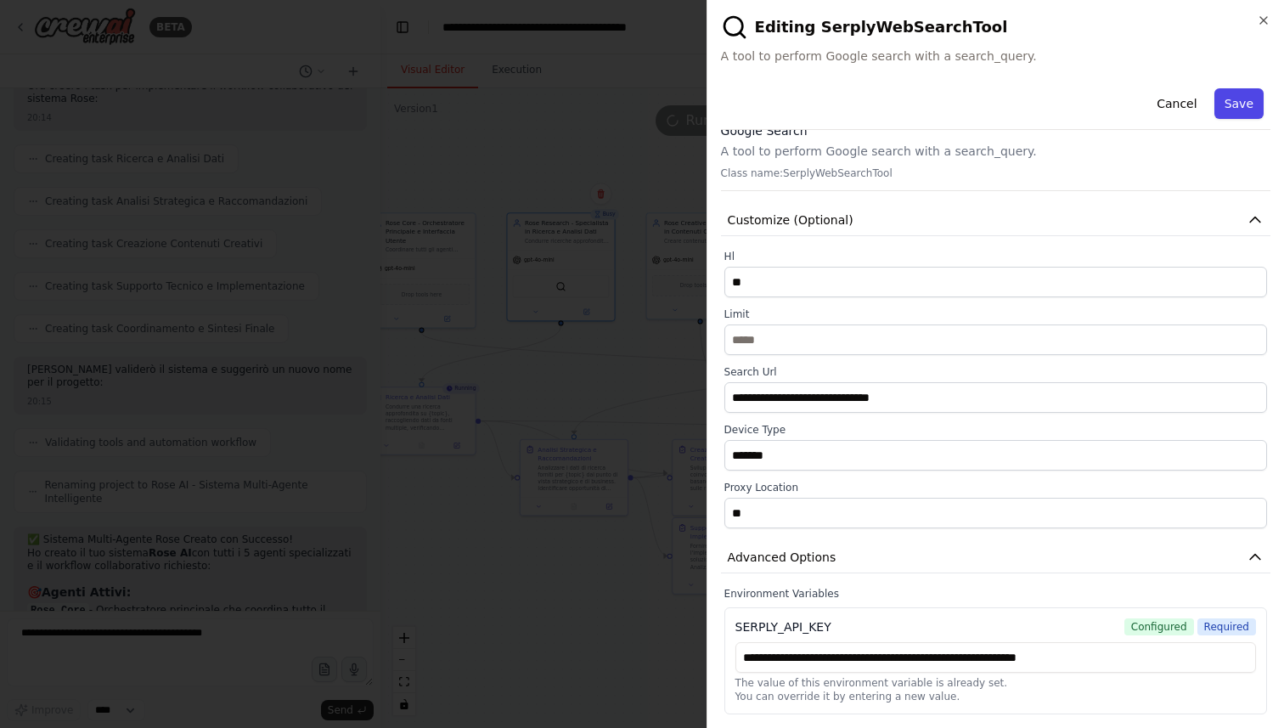
click at [1243, 100] on button "Save" at bounding box center [1239, 103] width 49 height 31
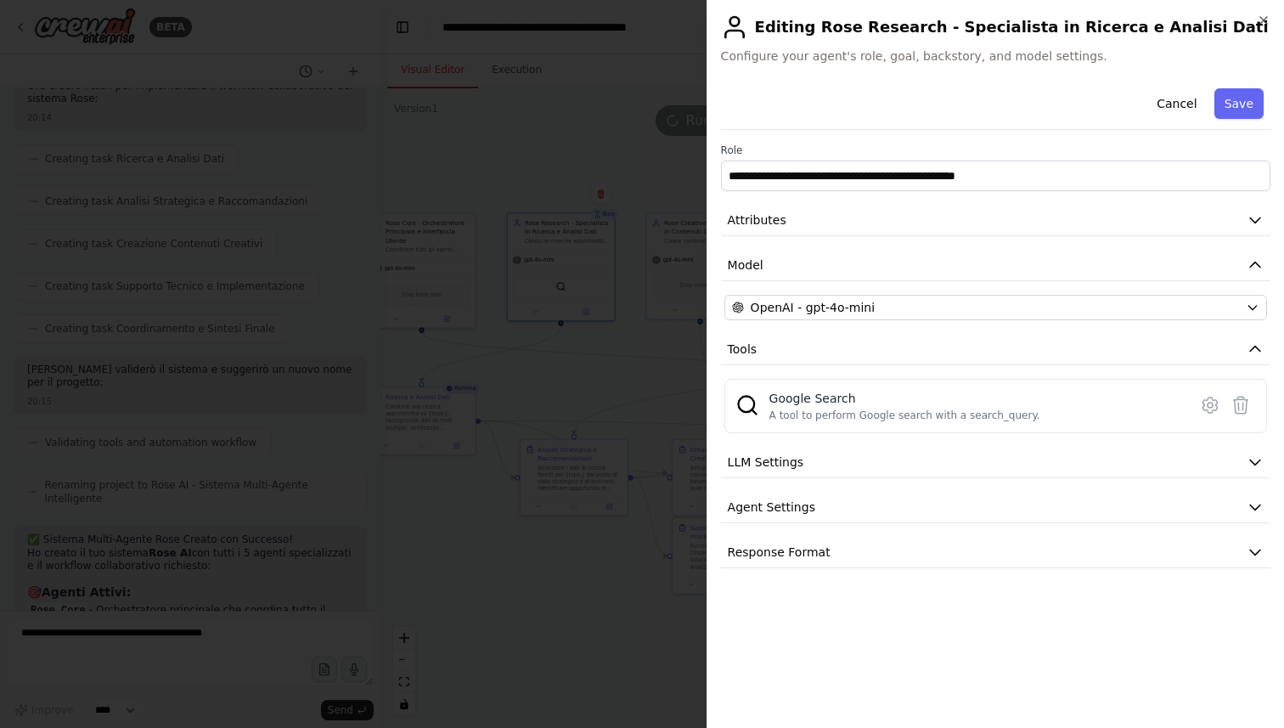
scroll to position [0, 0]
click at [646, 401] on div at bounding box center [642, 364] width 1284 height 728
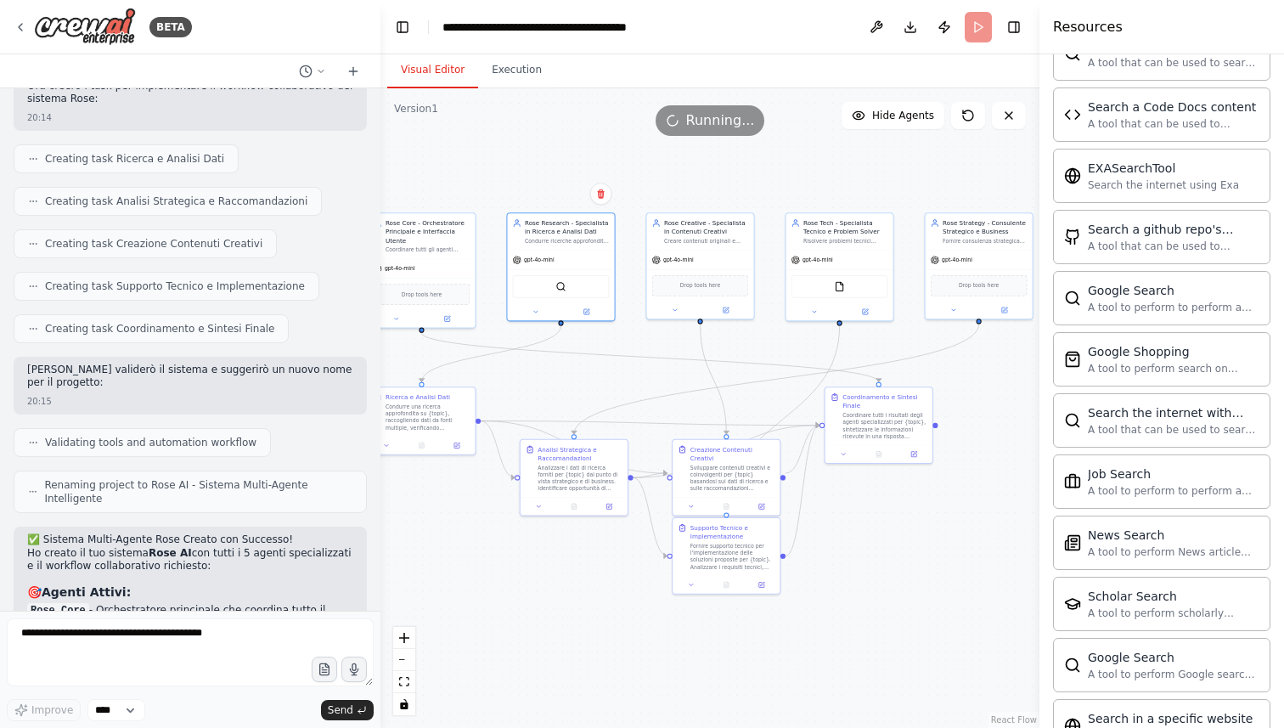
click at [508, 89] on div ".deletable-edge-delete-btn { width: 20px; height: 20px; border: 0px solid #ffff…" at bounding box center [710, 408] width 659 height 640
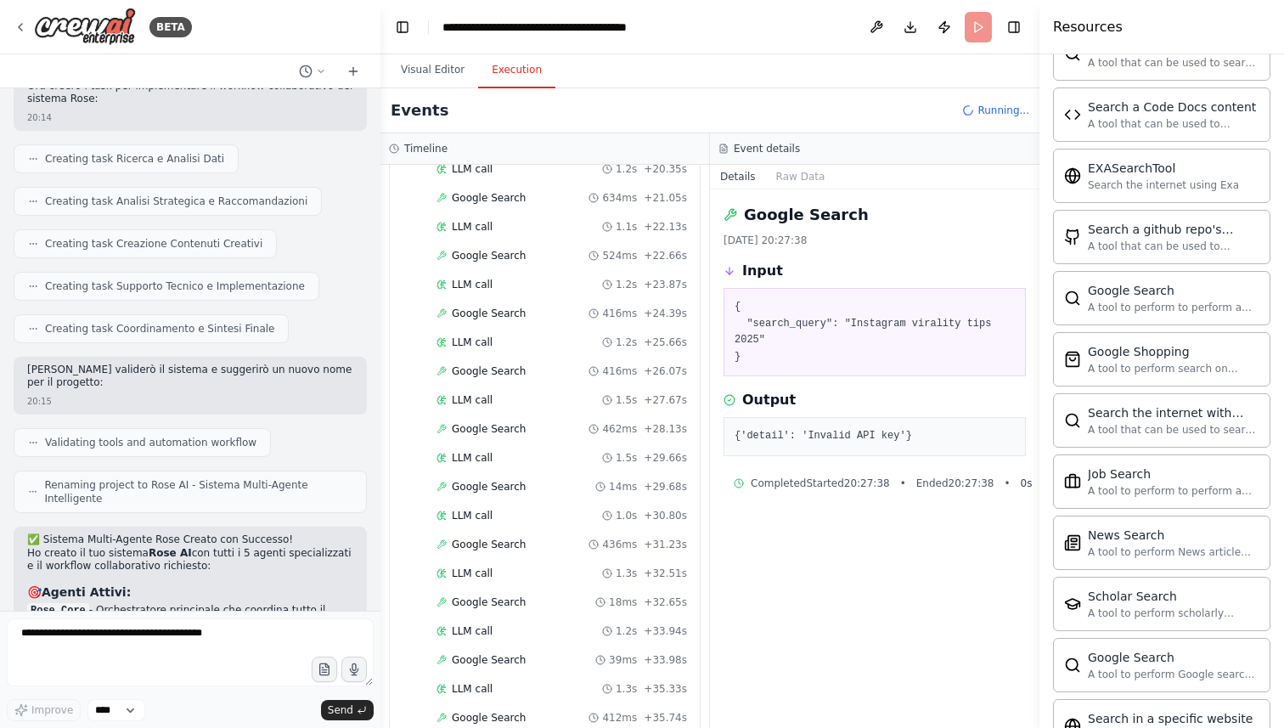
click at [508, 76] on button "Execution" at bounding box center [516, 71] width 77 height 36
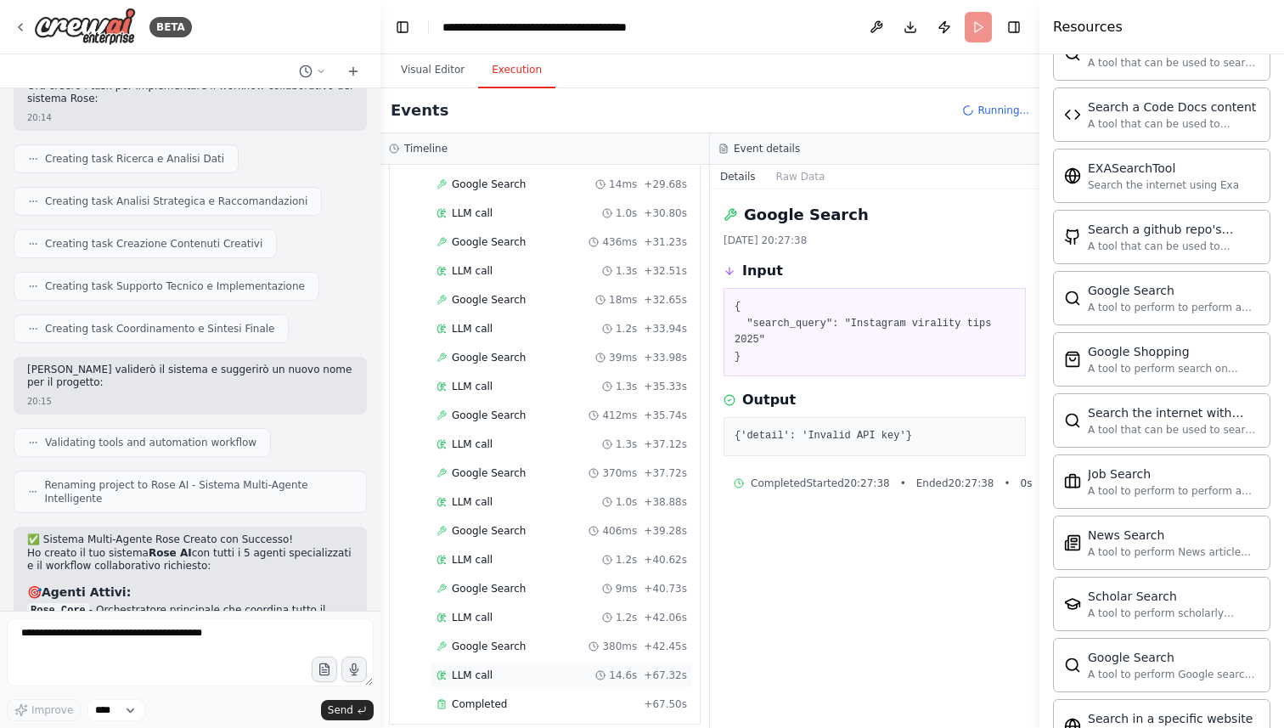
click at [526, 673] on div "LLM call 14.6s + 67.32s" at bounding box center [562, 675] width 251 height 14
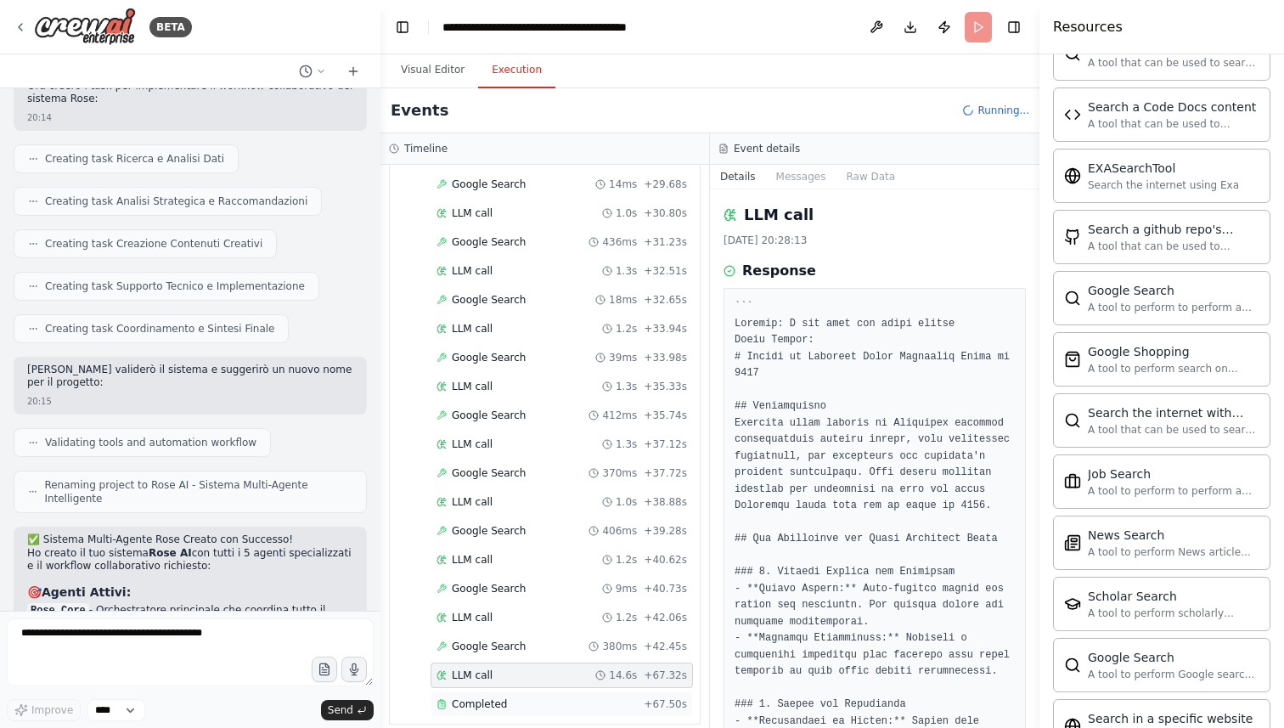
click at [506, 707] on div "Completed" at bounding box center [537, 704] width 200 height 14
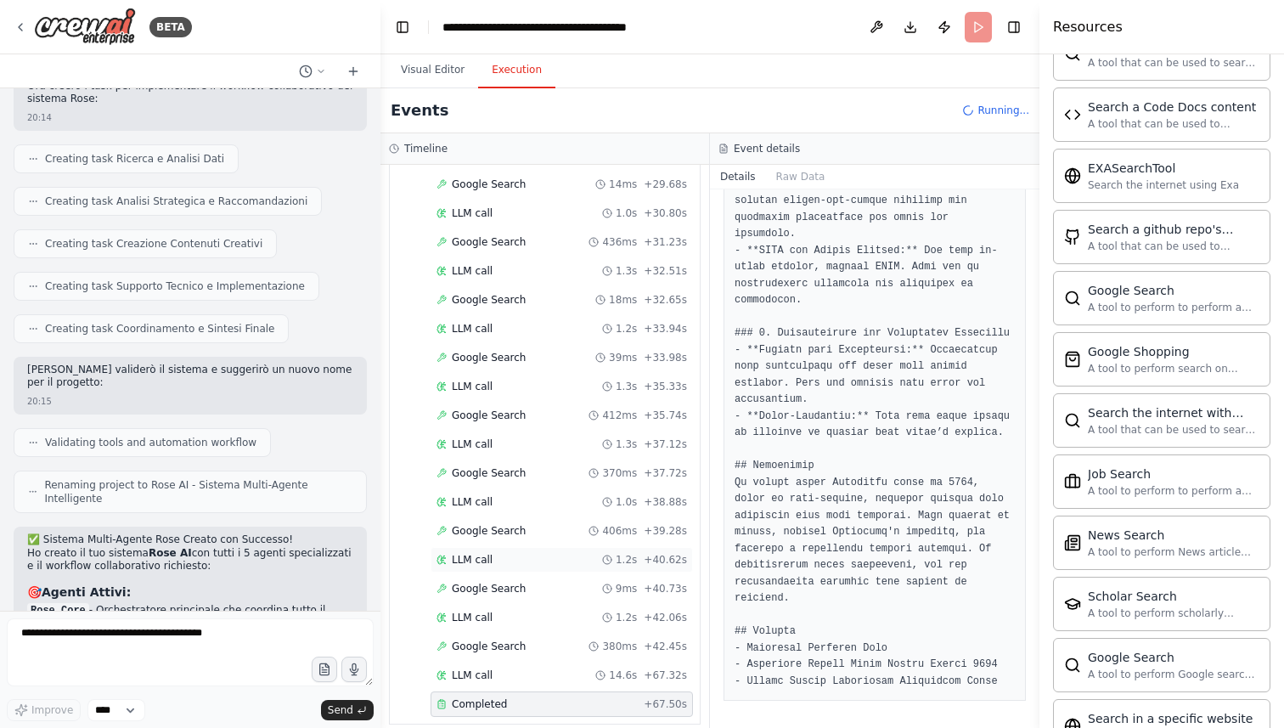
scroll to position [1241, 0]
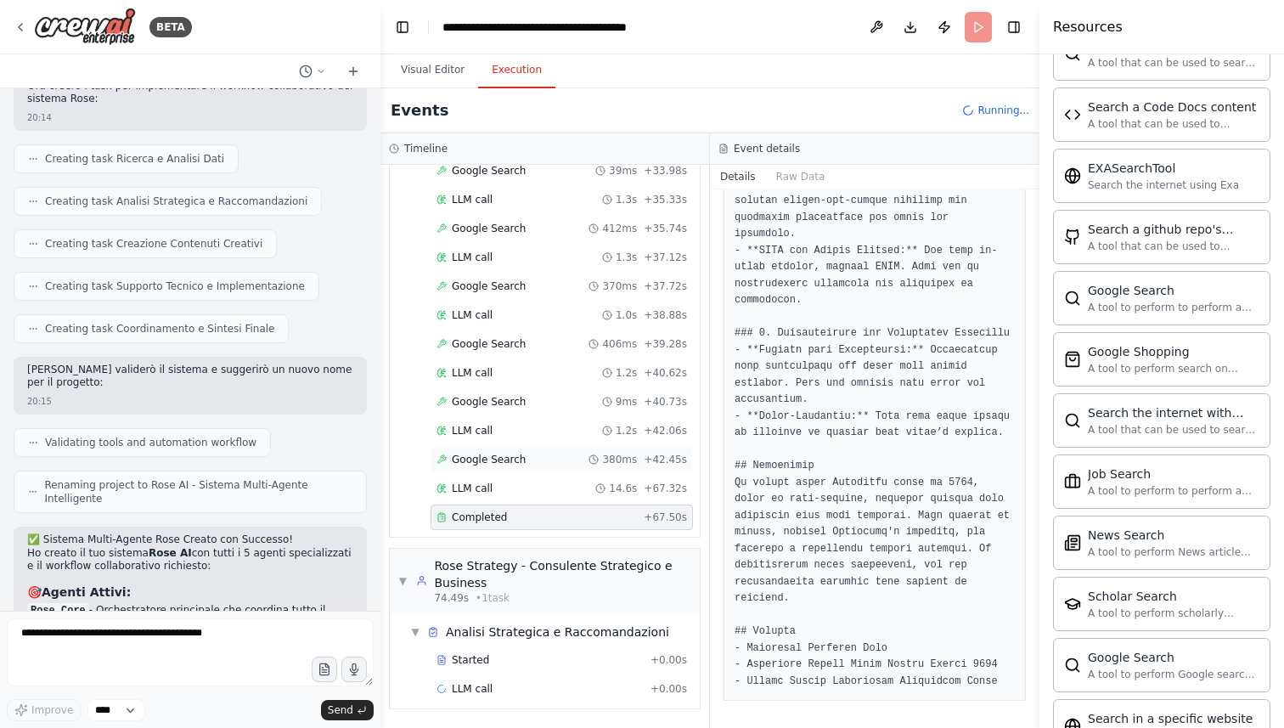
click at [547, 448] on div "Google Search 380ms + 42.45s" at bounding box center [562, 459] width 262 height 25
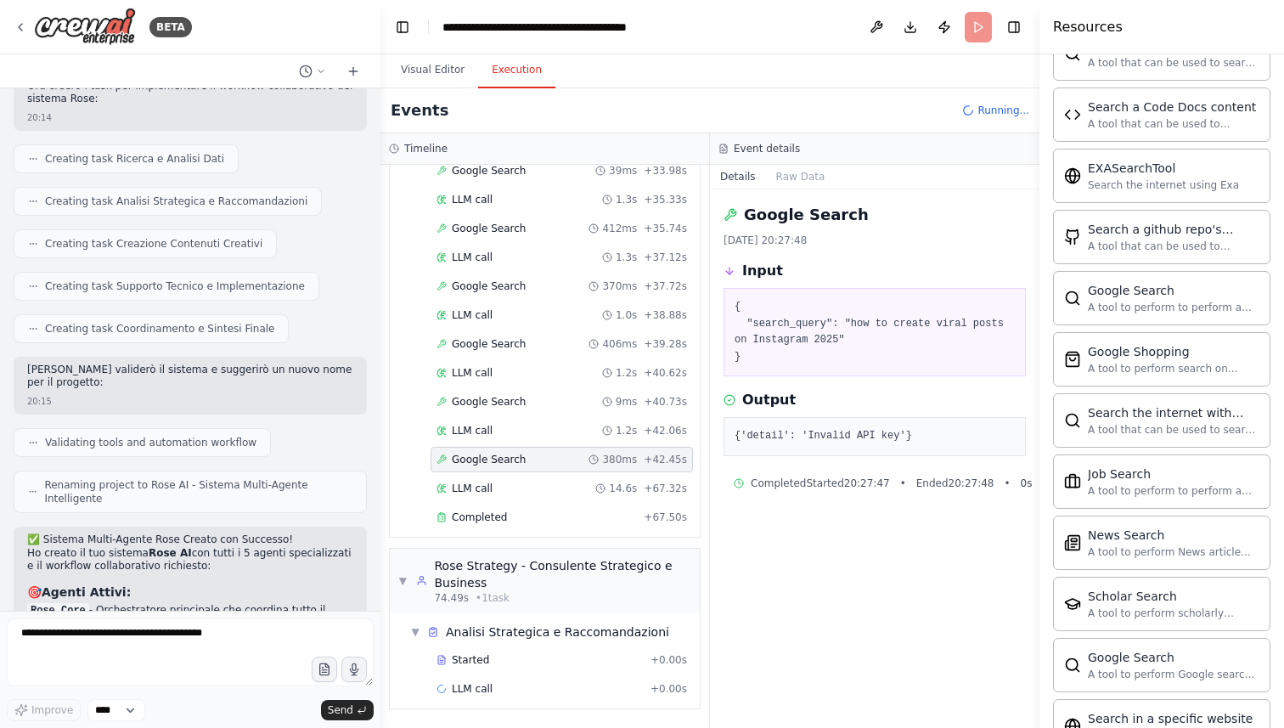
click at [812, 443] on pre "{'detail': 'Invalid API key'}" at bounding box center [875, 436] width 280 height 17
click at [754, 443] on pre "{'detail': 'Invalid API key'}" at bounding box center [875, 436] width 280 height 17
click at [550, 466] on div "Google Search 380ms + 42.45s" at bounding box center [562, 459] width 262 height 25
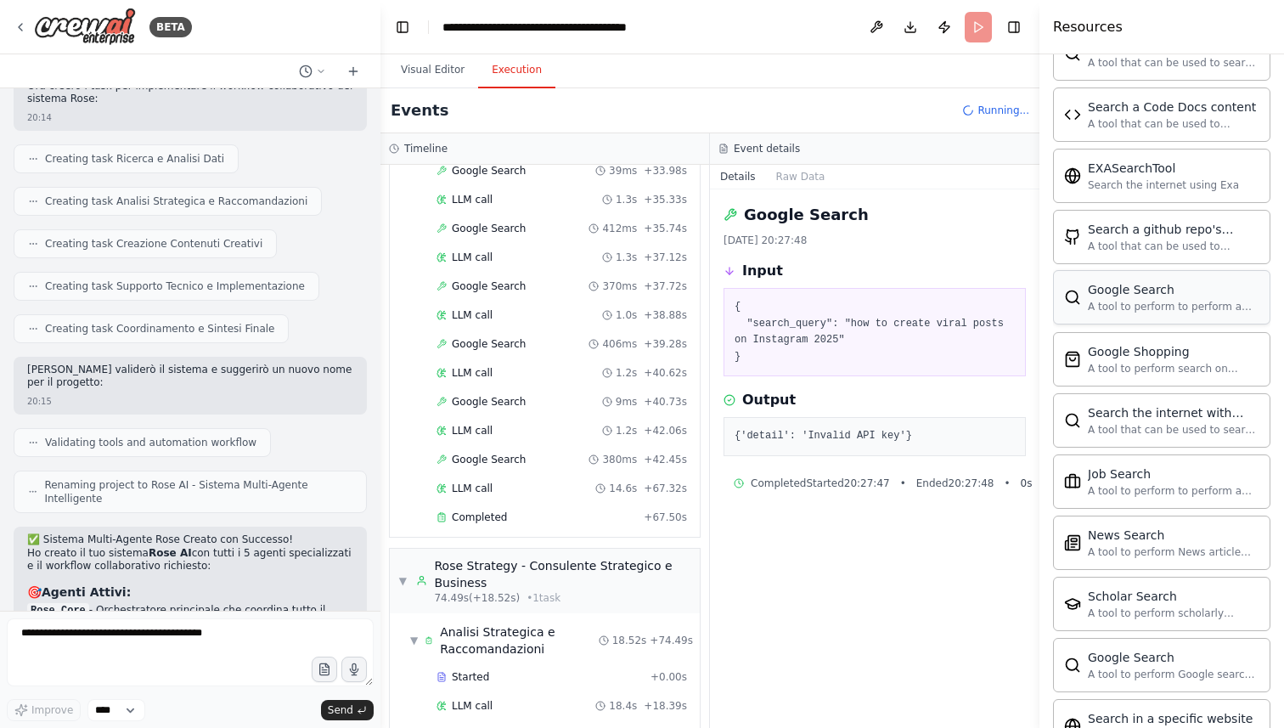
click at [1198, 299] on div "Google Search A tool to perform to perform a Google search with a search_query." at bounding box center [1174, 297] width 172 height 32
click at [1176, 296] on div "Google Search" at bounding box center [1174, 289] width 172 height 17
click at [27, 31] on div "BETA" at bounding box center [103, 27] width 178 height 38
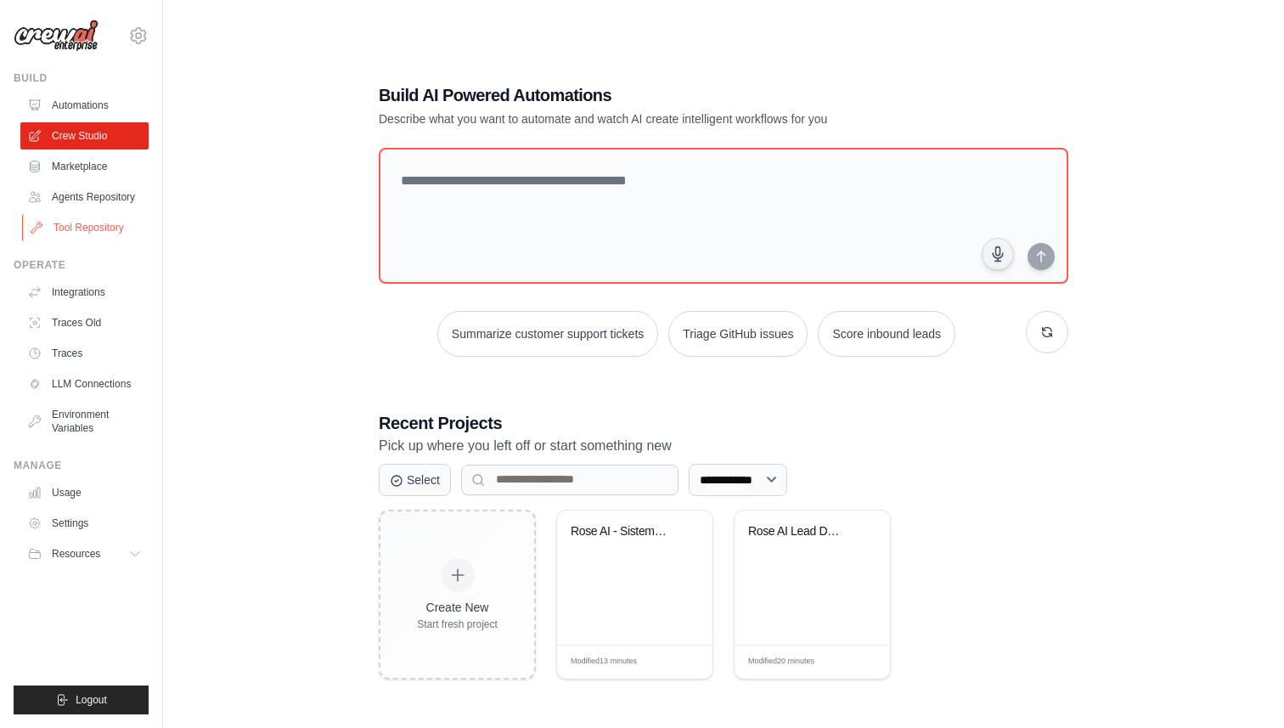
click at [90, 217] on link "Tool Repository" at bounding box center [86, 227] width 128 height 27
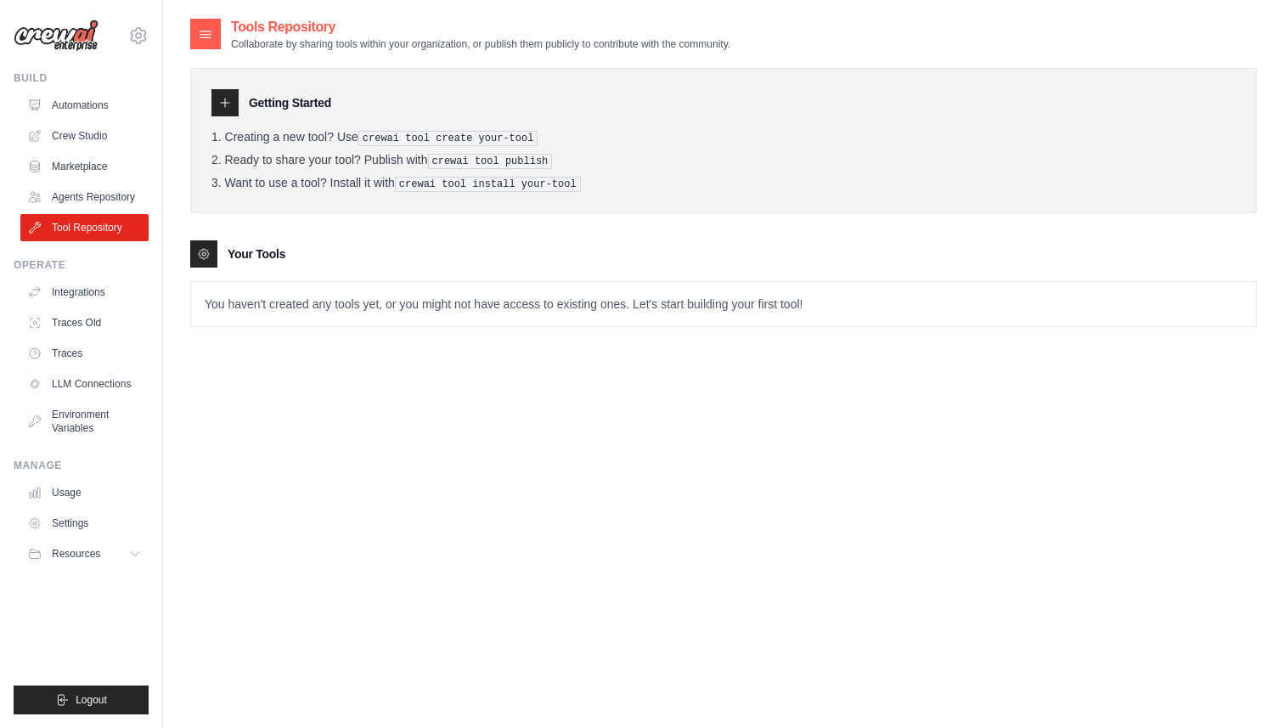
click at [335, 309] on p "You haven't created any tools yet, or you might not have access to existing one…" at bounding box center [723, 304] width 1065 height 44
click at [222, 100] on icon at bounding box center [225, 103] width 14 height 14
click at [225, 260] on div "Your Tools" at bounding box center [723, 253] width 1067 height 27
click at [104, 192] on link "Agents Repository" at bounding box center [86, 196] width 128 height 27
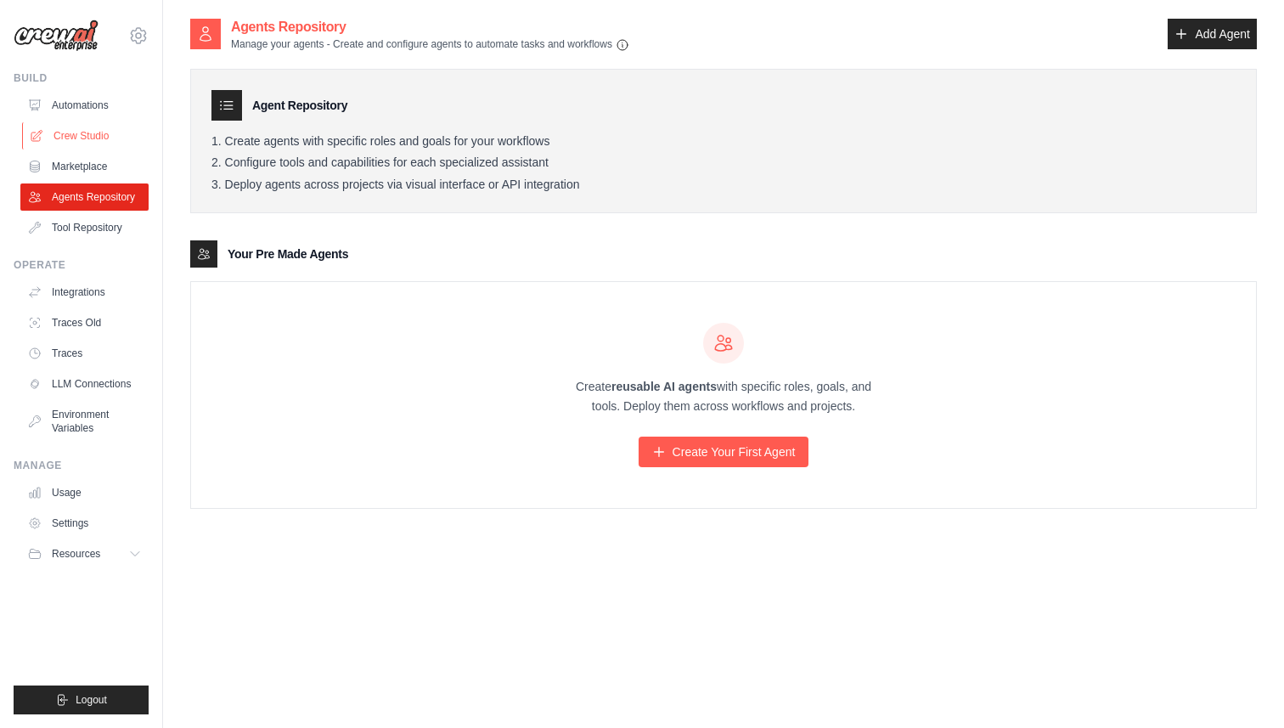
click at [87, 142] on link "Crew Studio" at bounding box center [86, 135] width 128 height 27
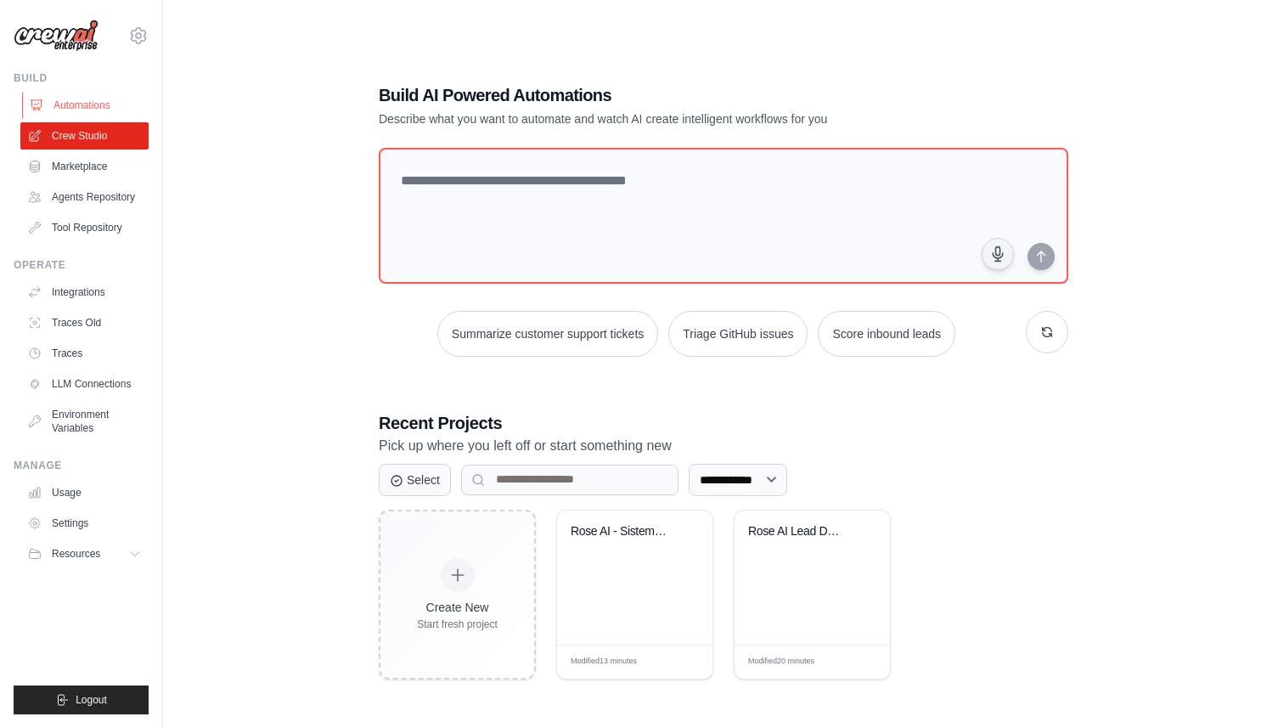
click at [89, 96] on link "Automations" at bounding box center [86, 105] width 128 height 27
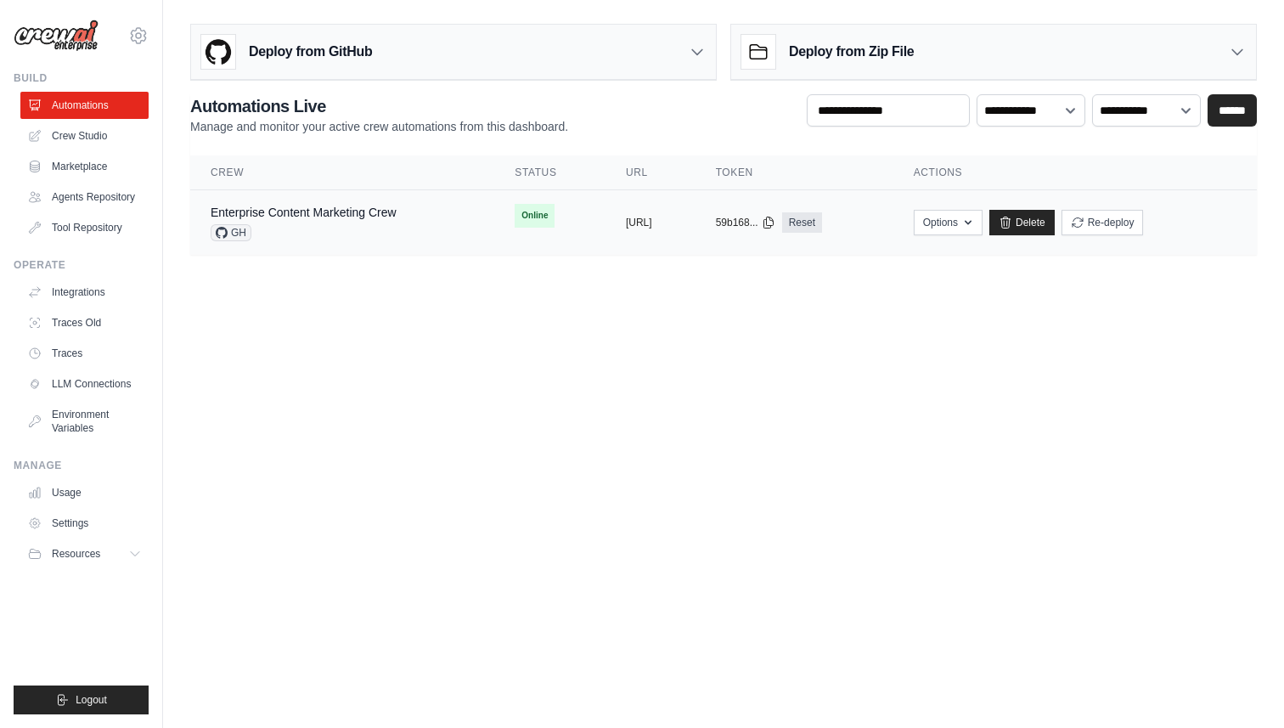
click at [414, 235] on div "Enterprise Content Marketing Crew GH" at bounding box center [342, 222] width 263 height 37
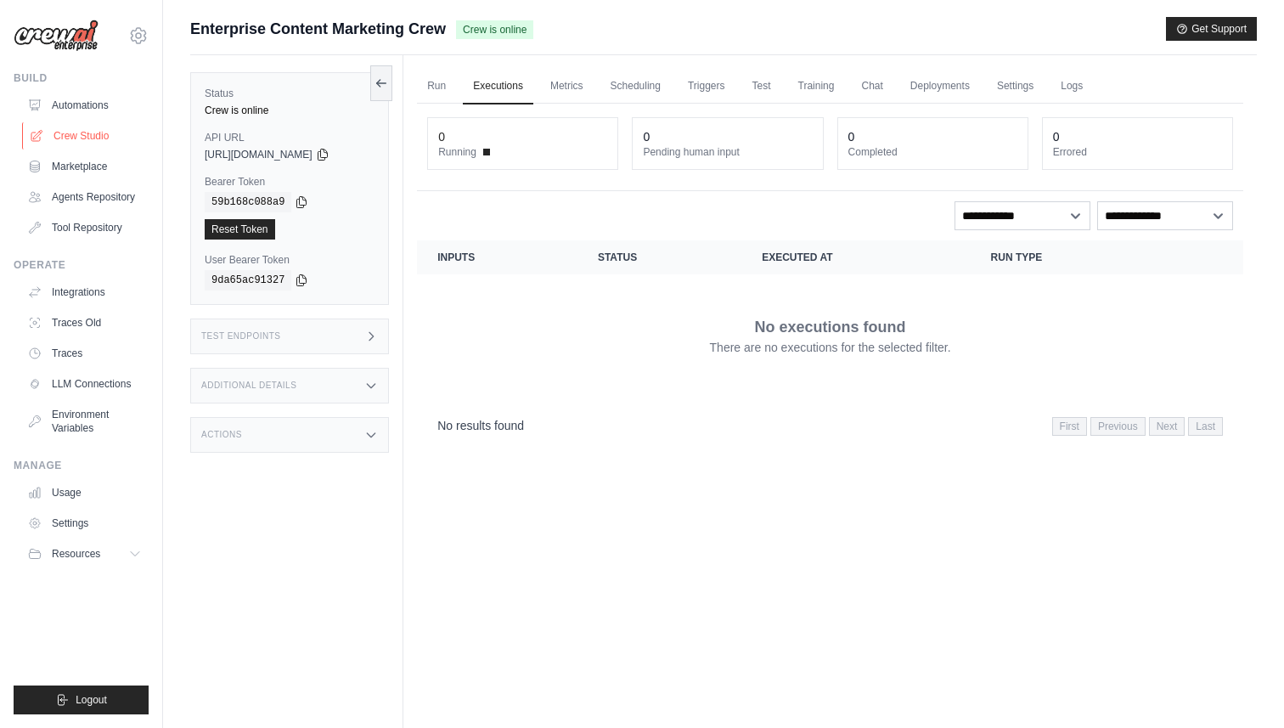
click at [93, 143] on link "Crew Studio" at bounding box center [86, 135] width 128 height 27
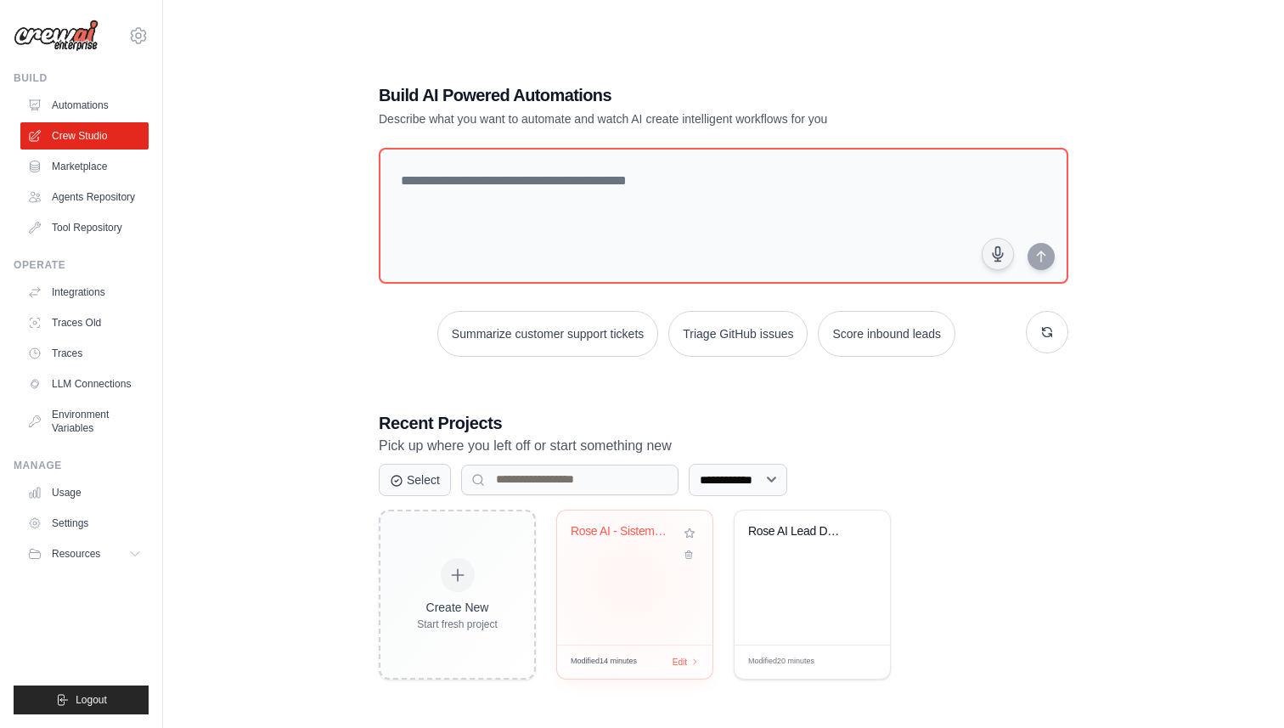
click at [629, 582] on div "Rose AI - Sistema Multi-Agente Inte..." at bounding box center [634, 577] width 155 height 134
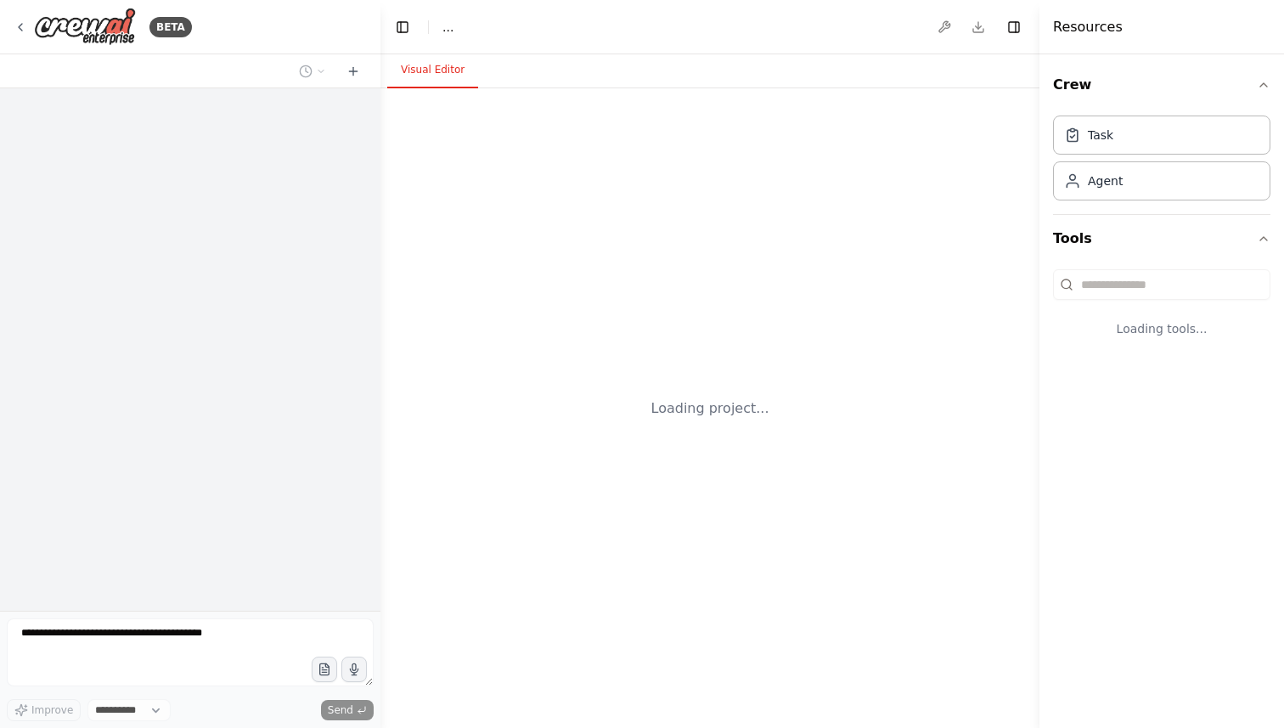
select select "****"
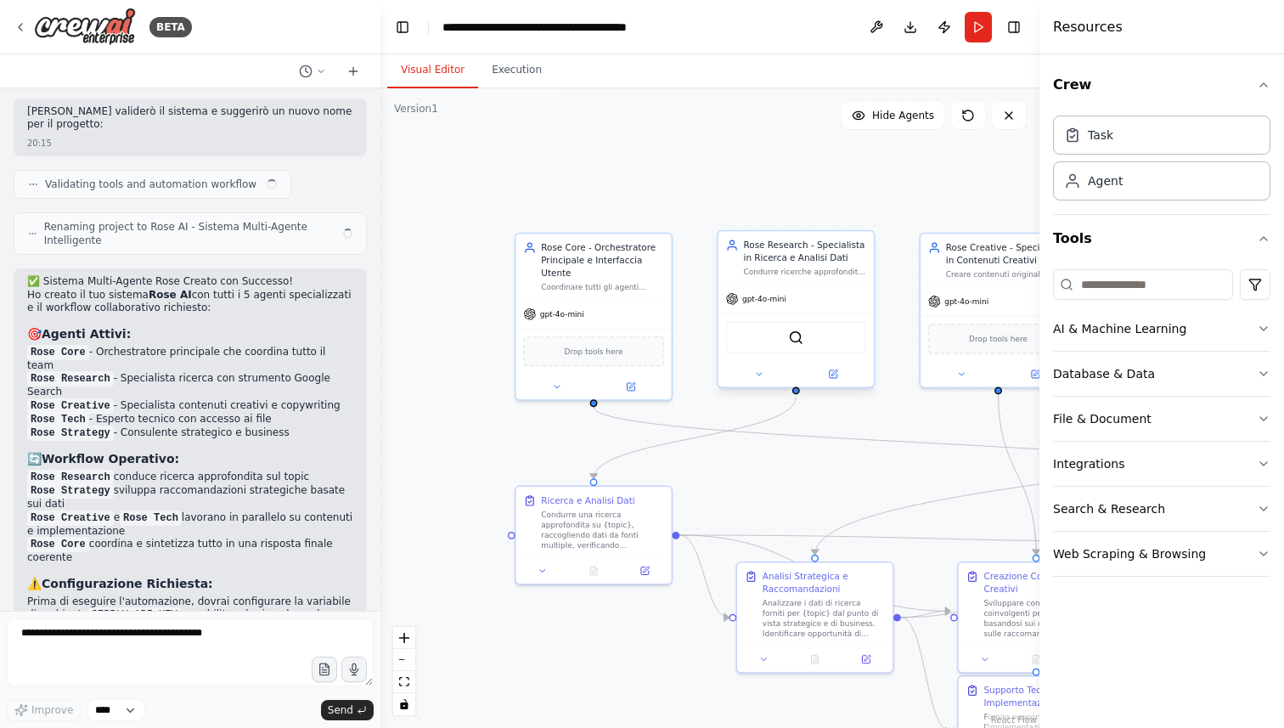
click at [781, 289] on div "gpt-4o-mini" at bounding box center [796, 299] width 155 height 28
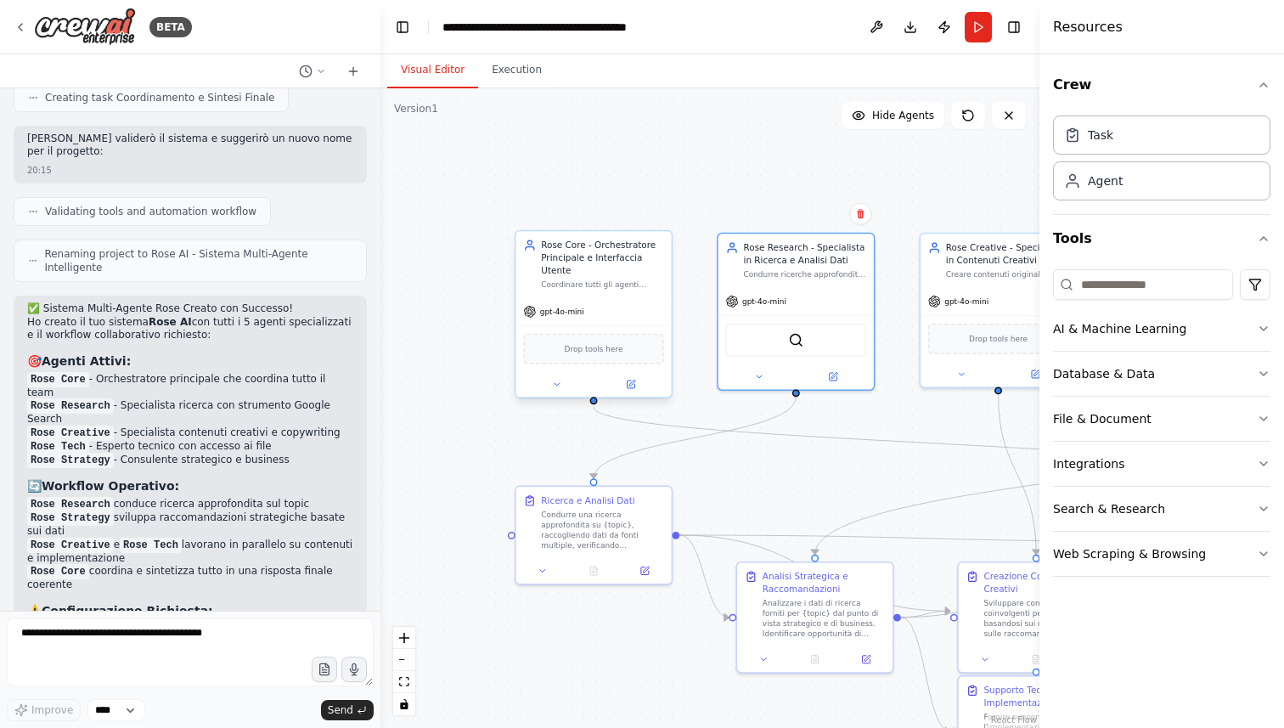
click at [587, 286] on div "Coordinare tutti gli agenti specializzati, interpretare le richieste utente, as…" at bounding box center [602, 284] width 122 height 10
click at [637, 381] on button at bounding box center [630, 383] width 71 height 15
click at [640, 387] on button at bounding box center [630, 383] width 71 height 15
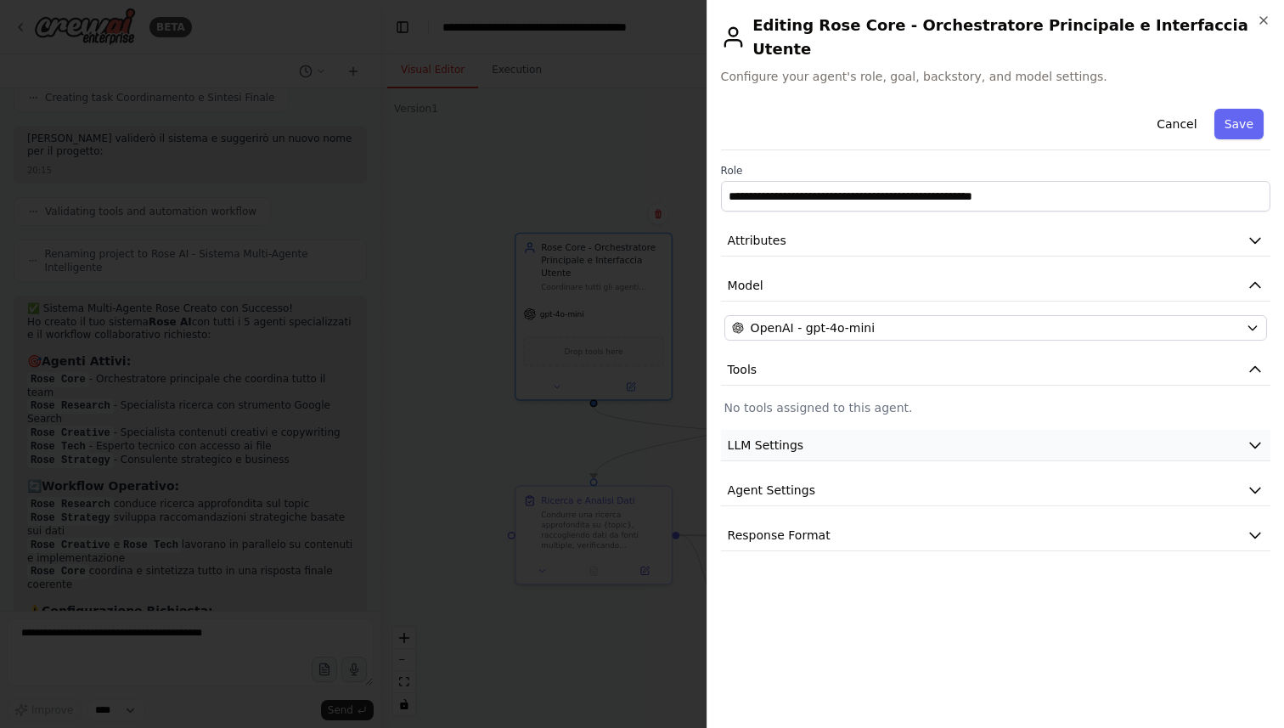
click at [846, 432] on button "LLM Settings" at bounding box center [996, 445] width 550 height 31
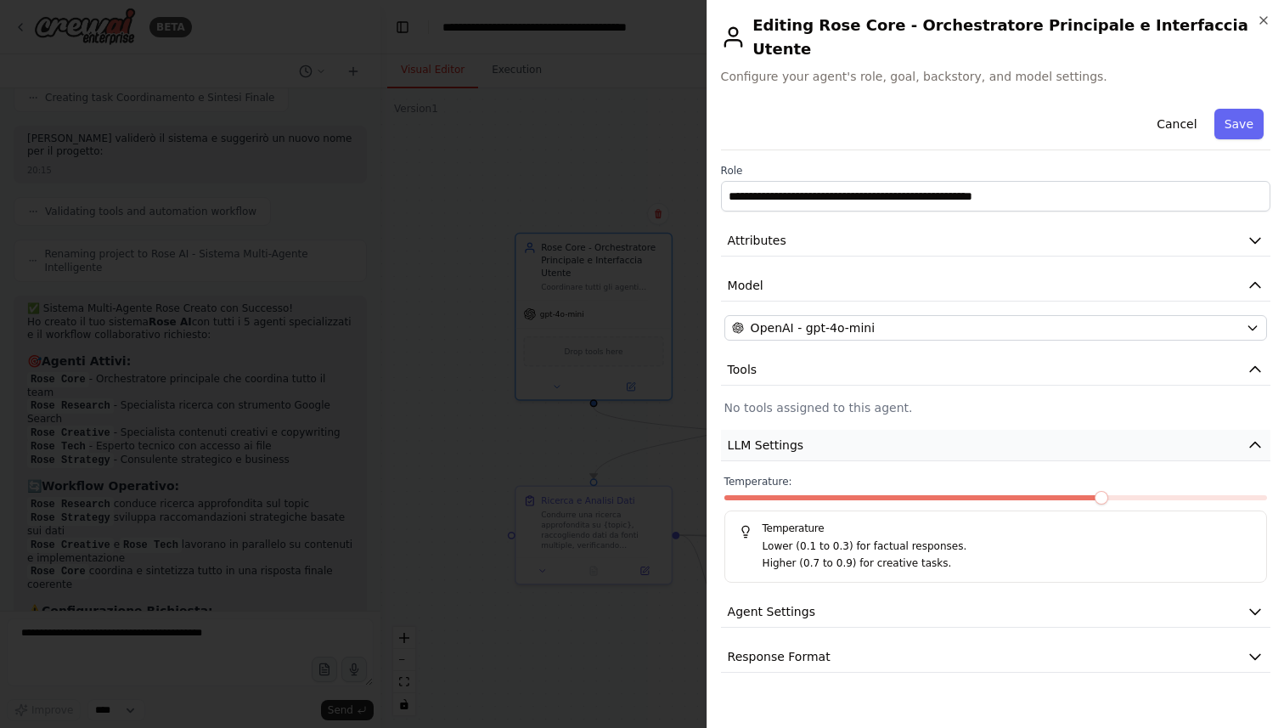
click at [873, 431] on button "LLM Settings" at bounding box center [996, 445] width 550 height 31
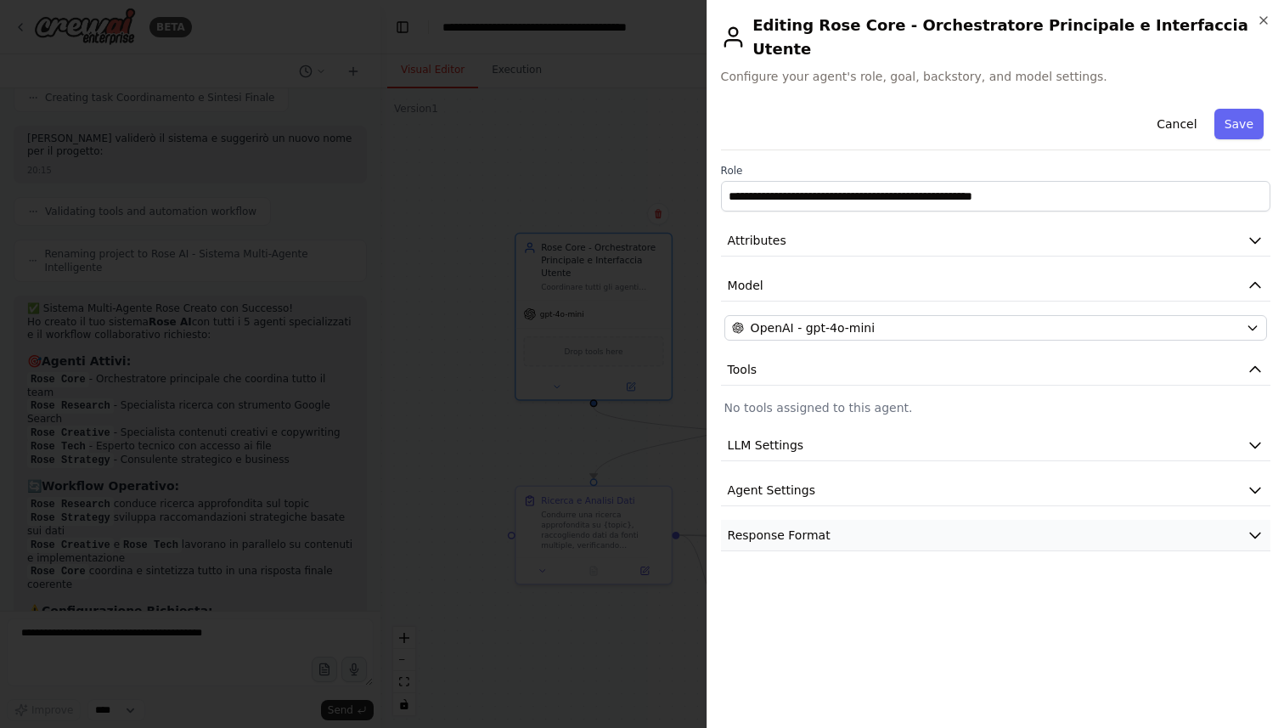
click at [841, 521] on button "Response Format" at bounding box center [996, 535] width 550 height 31
click at [841, 475] on button "Agent Settings" at bounding box center [996, 490] width 550 height 31
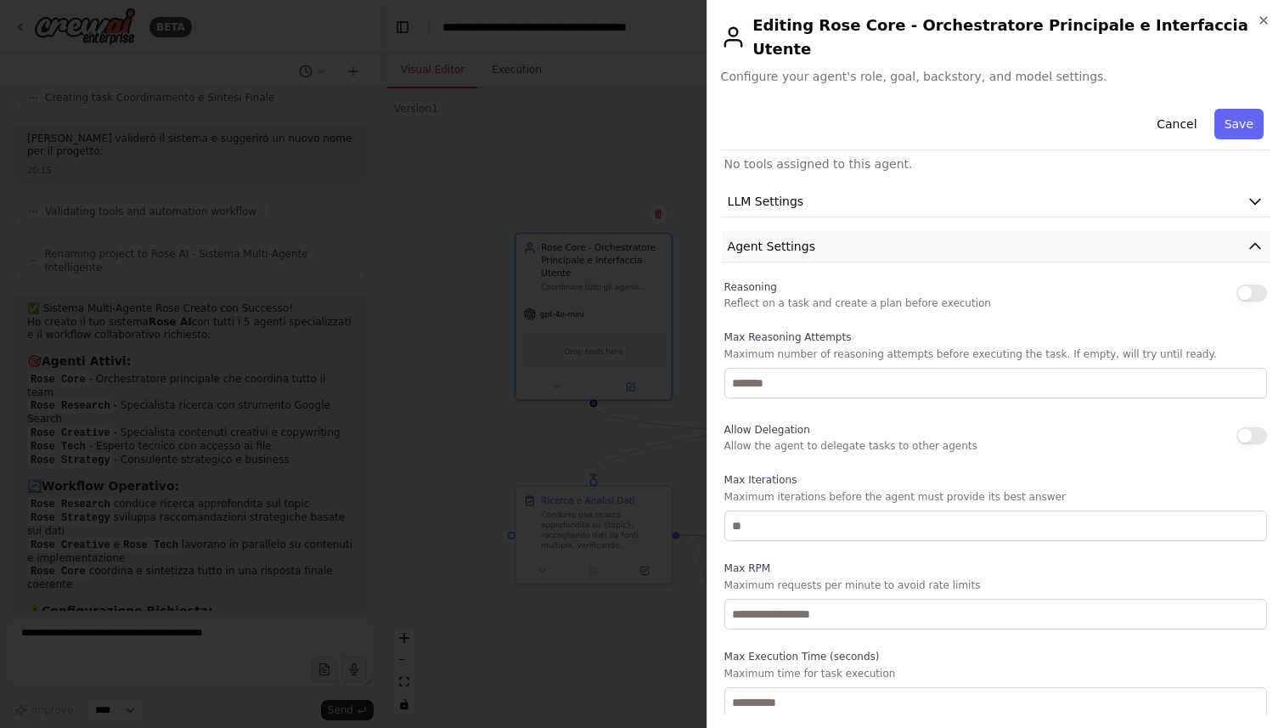
scroll to position [285, 0]
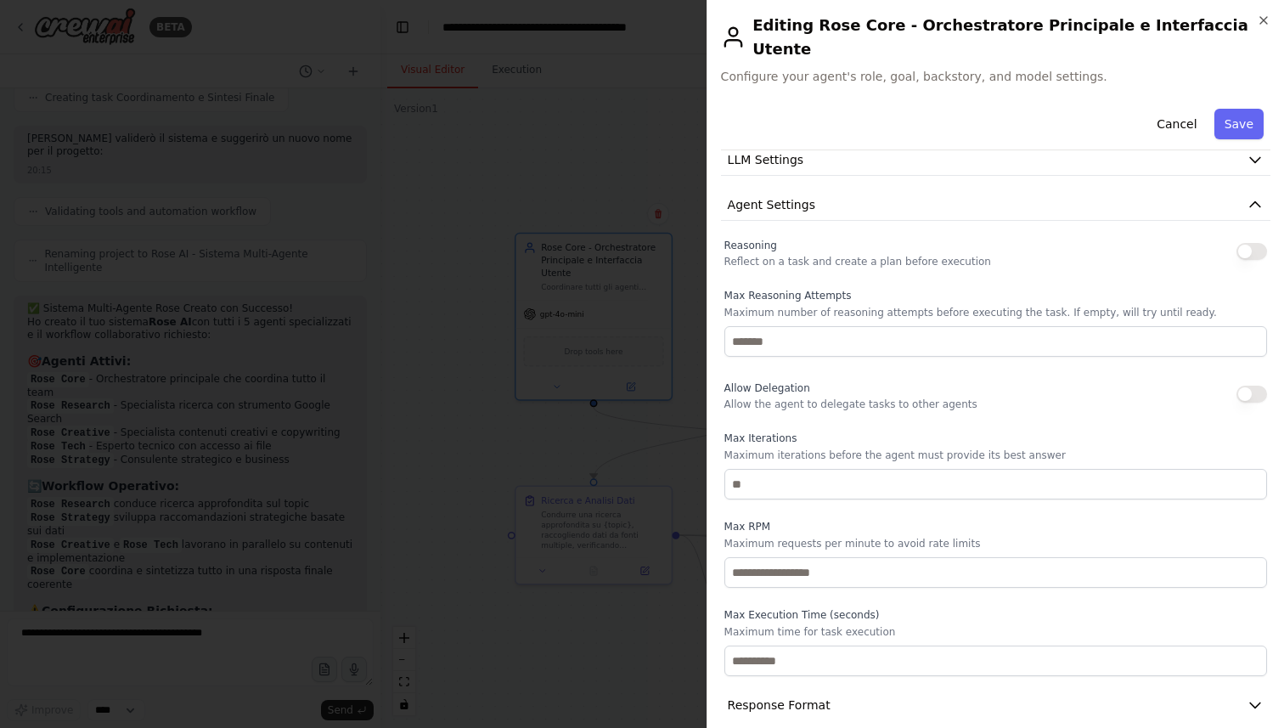
click at [454, 403] on div at bounding box center [642, 364] width 1284 height 728
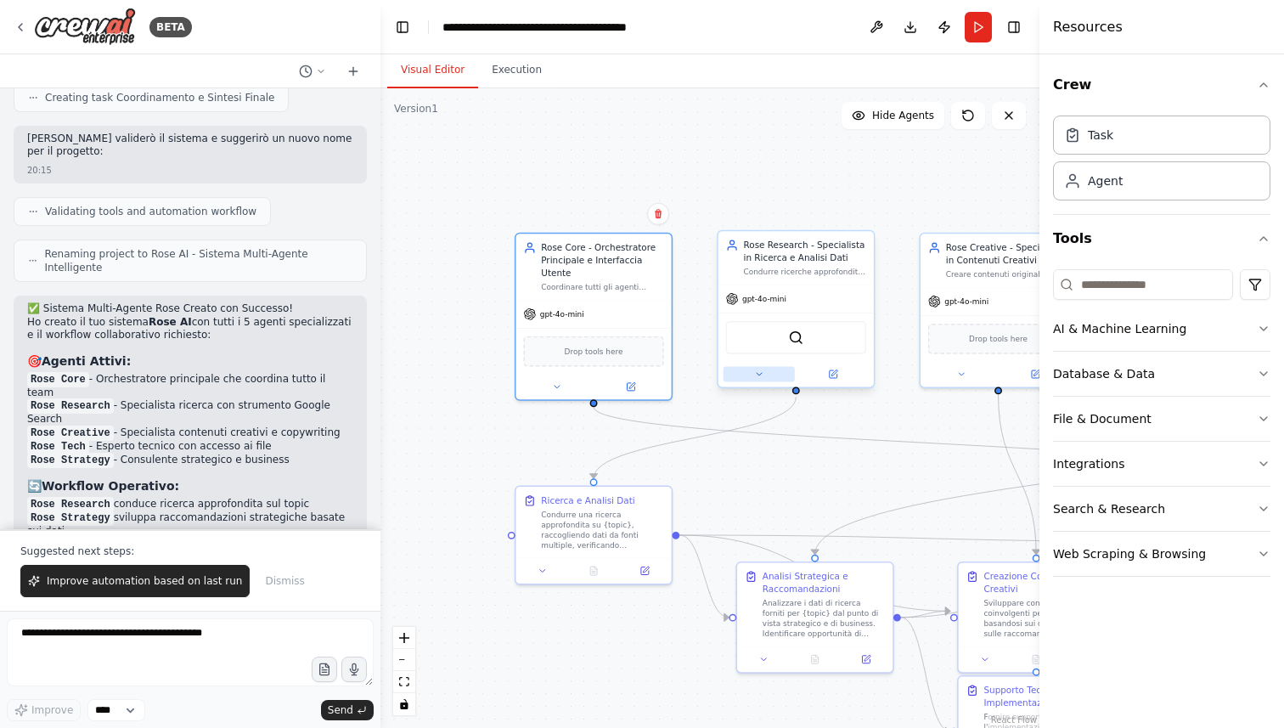
scroll to position [1677, 0]
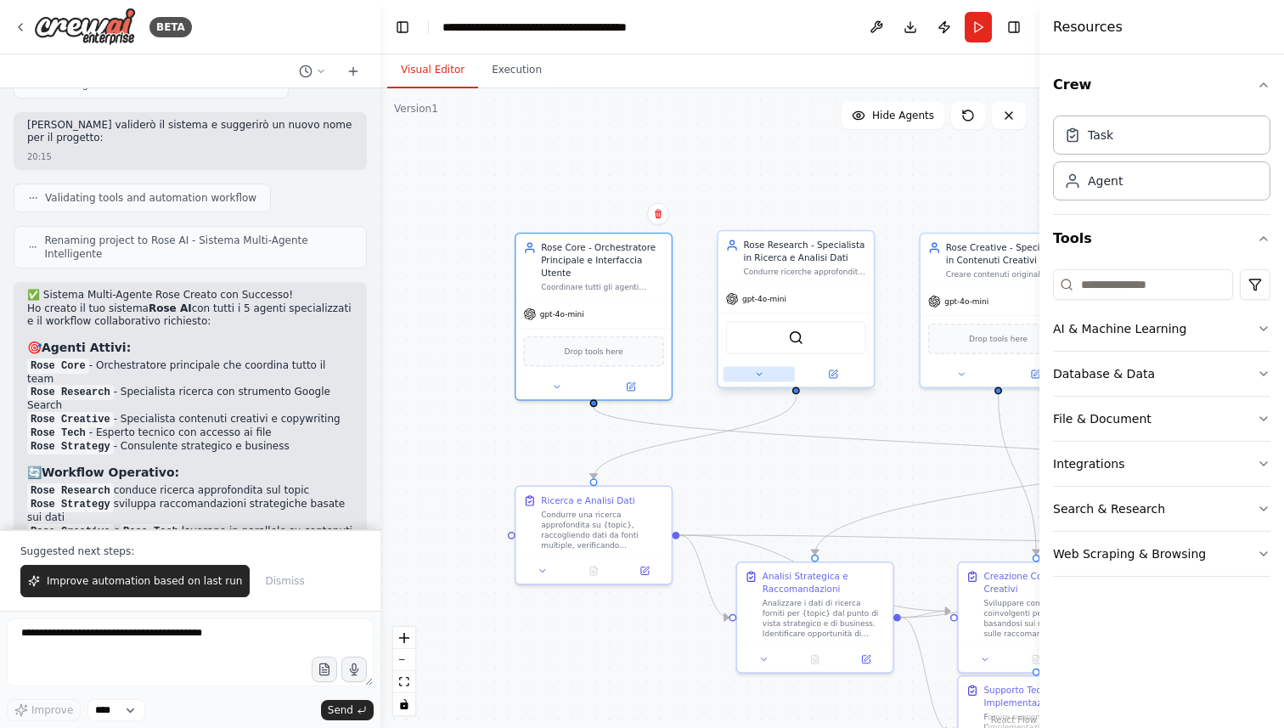
click at [757, 377] on icon at bounding box center [759, 374] width 10 height 10
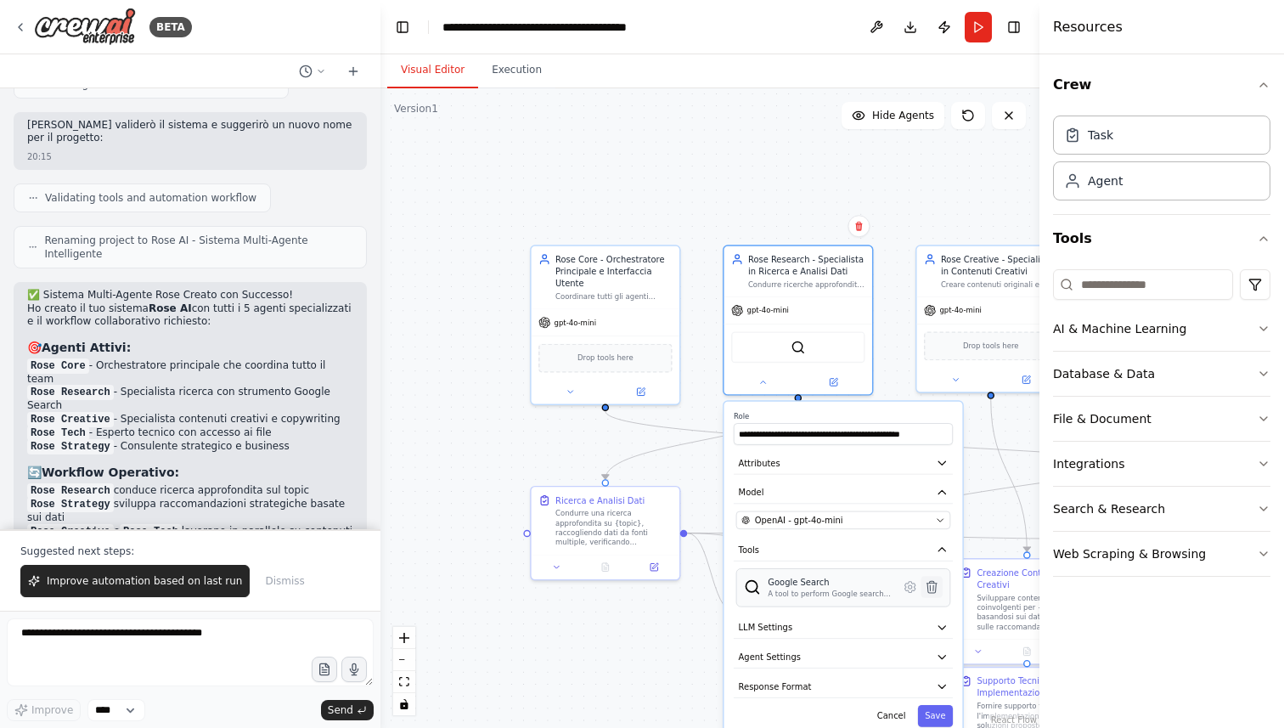
click at [932, 588] on icon at bounding box center [932, 587] width 10 height 12
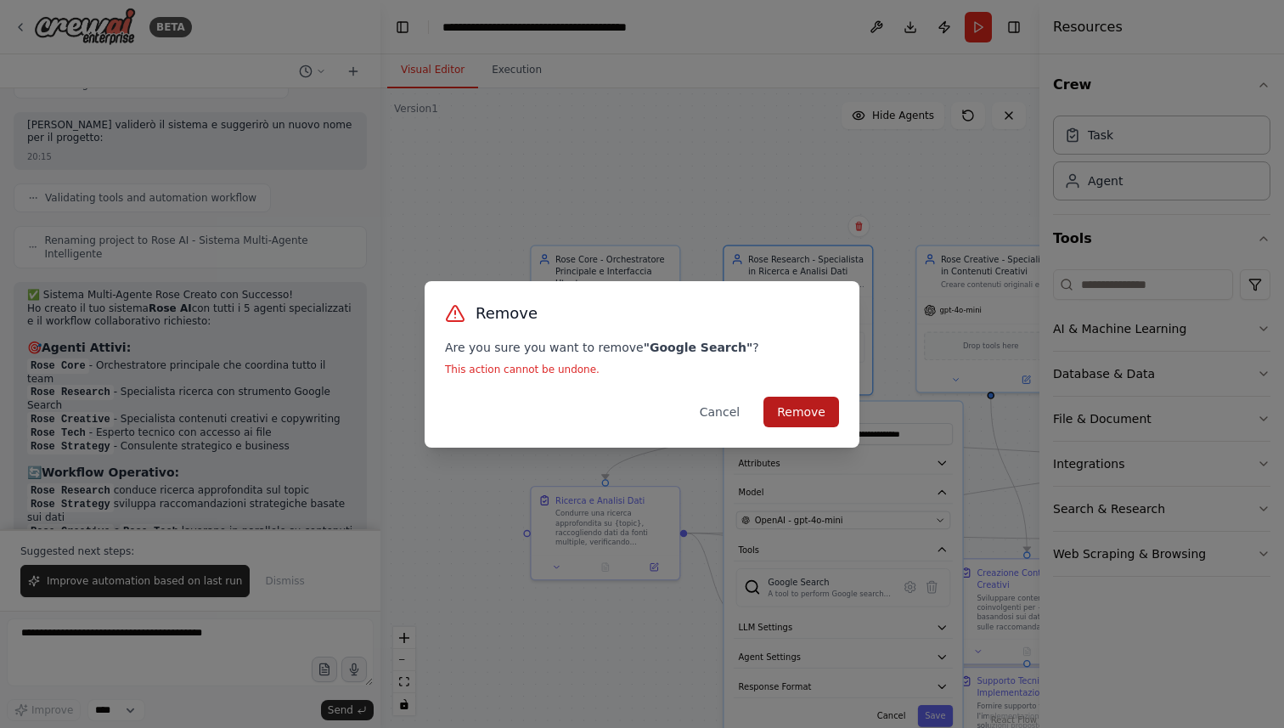
click at [813, 409] on button "Remove" at bounding box center [802, 412] width 76 height 31
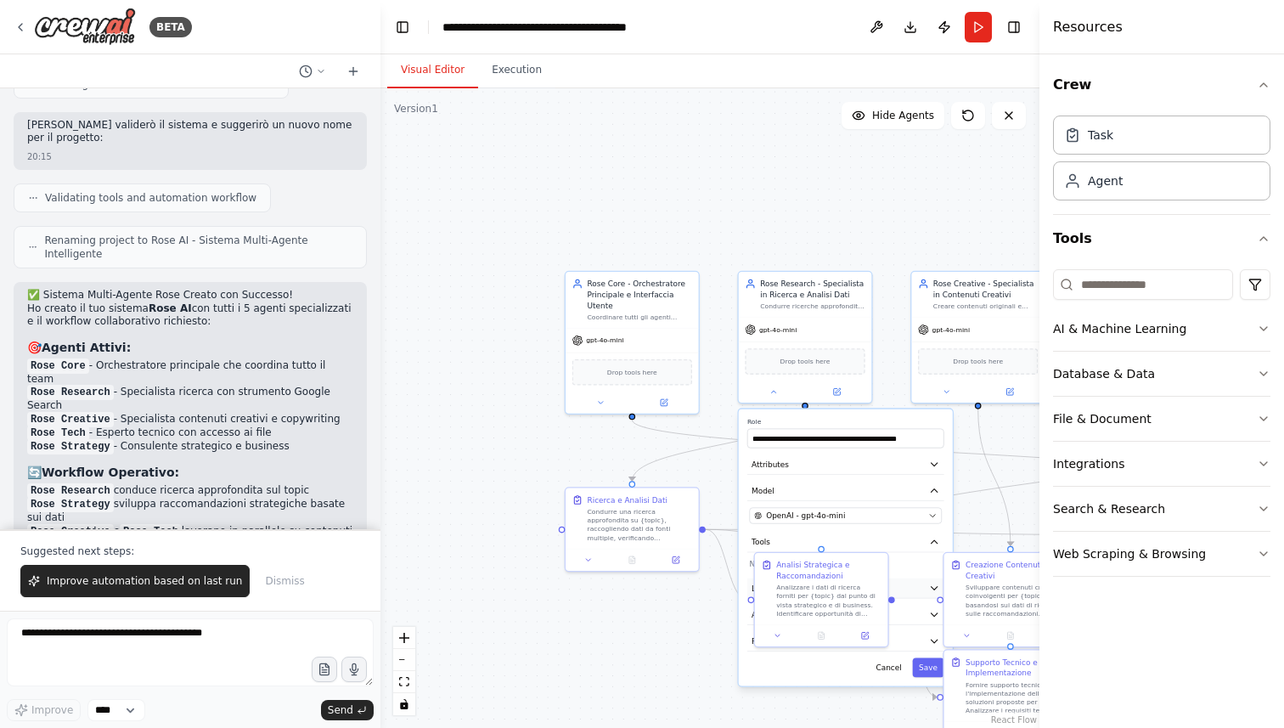
click at [909, 580] on button "LLM Settings" at bounding box center [845, 588] width 197 height 20
click at [900, 562] on p "No tools assigned to this agent." at bounding box center [845, 564] width 193 height 11
click at [897, 544] on button "Tools" at bounding box center [845, 543] width 197 height 20
click at [914, 545] on button "Tools" at bounding box center [845, 543] width 197 height 20
click at [867, 635] on icon at bounding box center [865, 633] width 7 height 7
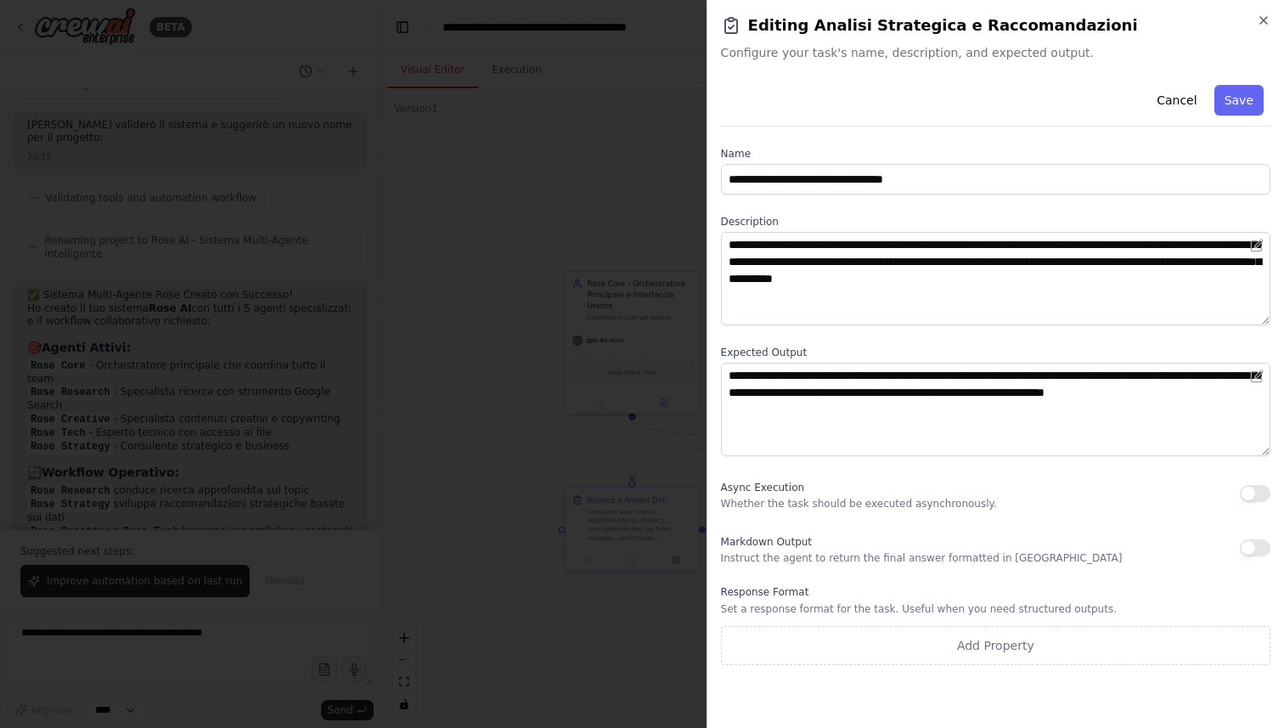
click at [638, 436] on div at bounding box center [642, 364] width 1284 height 728
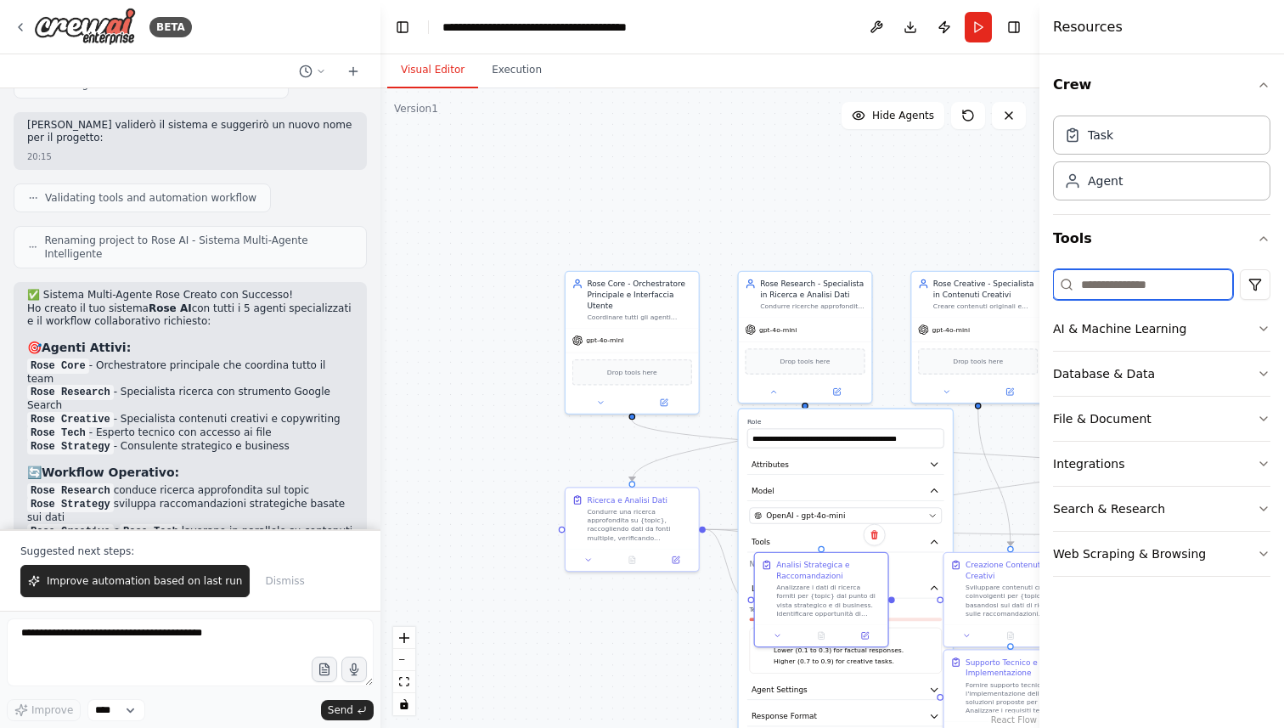
click at [1177, 284] on input at bounding box center [1143, 284] width 180 height 31
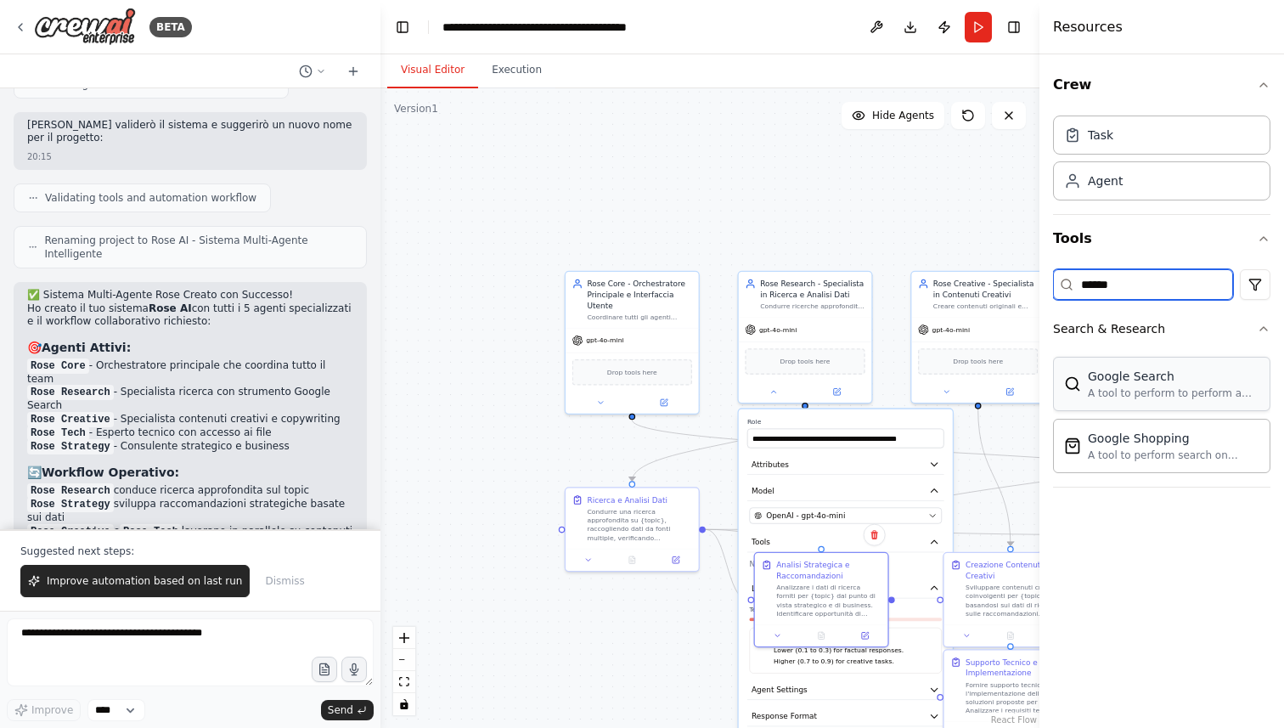
type input "******"
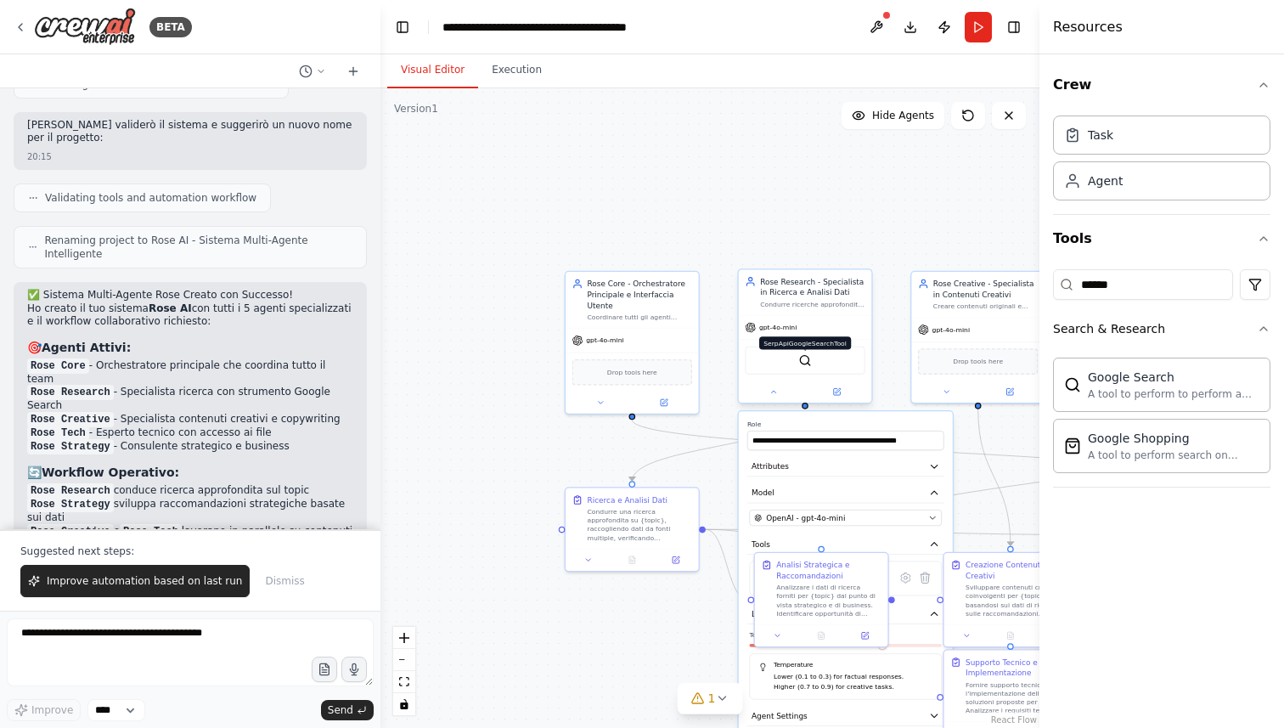
click at [809, 365] on img at bounding box center [804, 360] width 13 height 13
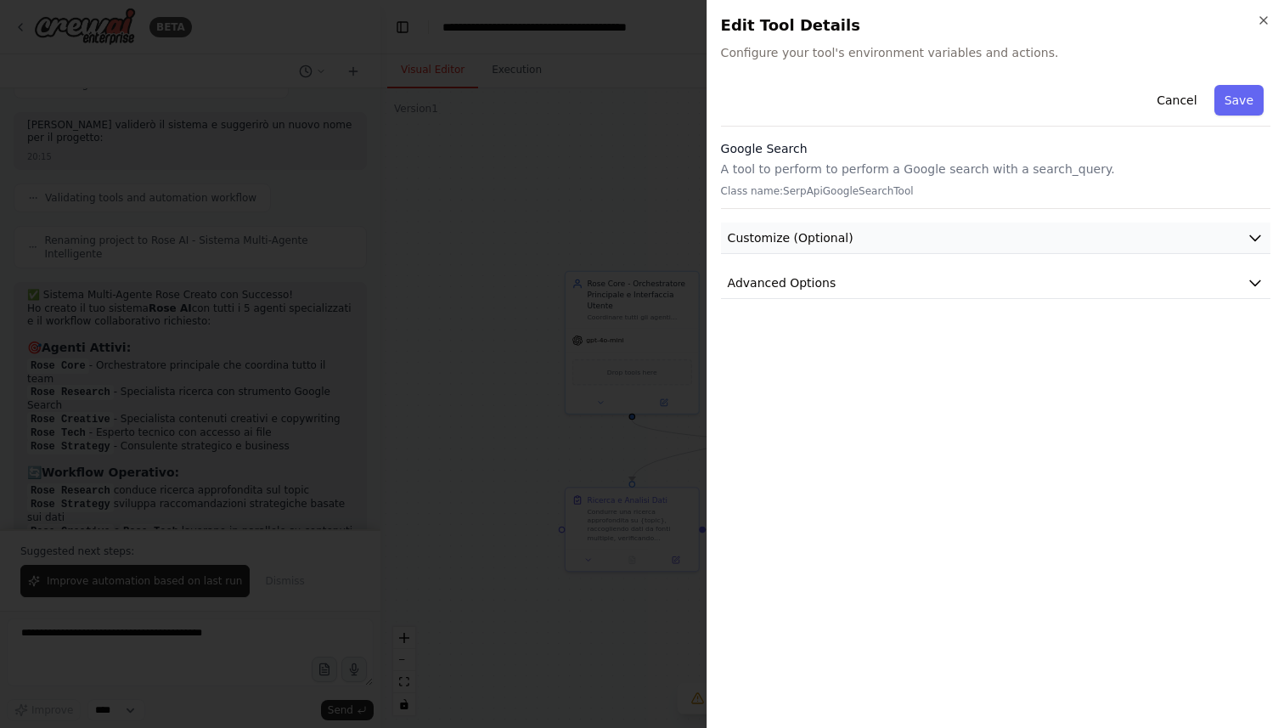
click at [830, 235] on span "Customize (Optional)" at bounding box center [791, 237] width 126 height 17
click at [890, 232] on button "Customize (Optional)" at bounding box center [996, 238] width 550 height 31
click at [1256, 237] on icon "button" at bounding box center [1255, 237] width 17 height 17
click at [1256, 282] on icon "button" at bounding box center [1255, 282] width 17 height 17
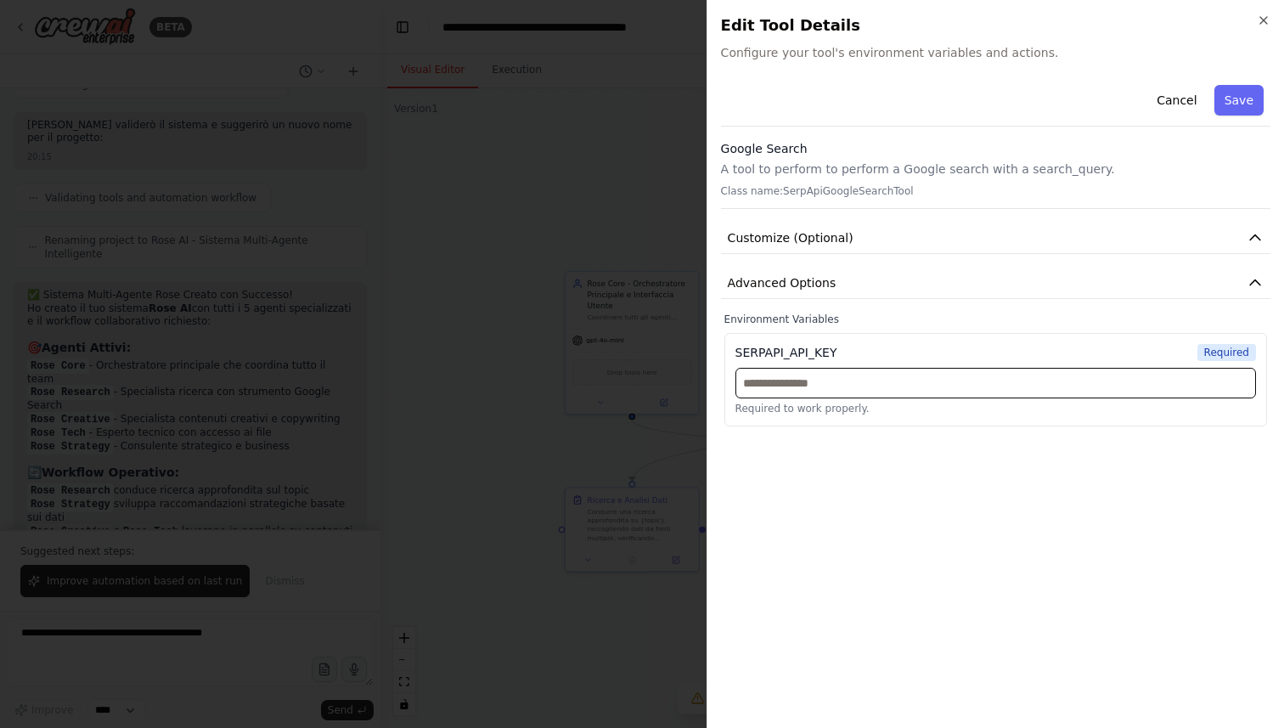
click at [993, 393] on input "text" at bounding box center [996, 383] width 521 height 31
paste input "**********"
type input "**********"
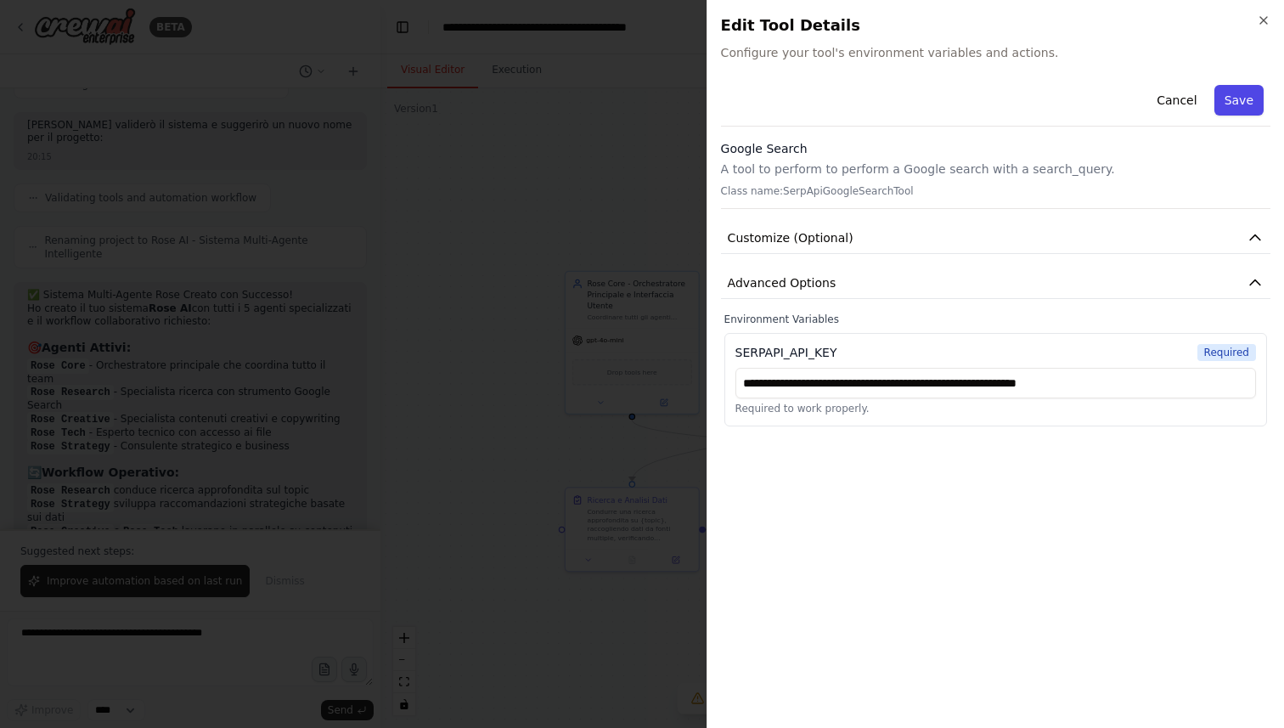
click at [1242, 101] on button "Save" at bounding box center [1239, 100] width 49 height 31
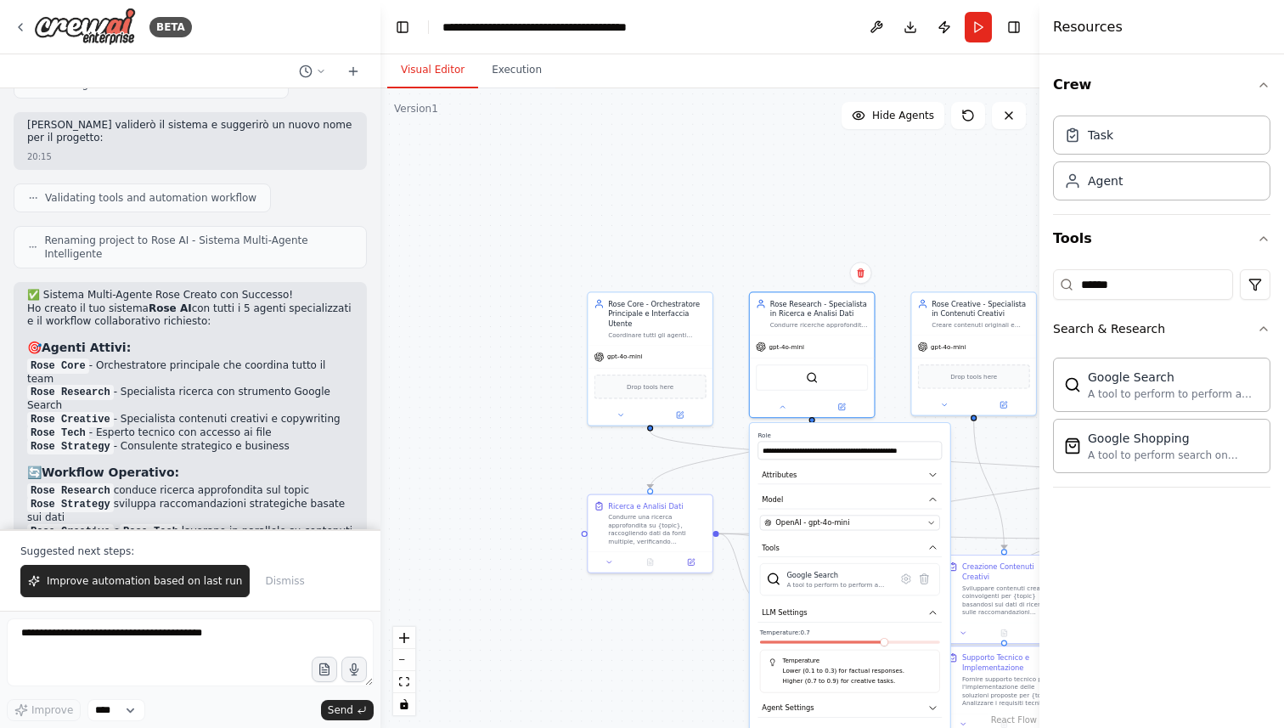
click at [750, 211] on div ".deletable-edge-delete-btn { width: 20px; height: 20px; border: 0px solid #ffff…" at bounding box center [710, 408] width 659 height 640
click at [845, 412] on div at bounding box center [812, 406] width 124 height 20
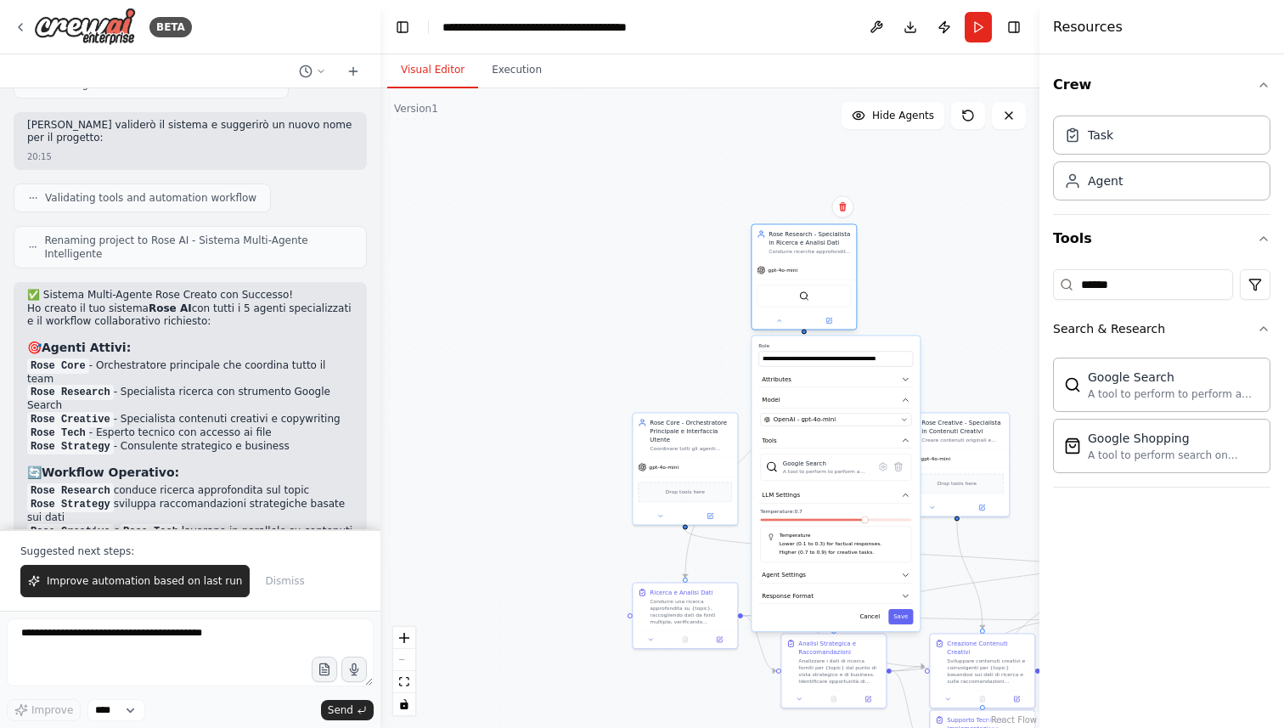
drag, startPoint x: 818, startPoint y: 359, endPoint x: 800, endPoint y: 243, distance: 117.7
click at [800, 243] on div "Rose Research - Specialista in Ricerca e Analisi Dati" at bounding box center [810, 237] width 82 height 17
click at [907, 614] on button "Save" at bounding box center [900, 616] width 25 height 15
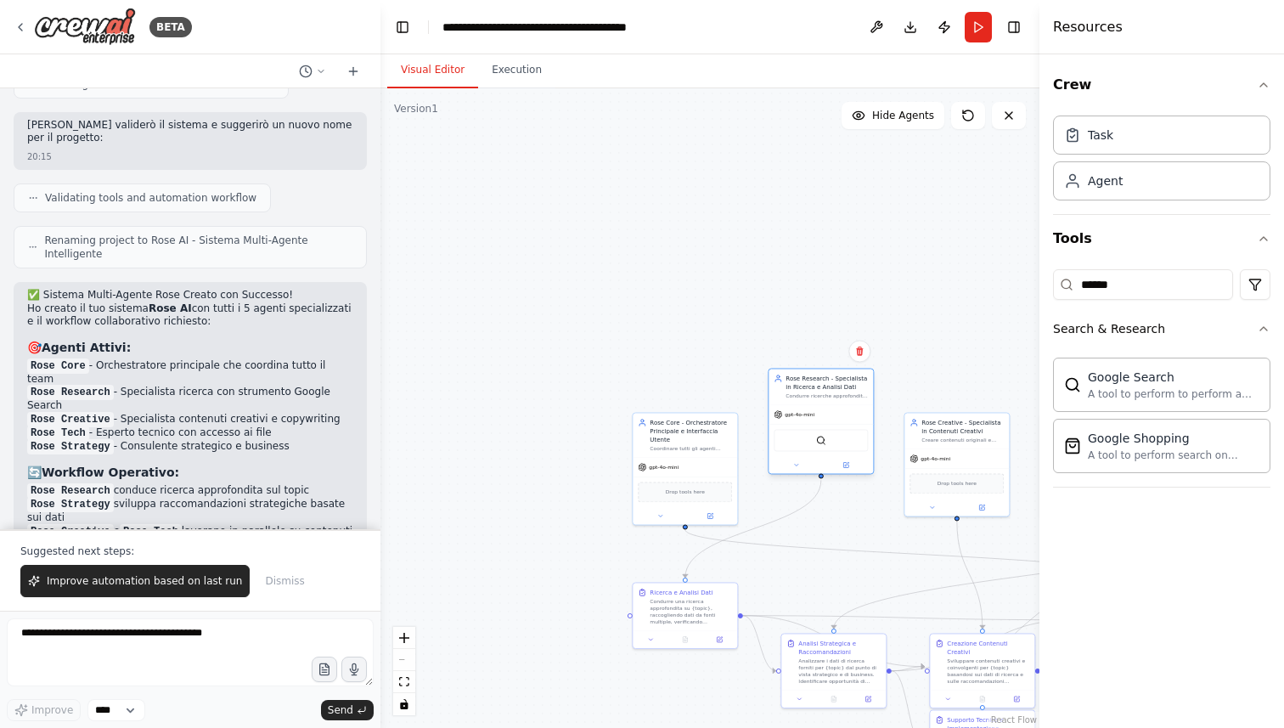
drag, startPoint x: 815, startPoint y: 271, endPoint x: 834, endPoint y: 414, distance: 144.7
click at [834, 414] on div "gpt-4o-mini" at bounding box center [821, 414] width 104 height 19
click at [271, 579] on span "Dismiss" at bounding box center [284, 581] width 39 height 14
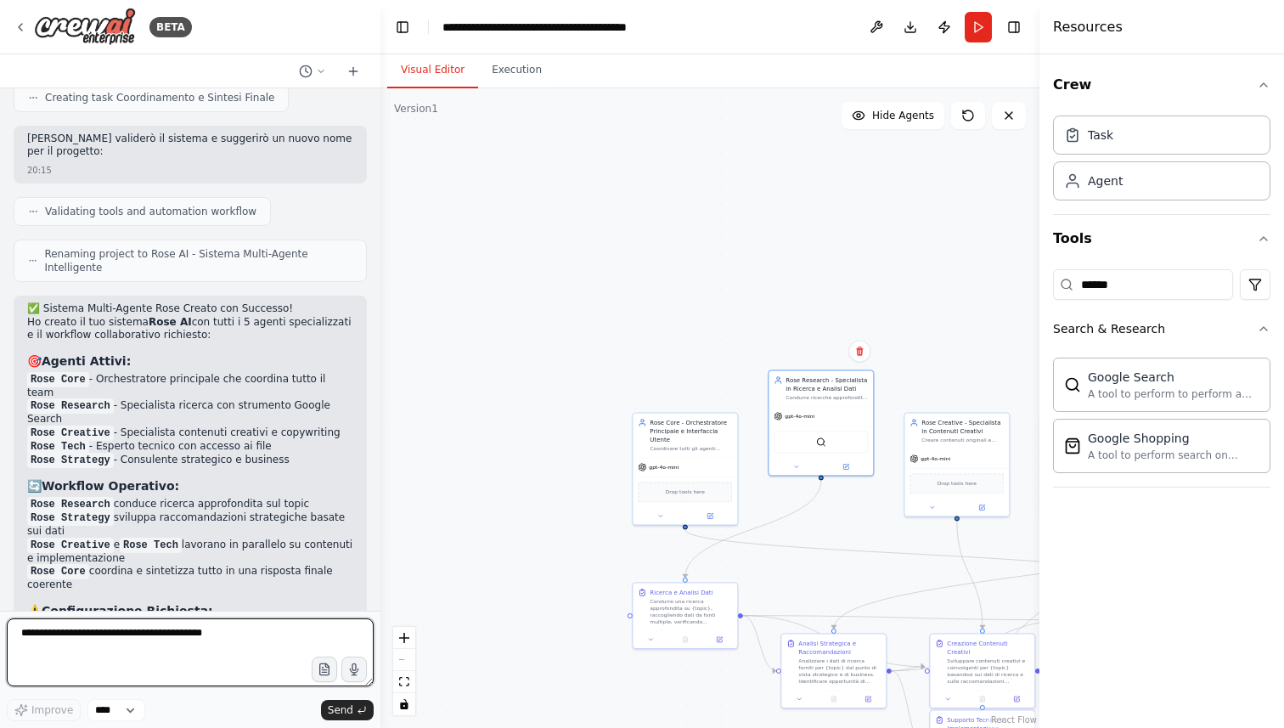
drag, startPoint x: 243, startPoint y: 628, endPoint x: 17, endPoint y: 627, distance: 225.9
click at [17, 627] on textarea at bounding box center [190, 652] width 367 height 68
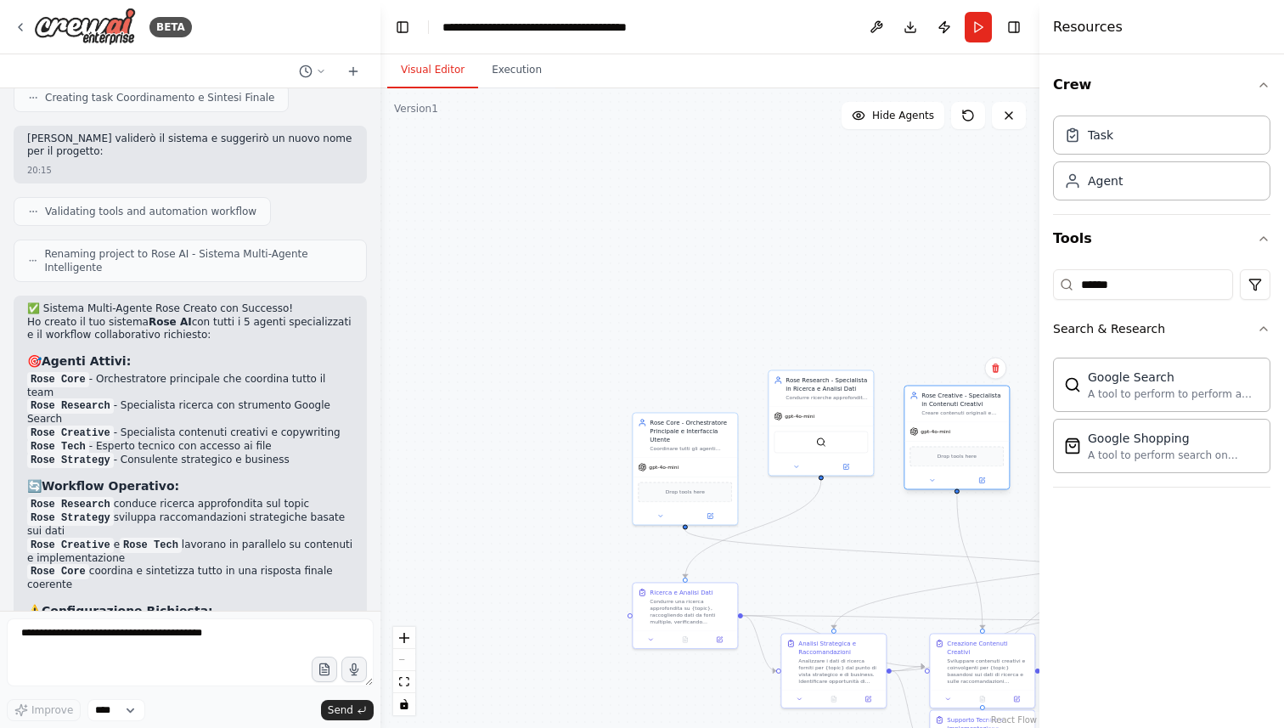
drag, startPoint x: 960, startPoint y: 443, endPoint x: 959, endPoint y: 395, distance: 47.6
click at [960, 395] on div "Rose Creative - Specialista in Contenuti Creativi Creare contenuti originali e …" at bounding box center [957, 404] width 104 height 36
click at [984, 456] on icon at bounding box center [981, 454] width 5 height 5
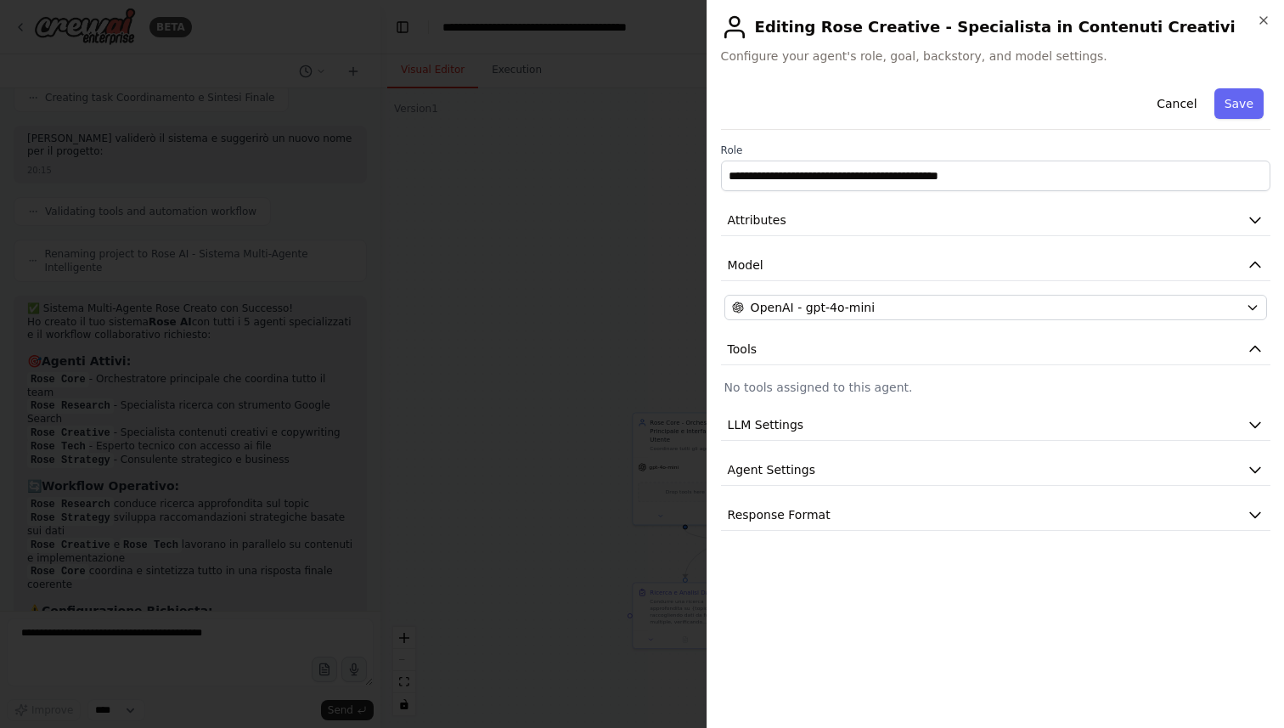
click at [534, 245] on div at bounding box center [642, 364] width 1284 height 728
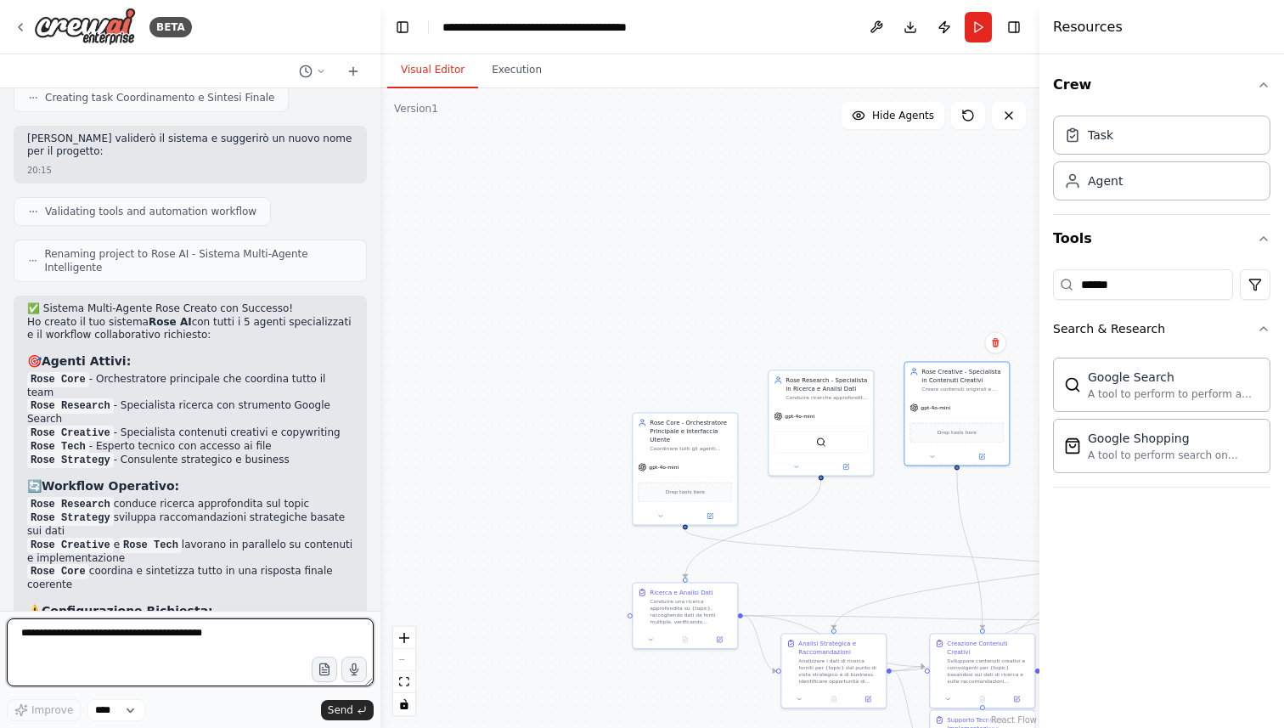
click at [121, 659] on textarea at bounding box center [190, 652] width 367 height 68
type textarea "**********"
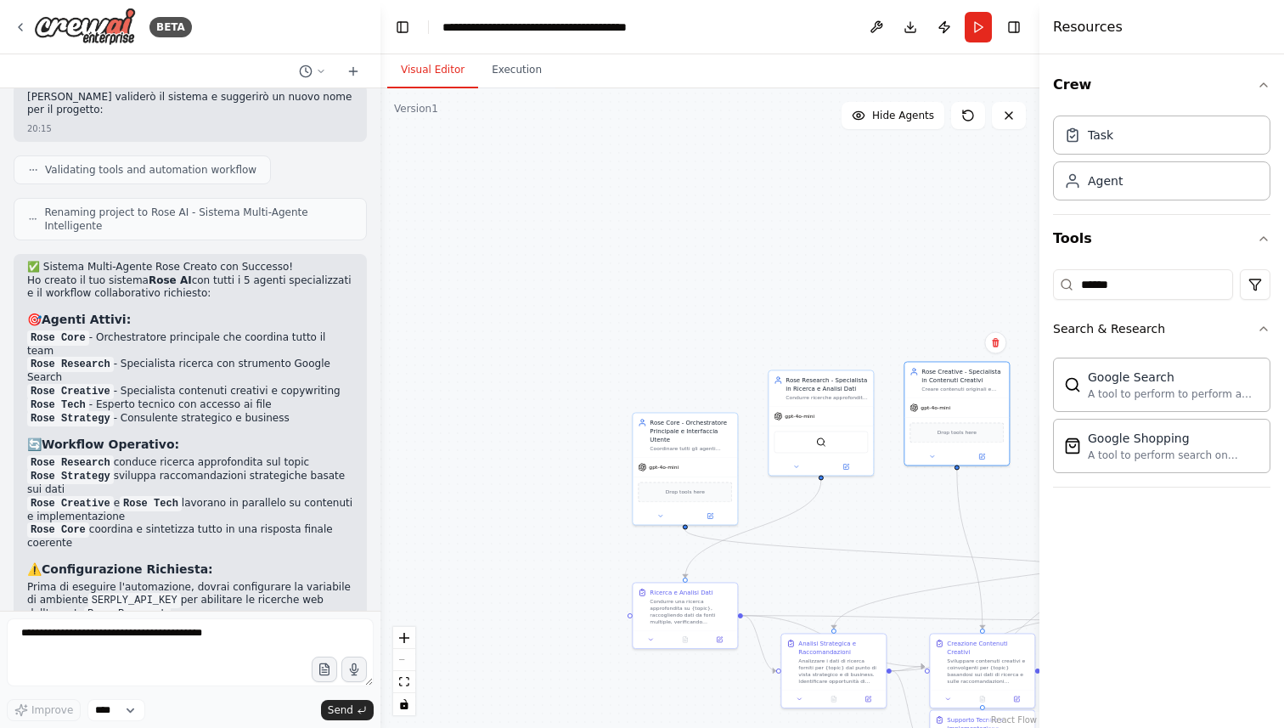
scroll to position [1779, 0]
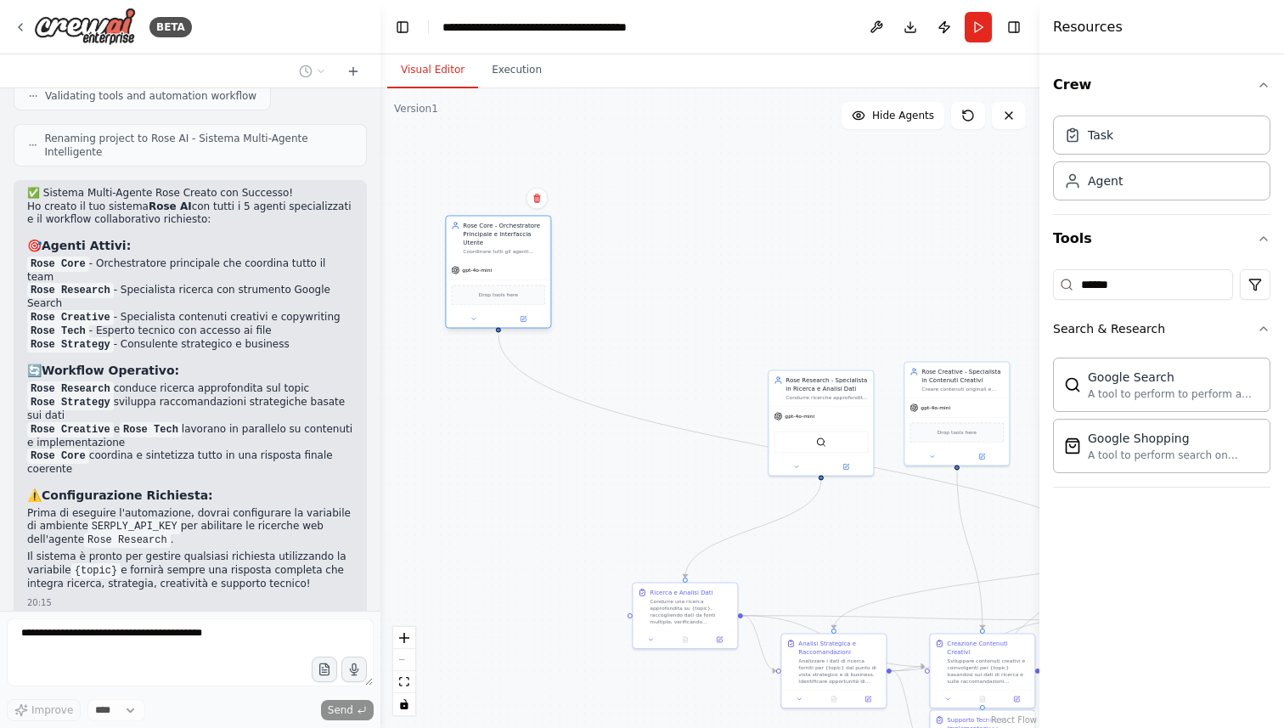
drag, startPoint x: 690, startPoint y: 457, endPoint x: 505, endPoint y: 260, distance: 270.4
click at [505, 259] on div "Rose Core - Orchestratore Principale e Interfaccia Utente Coordinare tutti gli …" at bounding box center [498, 271] width 106 height 113
drag, startPoint x: 840, startPoint y: 431, endPoint x: 744, endPoint y: 285, distance: 175.5
click at [744, 283] on div "SerpApiGoogleSearchTool" at bounding box center [727, 287] width 94 height 22
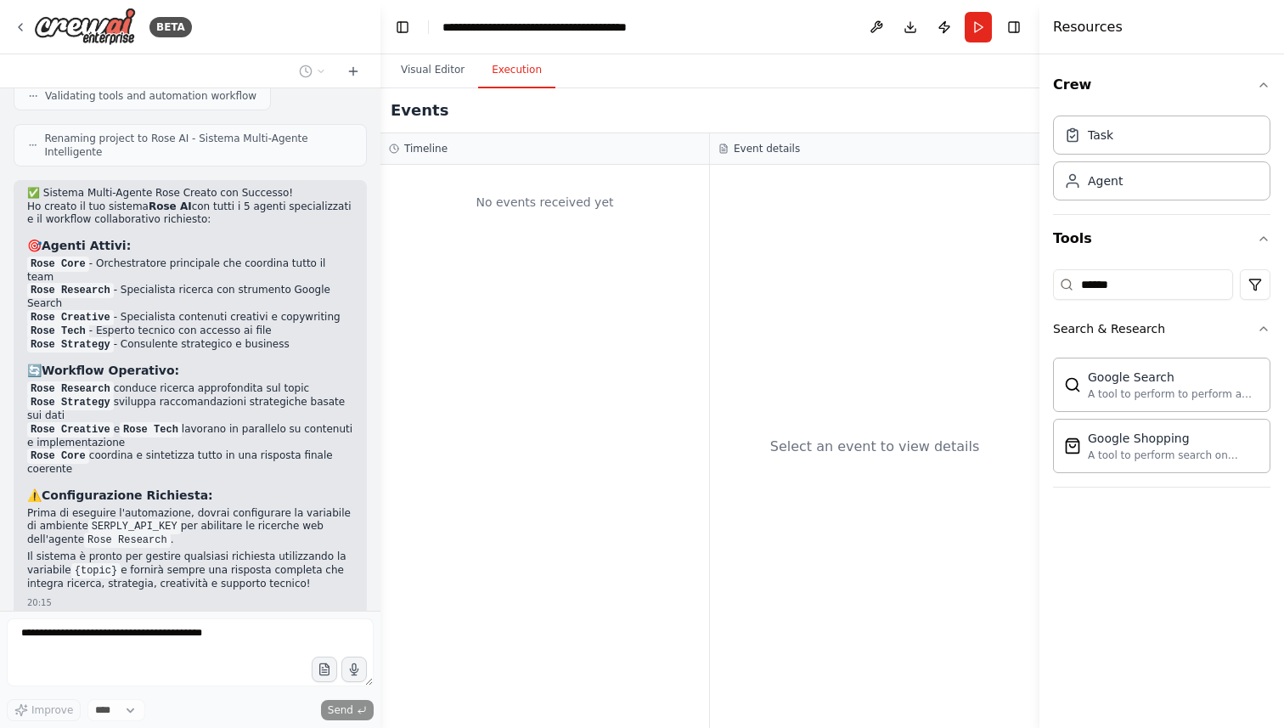
click at [512, 76] on button "Execution" at bounding box center [516, 71] width 77 height 36
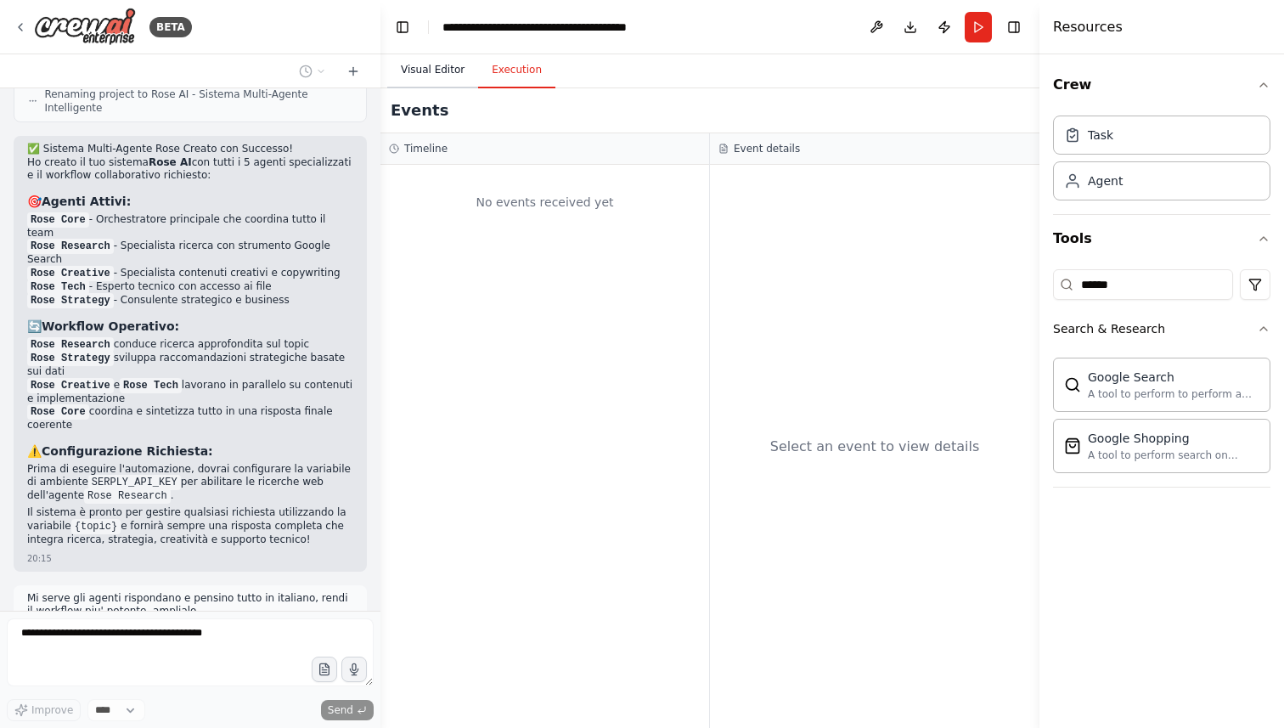
click at [435, 63] on button "Visual Editor" at bounding box center [432, 71] width 91 height 36
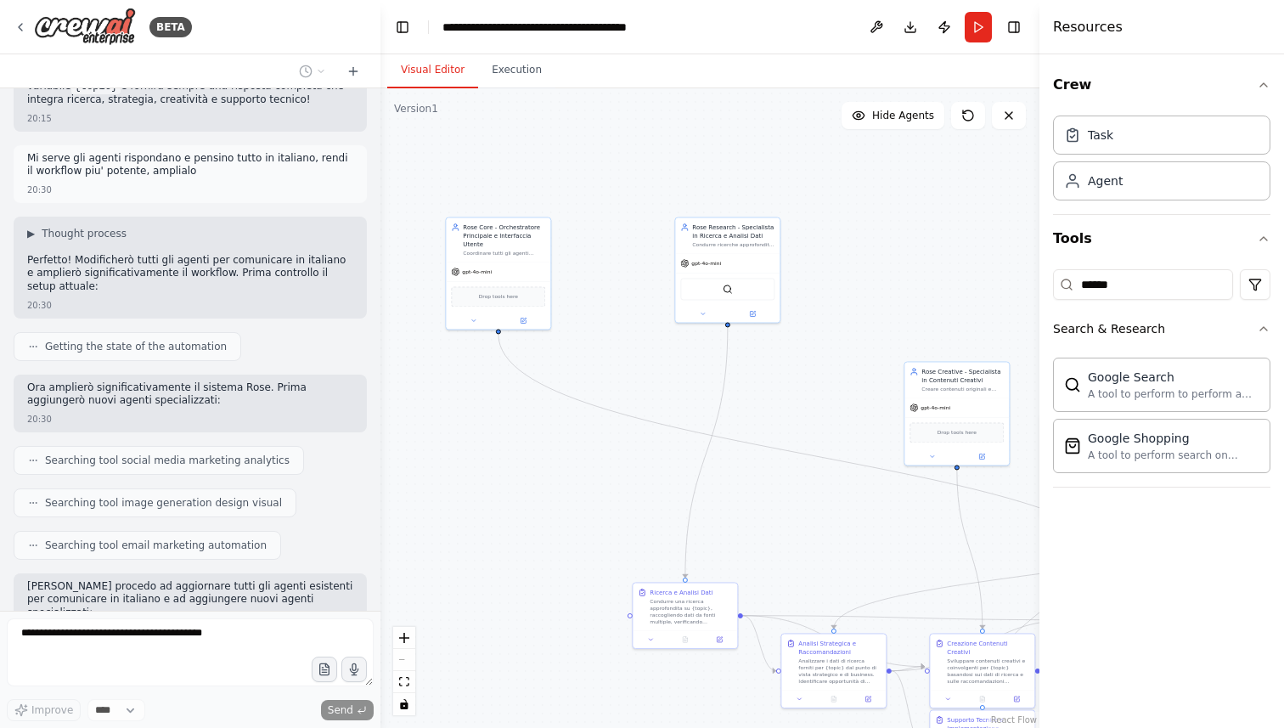
scroll to position [2320, 0]
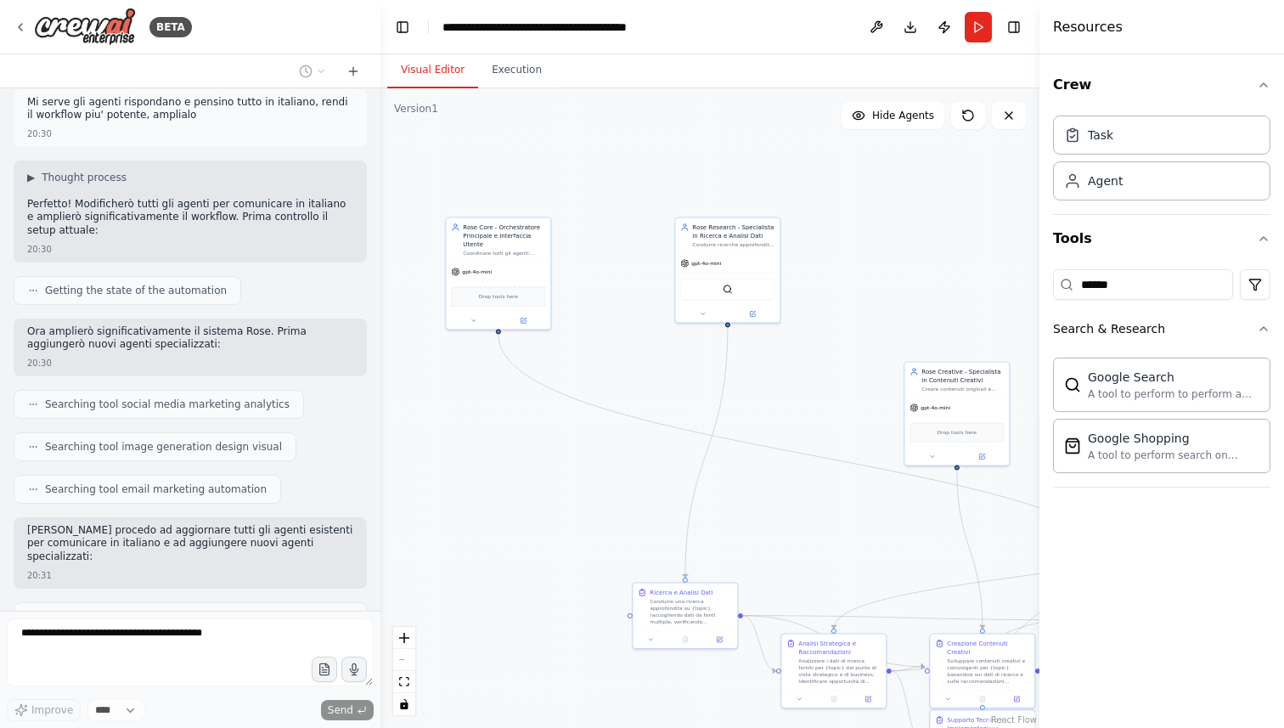
click at [409, 660] on div "React Flow controls" at bounding box center [404, 671] width 22 height 88
drag, startPoint x: 695, startPoint y: 613, endPoint x: 551, endPoint y: 537, distance: 162.6
click at [551, 537] on div "Condurre una ricerca approfondita su {topic}, raccogliendo dati da fonti multip…" at bounding box center [563, 541] width 82 height 27
click at [410, 691] on button "fit view" at bounding box center [404, 682] width 22 height 22
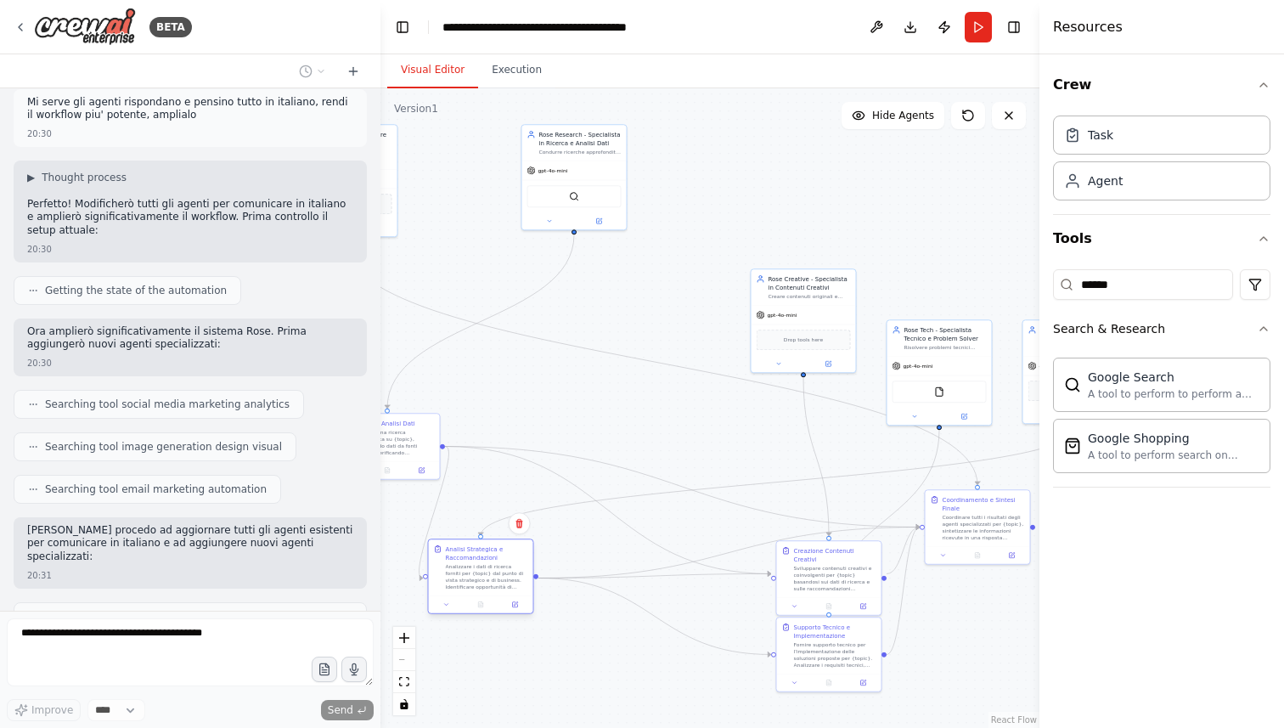
drag, startPoint x: 682, startPoint y: 590, endPoint x: 453, endPoint y: 592, distance: 229.3
click at [453, 592] on div "Analisi Strategica e Raccomandazioni Analizzare i dati di ricerca forniti per {…" at bounding box center [481, 567] width 104 height 56
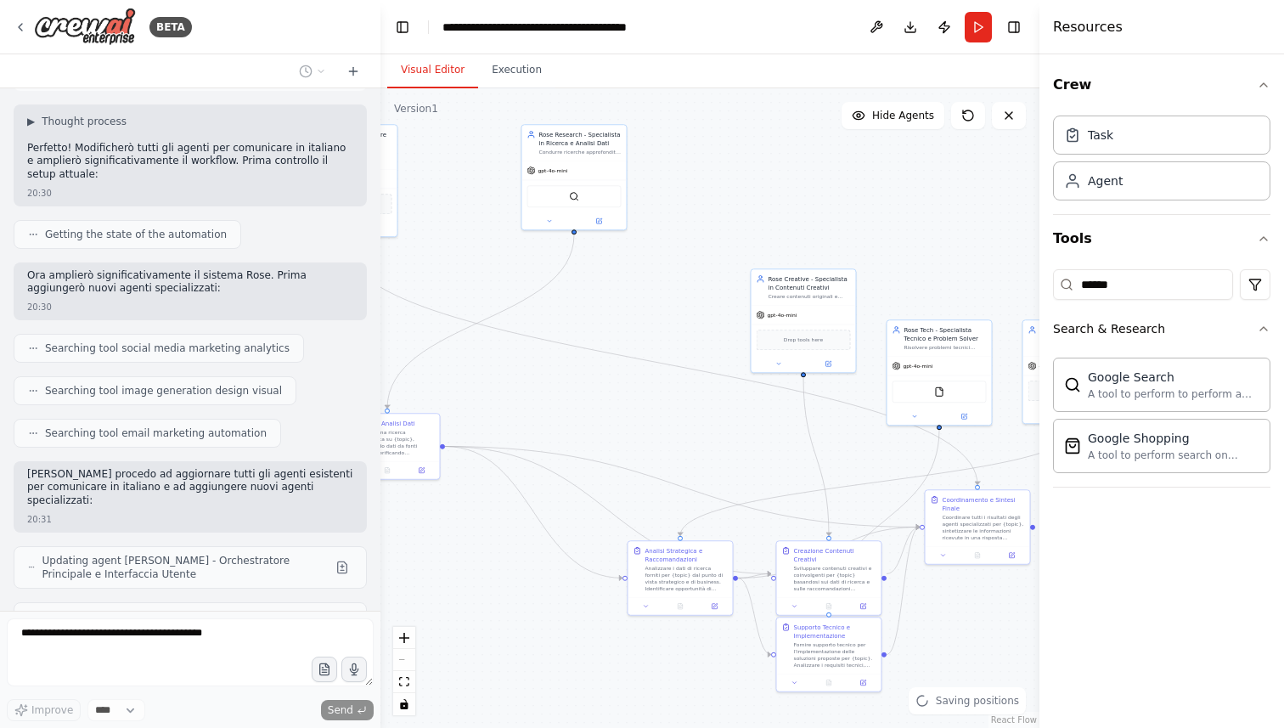
click at [407, 662] on div "React Flow controls" at bounding box center [404, 671] width 22 height 88
drag, startPoint x: 424, startPoint y: 466, endPoint x: 561, endPoint y: 469, distance: 137.6
click at [555, 469] on button at bounding box center [540, 469] width 29 height 10
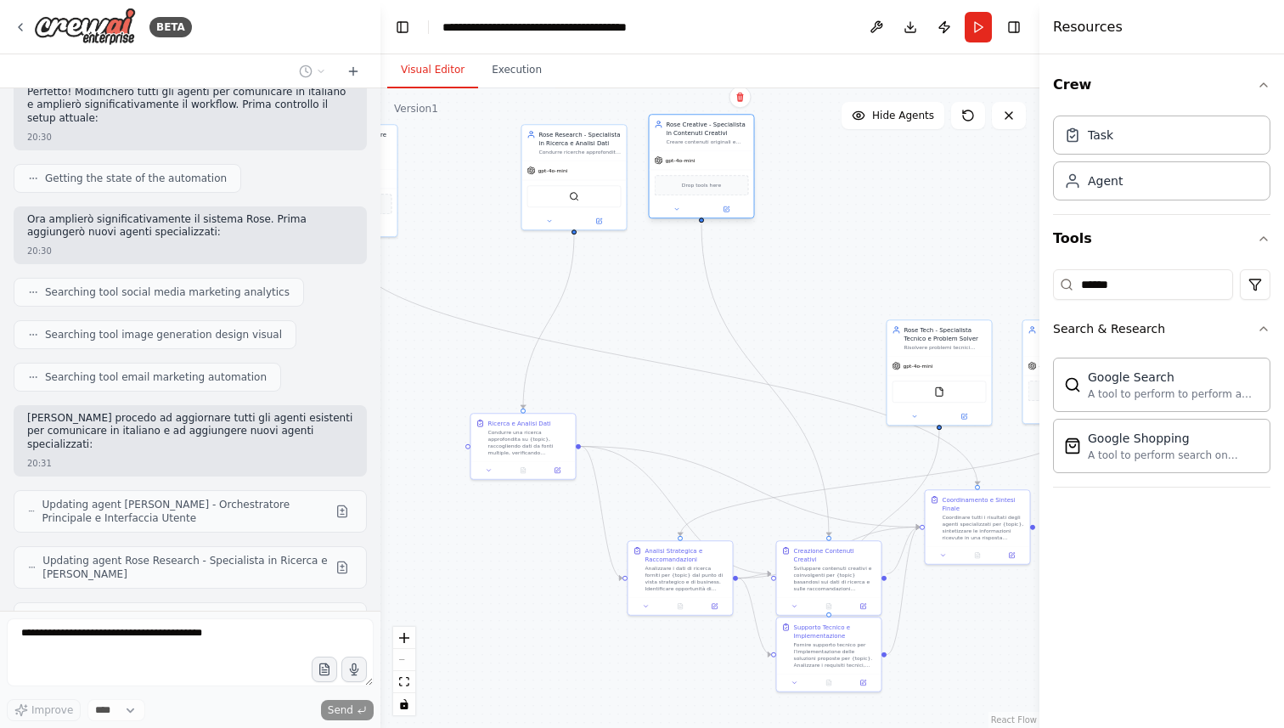
drag, startPoint x: 798, startPoint y: 332, endPoint x: 696, endPoint y: 188, distance: 176.2
click at [696, 188] on div "Drop tools here" at bounding box center [702, 185] width 94 height 20
drag, startPoint x: 603, startPoint y: 176, endPoint x: 521, endPoint y: 174, distance: 82.4
click at [521, 174] on div "gpt-4o-mini" at bounding box center [506, 169] width 104 height 19
click at [401, 684] on icon "fit view" at bounding box center [404, 681] width 10 height 9
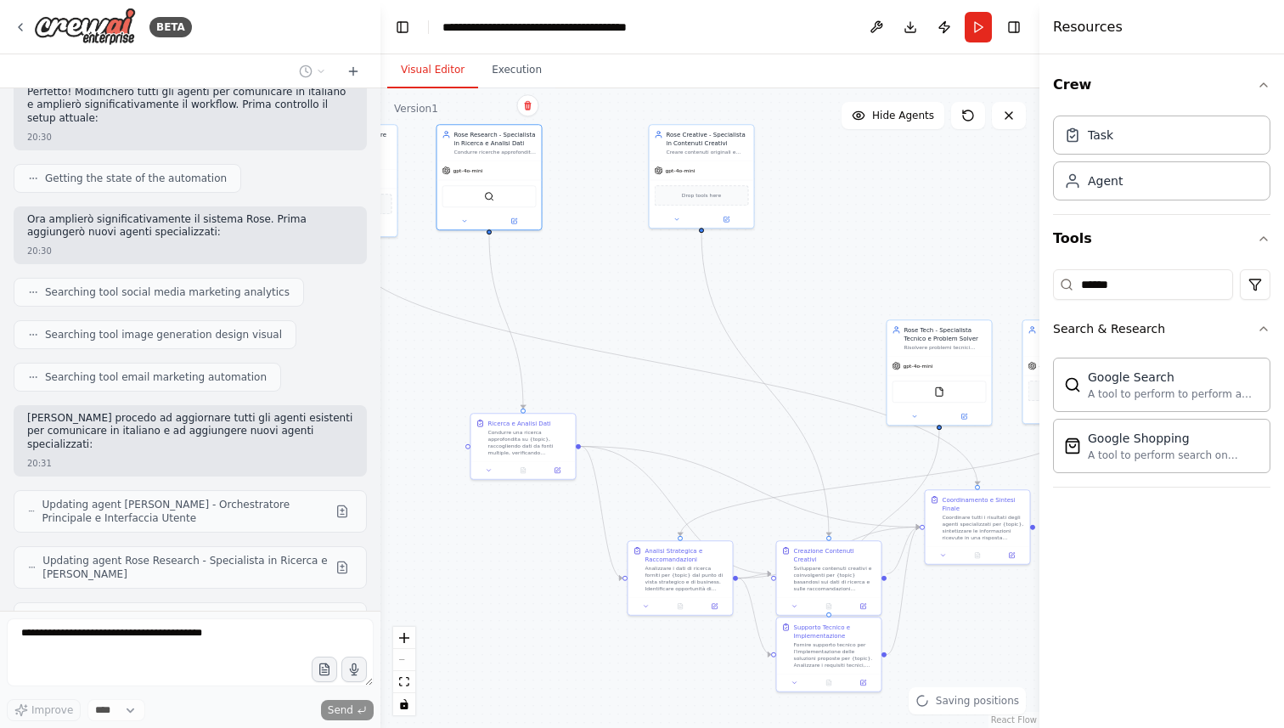
scroll to position [2488, 0]
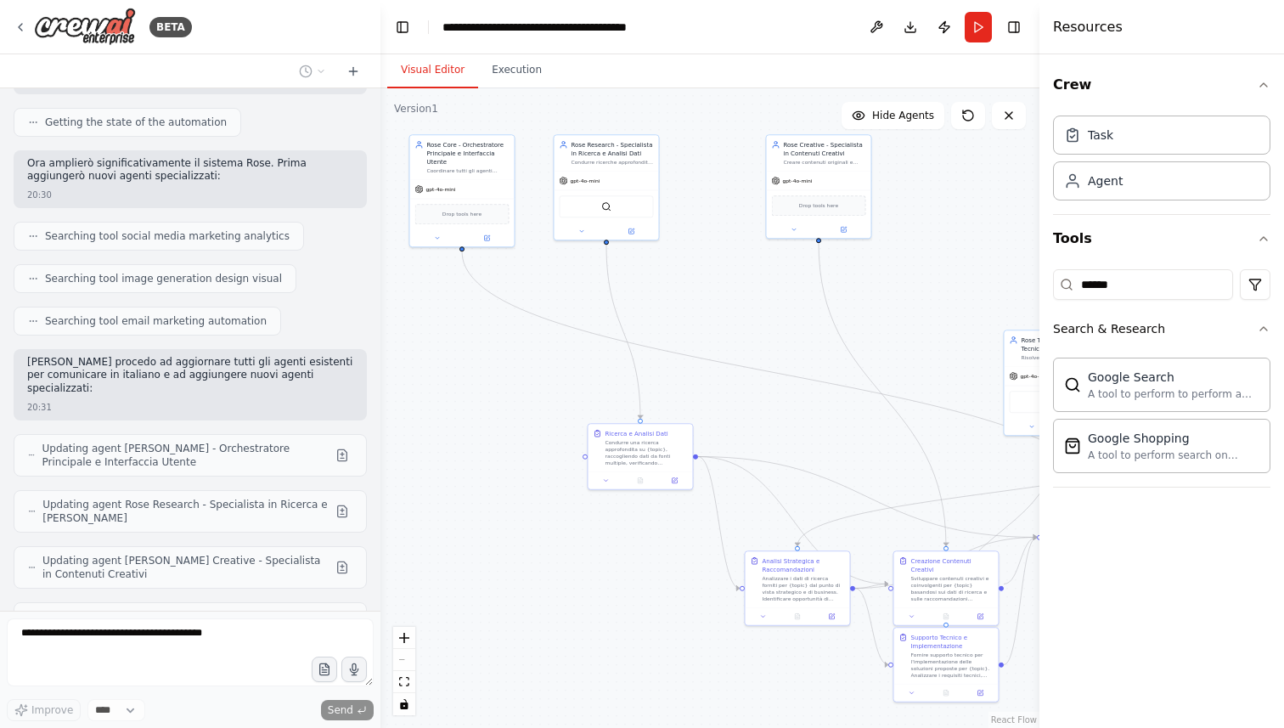
drag, startPoint x: 451, startPoint y: 533, endPoint x: 568, endPoint y: 544, distance: 117.7
click at [568, 544] on div ".deletable-edge-delete-btn { width: 20px; height: 20px; border: 0px solid #ffff…" at bounding box center [710, 408] width 659 height 640
drag, startPoint x: 580, startPoint y: 194, endPoint x: 653, endPoint y: 194, distance: 73.0
click at [653, 194] on div "SerpApiGoogleSearchTool" at bounding box center [607, 205] width 94 height 22
drag, startPoint x: 419, startPoint y: 179, endPoint x: 511, endPoint y: 179, distance: 92.6
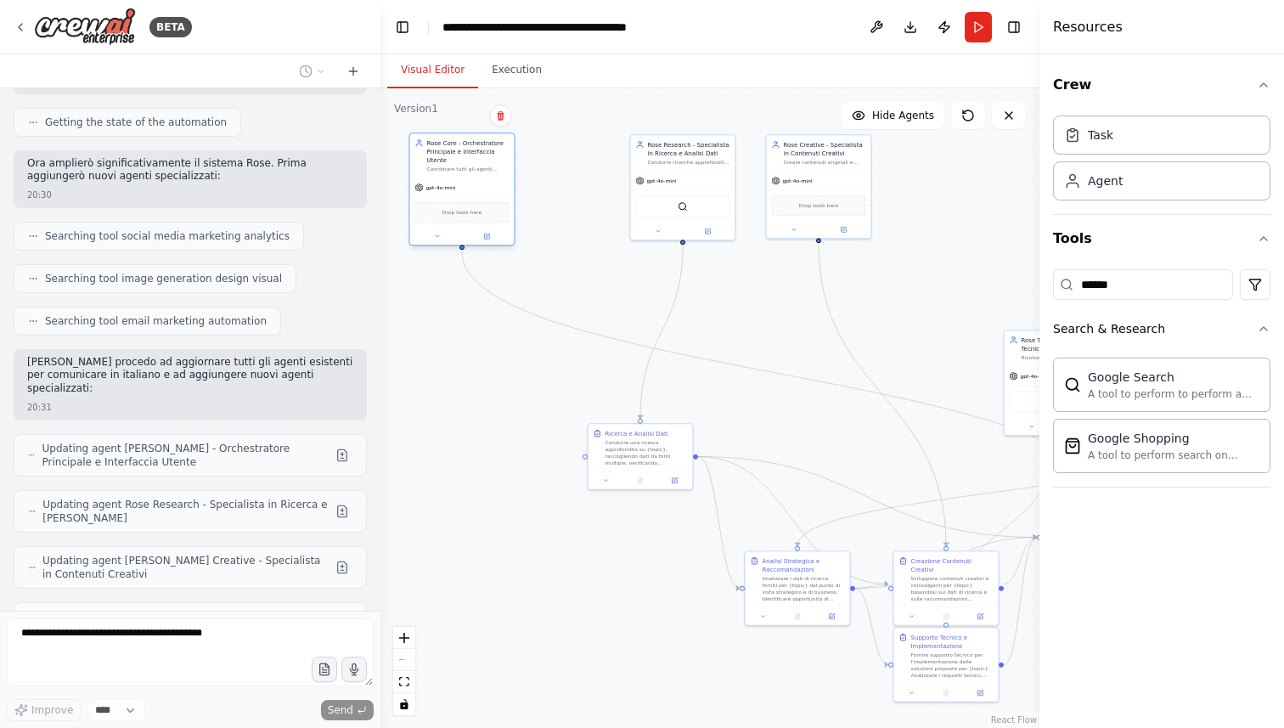
click at [511, 179] on div "gpt-4o-mini" at bounding box center [462, 187] width 104 height 19
drag, startPoint x: 1033, startPoint y: 401, endPoint x: 588, endPoint y: 351, distance: 447.9
click at [588, 351] on div "BETA PROMPT PER CREAZIONE SISTEMA MULTI-AGENTE ROSE AGENTE COORDINATORE (Rose C…" at bounding box center [642, 364] width 1284 height 728
drag, startPoint x: 666, startPoint y: 455, endPoint x: 572, endPoint y: 455, distance: 93.4
click at [572, 455] on div "Condurre una ricerca approfondita su {topic}, raccogliendo dati da fonti multip…" at bounding box center [553, 450] width 82 height 27
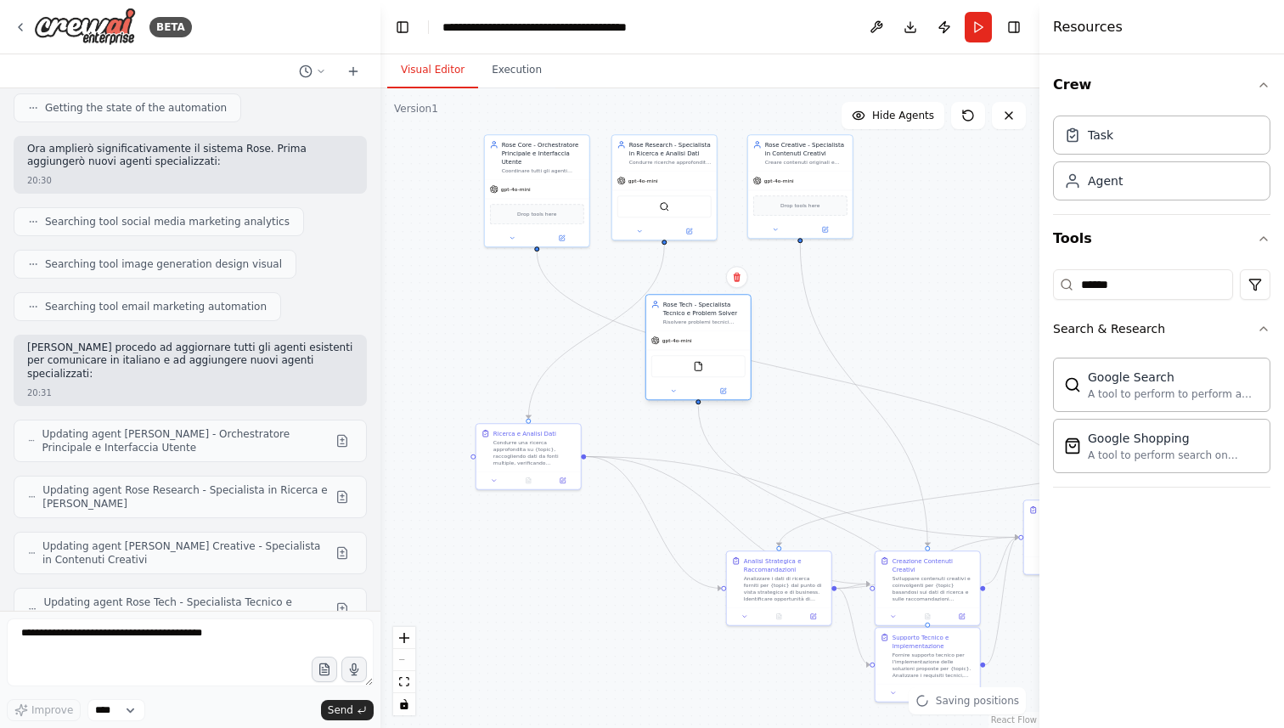
scroll to position [2602, 0]
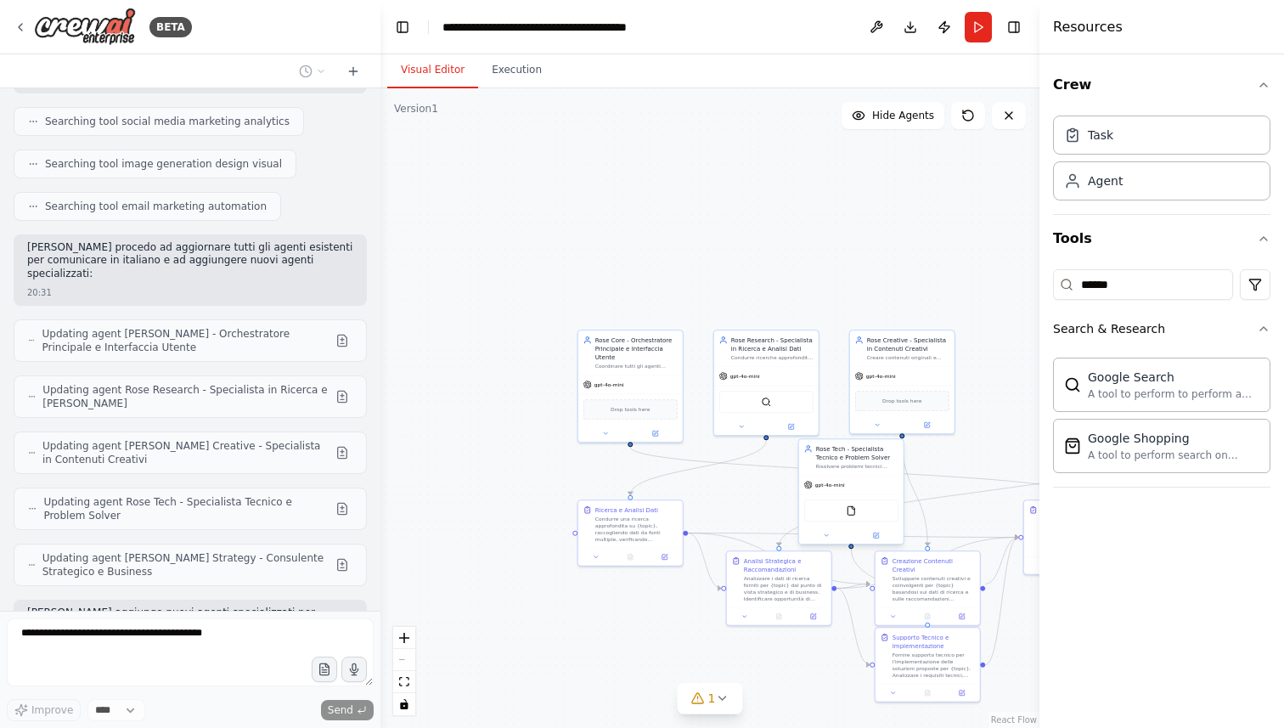
drag, startPoint x: 1025, startPoint y: 366, endPoint x: 823, endPoint y: 476, distance: 229.9
click at [823, 476] on div "gpt-4o-mini" at bounding box center [851, 485] width 104 height 19
click at [720, 700] on icon at bounding box center [722, 697] width 7 height 3
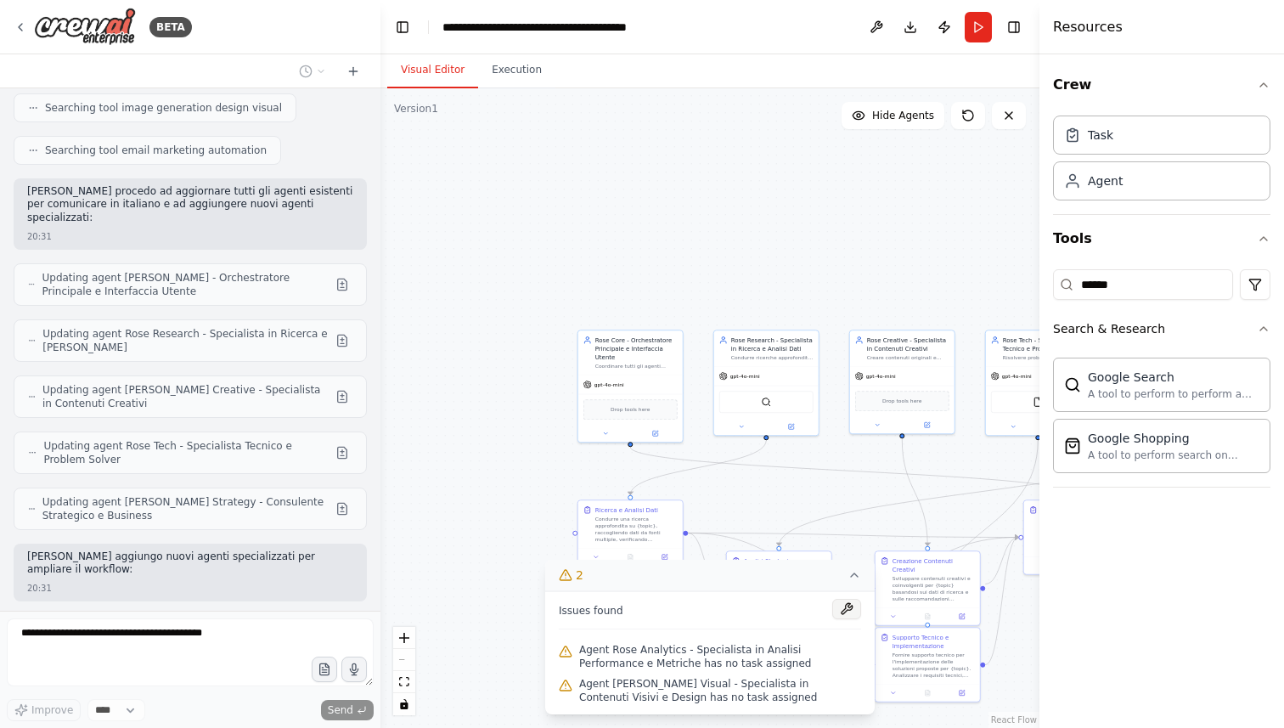
click at [848, 612] on button at bounding box center [846, 609] width 29 height 20
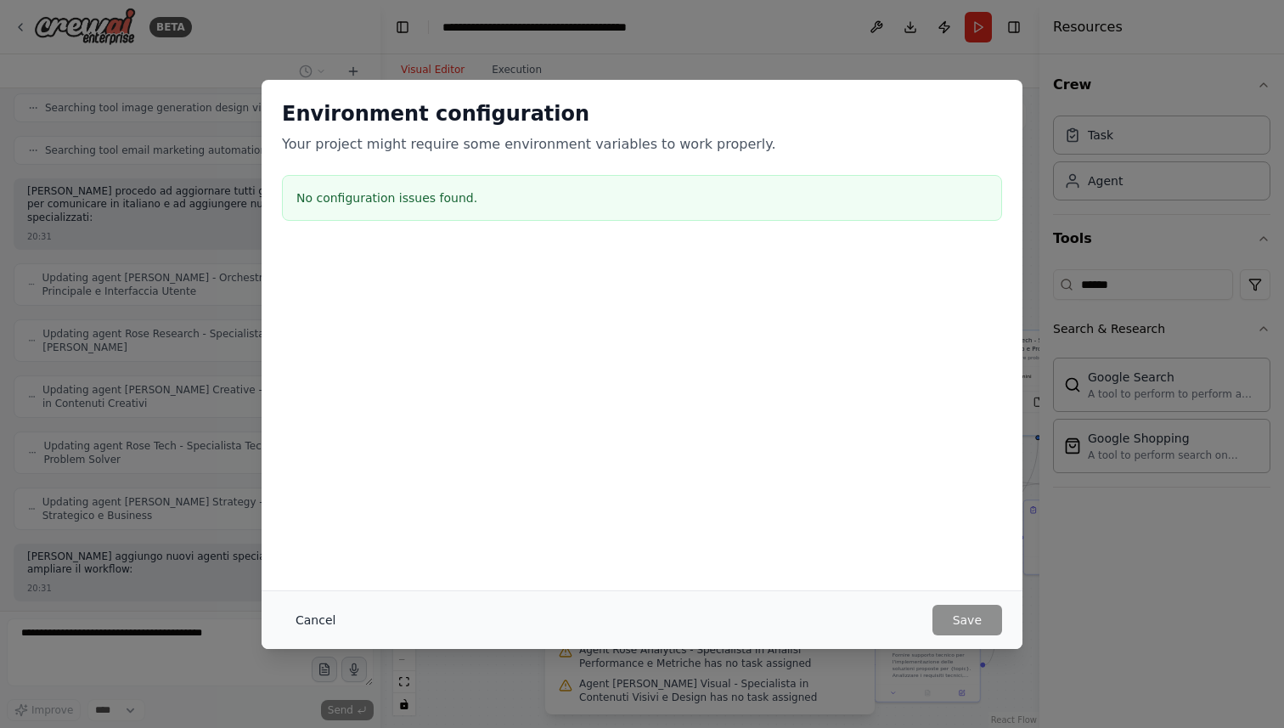
click at [319, 616] on button "Cancel" at bounding box center [315, 620] width 67 height 31
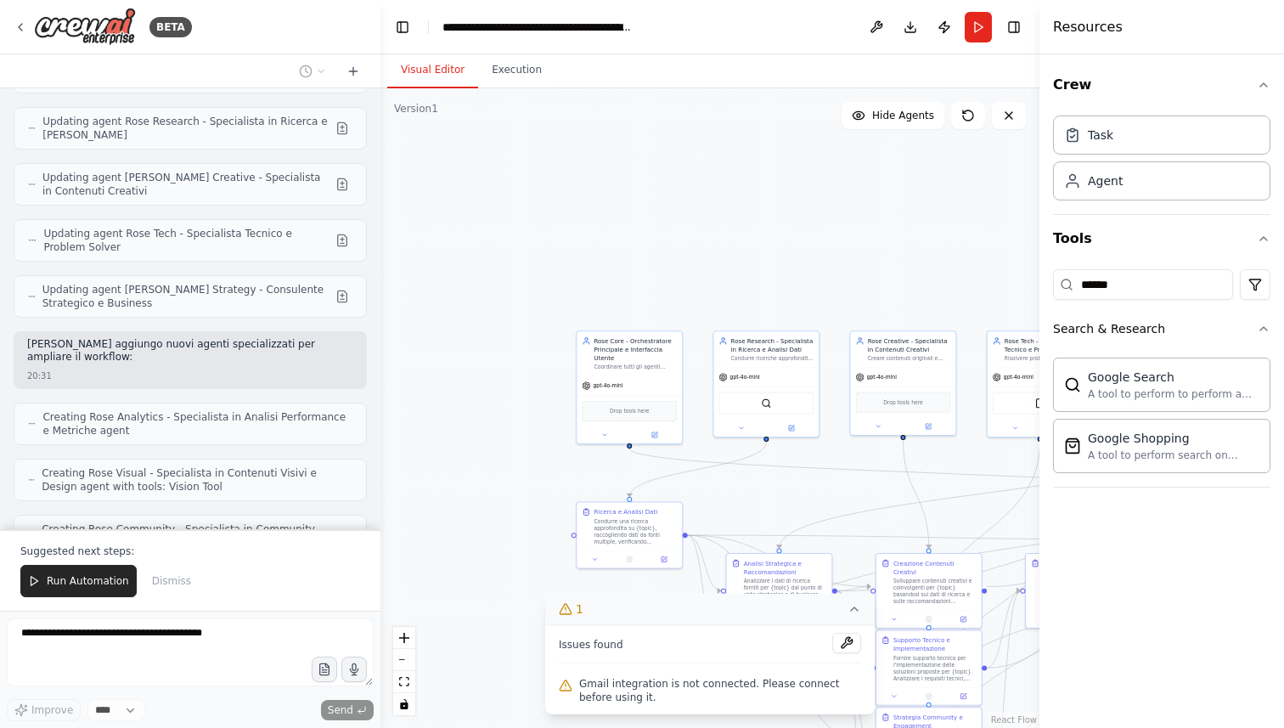
scroll to position [3357, 0]
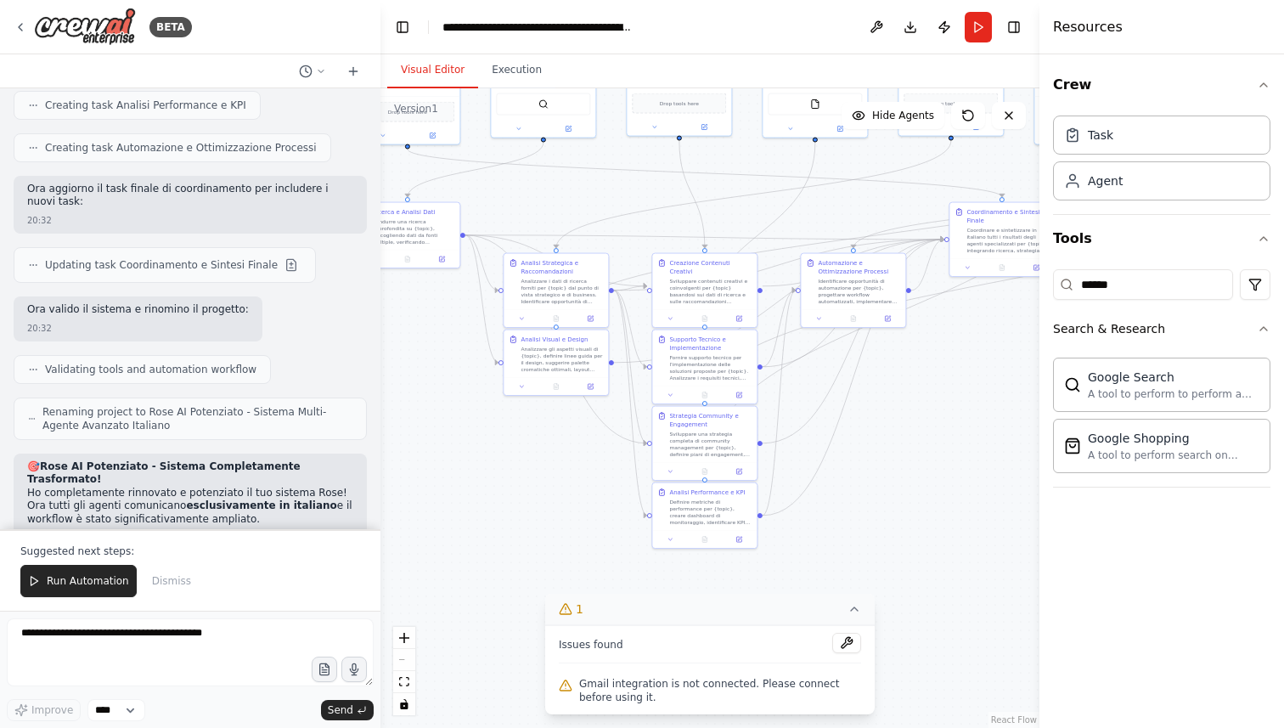
drag, startPoint x: 736, startPoint y: 305, endPoint x: 512, endPoint y: 6, distance: 373.2
click at [512, 6] on main "**********" at bounding box center [710, 364] width 659 height 728
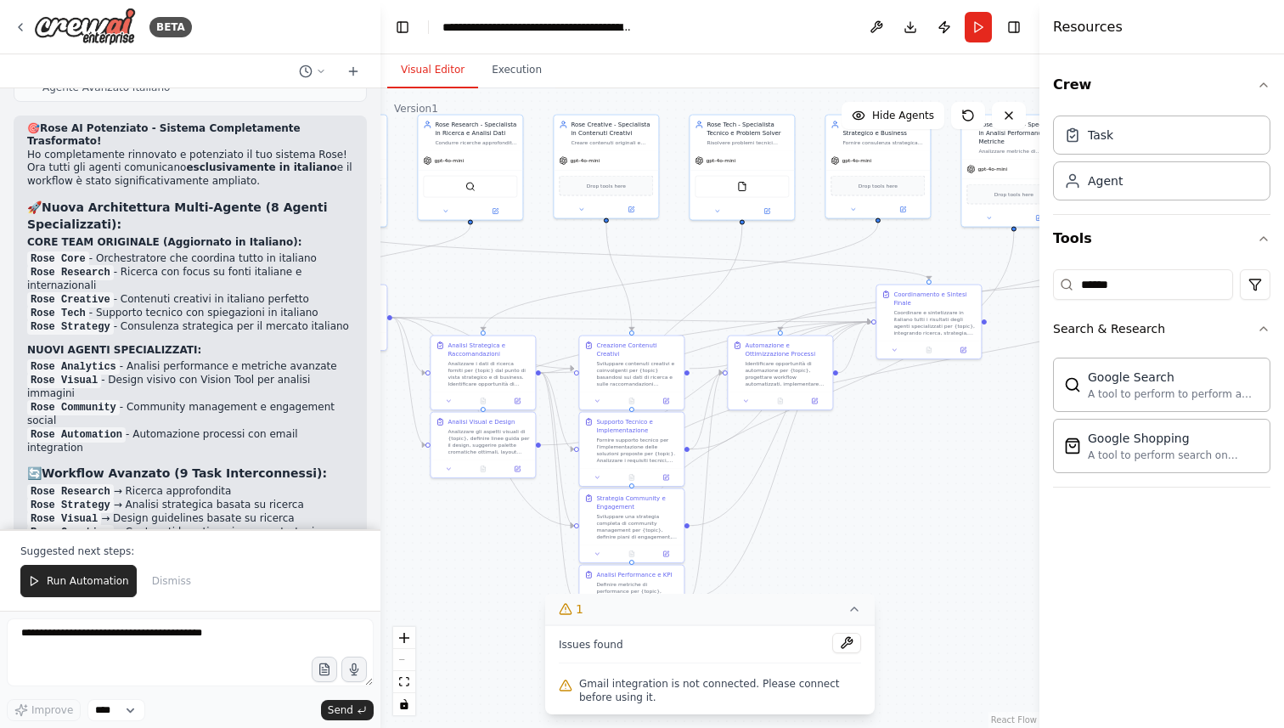
drag, startPoint x: 961, startPoint y: 482, endPoint x: 869, endPoint y: 600, distance: 150.0
click at [869, 600] on div "Version 1 Show Tools Hide Agents .deletable-edge-delete-btn { width: 20px; heig…" at bounding box center [710, 408] width 659 height 640
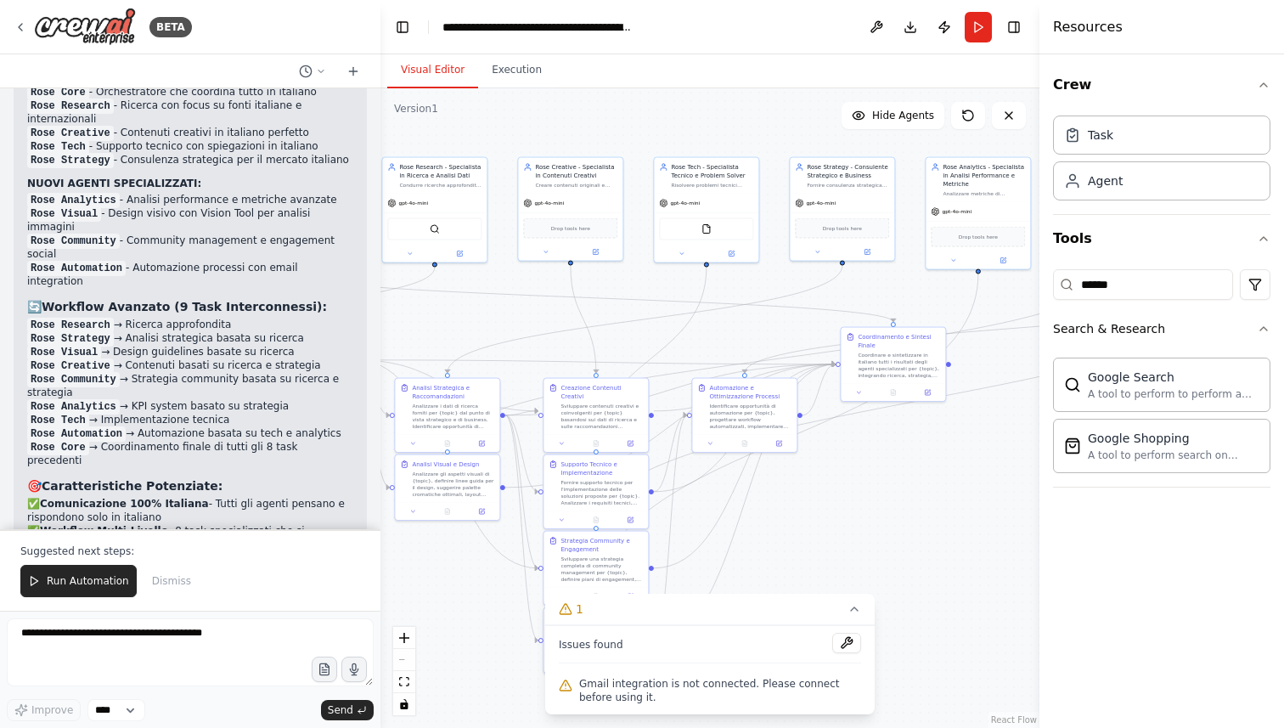
drag, startPoint x: 899, startPoint y: 479, endPoint x: 890, endPoint y: 486, distance: 11.6
click at [890, 486] on div ".deletable-edge-delete-btn { width: 20px; height: 20px; border: 0px solid #ffff…" at bounding box center [710, 408] width 659 height 640
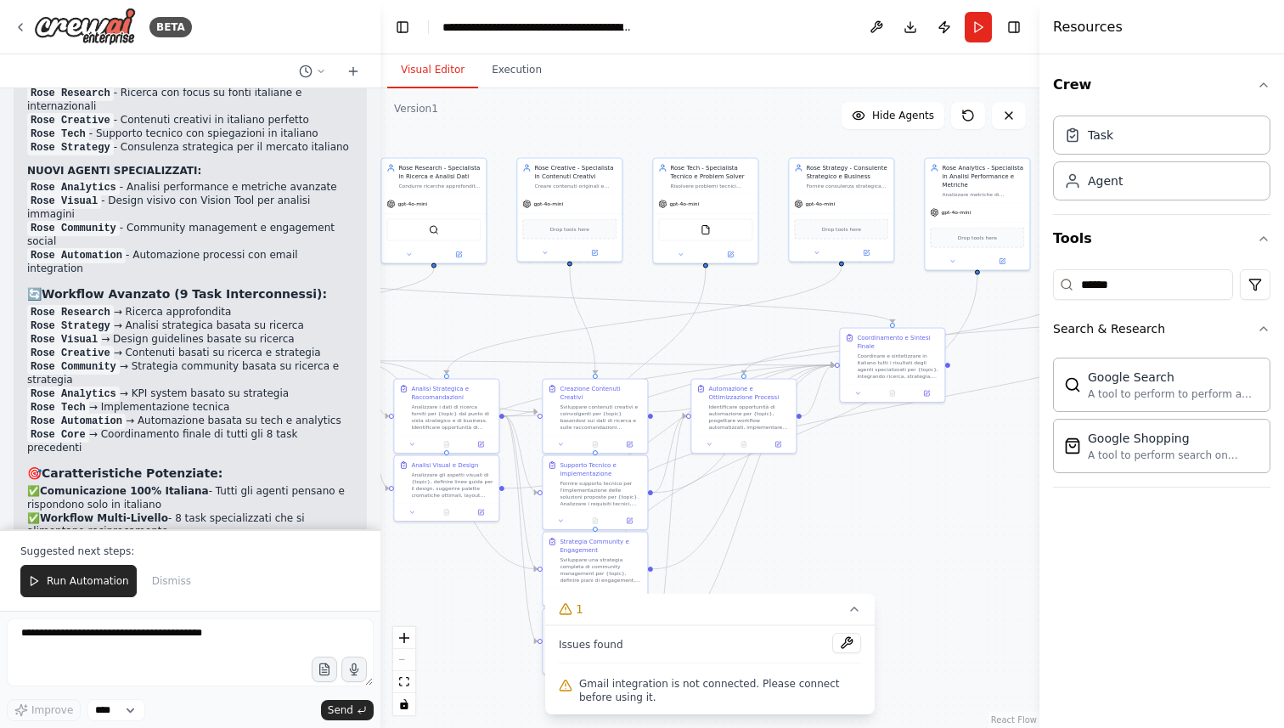
scroll to position [4094, 0]
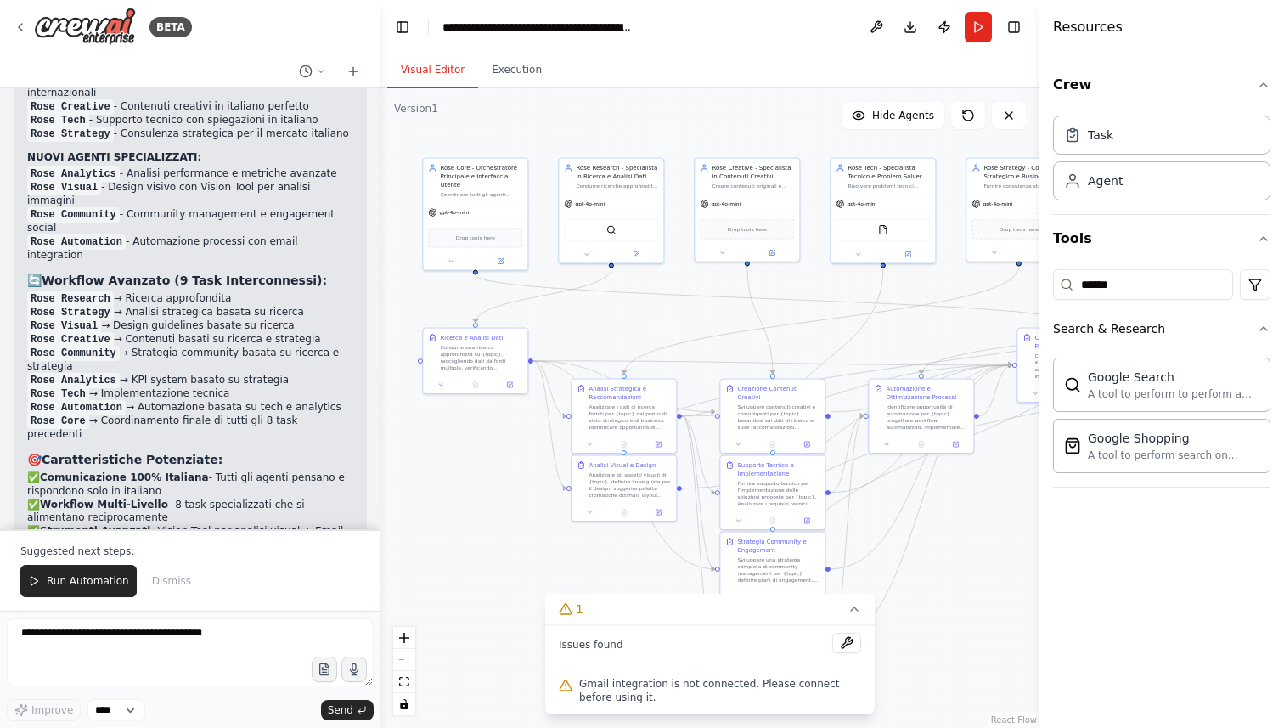
drag, startPoint x: 890, startPoint y: 486, endPoint x: 1068, endPoint y: 486, distance: 177.5
click at [1068, 486] on div "BETA PROMPT PER CREAZIONE SISTEMA MULTI-AGENTE ROSE AGENTE COORDINATORE (Rose C…" at bounding box center [642, 364] width 1284 height 728
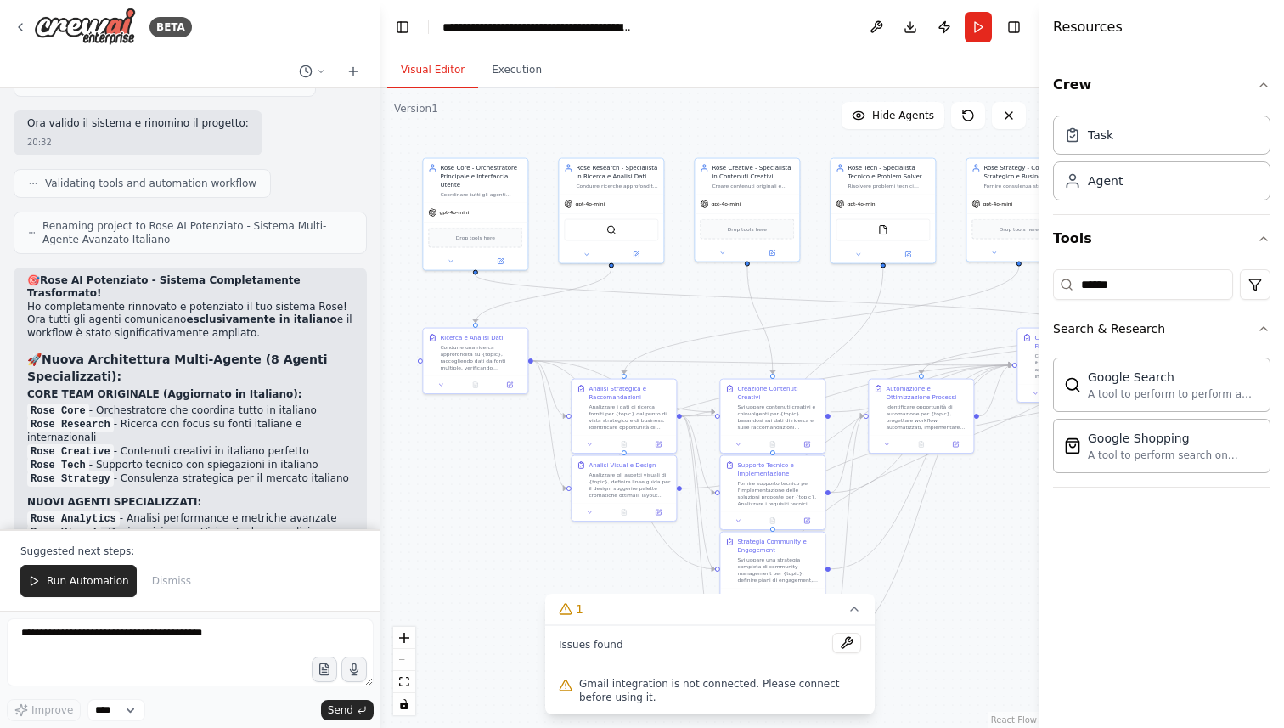
scroll to position [3735, 0]
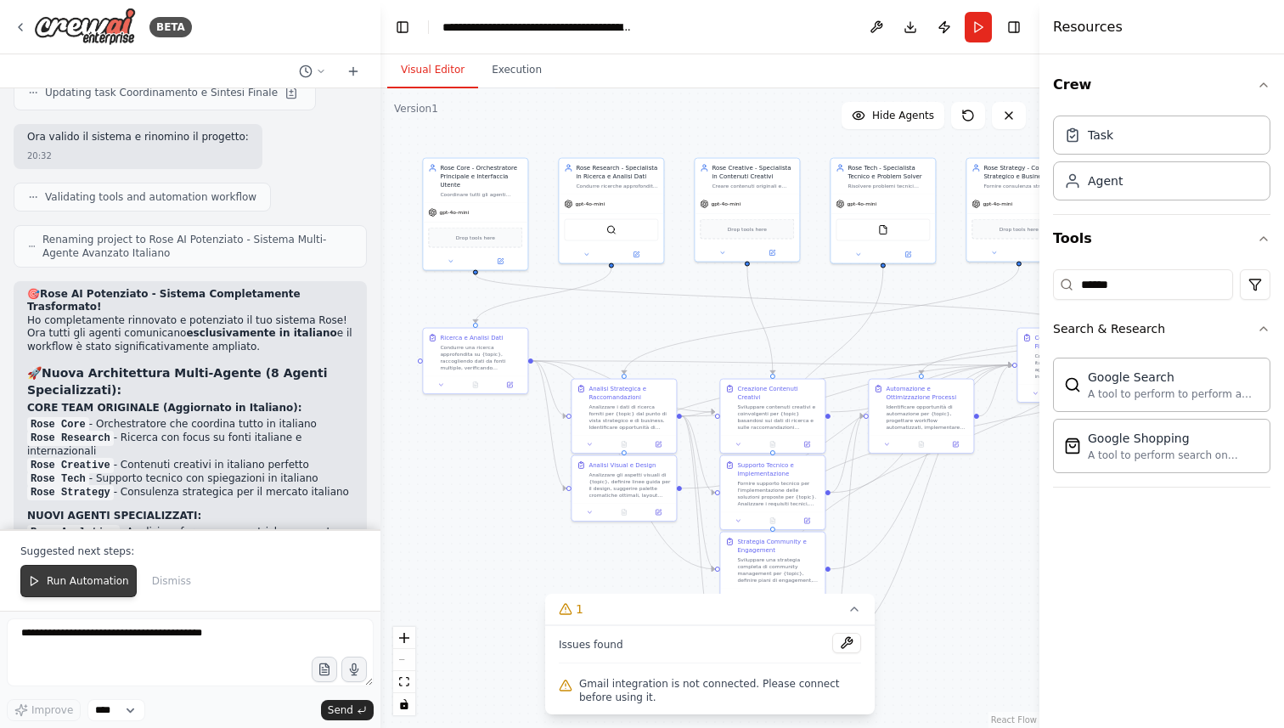
click at [73, 578] on span "Run Automation" at bounding box center [88, 581] width 82 height 14
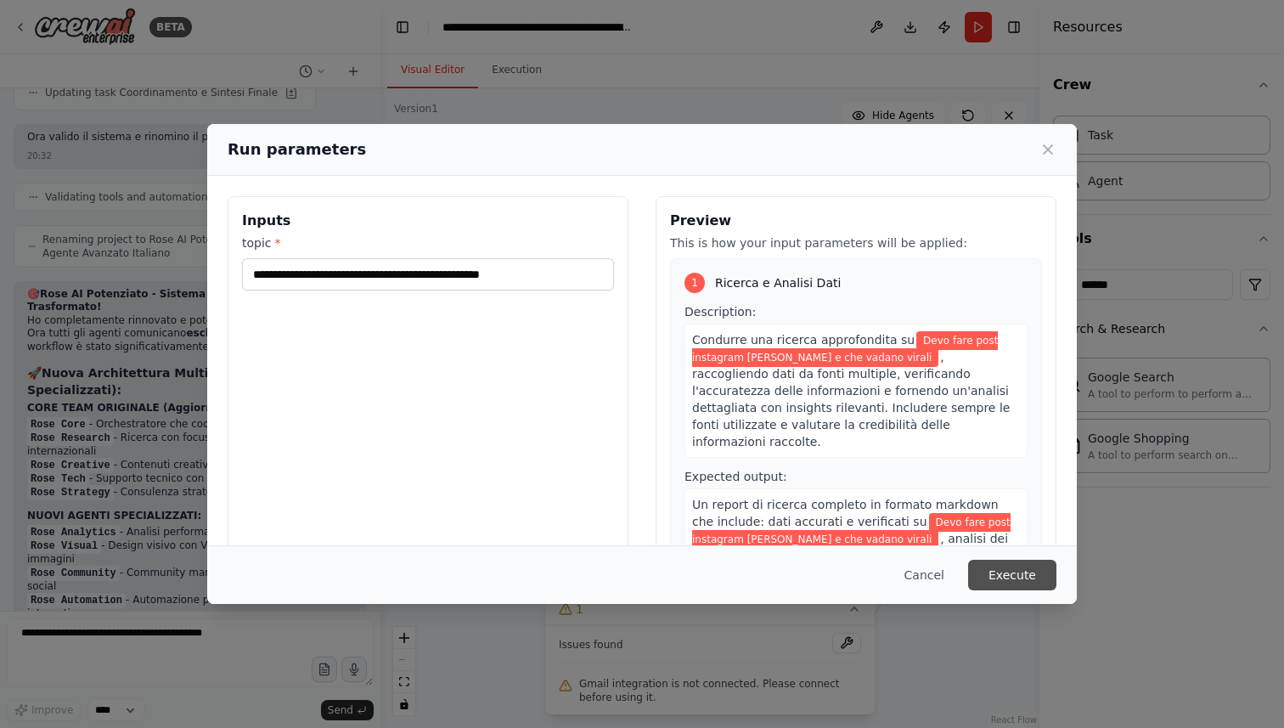
click at [1039, 579] on button "Execute" at bounding box center [1012, 575] width 88 height 31
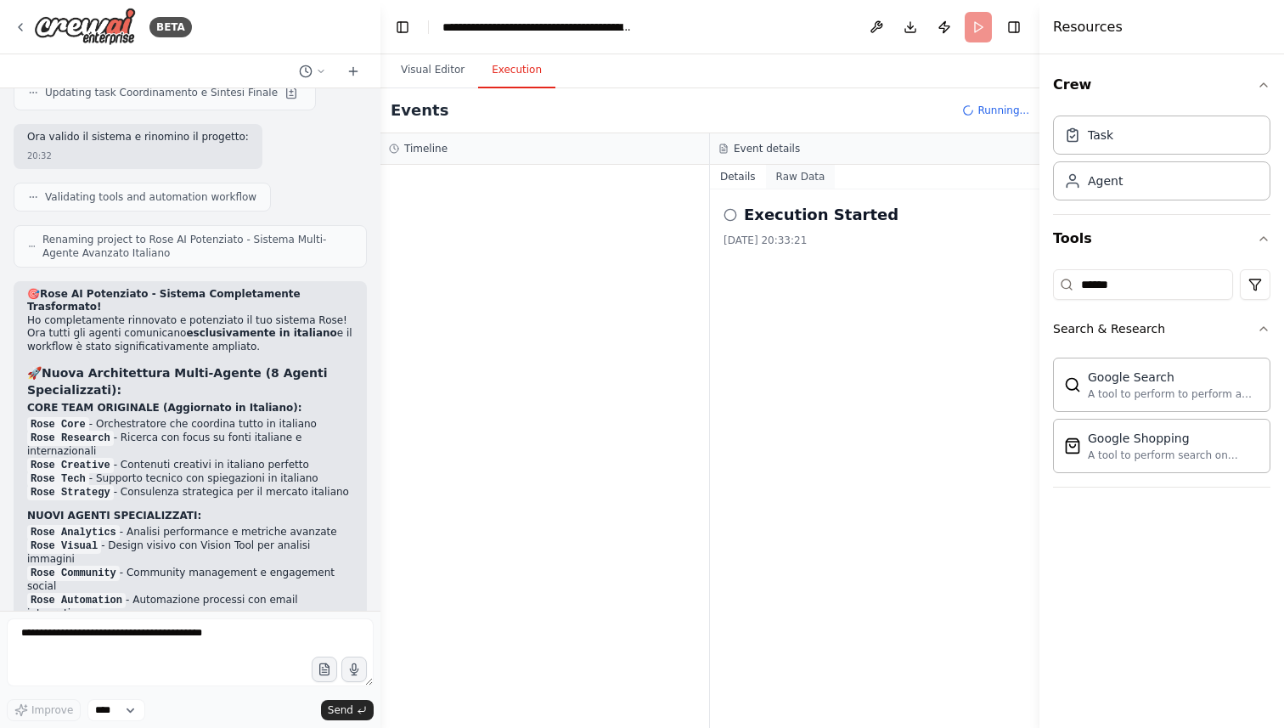
click at [792, 166] on button "Raw Data" at bounding box center [801, 177] width 70 height 24
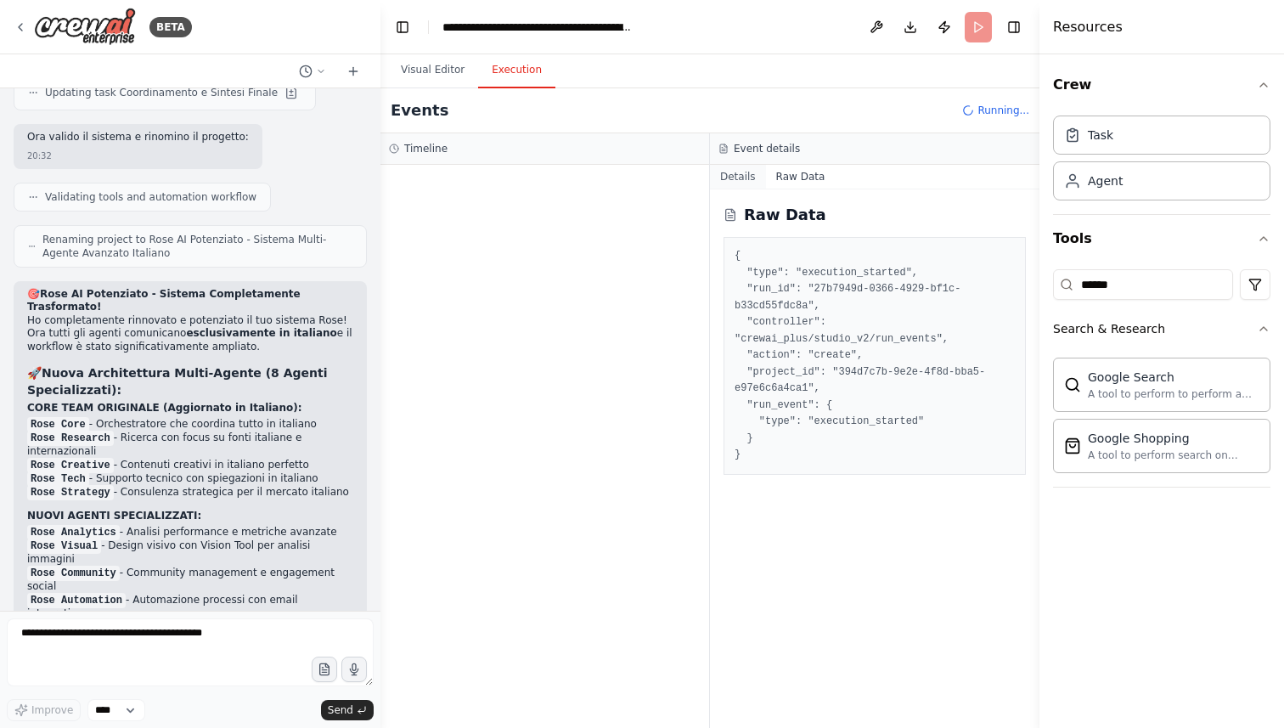
click at [743, 182] on button "Details" at bounding box center [738, 177] width 56 height 24
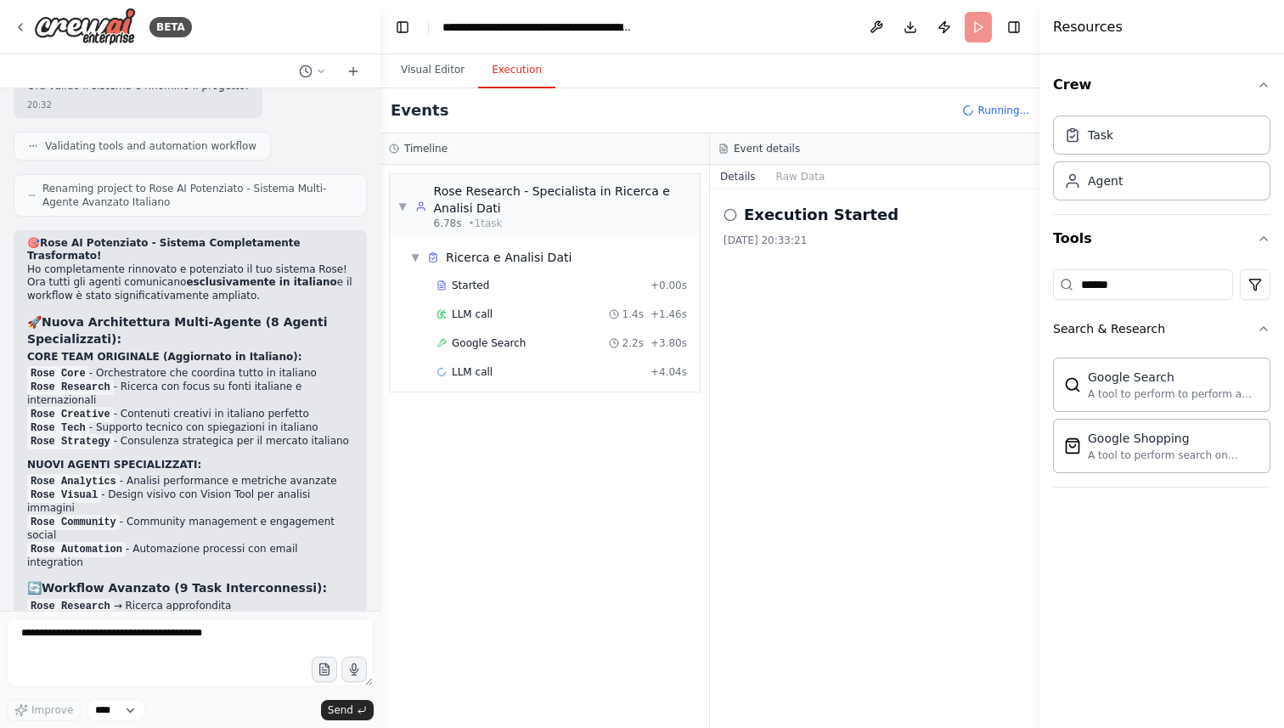
scroll to position [3820, 0]
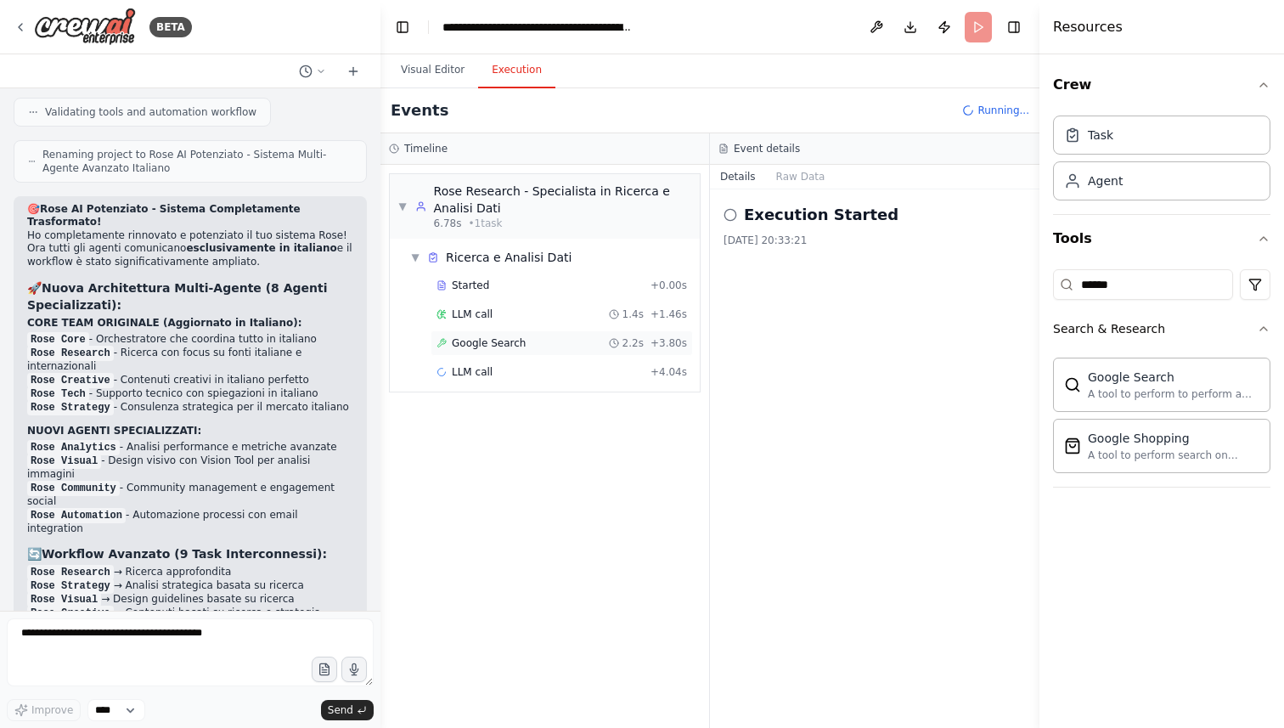
click at [499, 350] on div "Google Search 2.2s + 3.80s" at bounding box center [562, 342] width 262 height 25
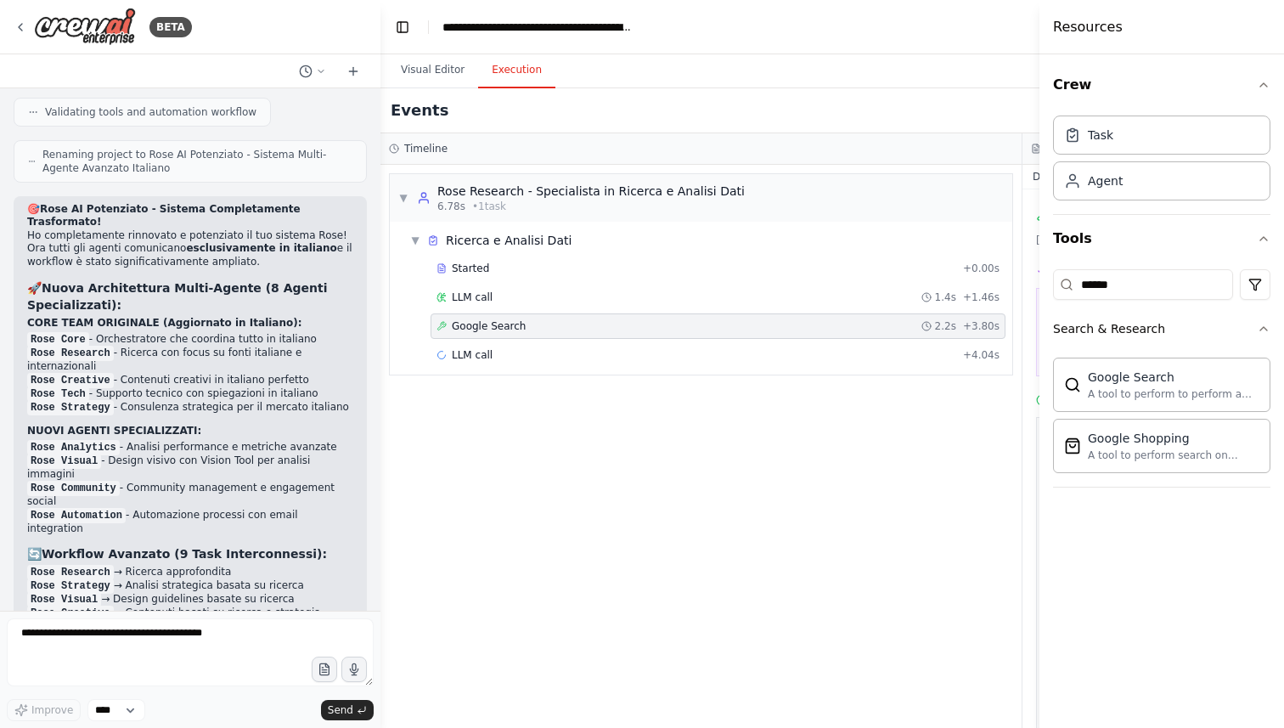
click at [509, 322] on span "Google Search" at bounding box center [489, 326] width 74 height 14
click at [521, 346] on div "LLM call + 4.04s" at bounding box center [718, 354] width 575 height 25
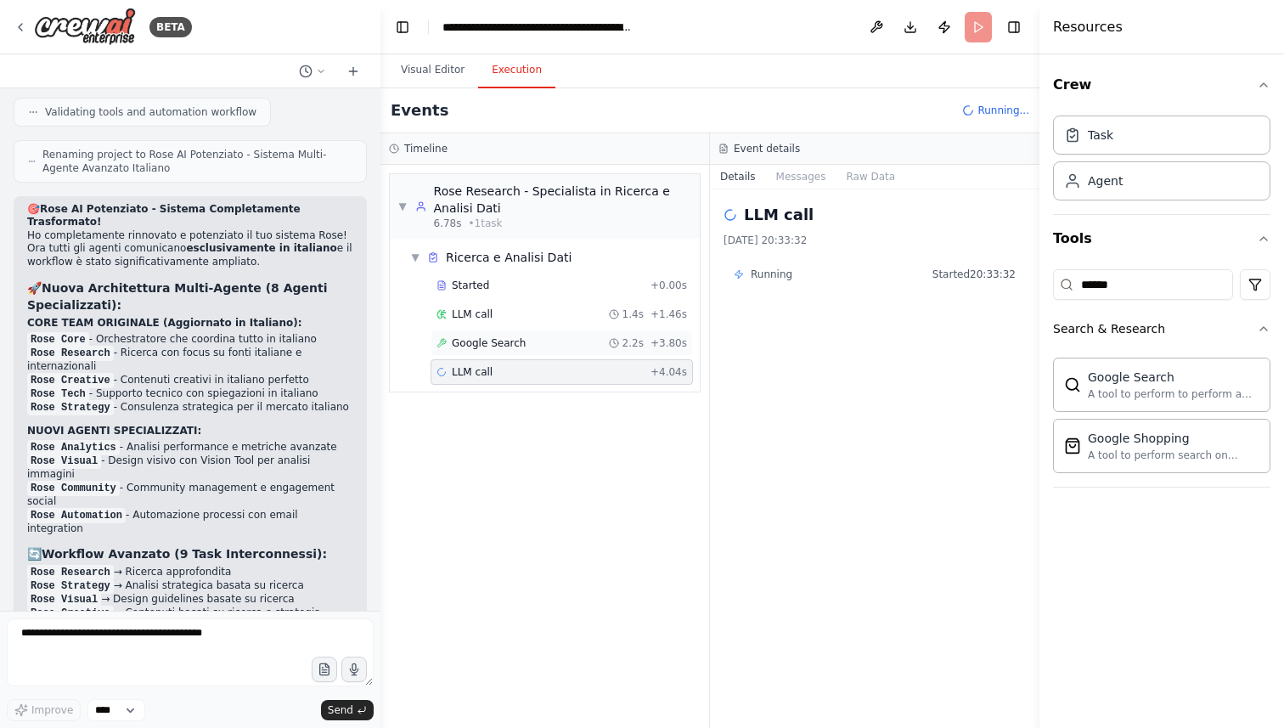
click at [520, 341] on span "Google Search" at bounding box center [489, 343] width 74 height 14
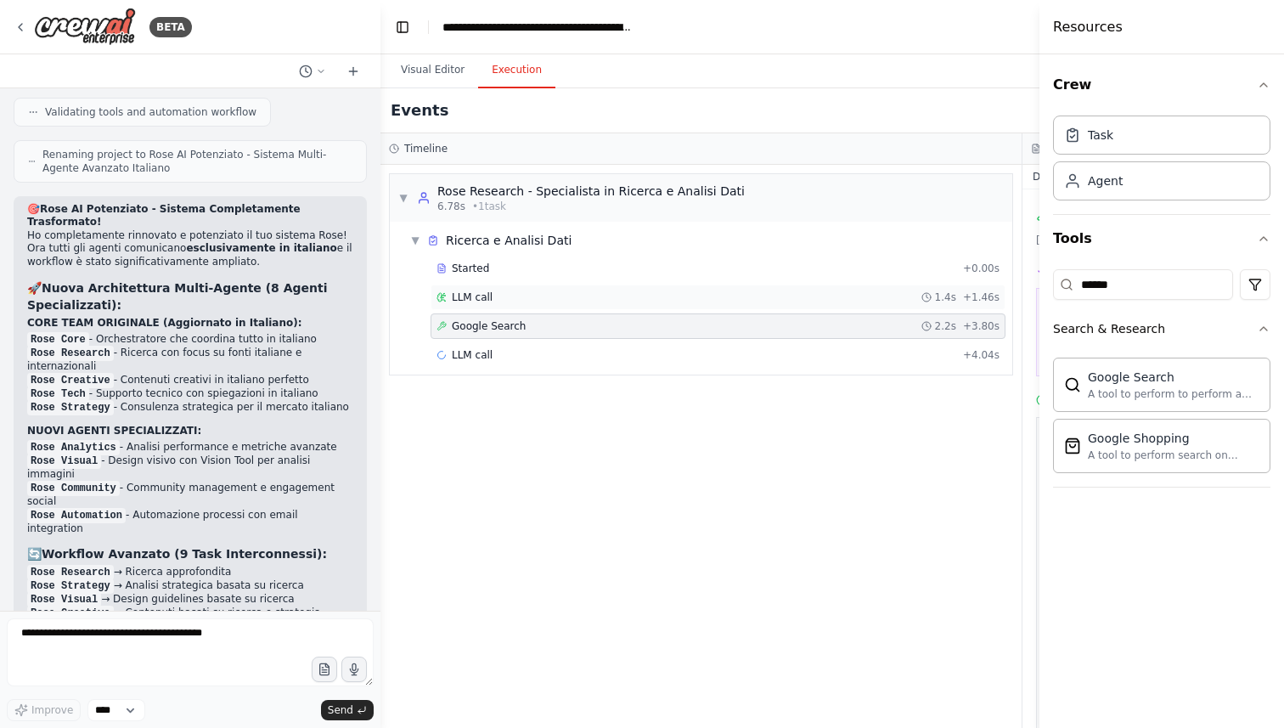
click at [508, 303] on div "LLM call 1.4s + 1.46s" at bounding box center [718, 297] width 563 height 14
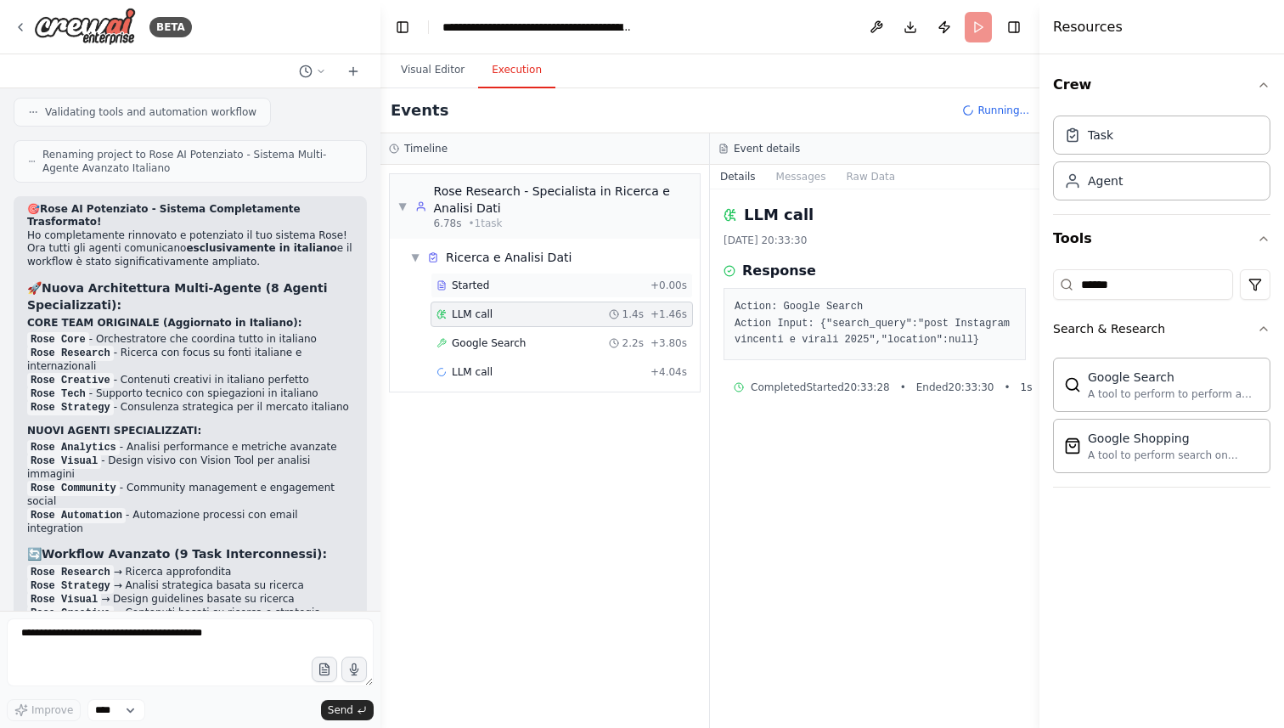
click at [505, 290] on div "Started" at bounding box center [540, 286] width 207 height 14
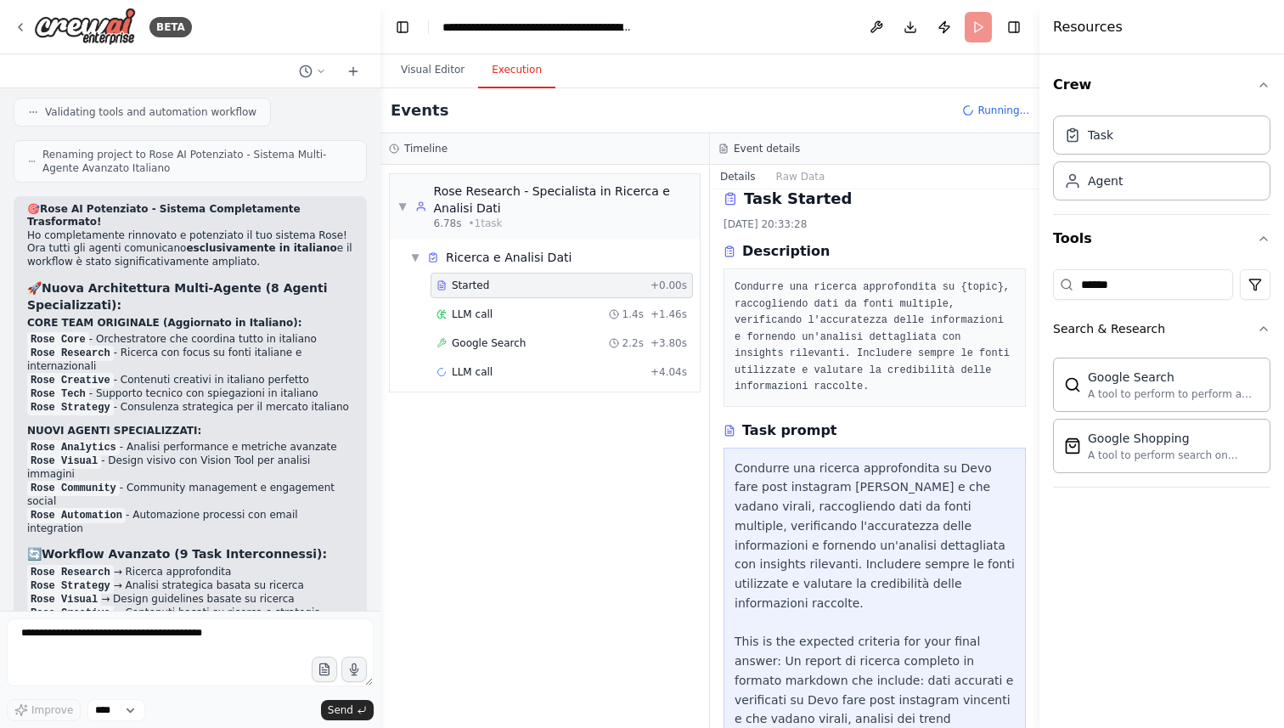
scroll to position [0, 0]
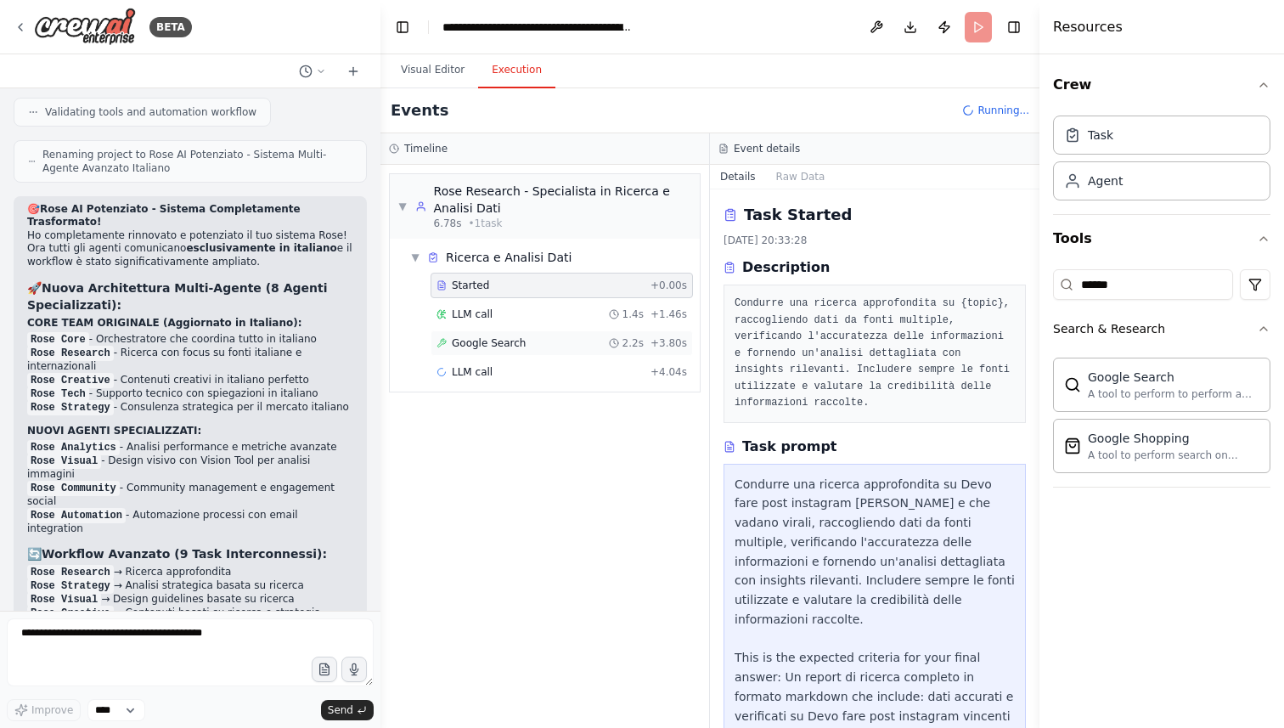
click at [556, 347] on div "Google Search 2.2s + 3.80s" at bounding box center [562, 343] width 251 height 14
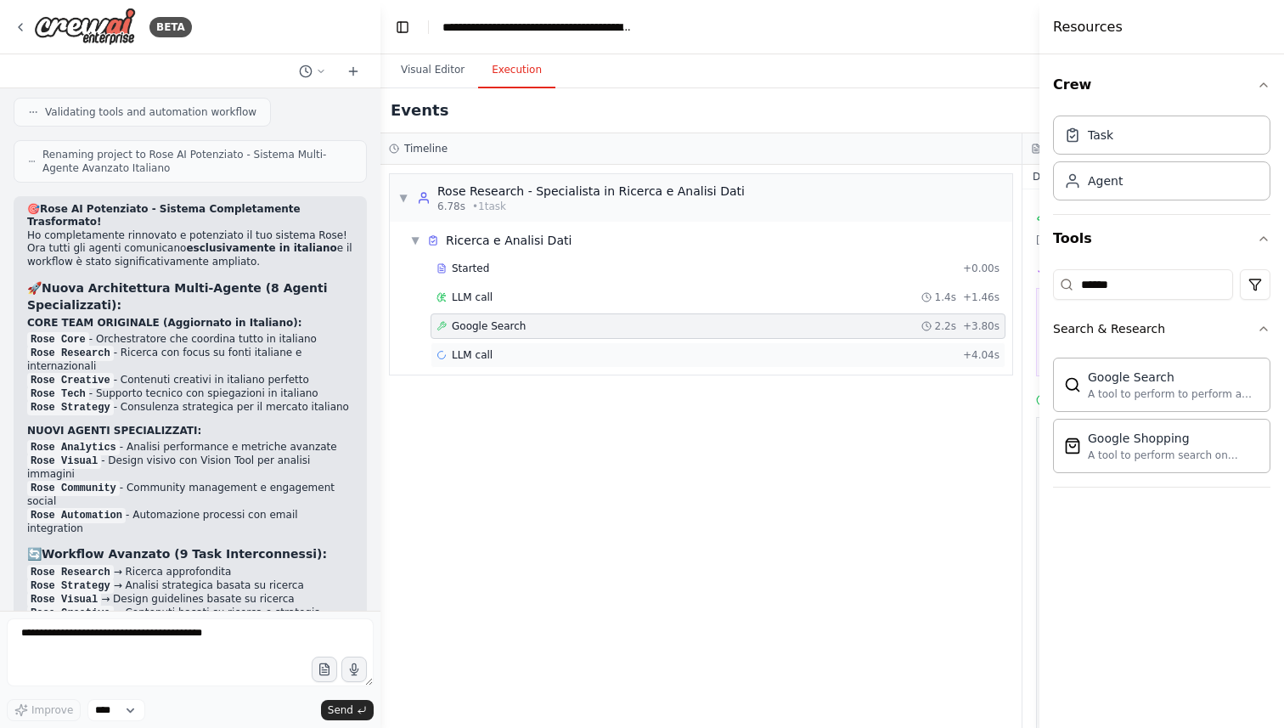
click at [555, 347] on div "LLM call + 4.04s" at bounding box center [718, 354] width 575 height 25
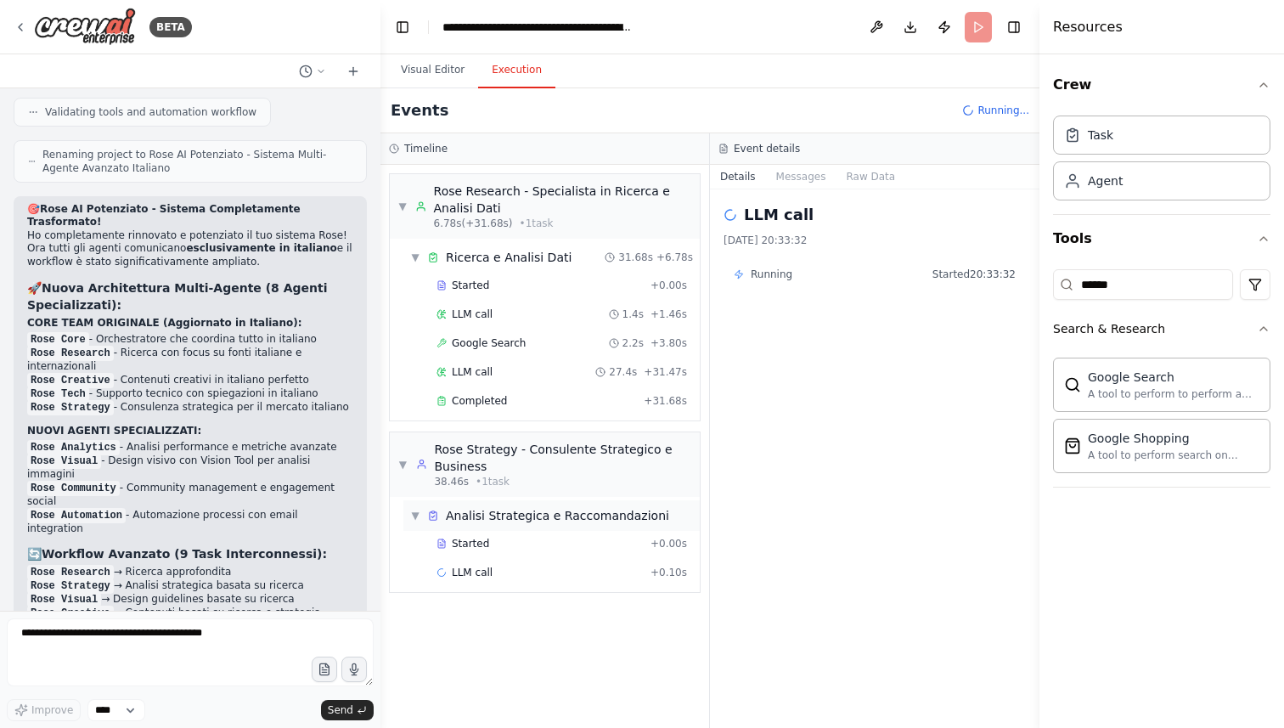
click at [538, 517] on div "Analisi Strategica e Raccomandazioni" at bounding box center [557, 515] width 223 height 17
click at [526, 561] on div "LLM call + 0.10s" at bounding box center [562, 572] width 262 height 25
click at [523, 544] on div "Started" at bounding box center [540, 544] width 207 height 14
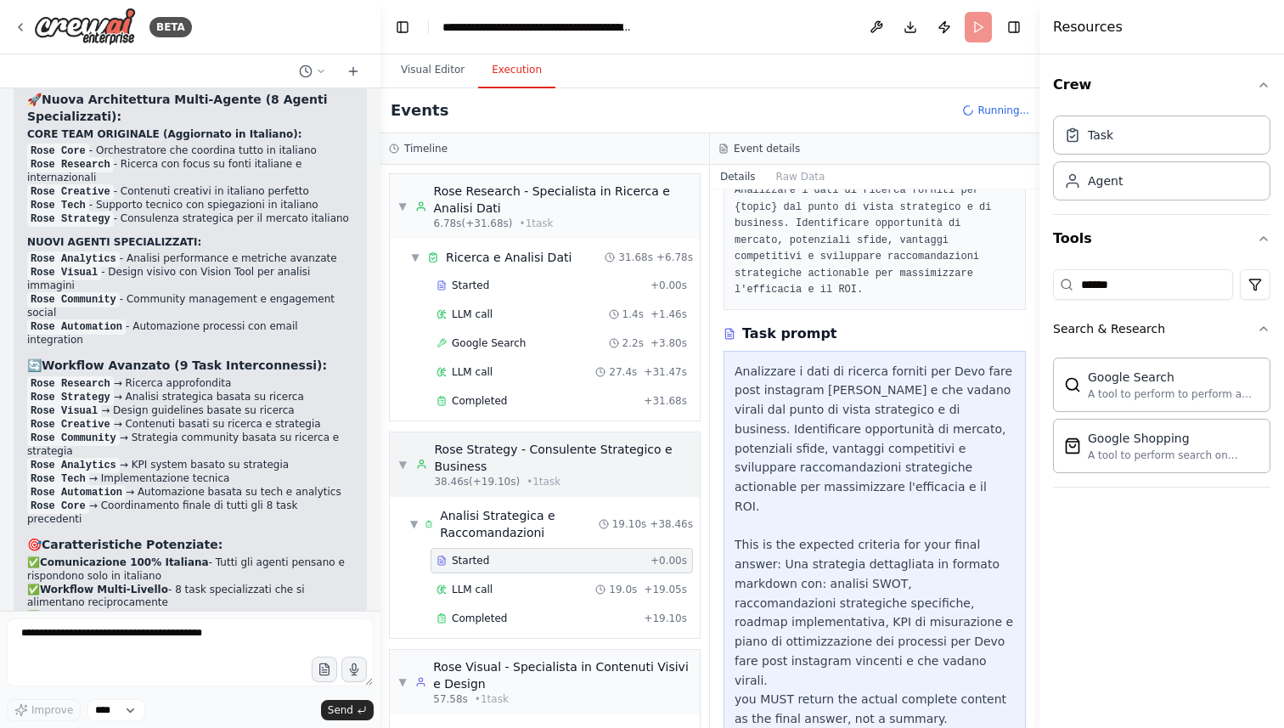
scroll to position [101, 0]
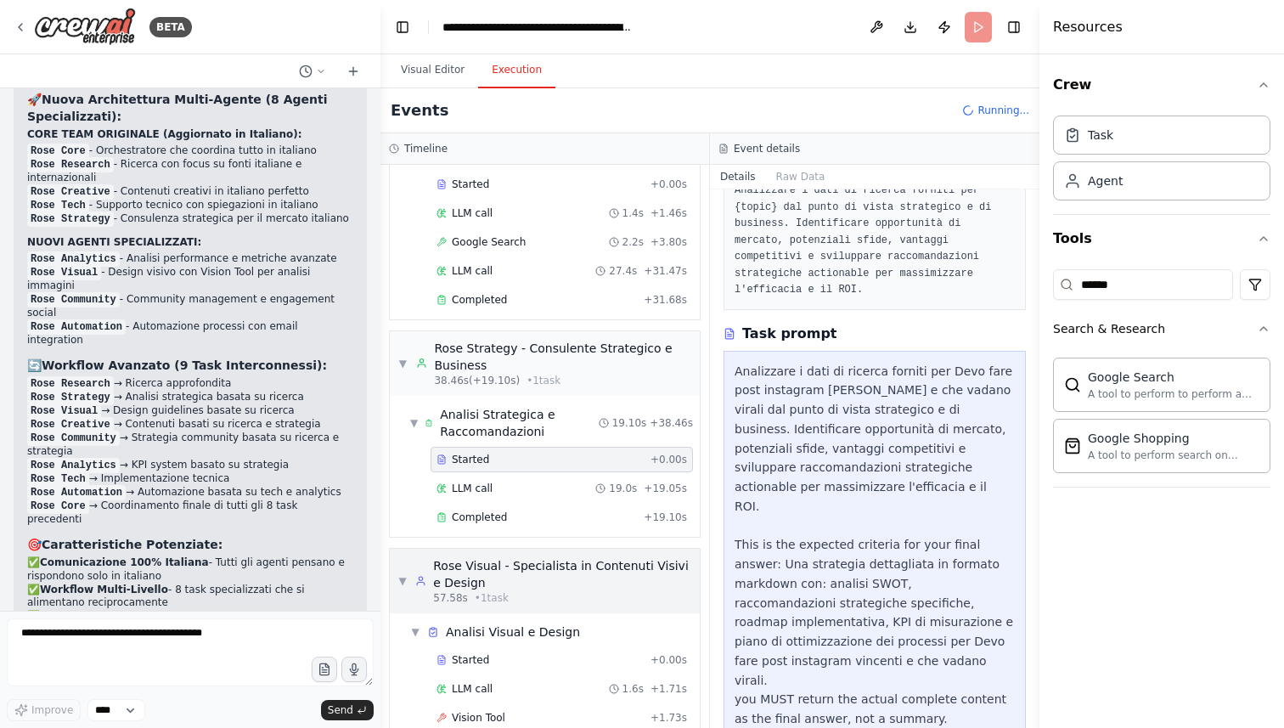
click at [588, 585] on div "Rose Visual - Specialista in Contenuti Visivi e Design" at bounding box center [562, 574] width 258 height 34
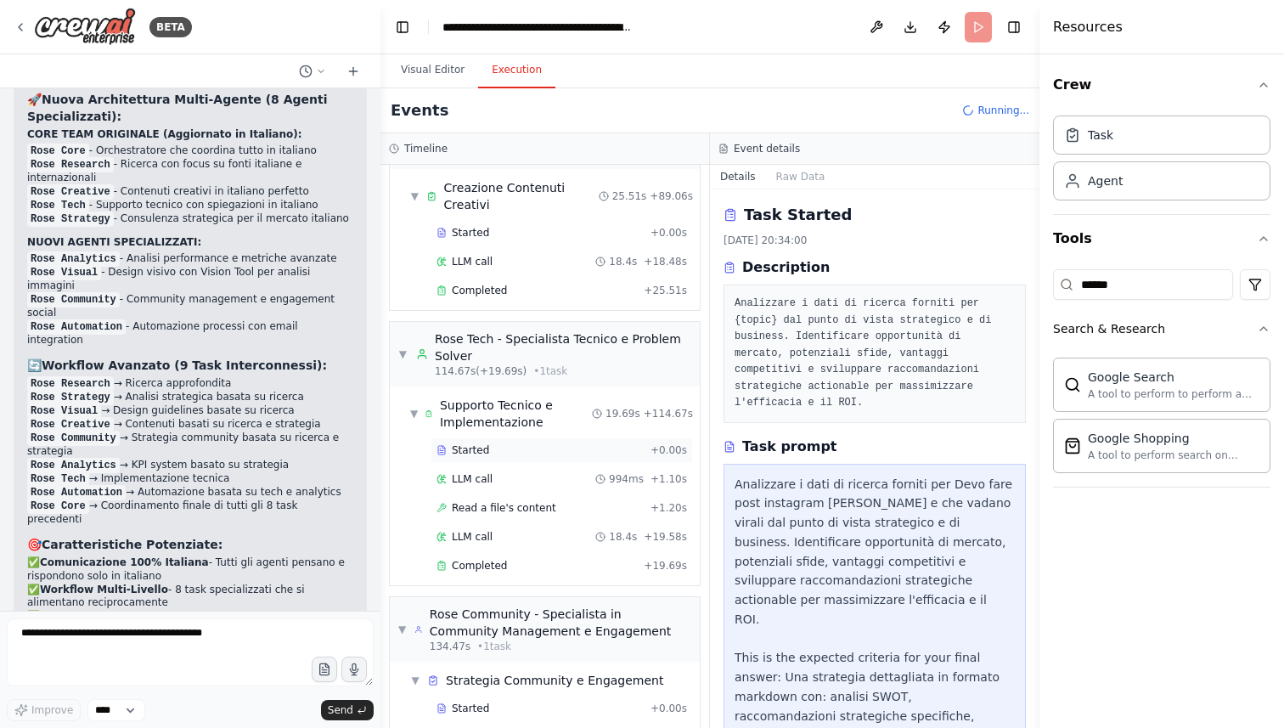
scroll to position [910, 0]
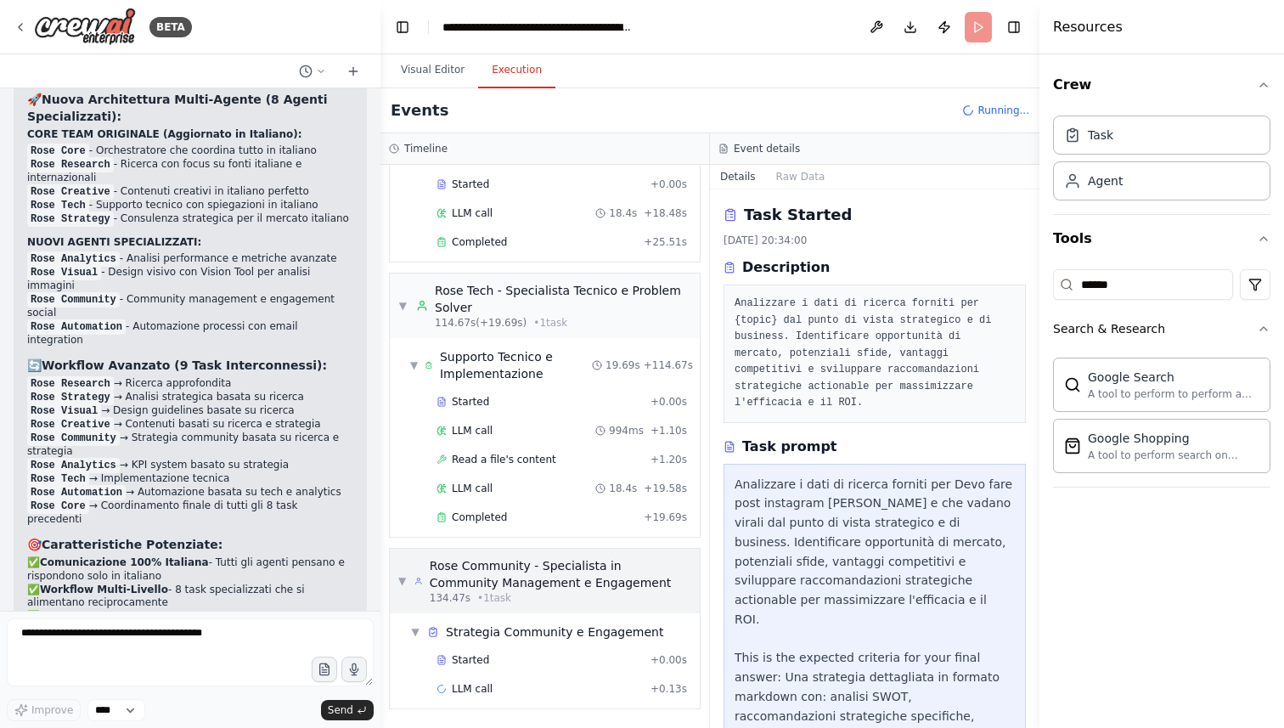
click at [640, 587] on div "Rose Community - Specialista in Community Management e Engagement" at bounding box center [561, 574] width 262 height 34
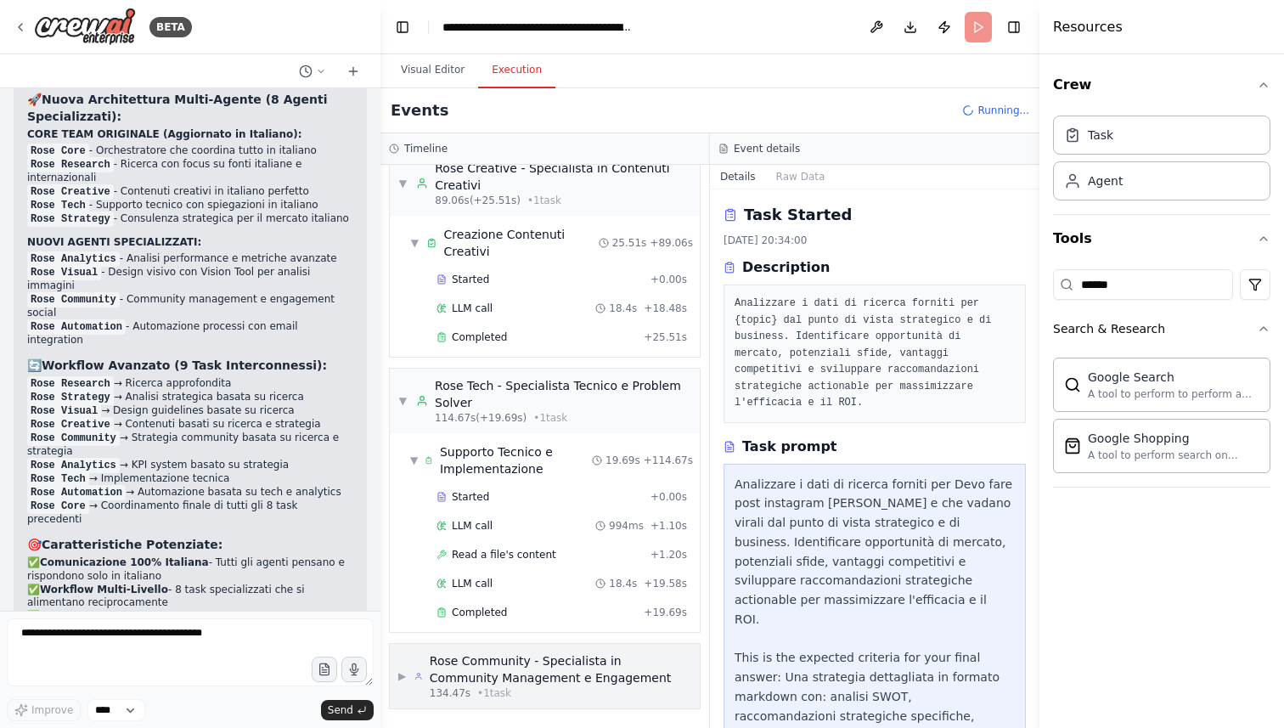
click at [622, 682] on div "Rose Community - Specialista in Community Management e Engagement" at bounding box center [561, 669] width 262 height 34
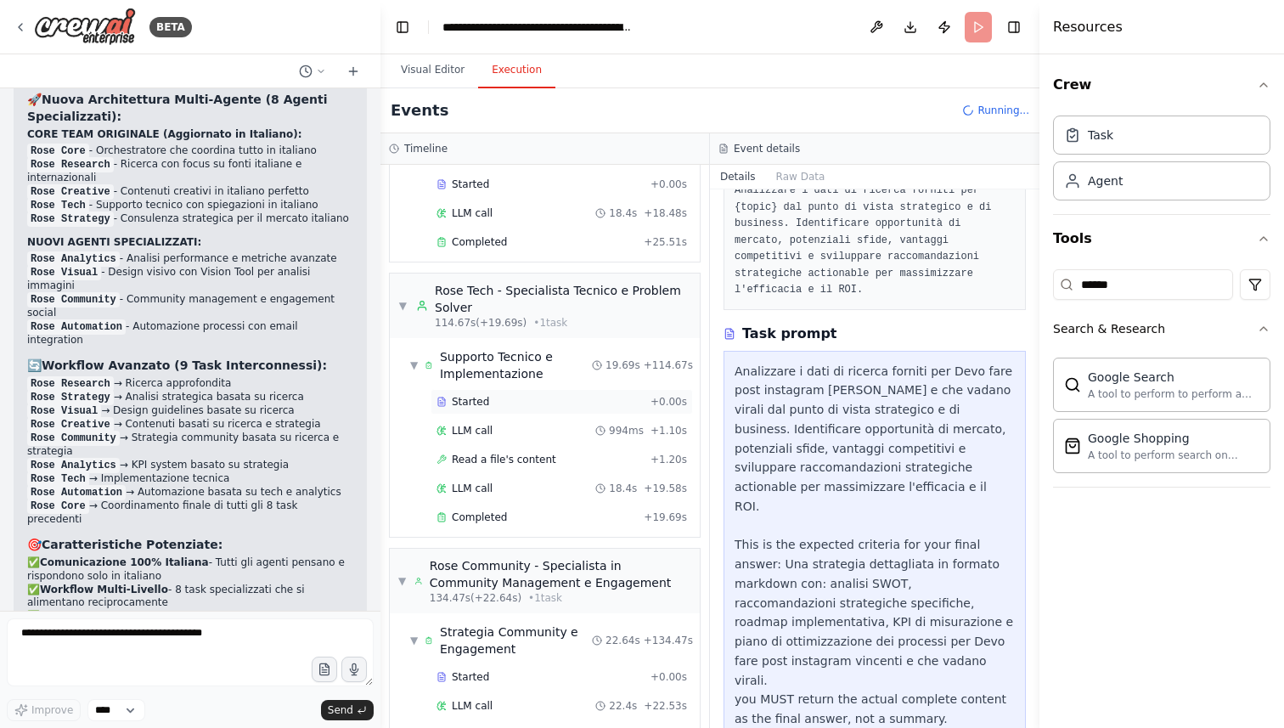
scroll to position [1328, 0]
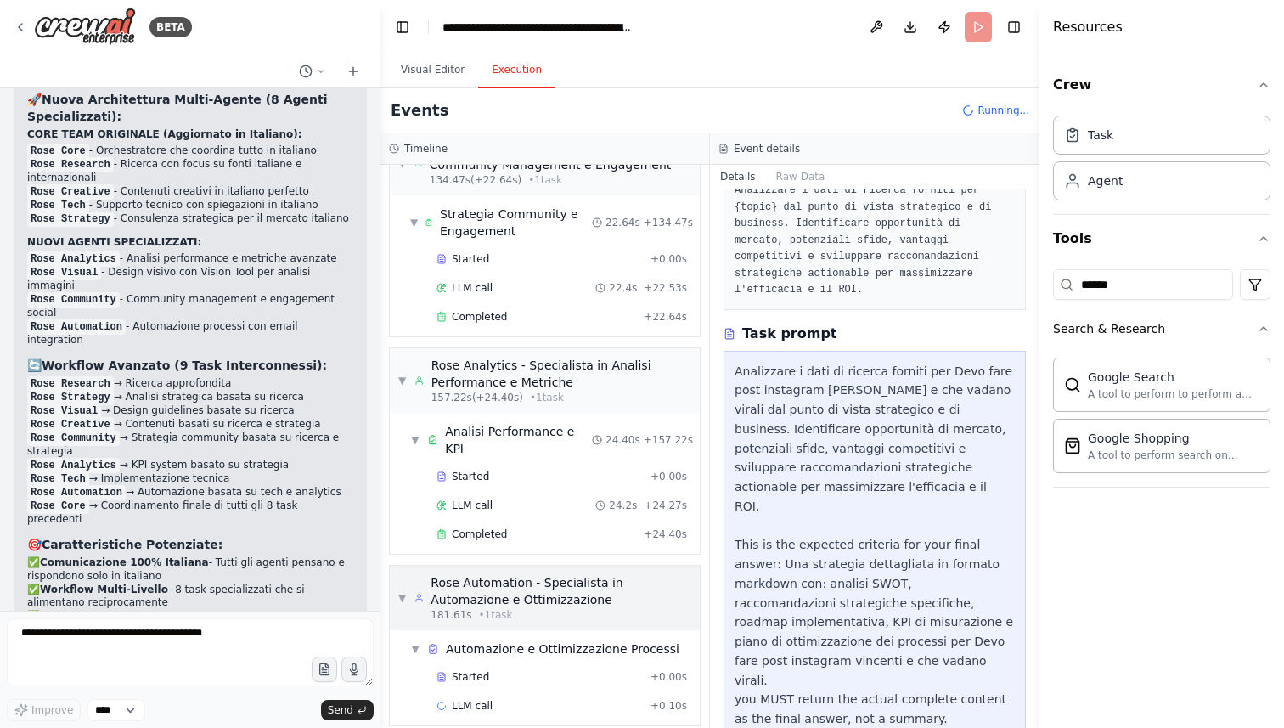
click at [601, 608] on div "181.61s • 1 task" at bounding box center [561, 615] width 261 height 14
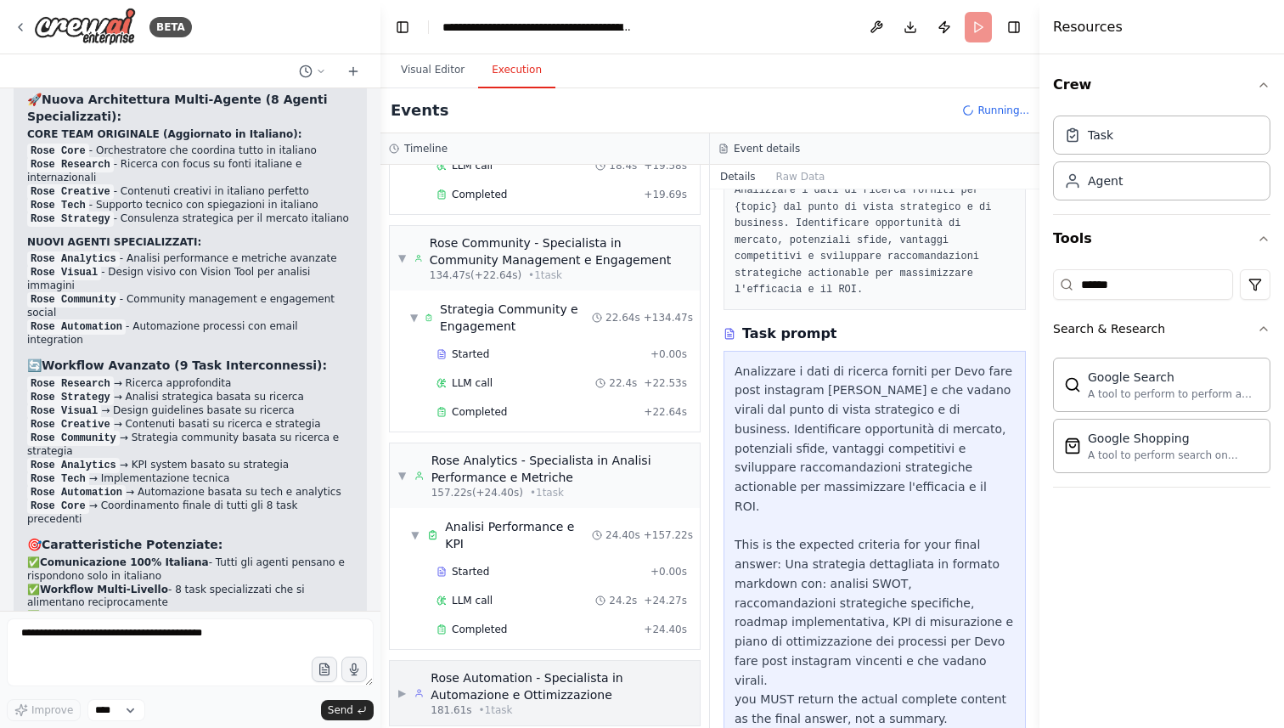
click at [585, 703] on div "181.61s • 1 task" at bounding box center [561, 710] width 261 height 14
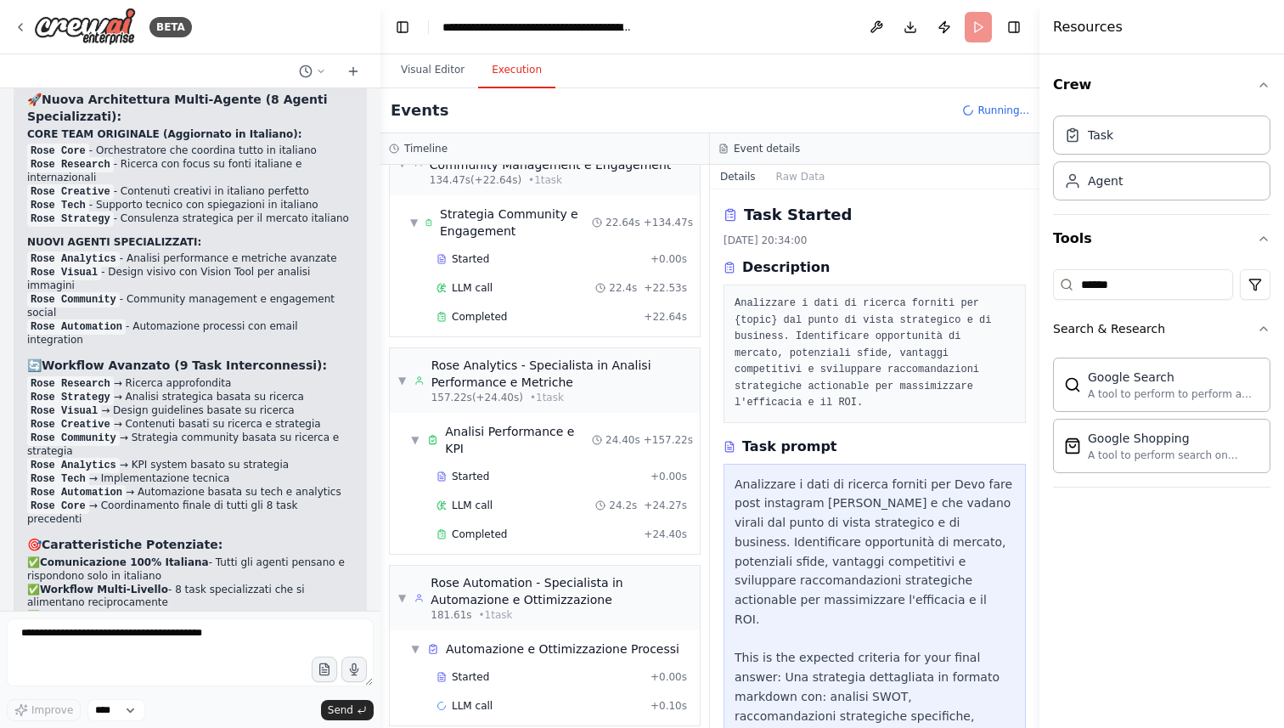
scroll to position [113, 0]
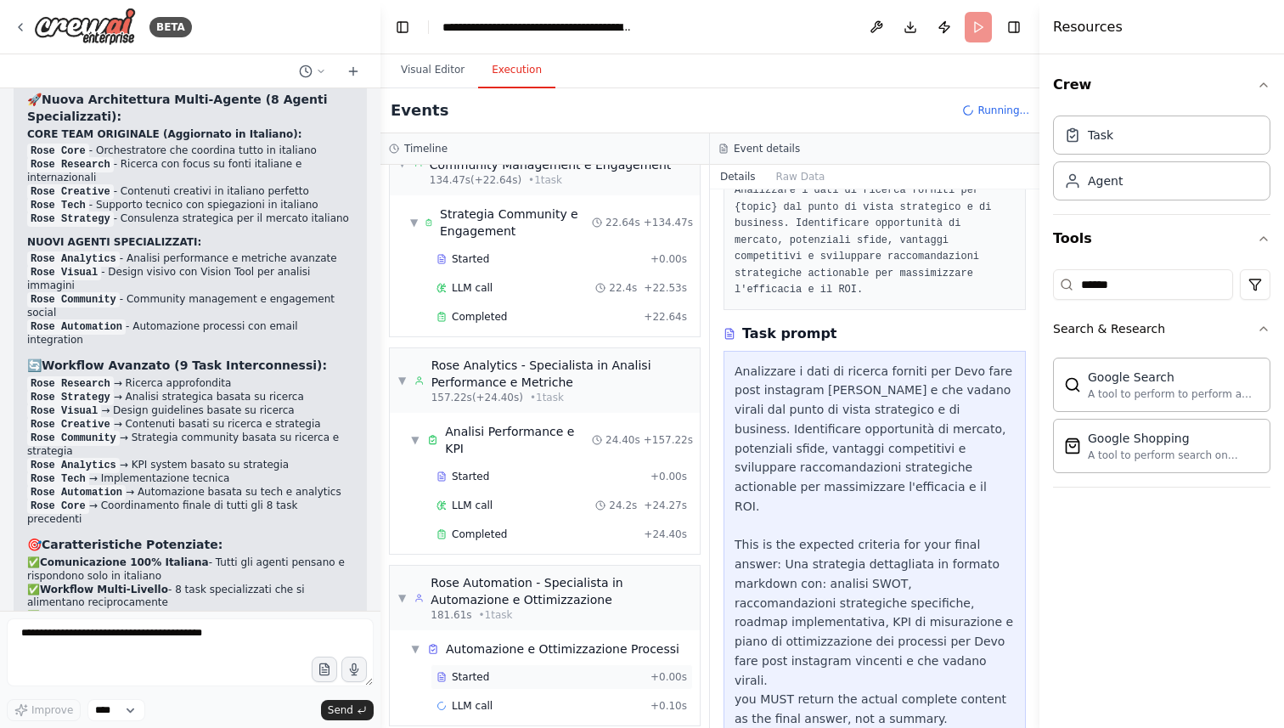
click at [489, 670] on div "Started" at bounding box center [540, 677] width 207 height 14
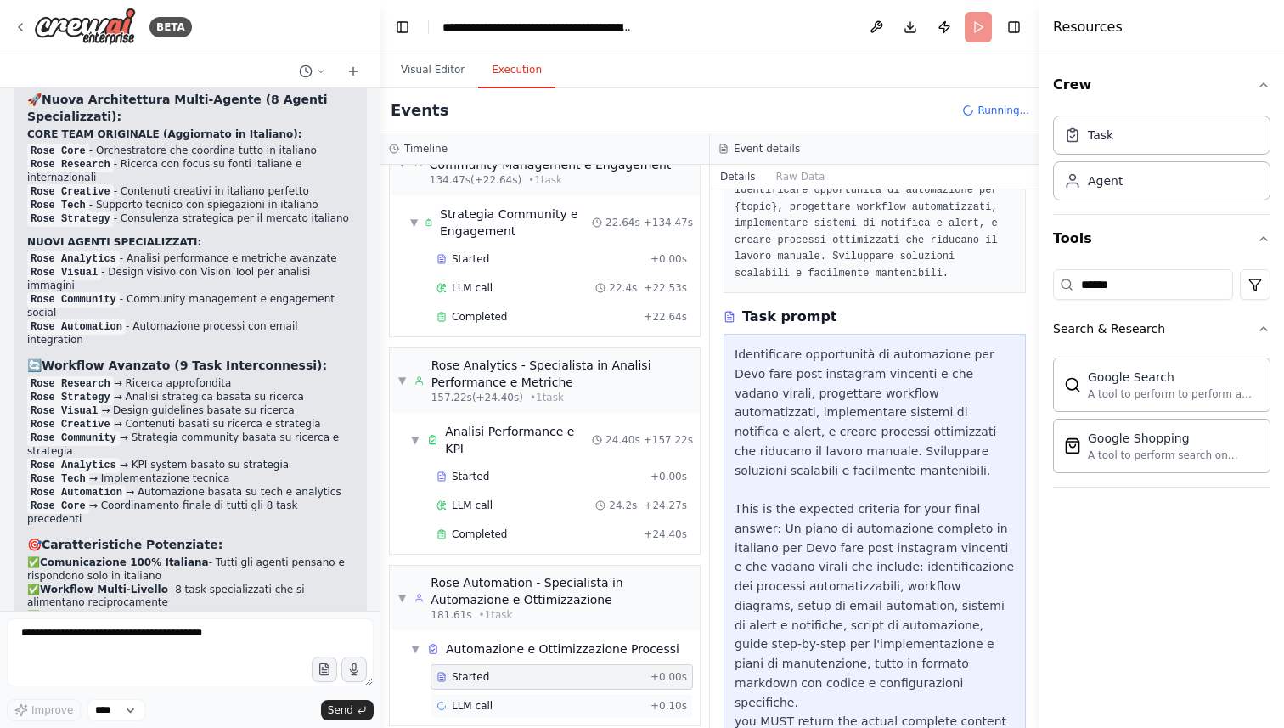
click at [489, 699] on span "LLM call" at bounding box center [472, 706] width 41 height 14
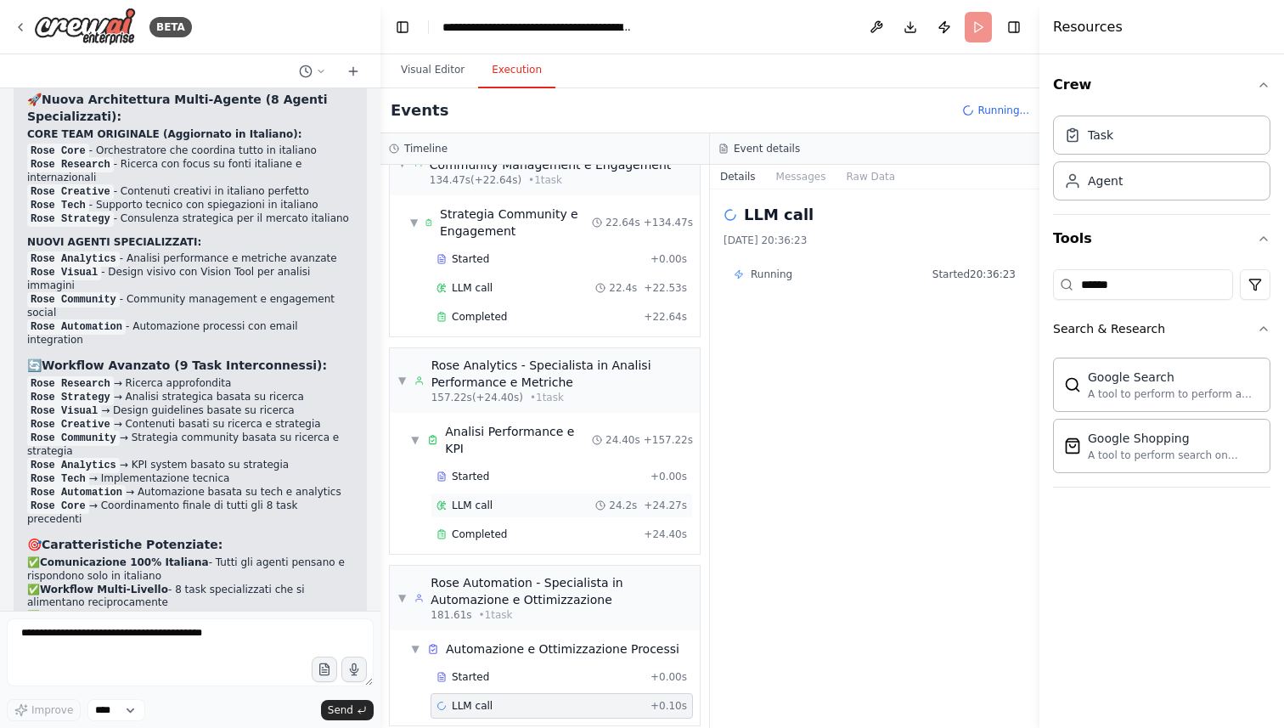
click at [501, 499] on div "LLM call 24.2s + 24.27s" at bounding box center [562, 506] width 251 height 14
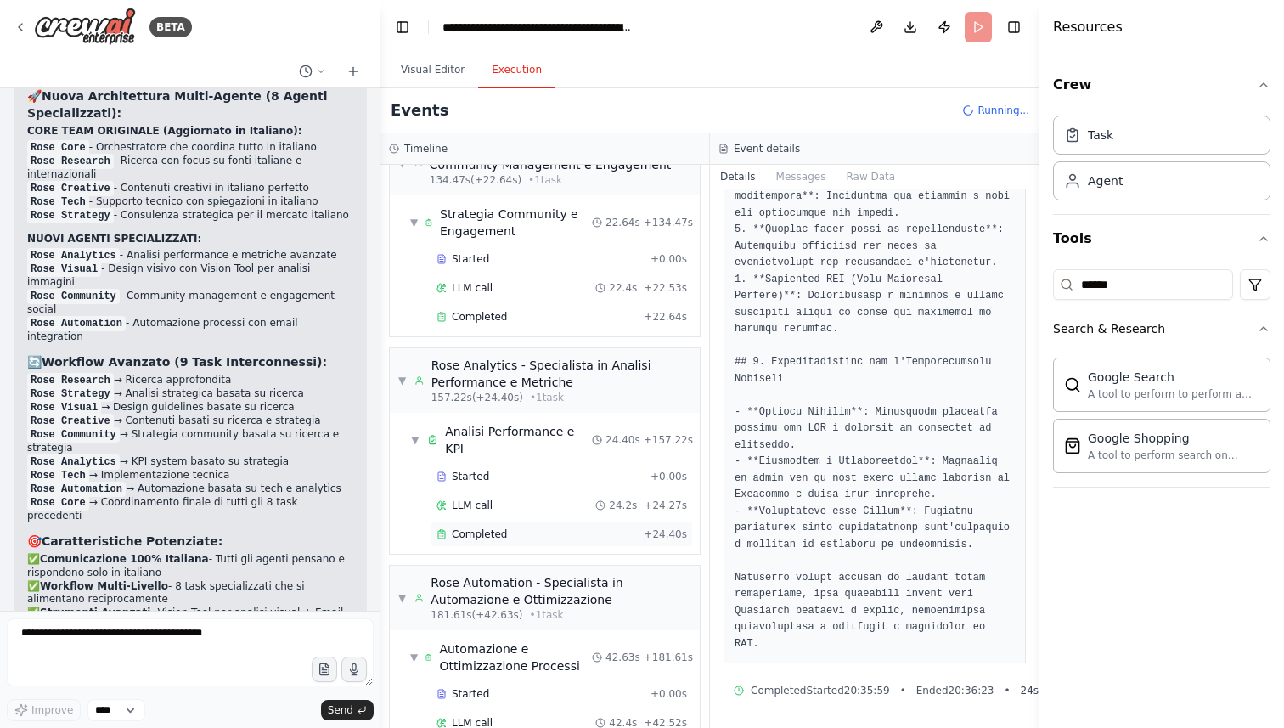
scroll to position [1545, 0]
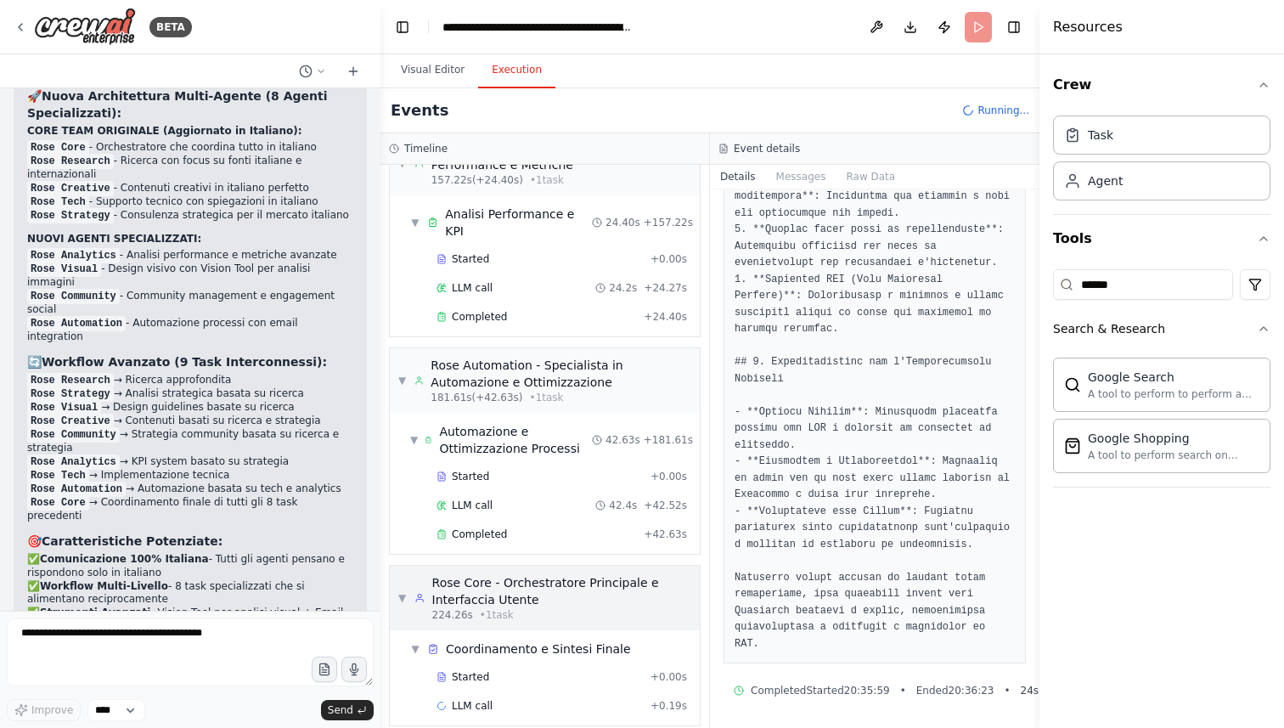
click at [567, 590] on div "Rose Core - Orchestratore Principale e Interfaccia Utente" at bounding box center [561, 591] width 259 height 34
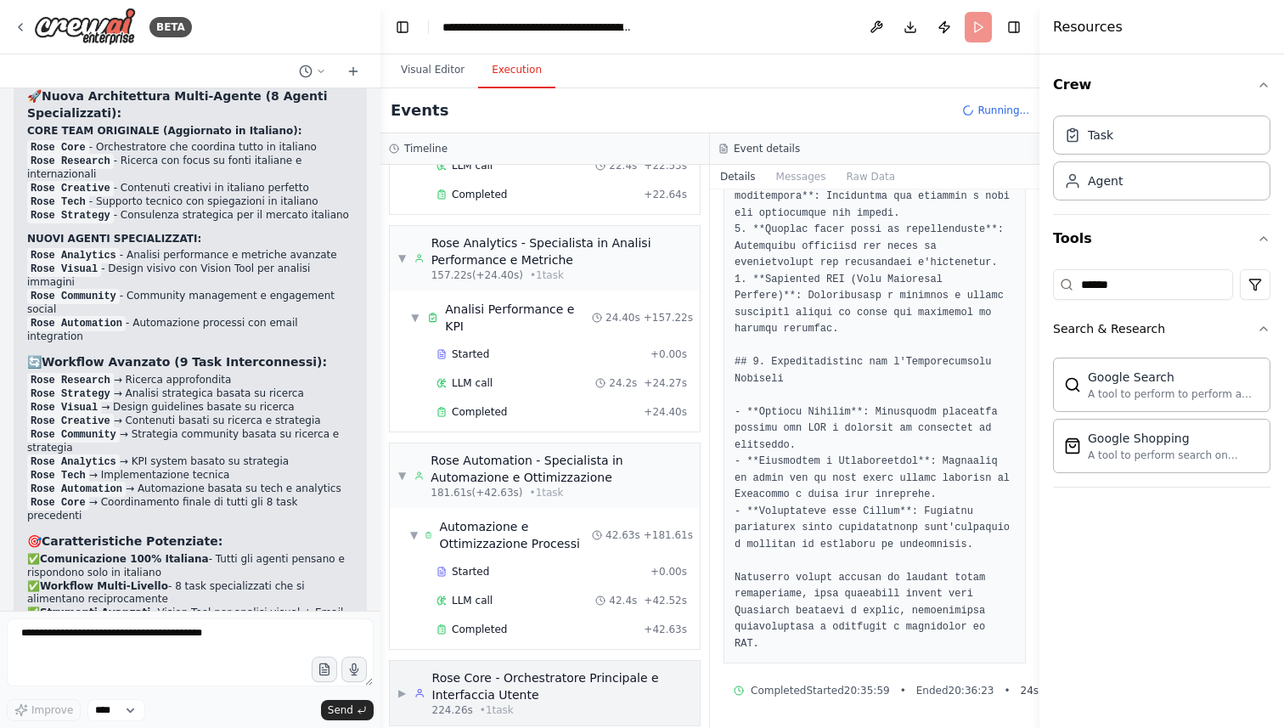
click at [581, 680] on div "Rose Core - Orchestratore Principale e Interfaccia Utente" at bounding box center [561, 686] width 259 height 34
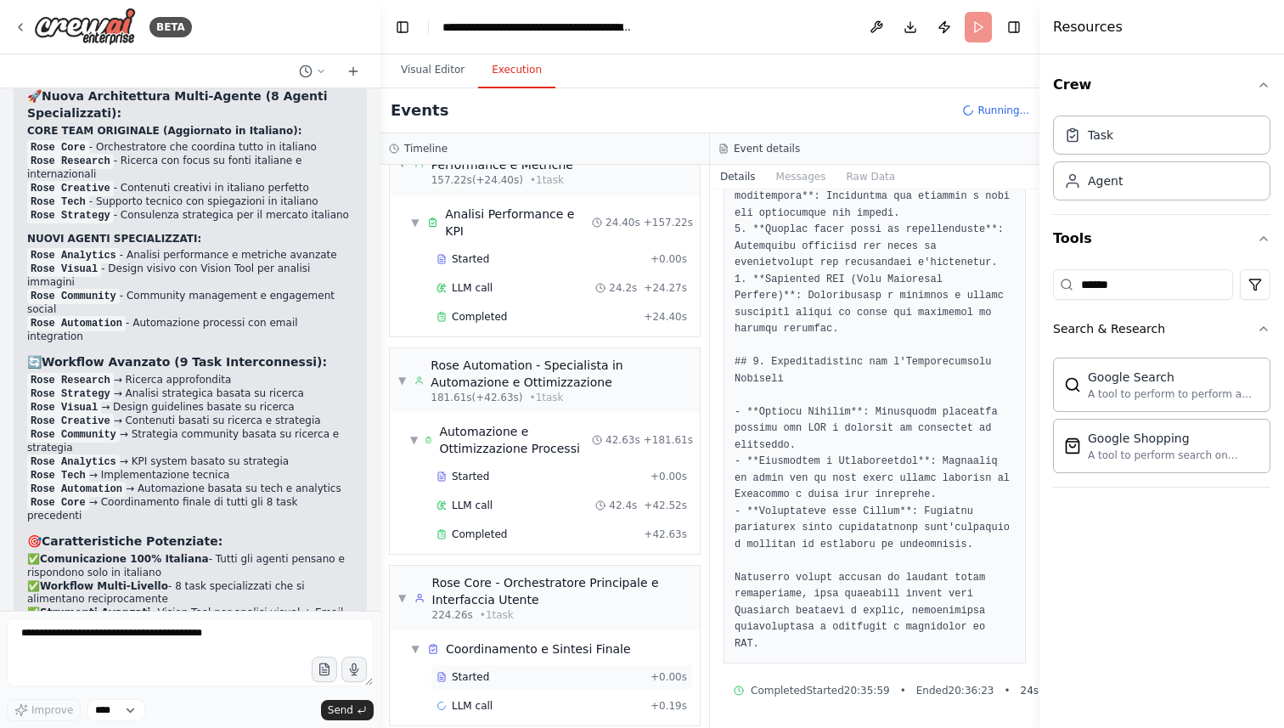
click at [518, 670] on div "Started" at bounding box center [540, 677] width 207 height 14
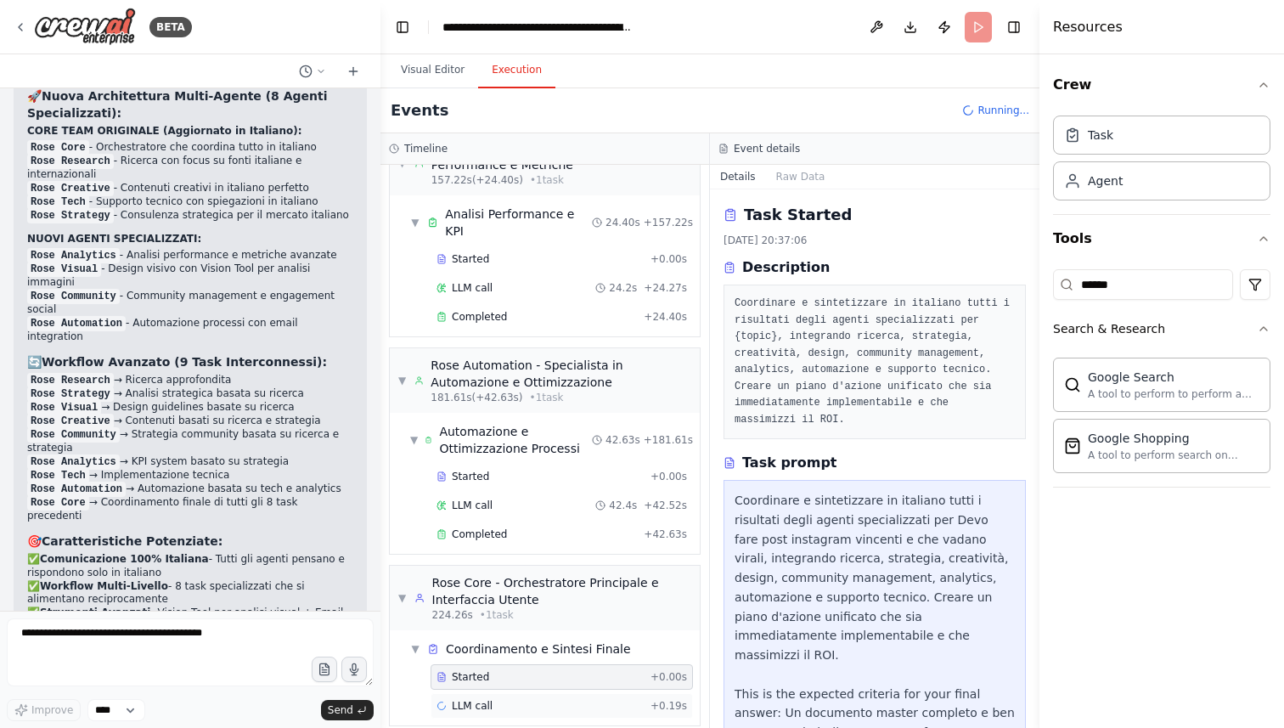
click at [511, 699] on div "LLM call + 0.19s" at bounding box center [562, 706] width 251 height 14
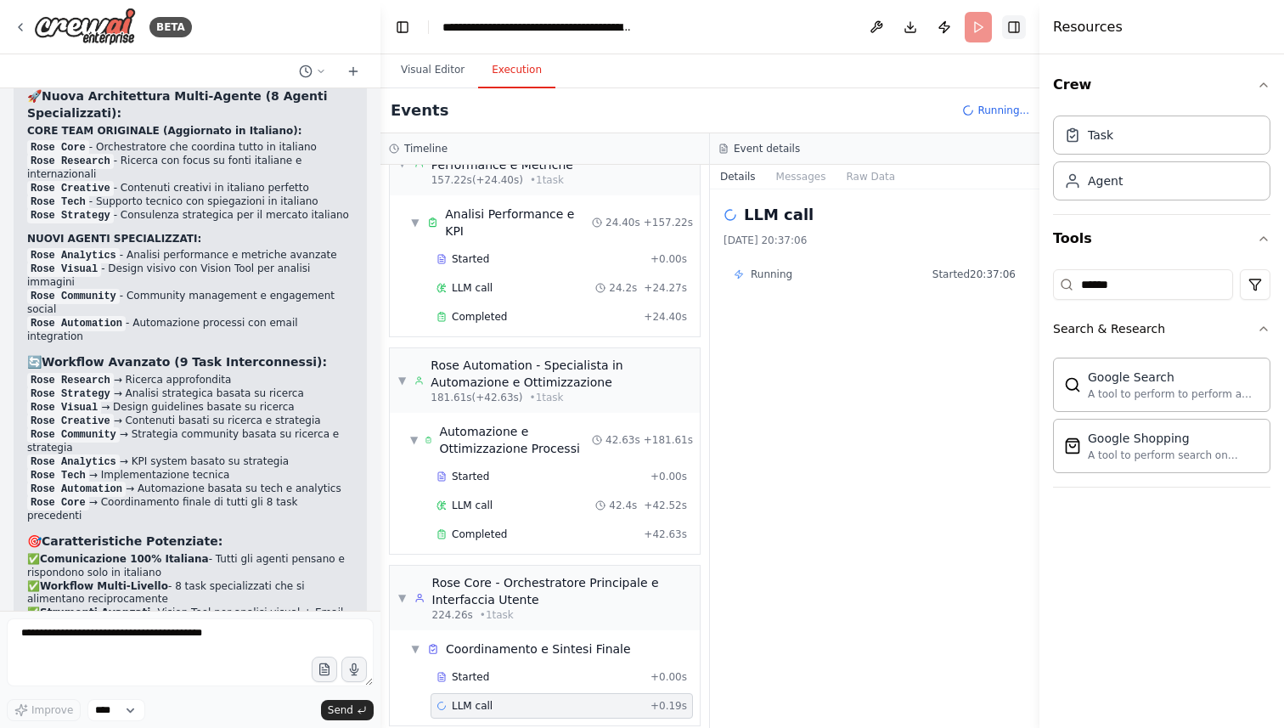
click at [1023, 27] on button "Toggle Right Sidebar" at bounding box center [1014, 27] width 24 height 24
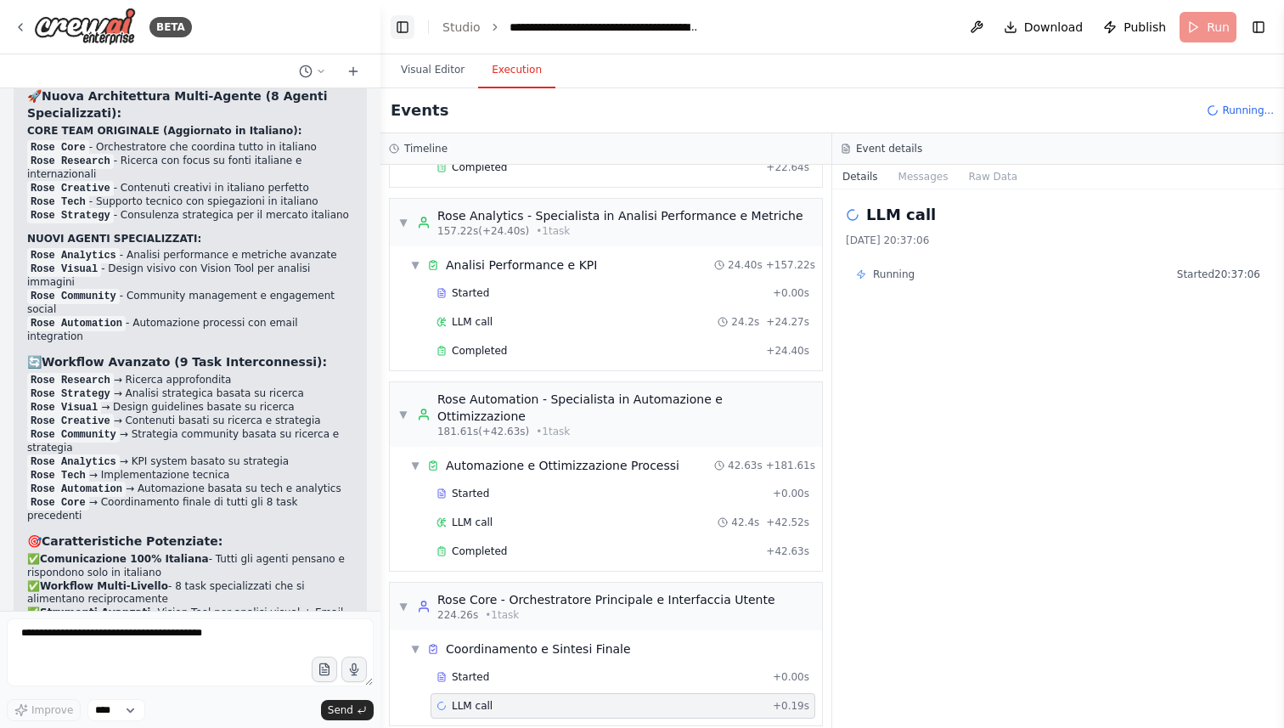
click at [406, 23] on button "Toggle Left Sidebar" at bounding box center [403, 27] width 24 height 24
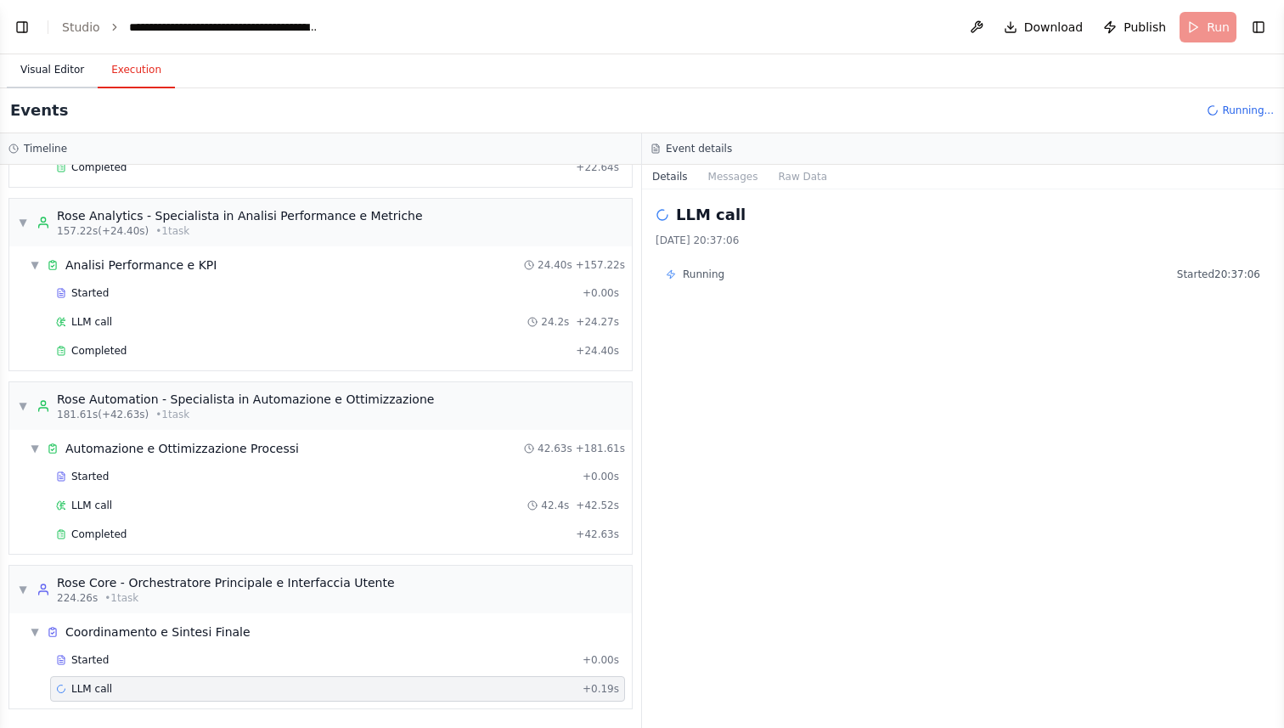
click at [72, 74] on button "Visual Editor" at bounding box center [52, 71] width 91 height 36
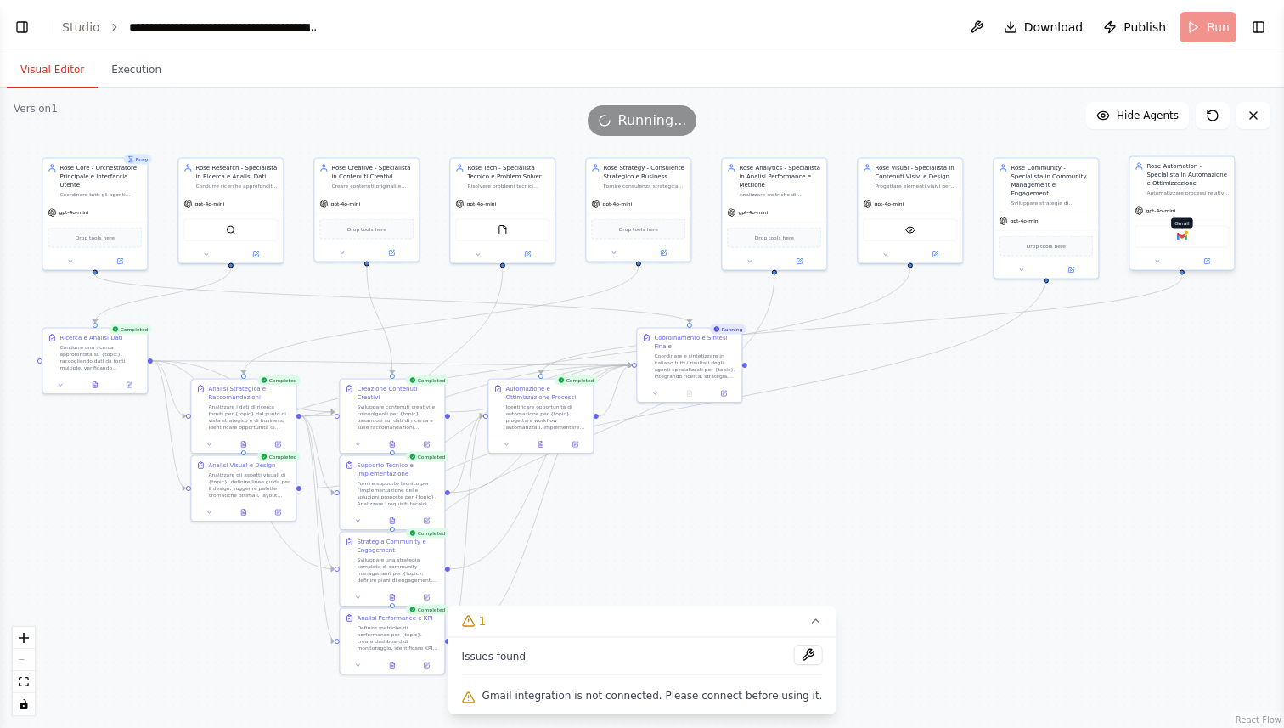
click at [1187, 240] on img at bounding box center [1182, 237] width 10 height 10
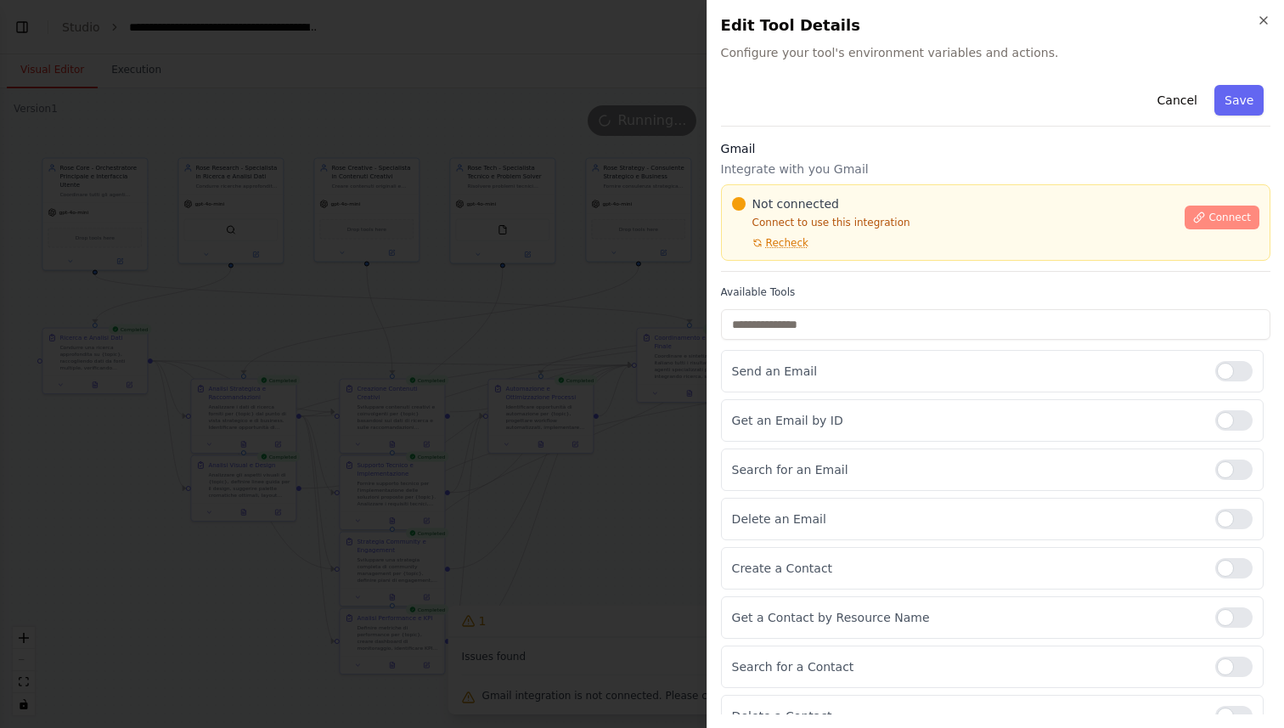
click at [1228, 218] on span "Connect" at bounding box center [1230, 218] width 42 height 14
click at [814, 219] on p "Connect to use this integration" at bounding box center [953, 223] width 443 height 14
click at [815, 229] on div "Not connected Connect to use this integration Recheck" at bounding box center [953, 222] width 443 height 54
click at [538, 299] on div at bounding box center [642, 364] width 1284 height 728
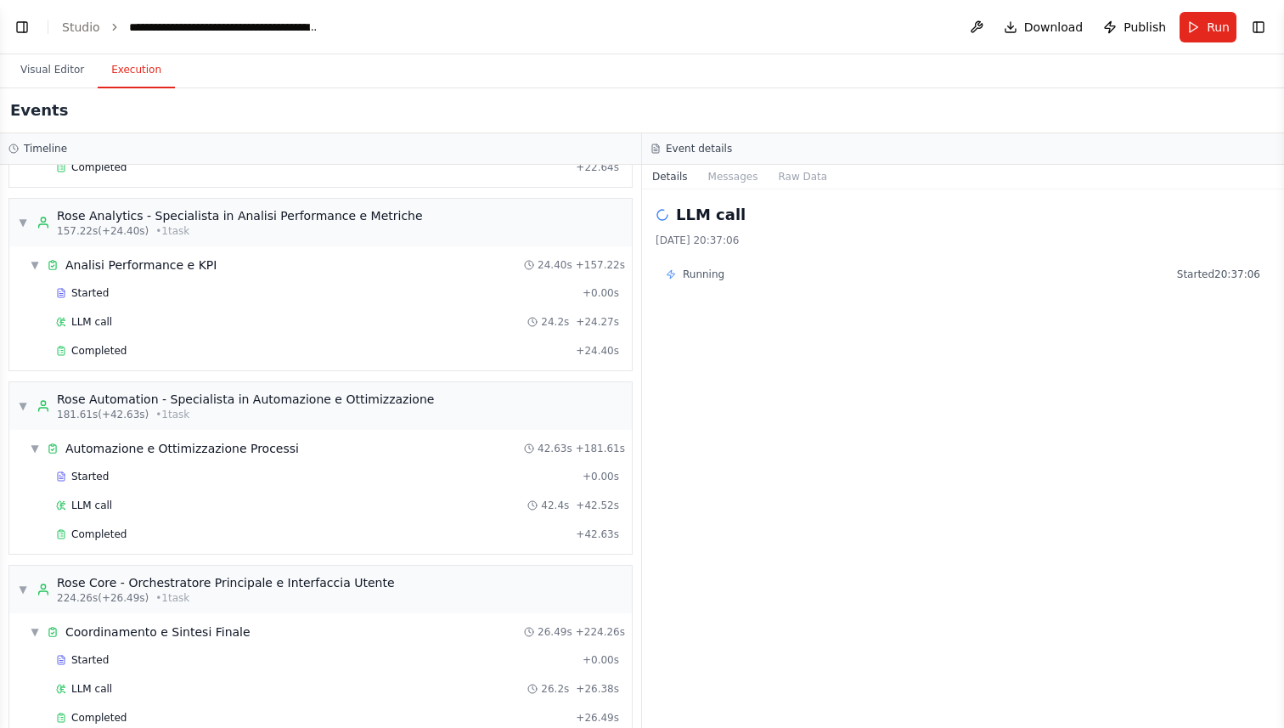
click at [145, 69] on button "Execution" at bounding box center [136, 71] width 77 height 36
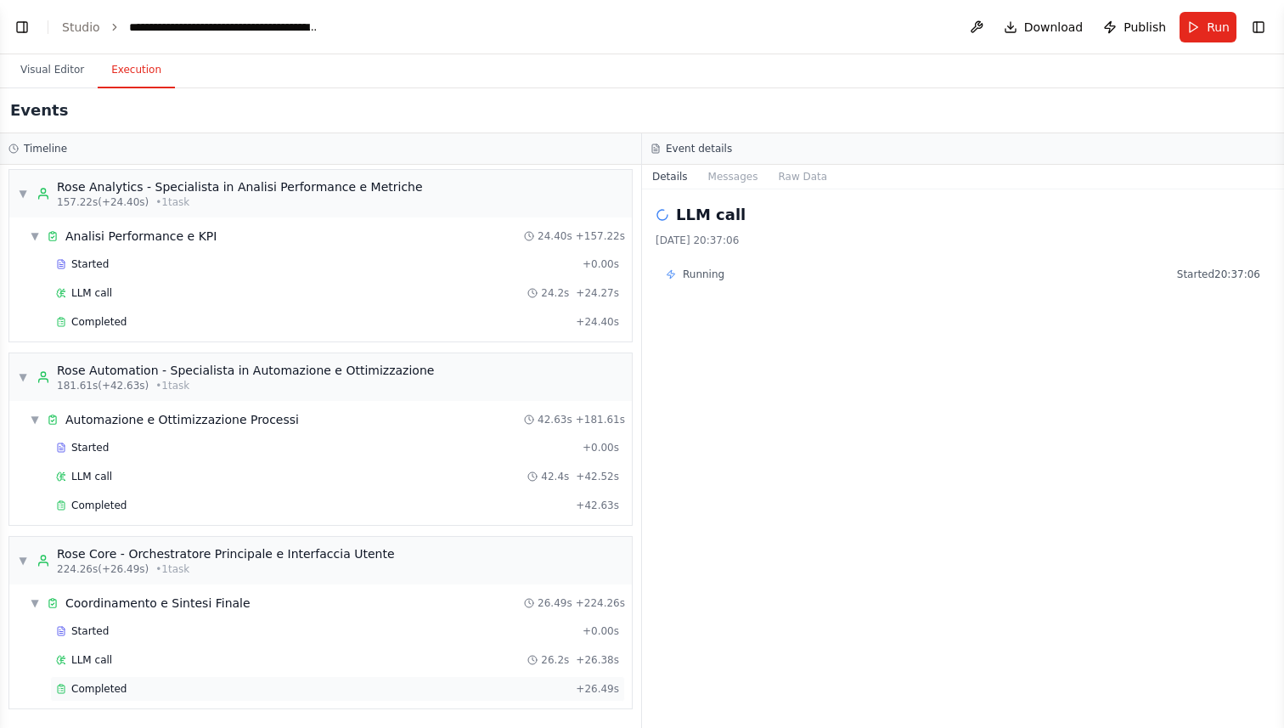
click at [165, 679] on div "Completed + 26.49s" at bounding box center [337, 688] width 575 height 25
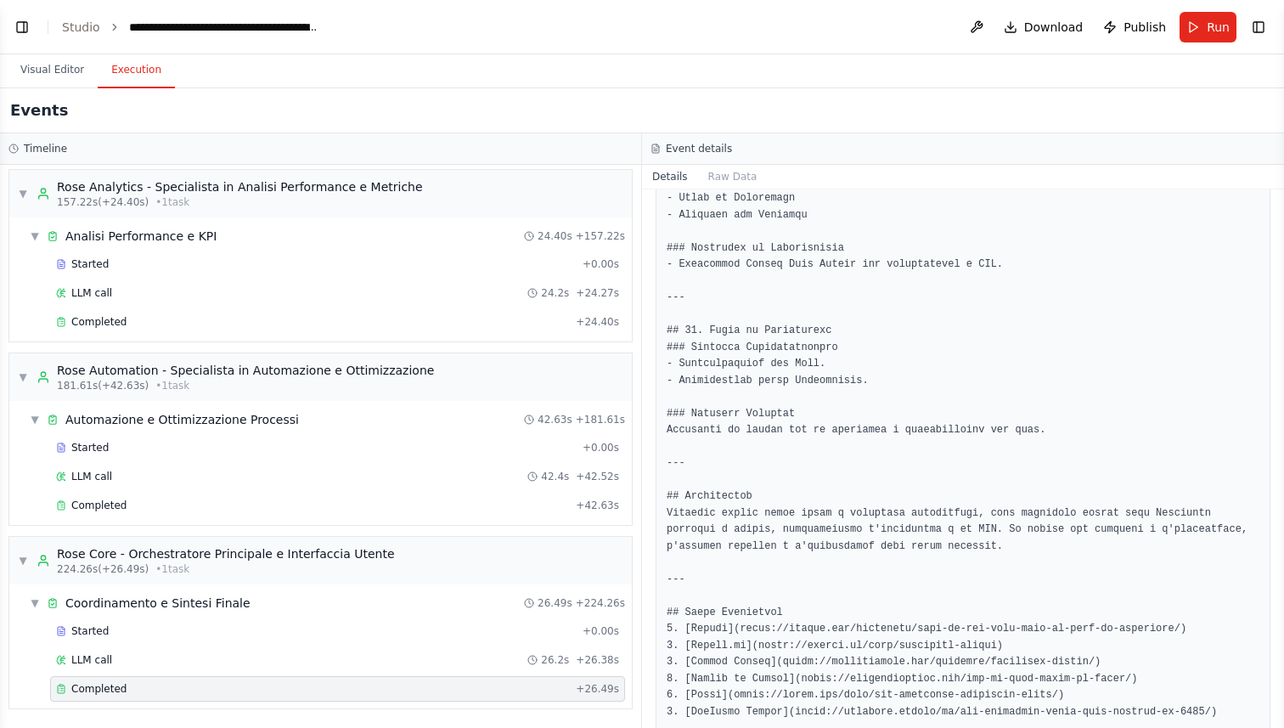
scroll to position [2567, 0]
